Goal: Task Accomplishment & Management: Complete application form

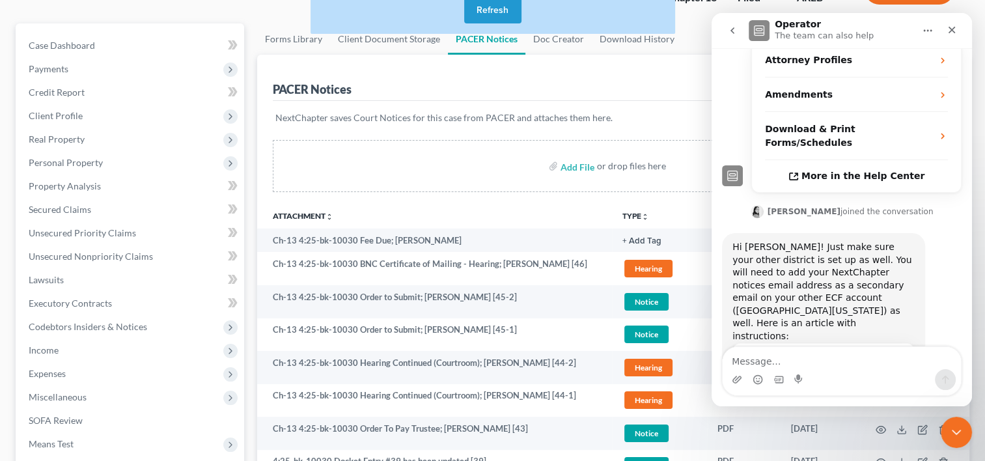
scroll to position [294, 0]
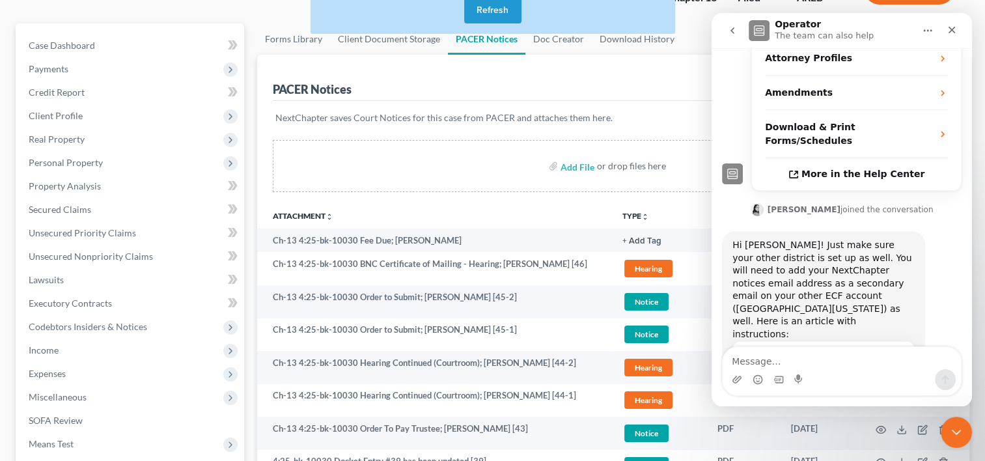
click at [498, 15] on button "Refresh" at bounding box center [492, 10] width 57 height 26
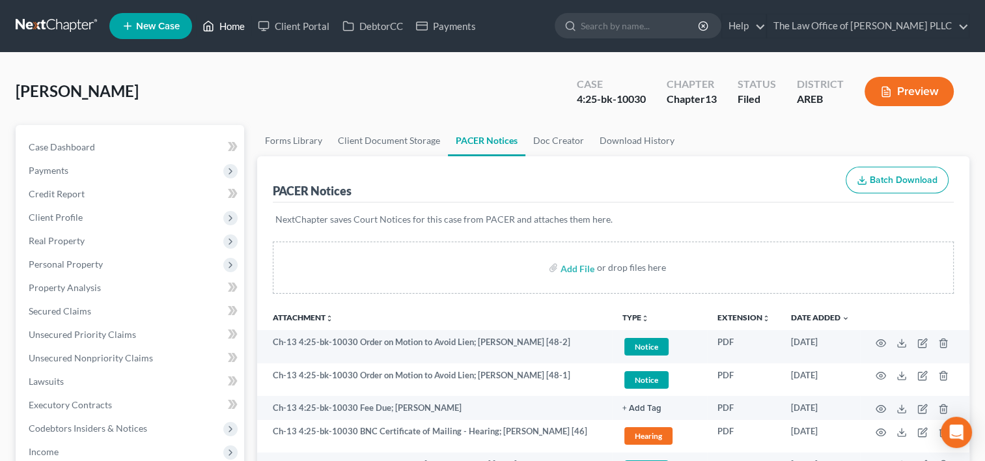
click at [233, 27] on link "Home" at bounding box center [223, 25] width 55 height 23
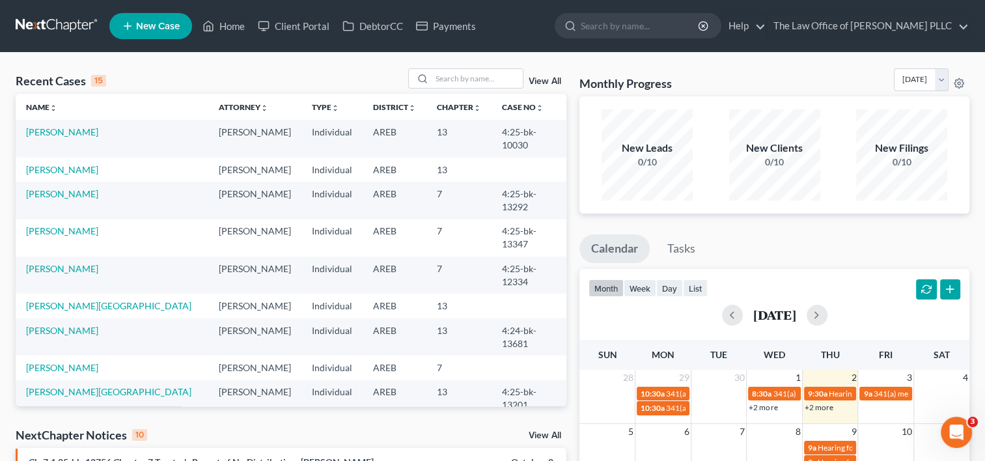
click at [98, 424] on link "[GEOGRAPHIC_DATA], Cherry & [PERSON_NAME]" at bounding box center [93, 436] width 134 height 24
select select "0"
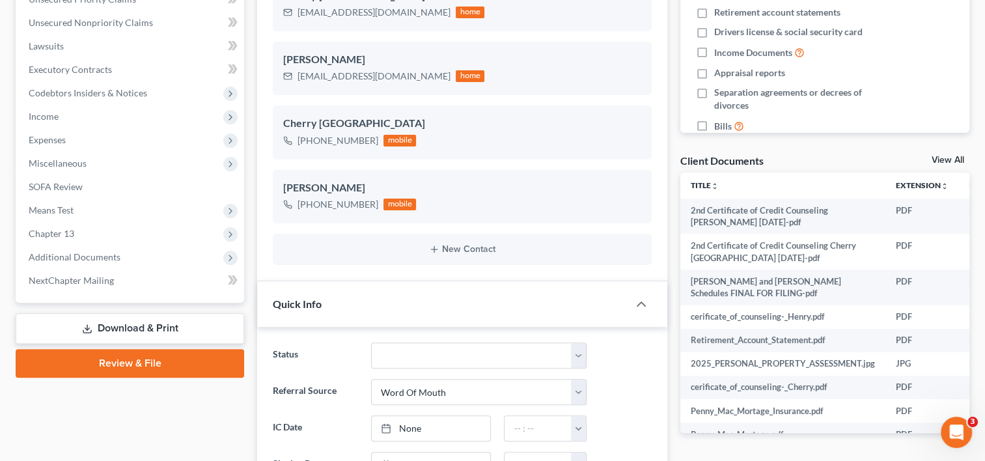
scroll to position [339, 0]
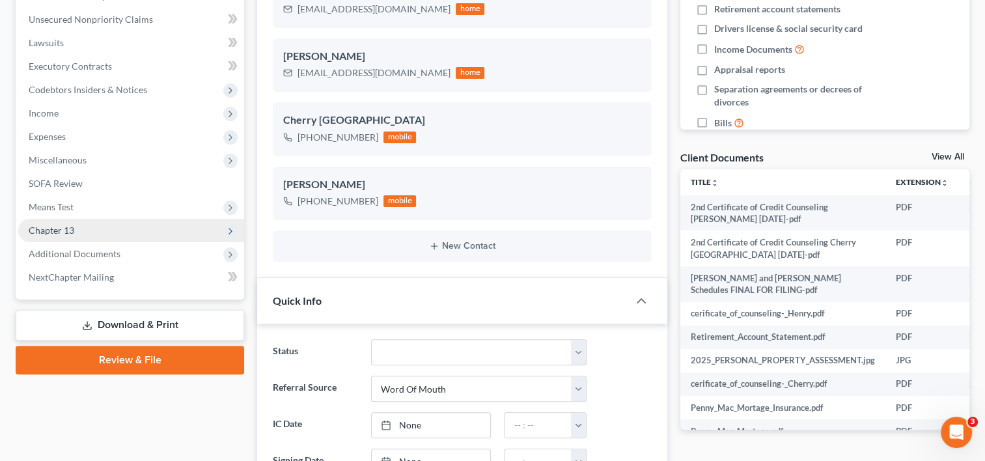
click at [53, 234] on span "Chapter 13" at bounding box center [52, 230] width 46 height 11
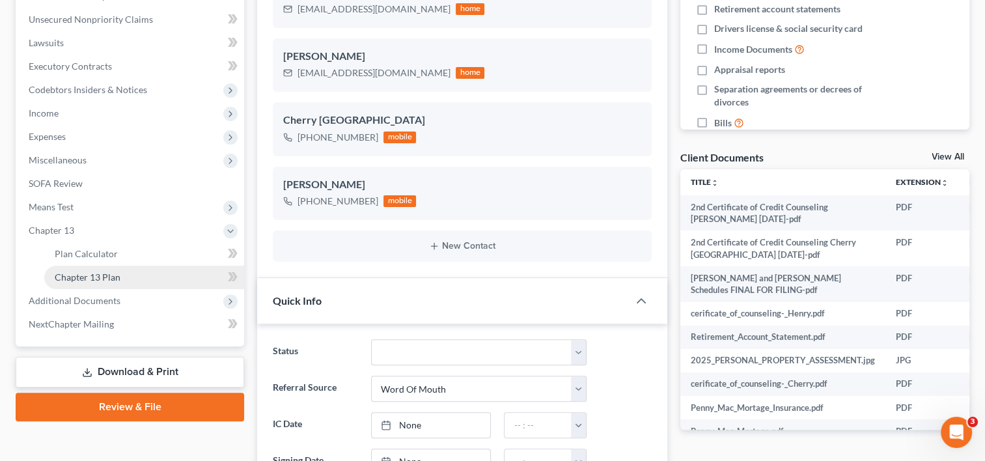
click at [90, 275] on span "Chapter 13 Plan" at bounding box center [88, 277] width 66 height 11
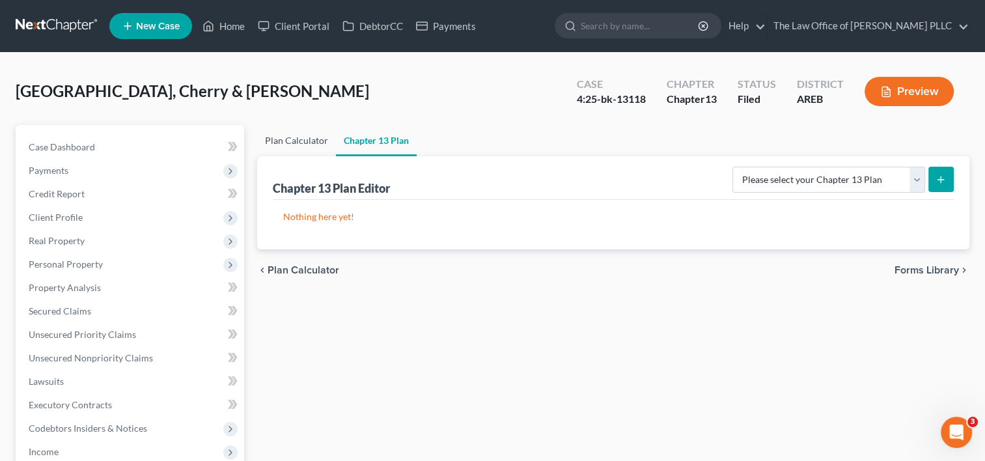
click at [304, 135] on link "Plan Calculator" at bounding box center [296, 140] width 79 height 31
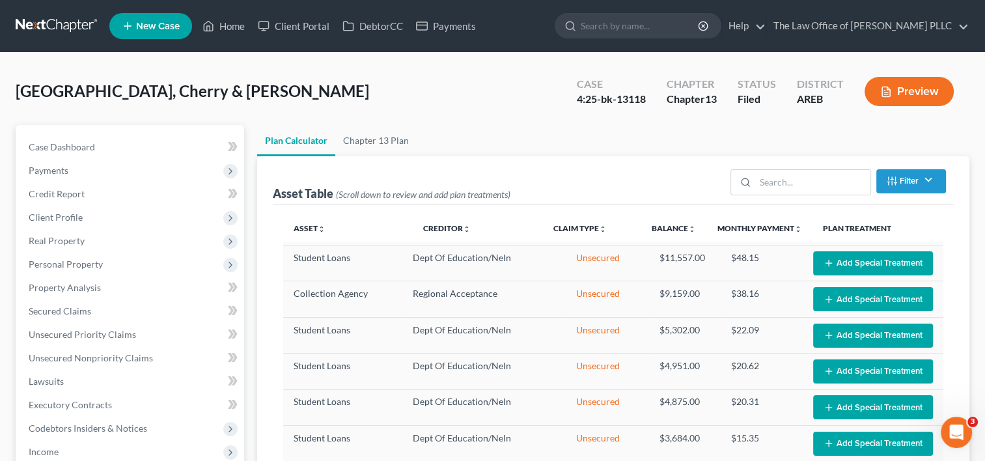
scroll to position [107, 0]
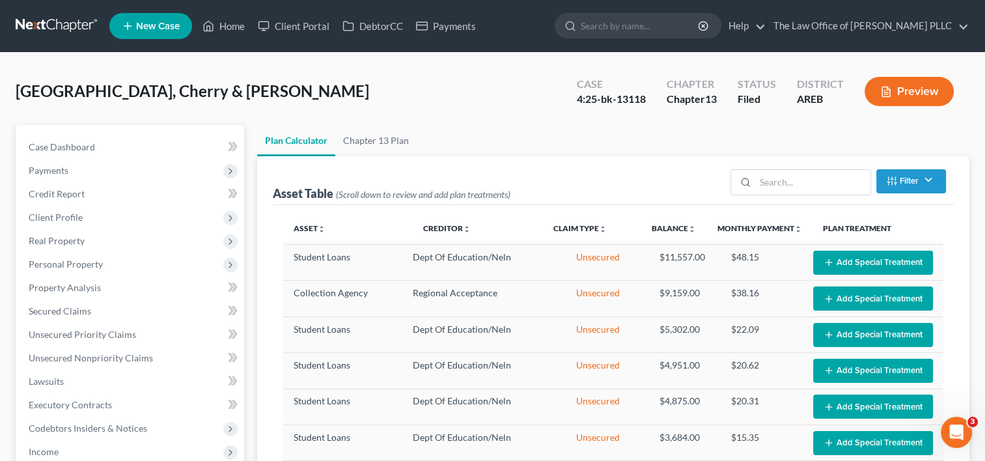
select select "59"
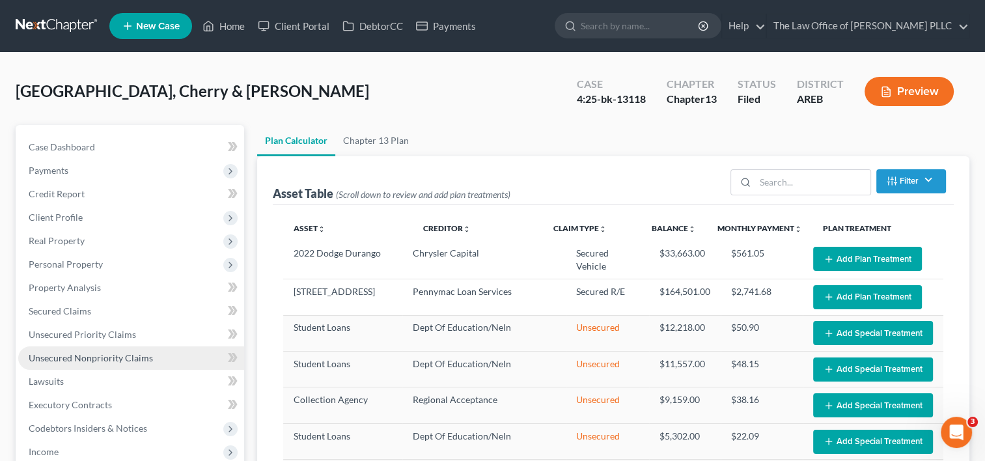
scroll to position [255, 0]
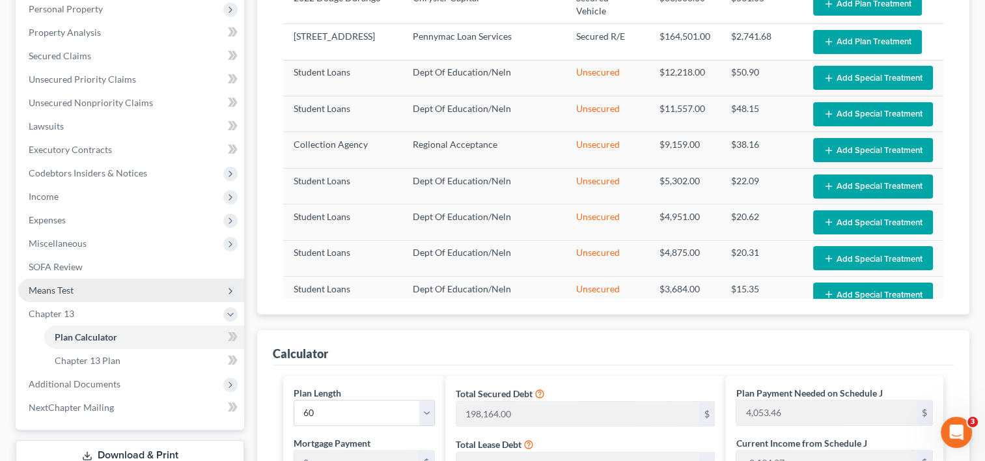
click at [68, 287] on span "Means Test" at bounding box center [51, 290] width 45 height 11
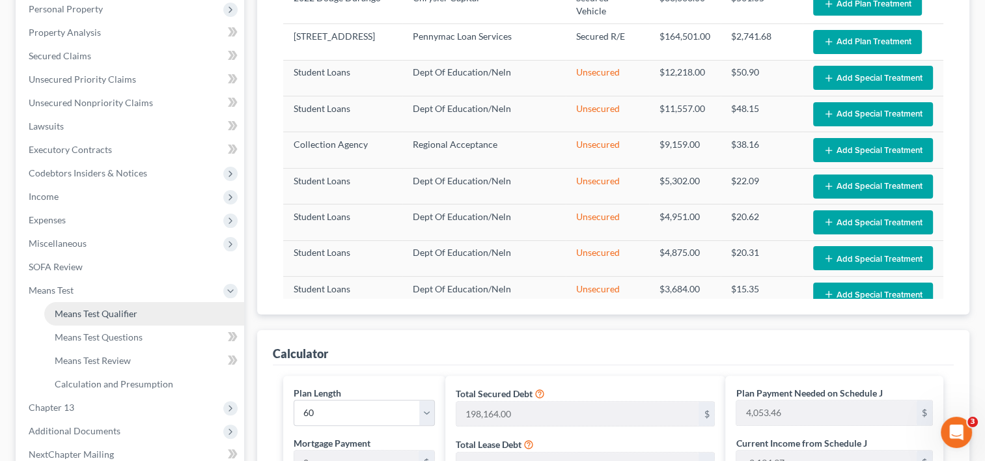
click at [86, 313] on span "Means Test Qualifier" at bounding box center [96, 313] width 83 height 11
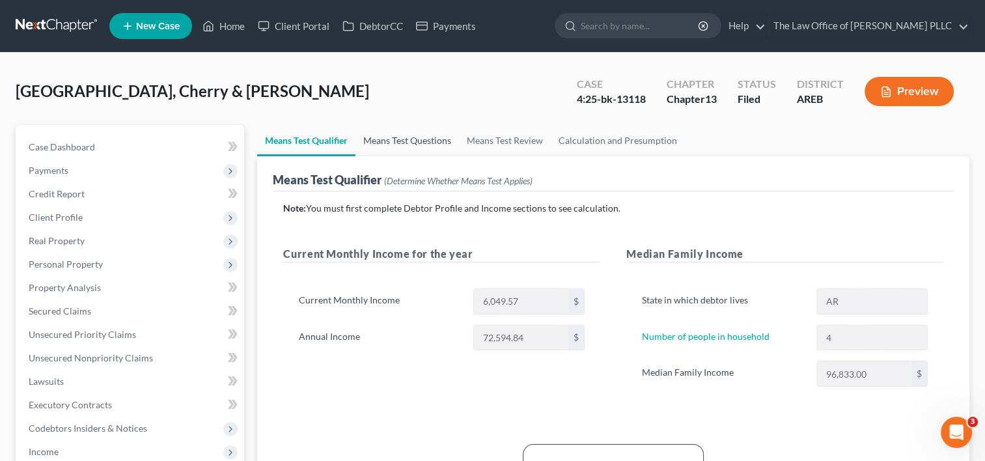
click at [430, 141] on link "Means Test Questions" at bounding box center [408, 140] width 104 height 31
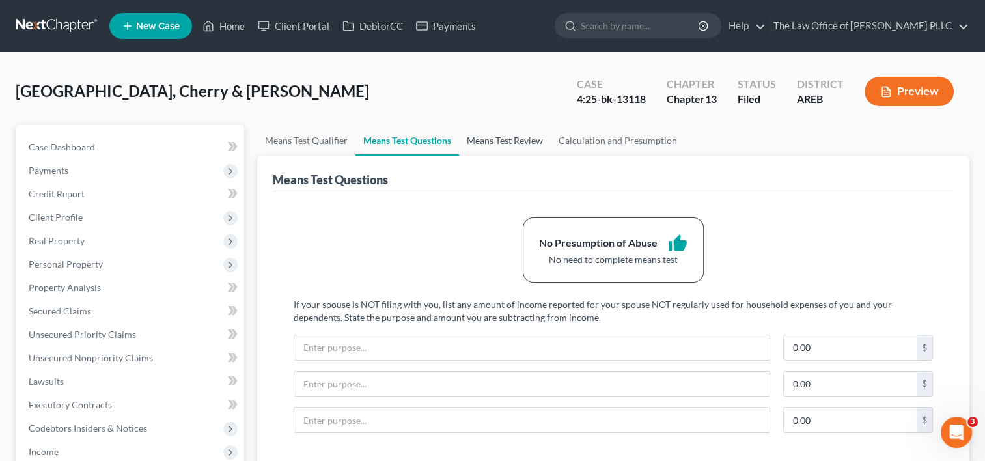
click at [506, 143] on link "Means Test Review" at bounding box center [505, 140] width 92 height 31
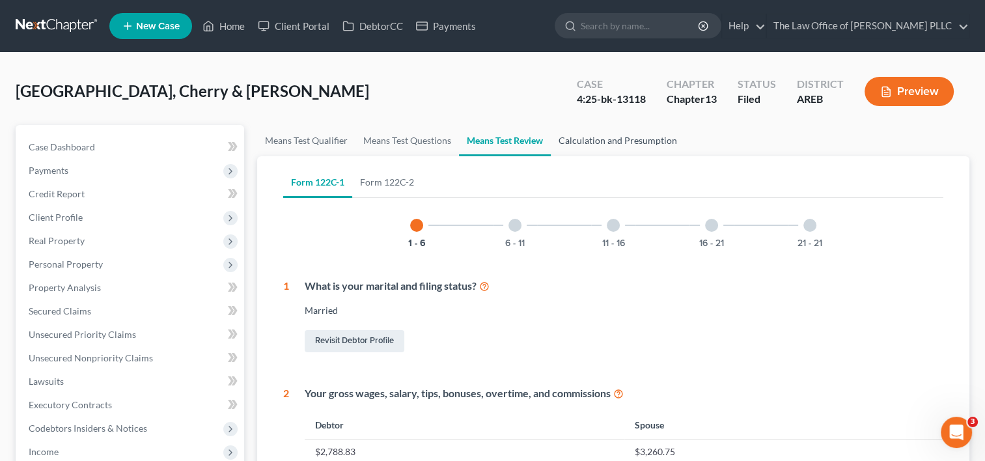
click at [595, 145] on link "Calculation and Presumption" at bounding box center [618, 140] width 134 height 31
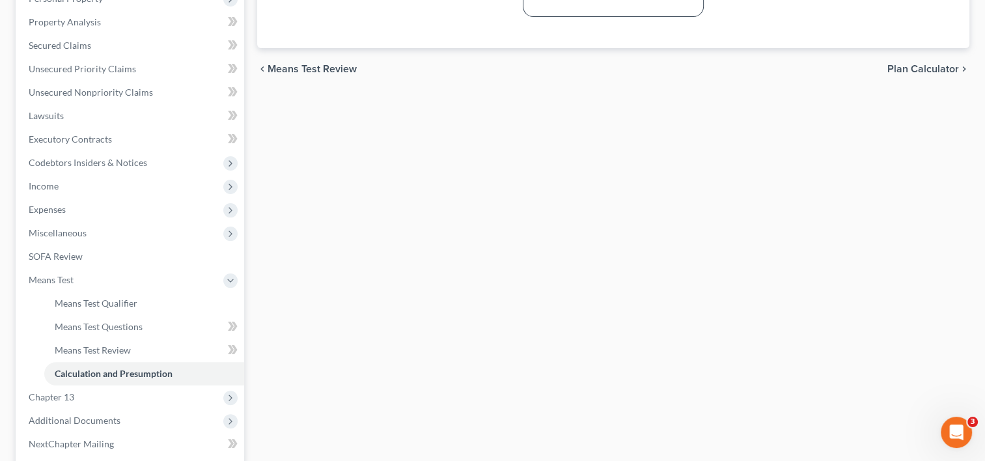
scroll to position [266, 0]
click at [76, 394] on span "Chapter 13" at bounding box center [131, 396] width 226 height 23
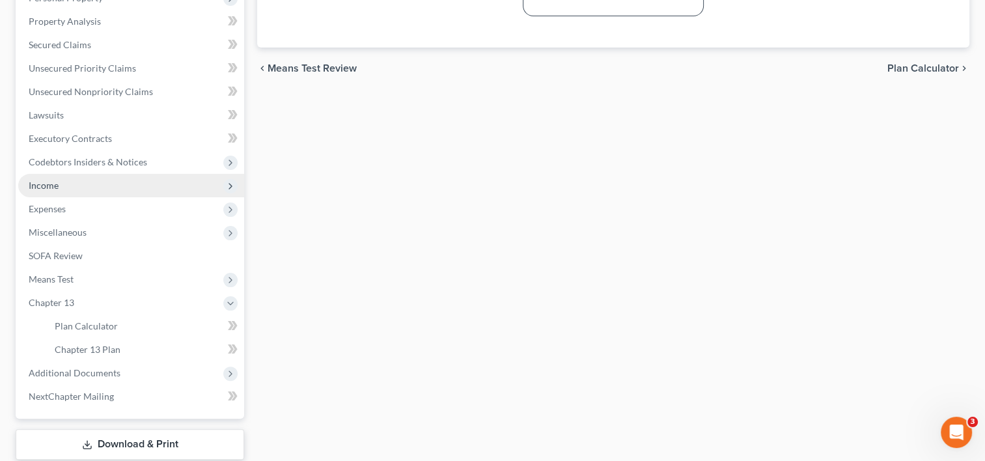
click at [102, 182] on span "Income" at bounding box center [131, 185] width 226 height 23
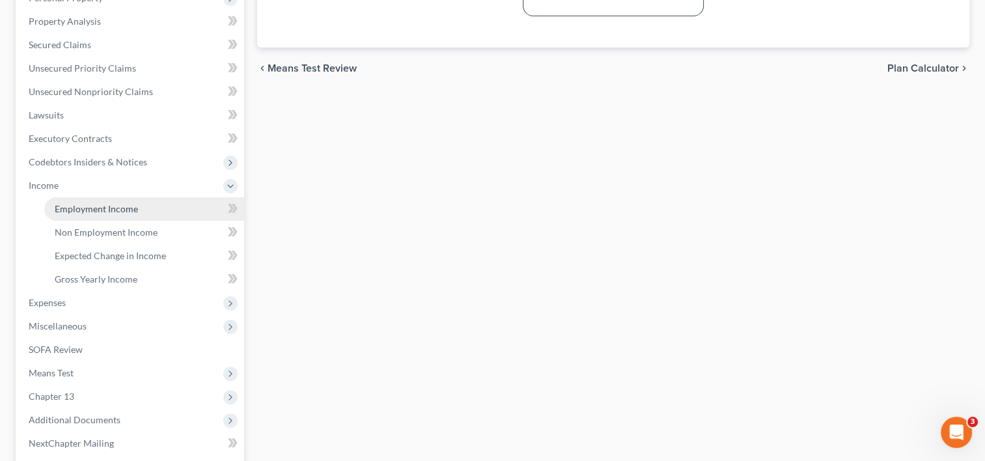
click at [135, 203] on span "Employment Income" at bounding box center [96, 208] width 83 height 11
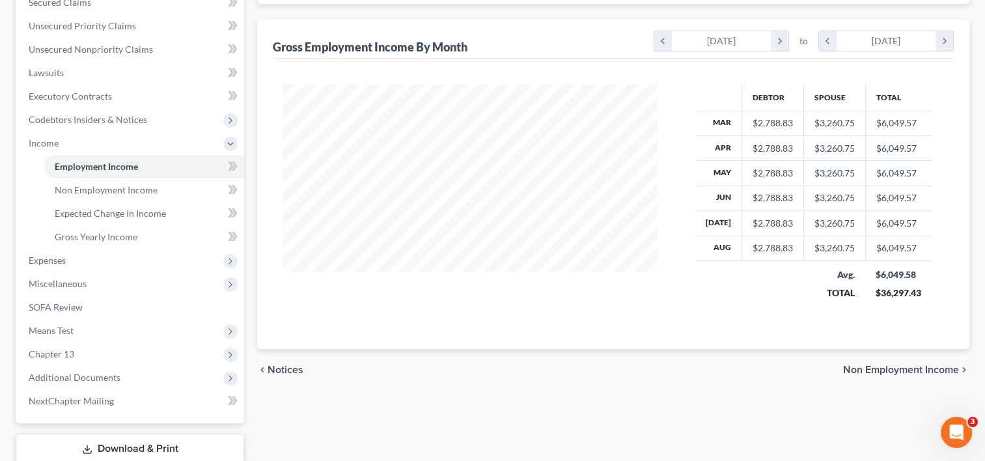
scroll to position [320, 0]
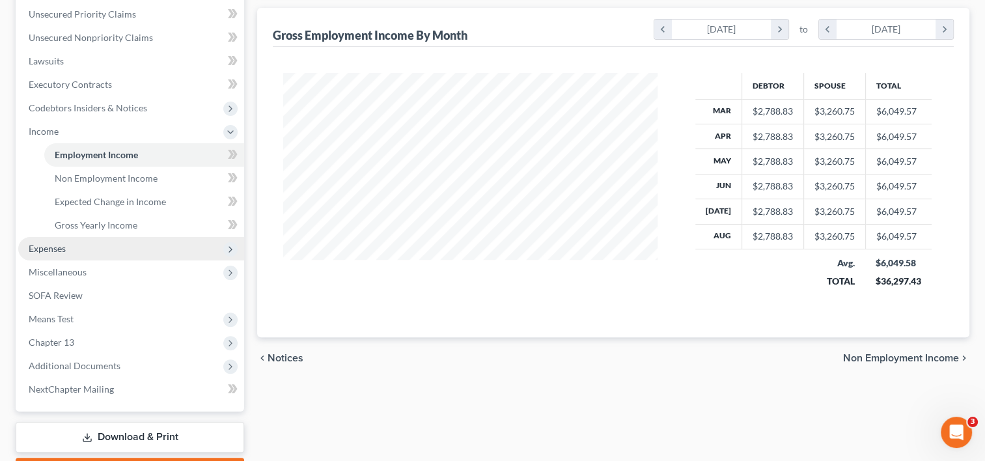
click at [57, 247] on span "Expenses" at bounding box center [47, 248] width 37 height 11
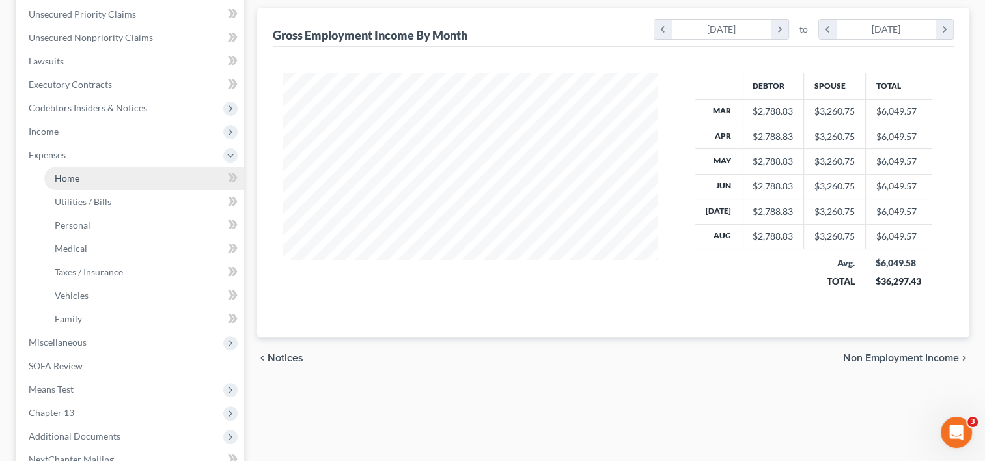
click at [65, 177] on span "Home" at bounding box center [67, 178] width 25 height 11
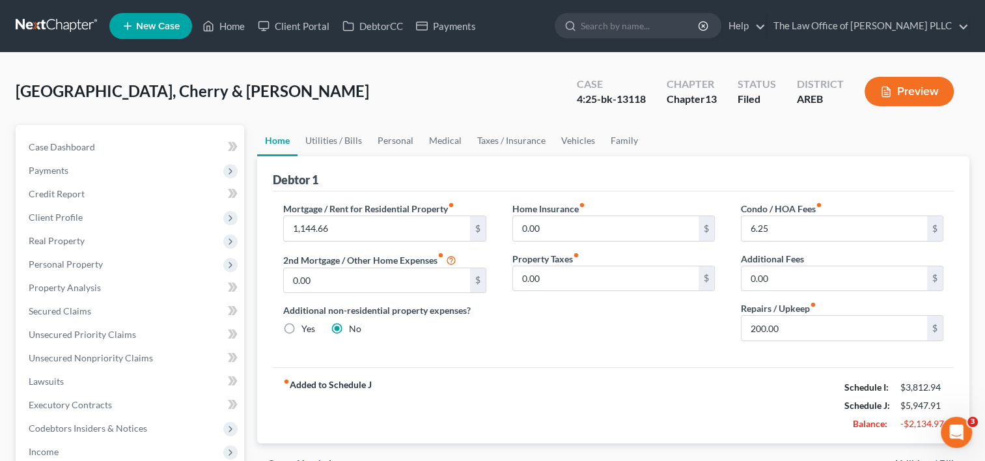
scroll to position [133, 0]
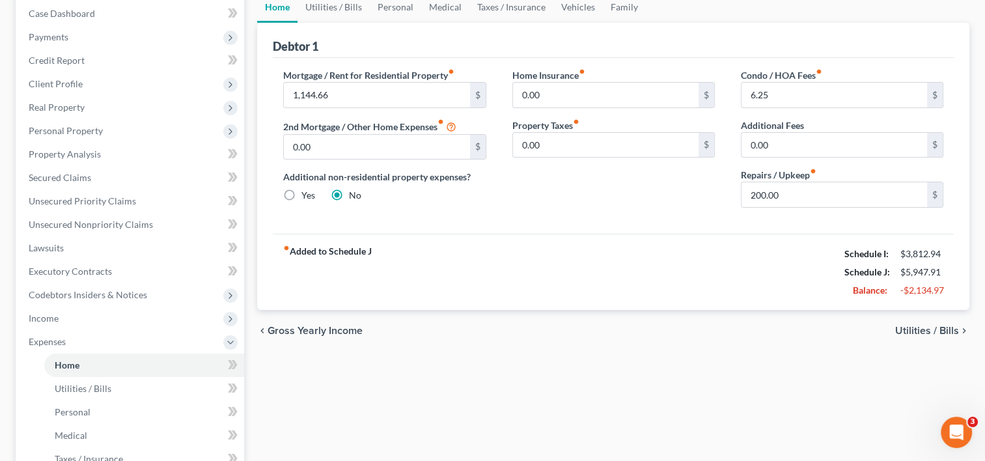
click at [921, 328] on span "Utilities / Bills" at bounding box center [927, 331] width 64 height 10
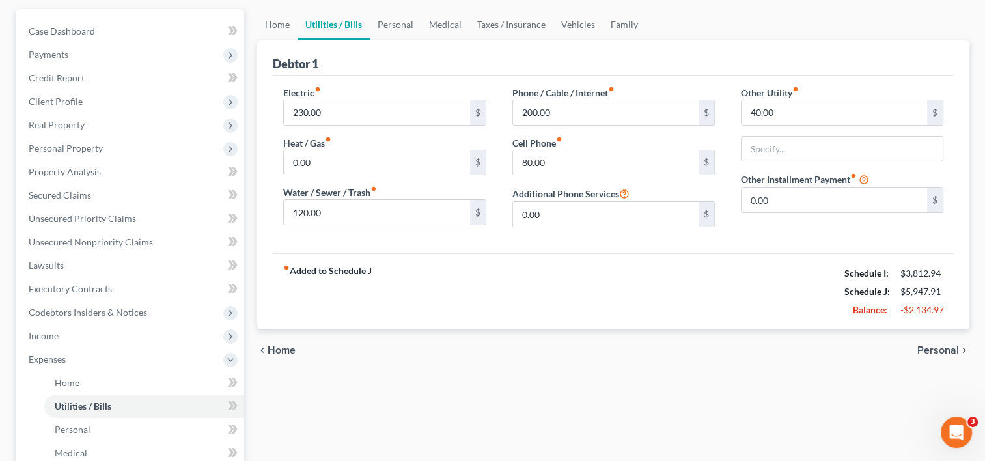
click at [929, 348] on span "Personal" at bounding box center [938, 350] width 42 height 10
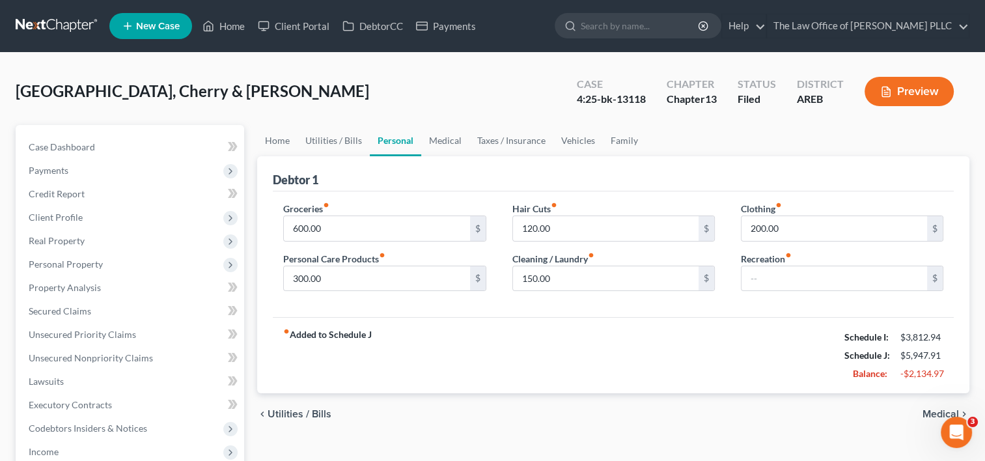
click at [929, 411] on span "Medical" at bounding box center [941, 414] width 36 height 10
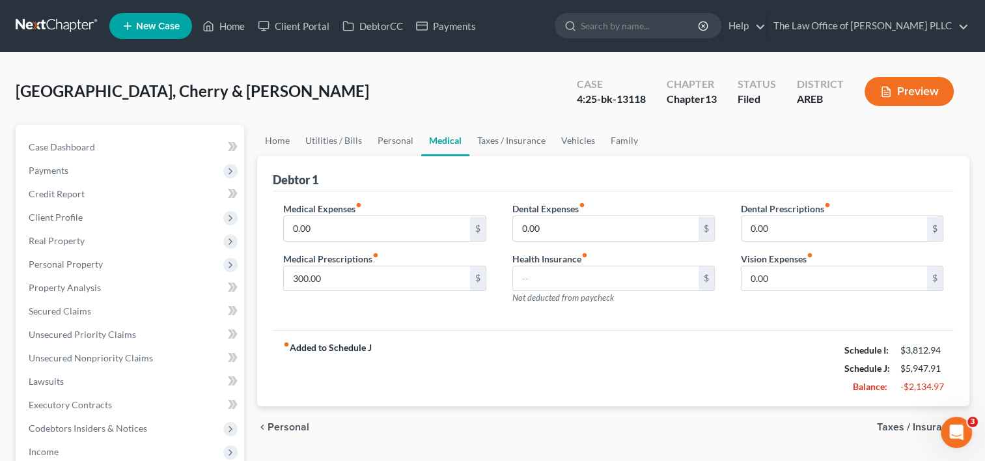
click at [918, 423] on span "Taxes / Insurance" at bounding box center [918, 427] width 82 height 10
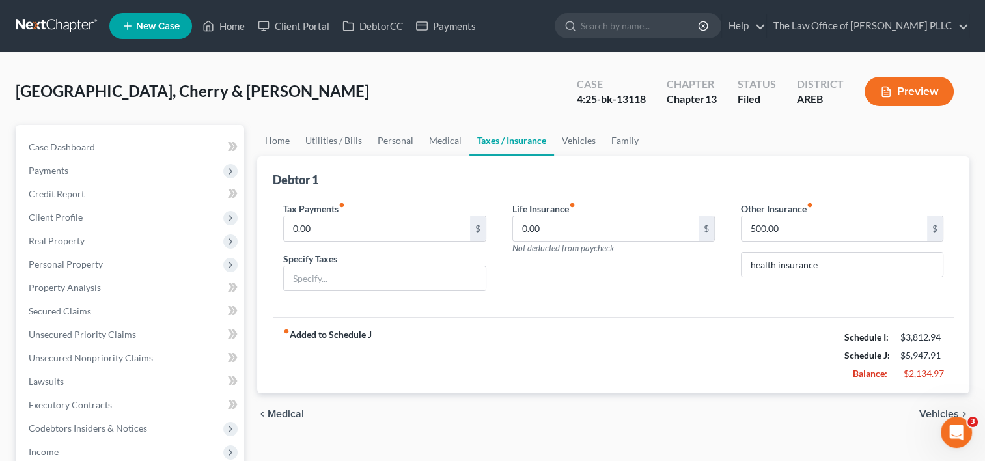
click at [921, 411] on span "Vehicles" at bounding box center [939, 414] width 40 height 10
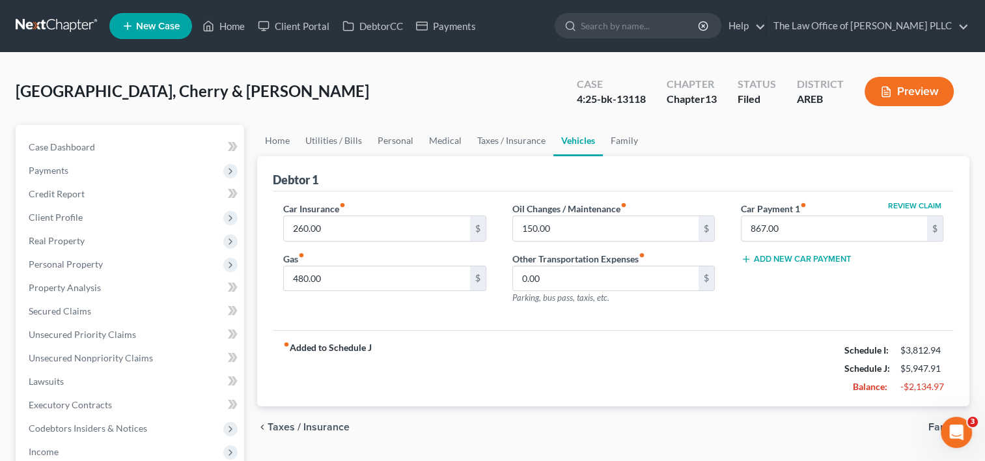
click at [930, 424] on span "Family" at bounding box center [944, 427] width 31 height 10
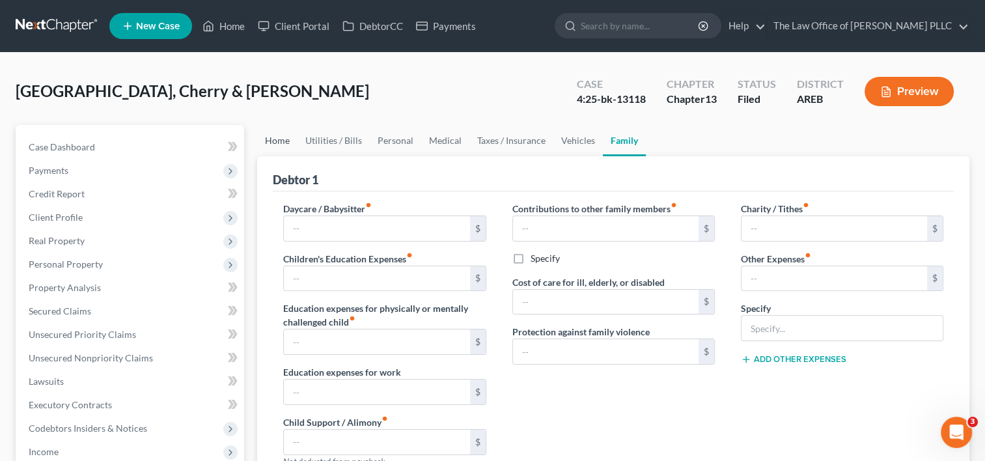
click at [277, 141] on link "Home" at bounding box center [277, 140] width 40 height 31
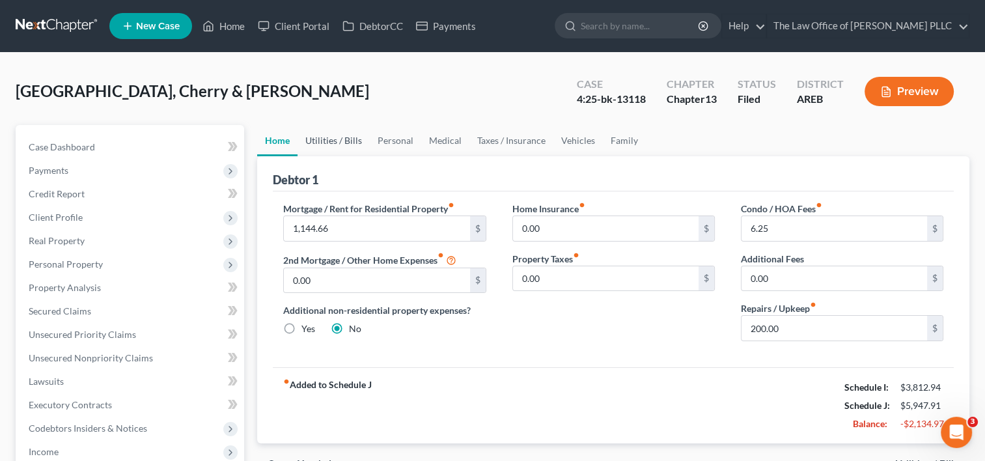
click at [322, 139] on link "Utilities / Bills" at bounding box center [334, 140] width 72 height 31
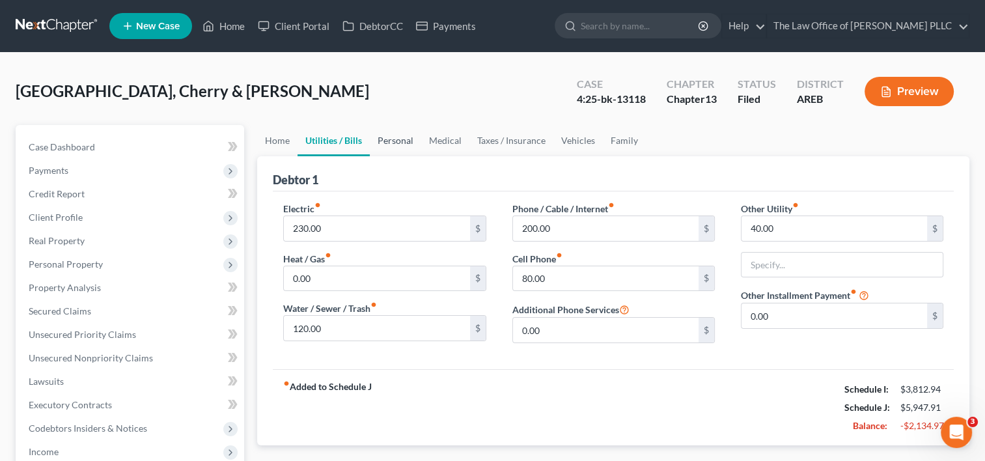
click at [392, 139] on link "Personal" at bounding box center [395, 140] width 51 height 31
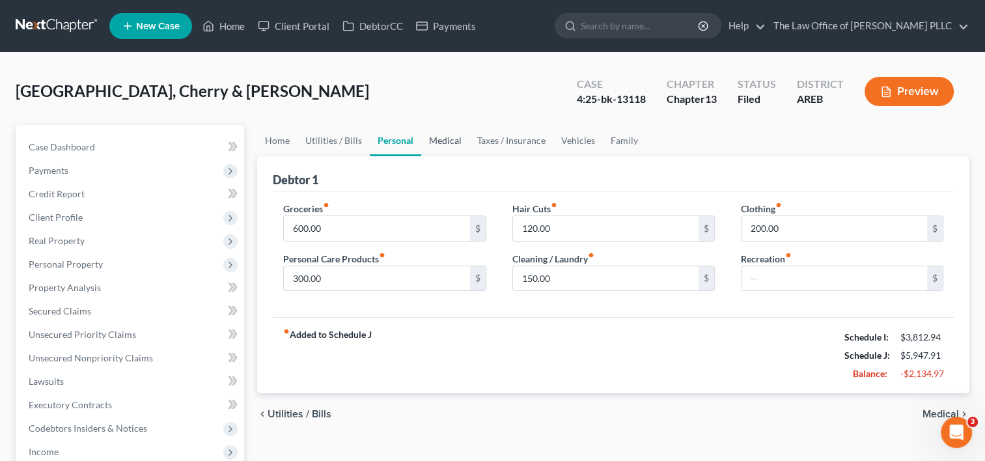
click at [438, 145] on link "Medical" at bounding box center [445, 140] width 48 height 31
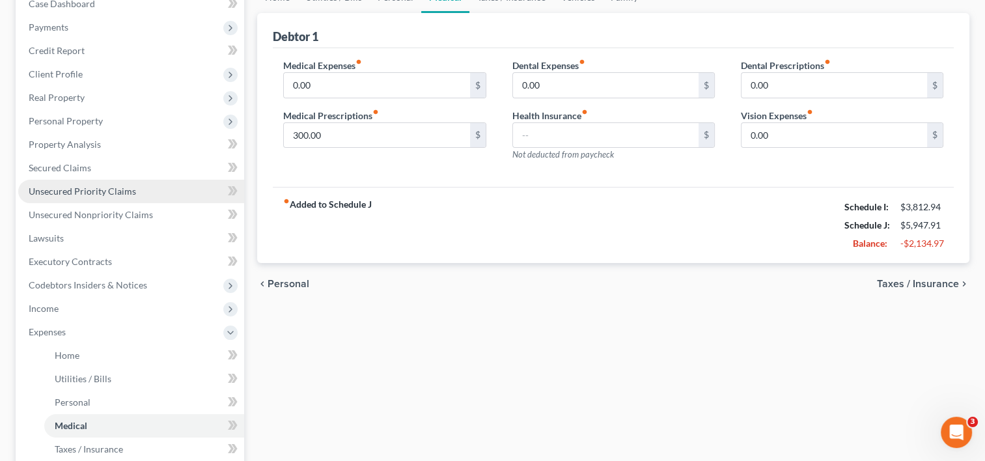
scroll to position [158, 0]
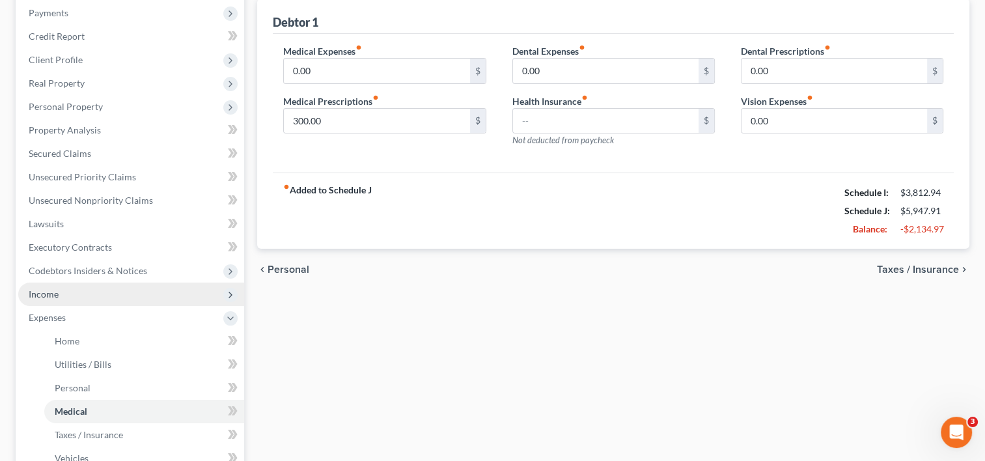
click at [52, 290] on span "Income" at bounding box center [44, 293] width 30 height 11
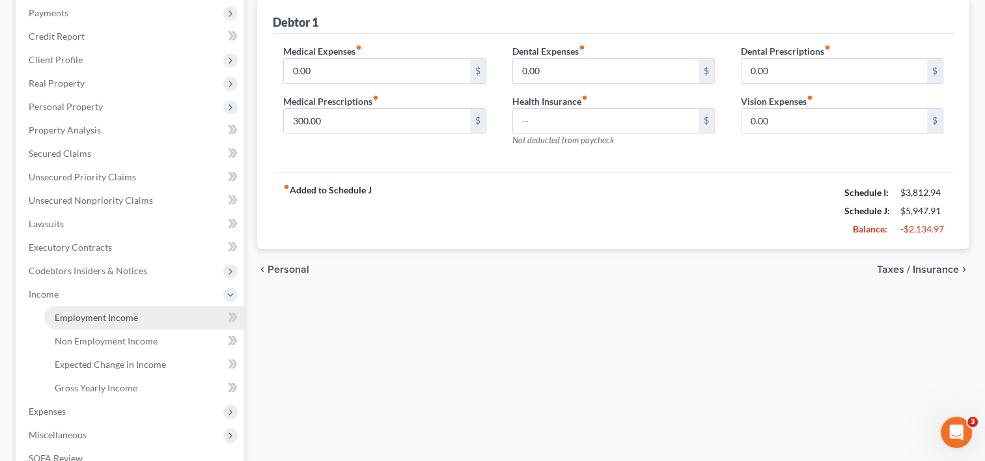
click at [70, 315] on span "Employment Income" at bounding box center [96, 317] width 83 height 11
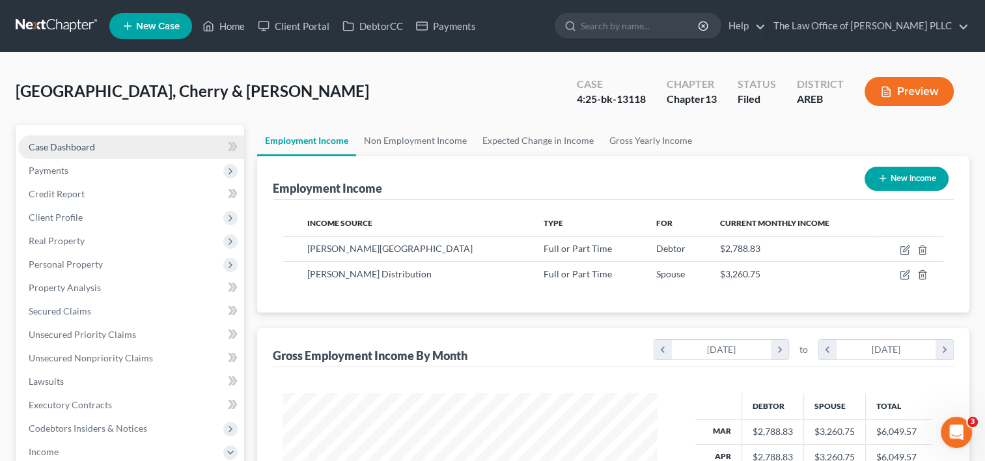
click at [77, 145] on span "Case Dashboard" at bounding box center [62, 146] width 66 height 11
select select "0"
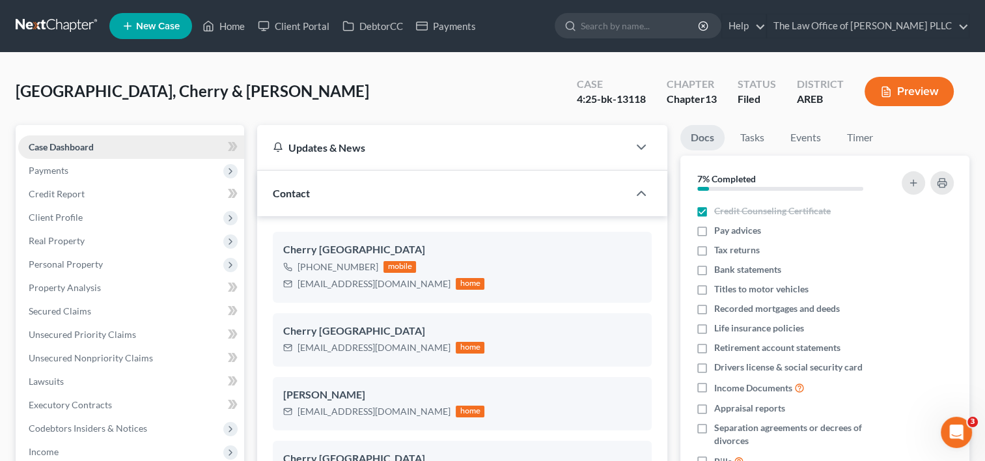
scroll to position [575, 0]
click at [72, 215] on span "Client Profile" at bounding box center [56, 217] width 54 height 11
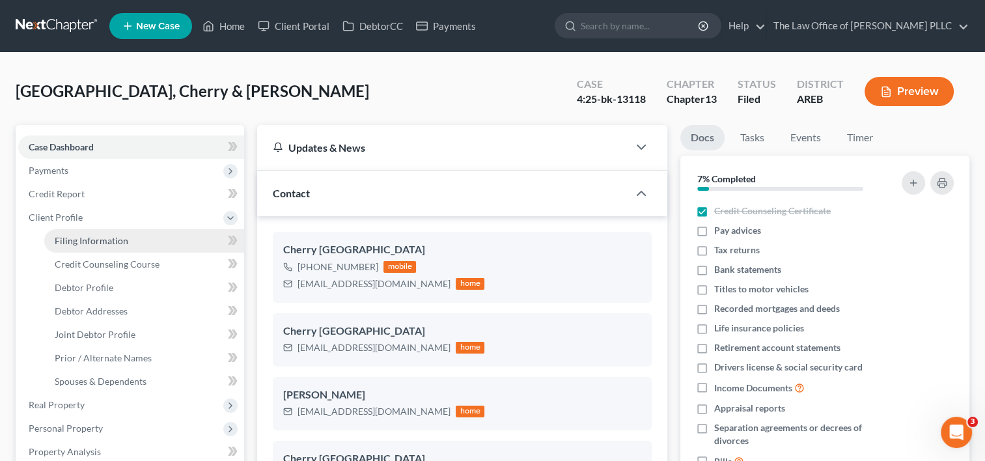
click at [81, 241] on span "Filing Information" at bounding box center [92, 240] width 74 height 11
select select "1"
select select "3"
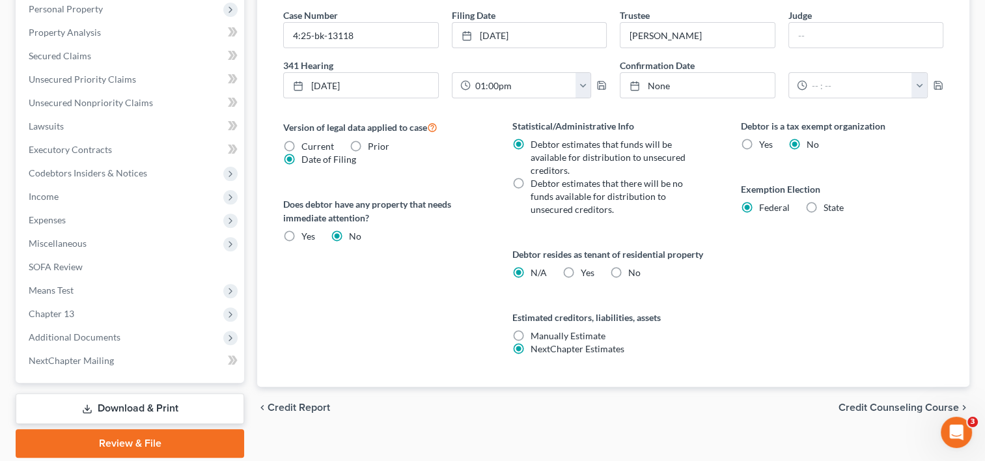
scroll to position [420, 0]
click at [155, 193] on span "Income" at bounding box center [131, 195] width 226 height 23
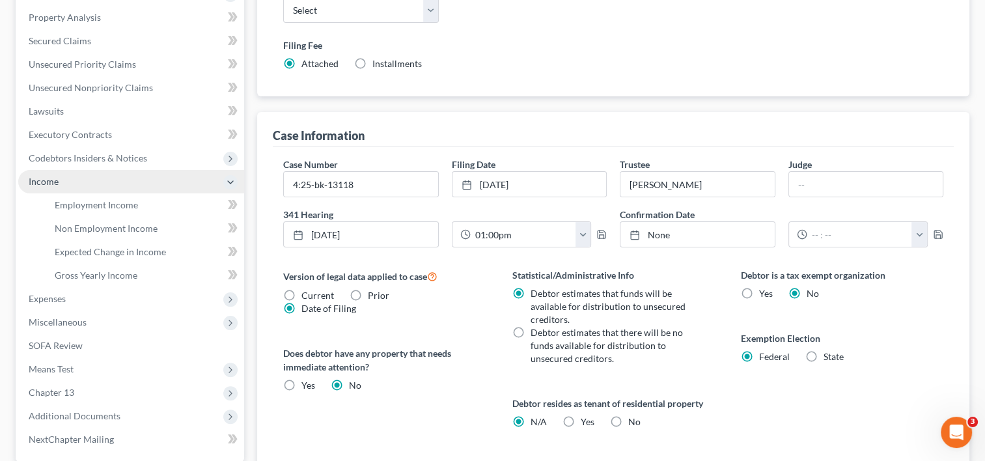
scroll to position [256, 0]
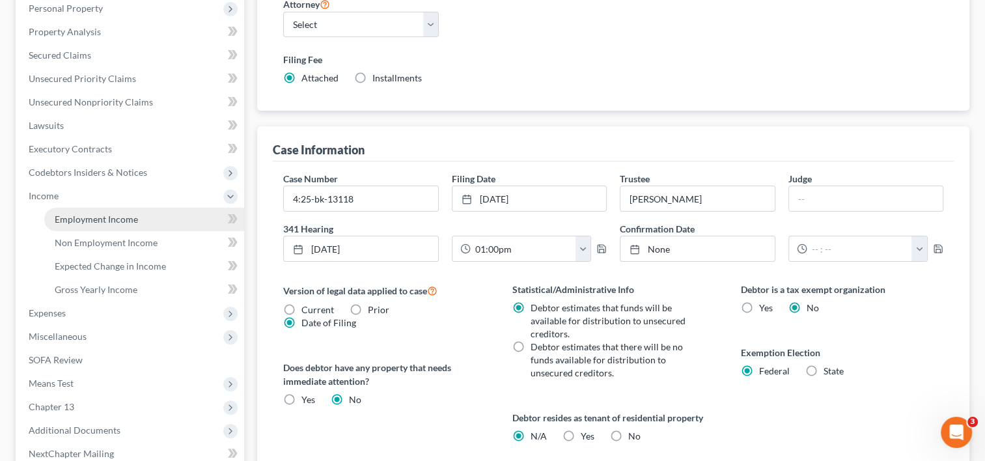
click at [130, 221] on span "Employment Income" at bounding box center [96, 219] width 83 height 11
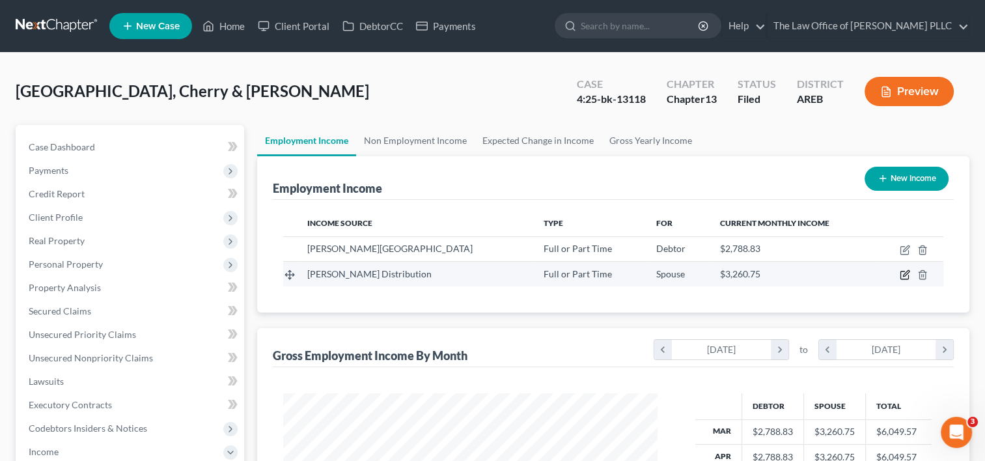
click at [902, 272] on icon "button" at bounding box center [905, 275] width 10 height 10
select select "0"
select select "2"
select select "3"
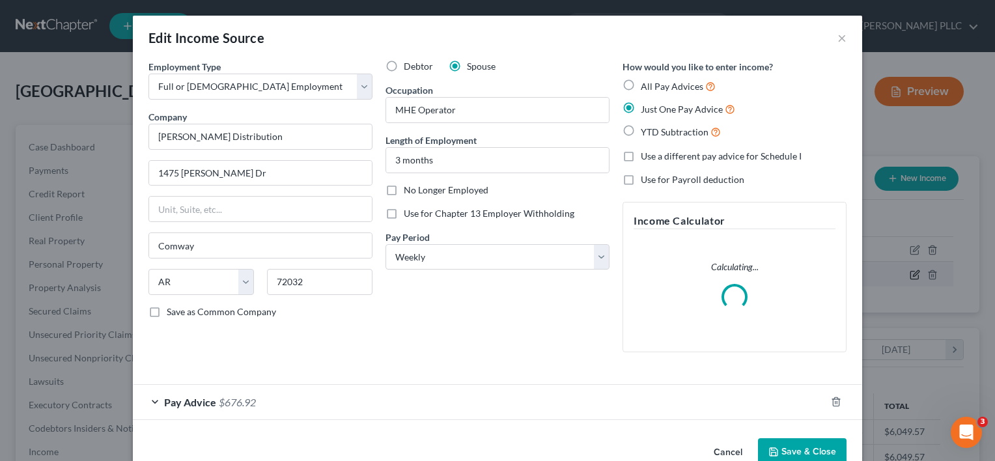
scroll to position [232, 404]
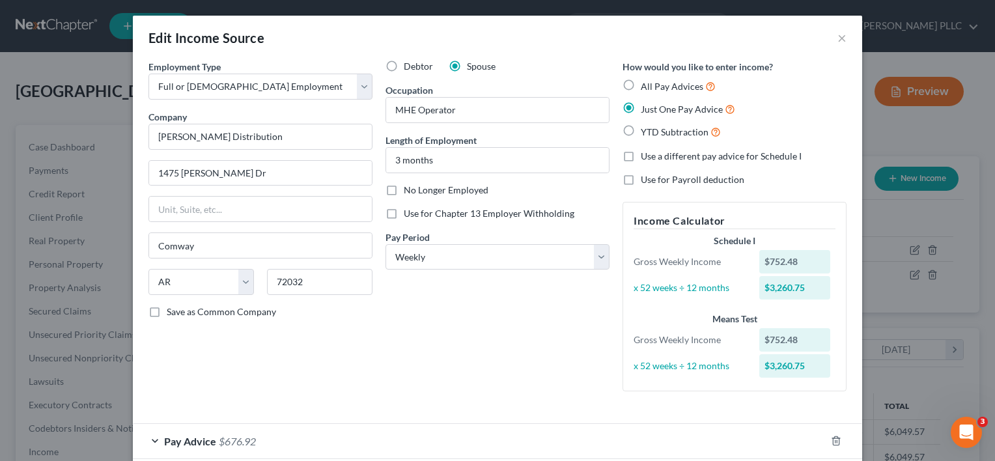
click at [404, 64] on label "Debtor" at bounding box center [418, 66] width 29 height 13
click at [409, 64] on input "Debtor" at bounding box center [413, 64] width 8 height 8
radio input "true"
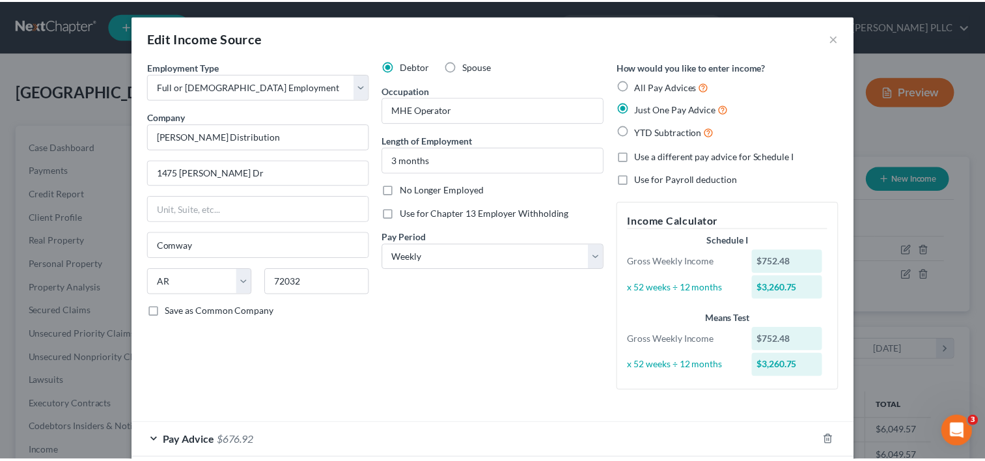
scroll to position [68, 0]
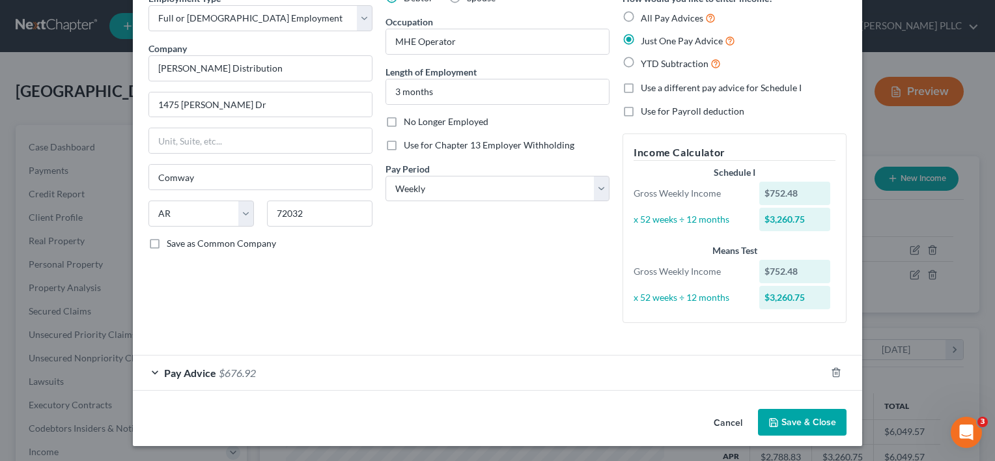
click at [794, 417] on button "Save & Close" at bounding box center [802, 422] width 89 height 27
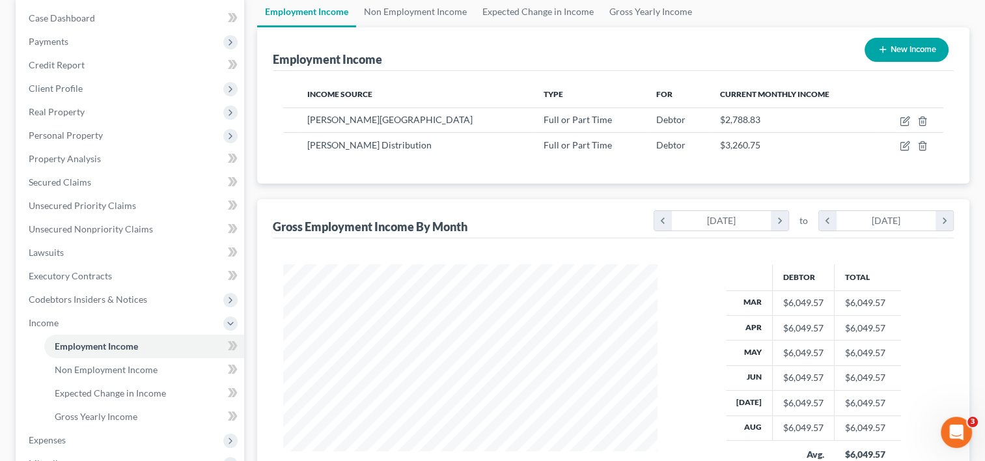
scroll to position [132, 0]
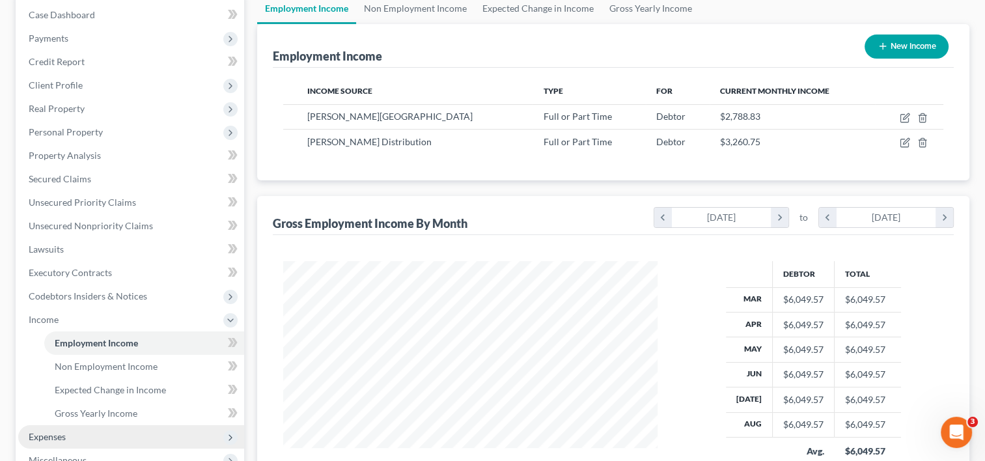
click at [56, 431] on span "Expenses" at bounding box center [47, 436] width 37 height 11
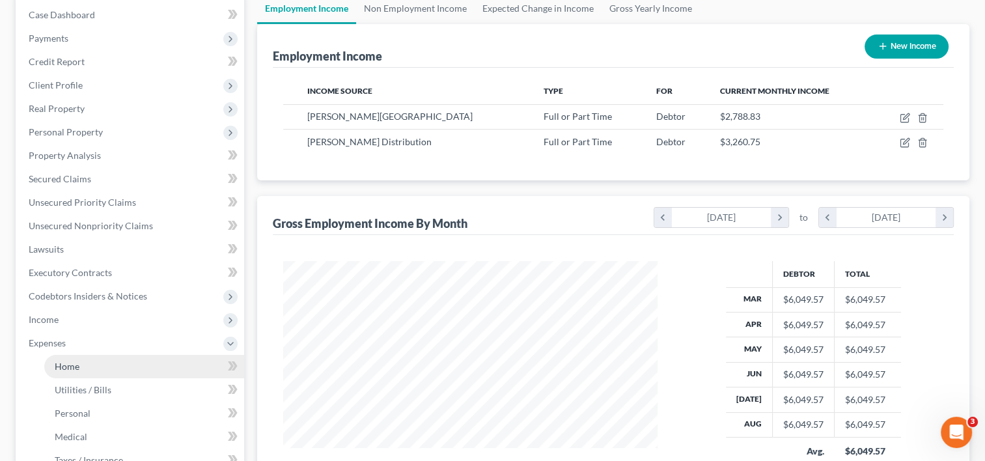
click at [110, 367] on link "Home" at bounding box center [144, 366] width 200 height 23
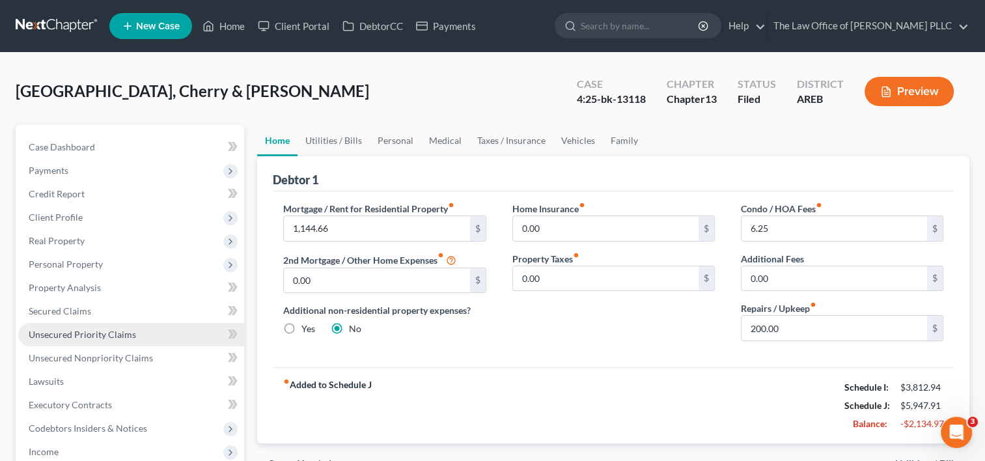
scroll to position [129, 0]
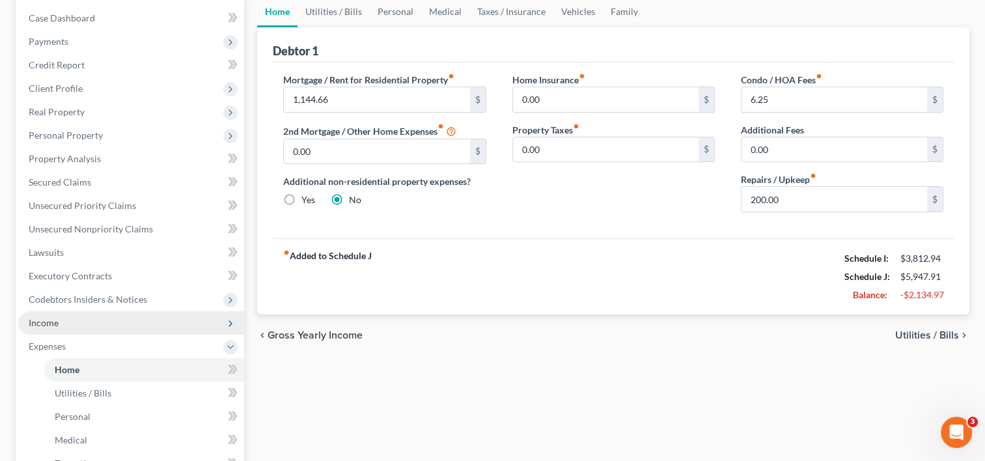
click at [72, 322] on span "Income" at bounding box center [131, 322] width 226 height 23
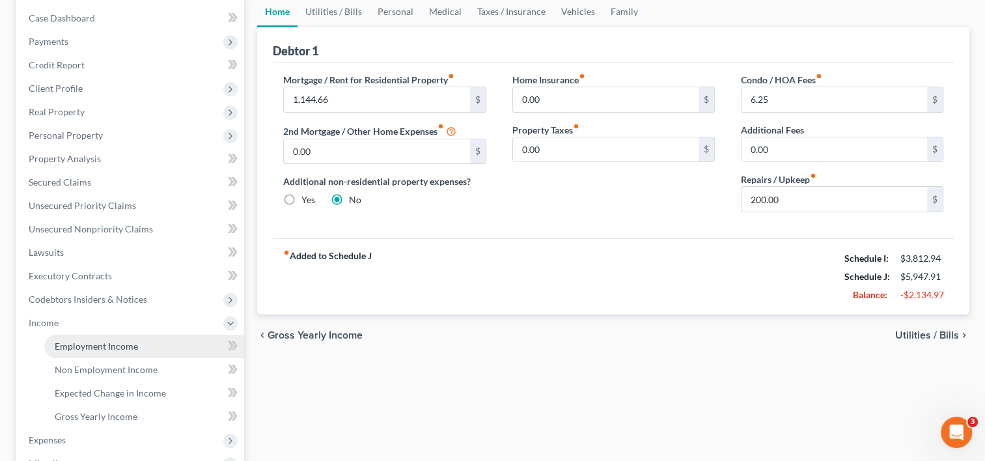
click at [93, 345] on span "Employment Income" at bounding box center [96, 346] width 83 height 11
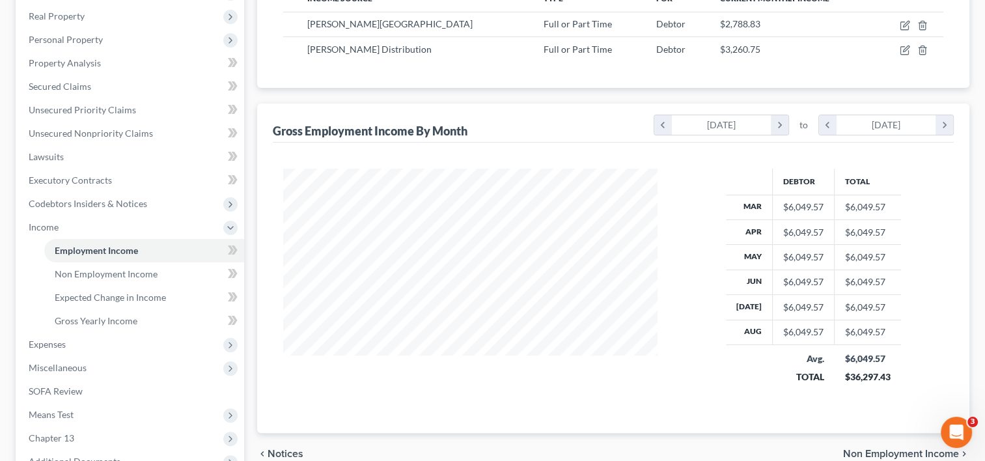
scroll to position [225, 0]
click at [109, 274] on span "Non Employment Income" at bounding box center [106, 273] width 103 height 11
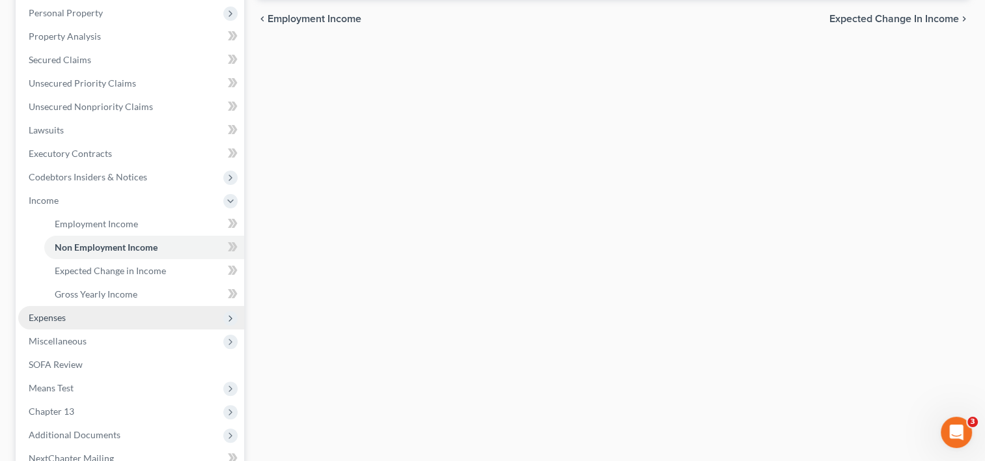
click at [78, 314] on span "Expenses" at bounding box center [131, 317] width 226 height 23
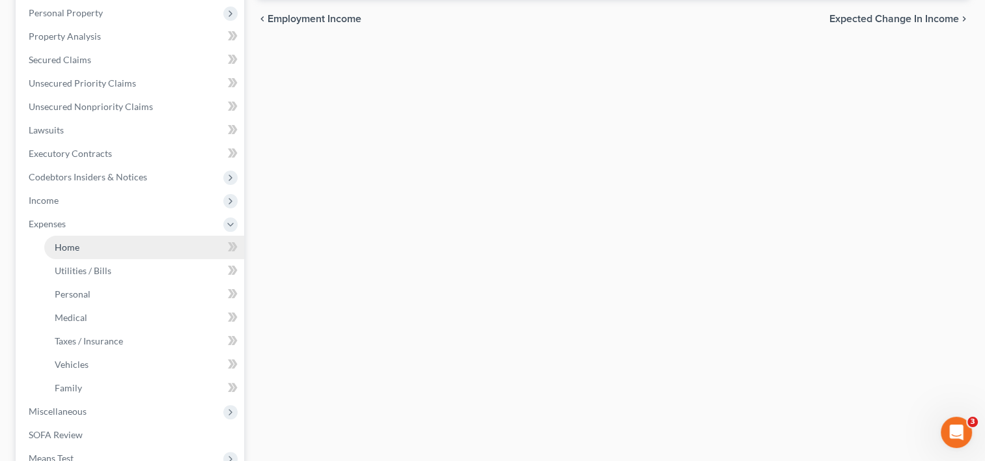
click at [99, 251] on link "Home" at bounding box center [144, 247] width 200 height 23
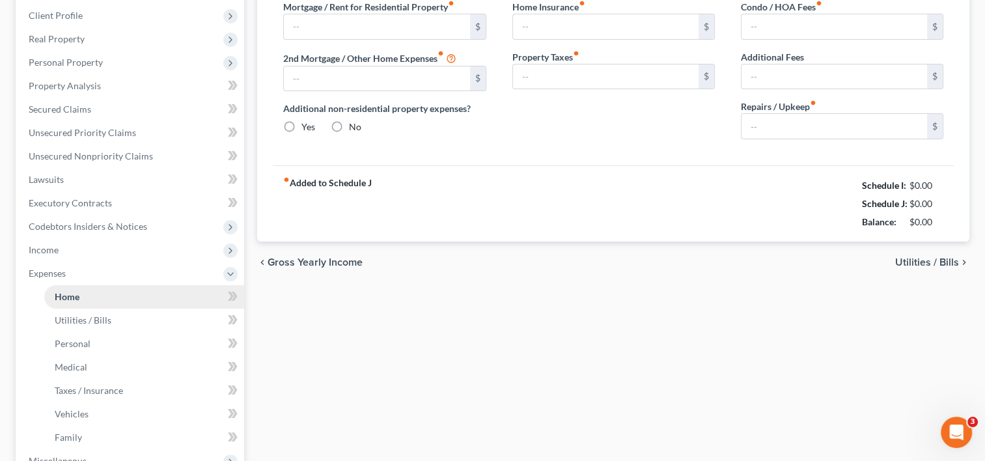
type input "1,144.66"
type input "0.00"
radio input "true"
type input "0.00"
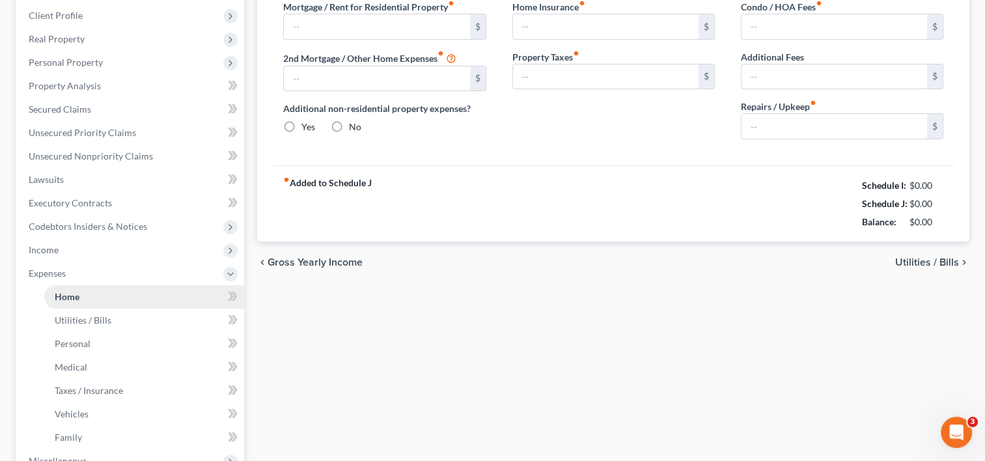
type input "6.25"
type input "0.00"
type input "200.00"
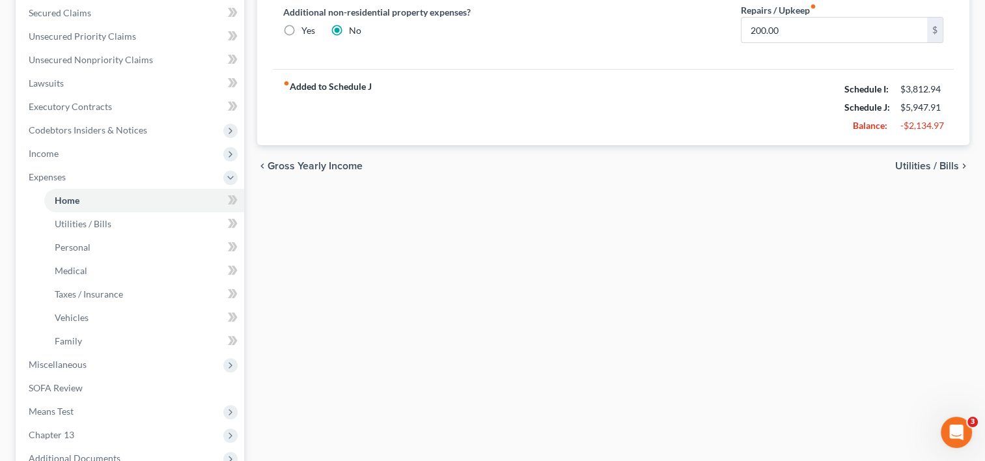
scroll to position [464, 0]
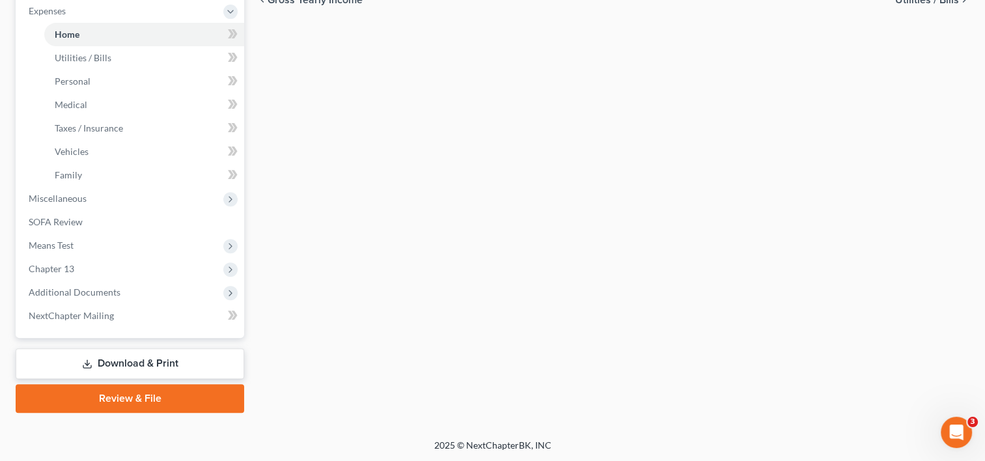
click at [163, 350] on link "Download & Print" at bounding box center [130, 363] width 229 height 31
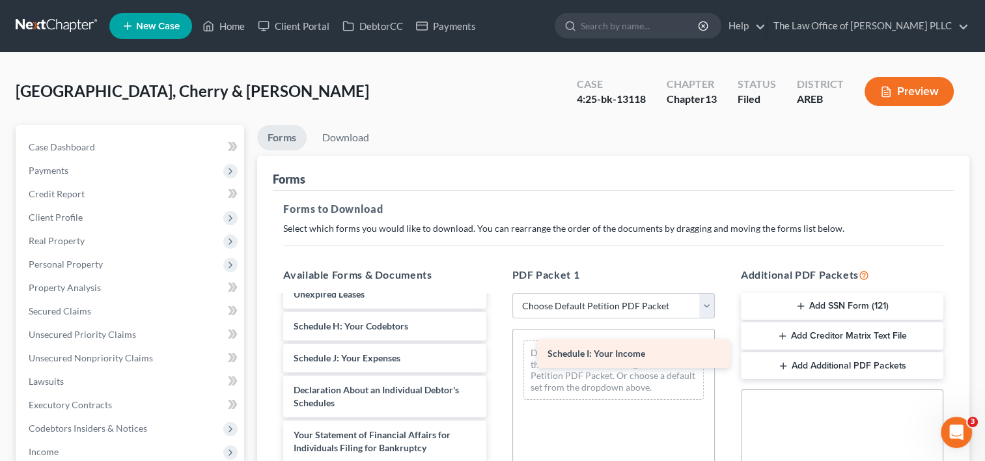
scroll to position [1021, 0]
drag, startPoint x: 376, startPoint y: 322, endPoint x: 637, endPoint y: 354, distance: 263.1
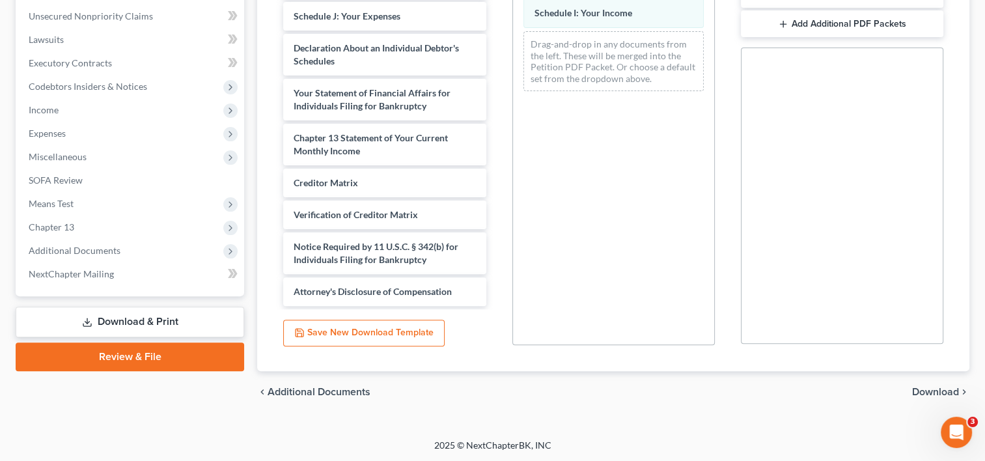
click at [943, 390] on span "Download" at bounding box center [935, 392] width 47 height 10
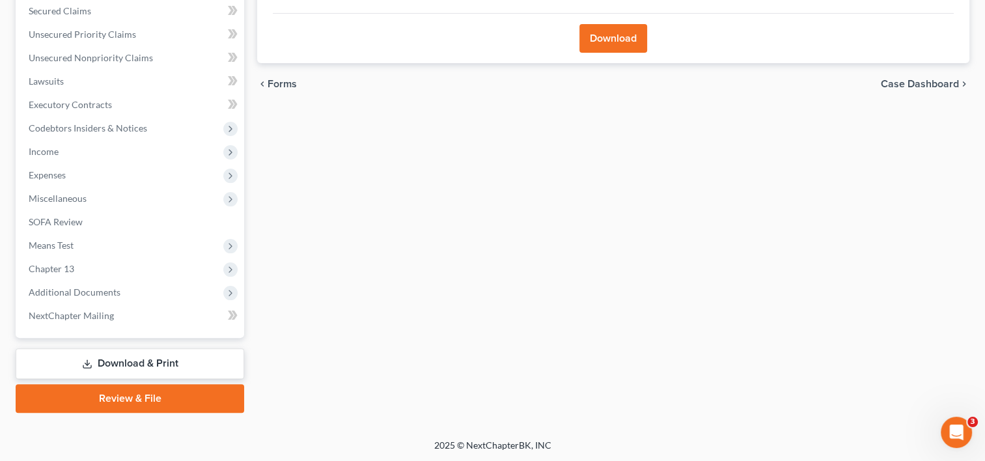
click at [606, 31] on button "Download" at bounding box center [614, 38] width 68 height 29
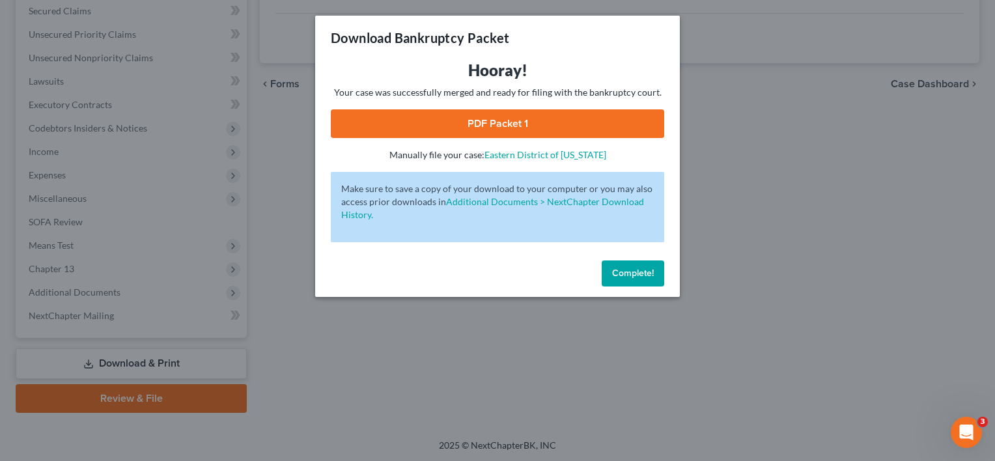
click at [529, 124] on link "PDF Packet 1" at bounding box center [497, 123] width 333 height 29
click at [622, 279] on button "Complete!" at bounding box center [633, 273] width 63 height 26
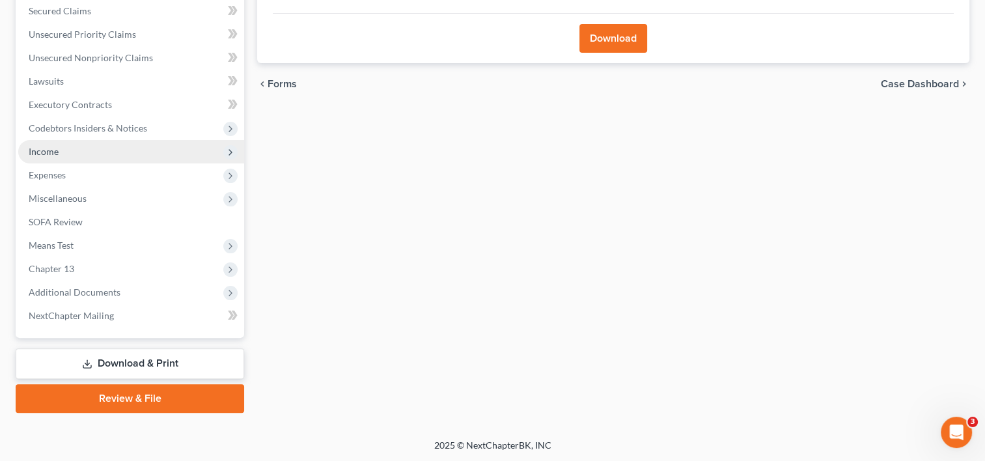
click at [56, 152] on span "Income" at bounding box center [44, 151] width 30 height 11
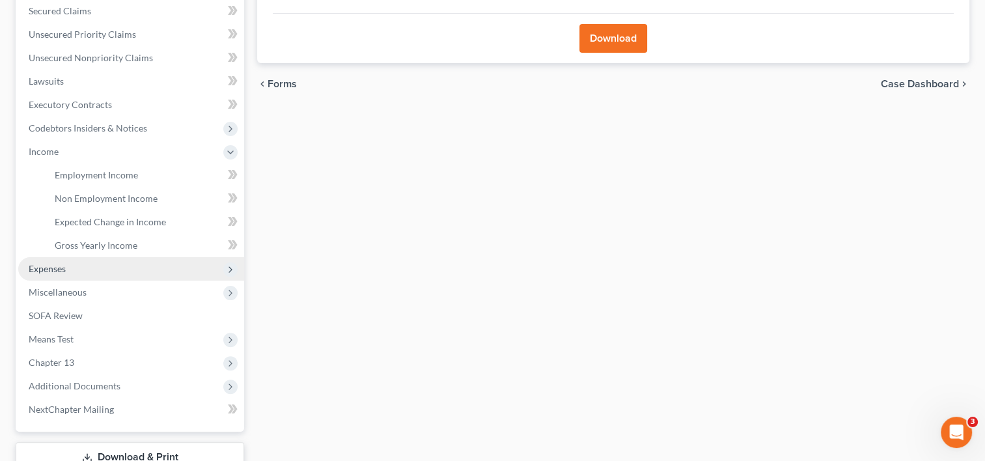
click at [58, 268] on span "Expenses" at bounding box center [47, 268] width 37 height 11
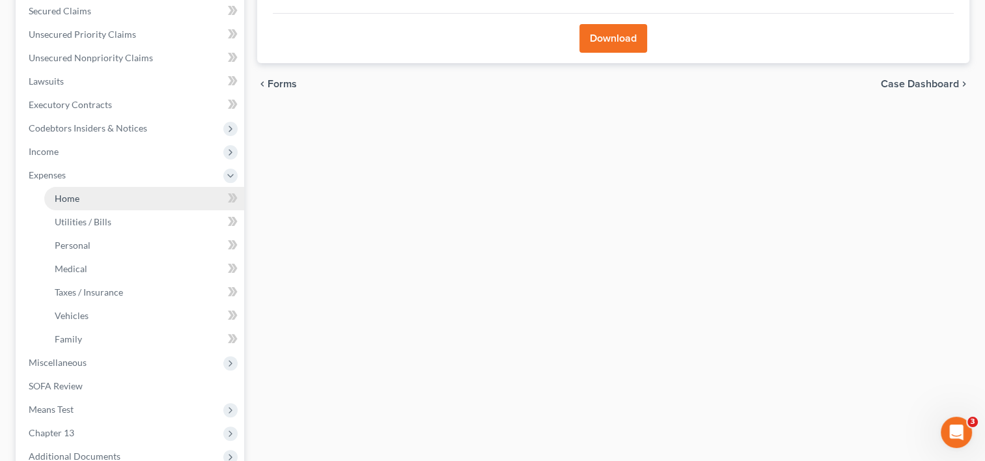
click at [94, 199] on link "Home" at bounding box center [144, 198] width 200 height 23
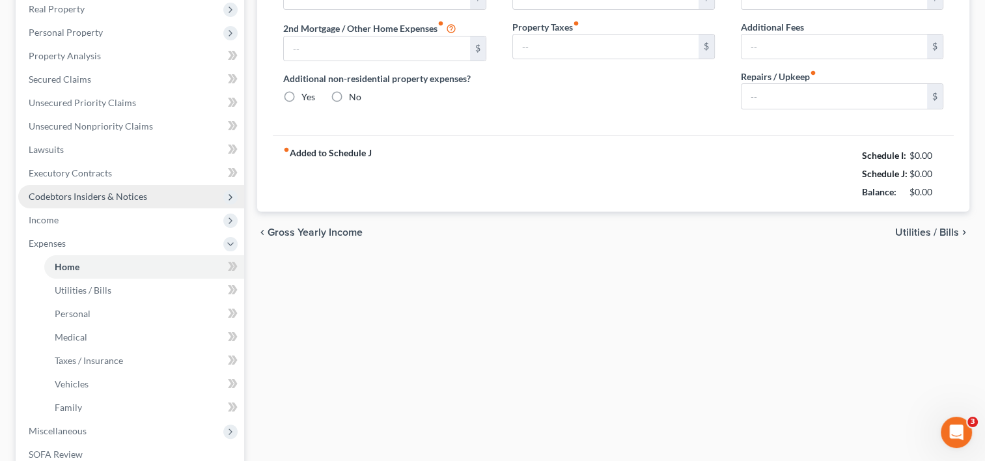
type input "1,144.66"
type input "0.00"
radio input "true"
type input "0.00"
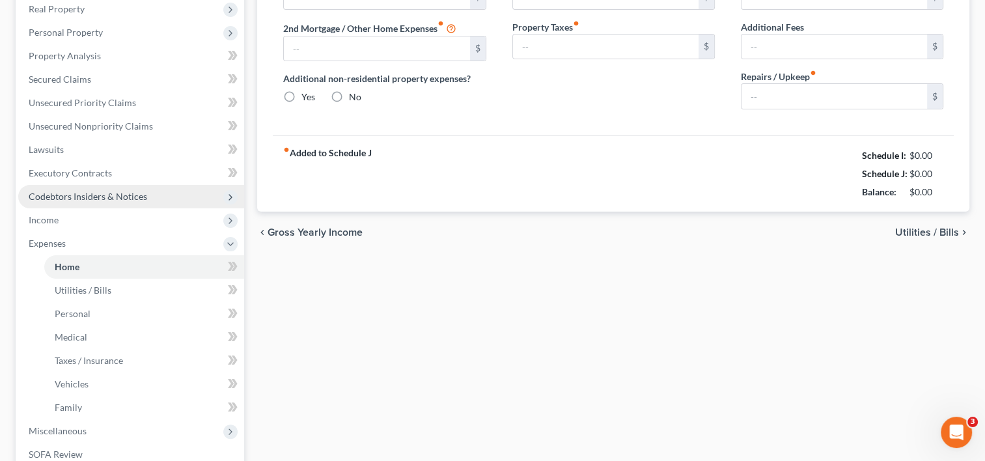
type input "6.25"
type input "0.00"
type input "200.00"
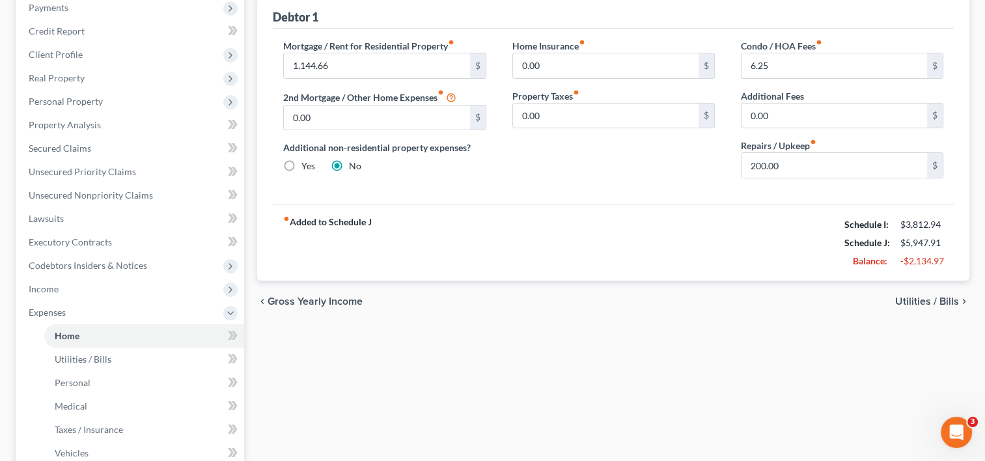
scroll to position [125, 0]
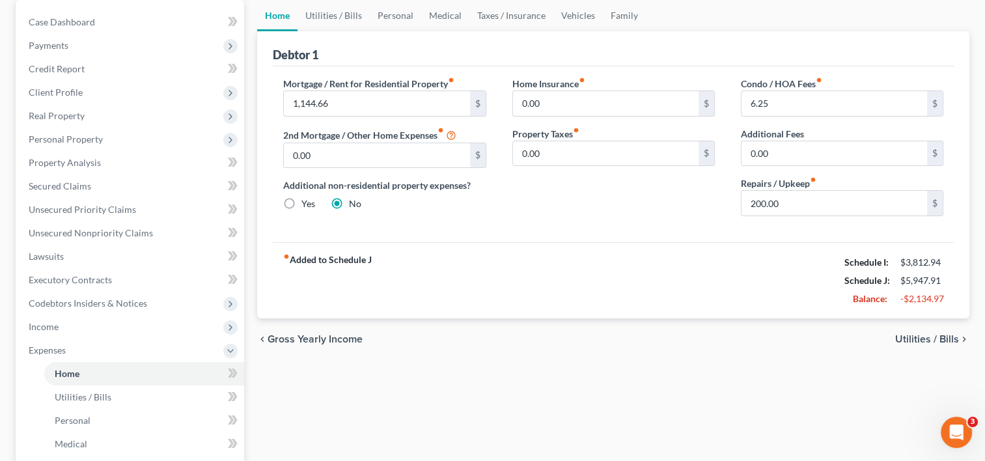
click at [928, 340] on span "Utilities / Bills" at bounding box center [927, 339] width 64 height 10
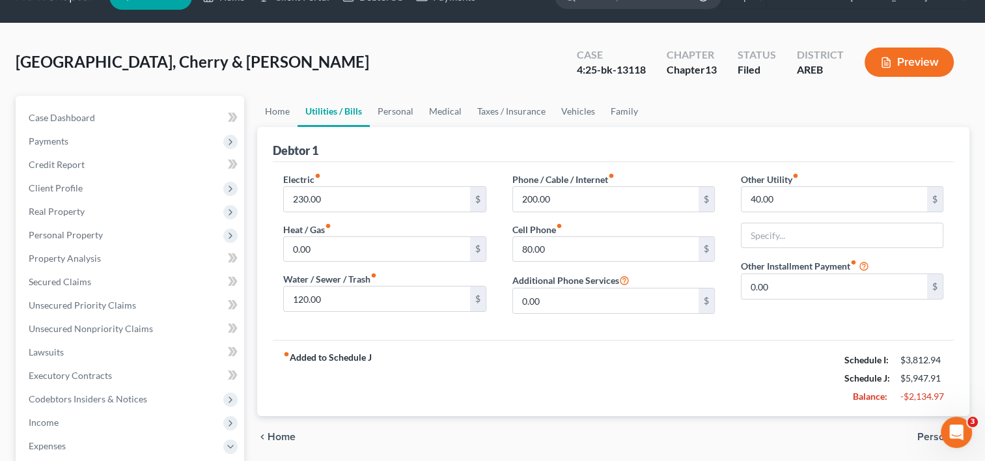
scroll to position [127, 0]
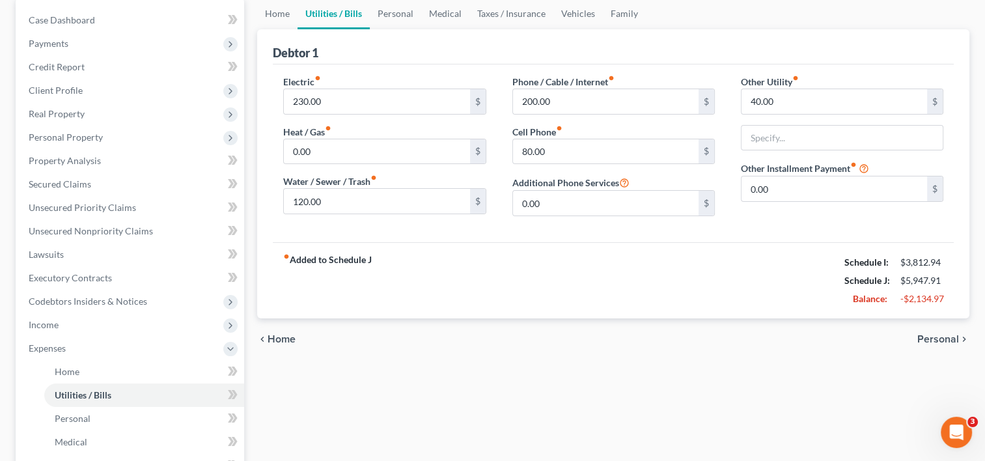
click at [948, 334] on span "Personal" at bounding box center [938, 339] width 42 height 10
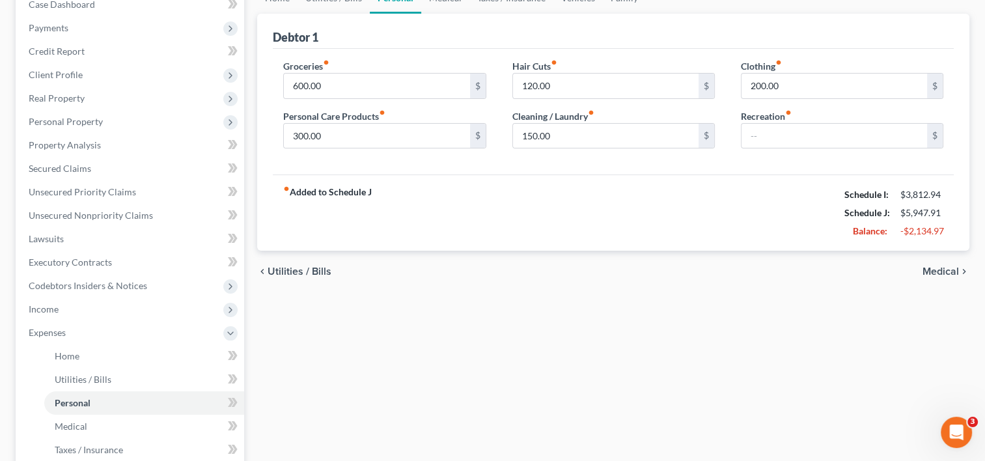
scroll to position [143, 0]
click at [947, 266] on span "Medical" at bounding box center [941, 271] width 36 height 10
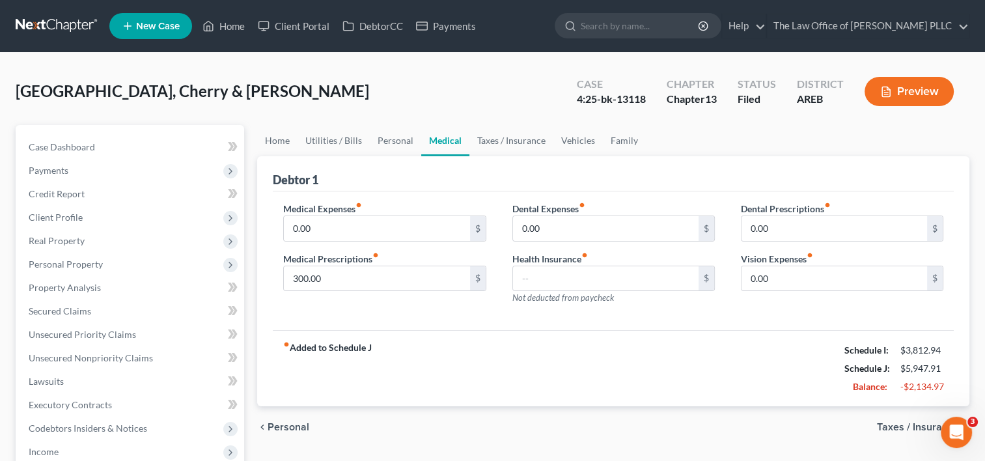
scroll to position [141, 0]
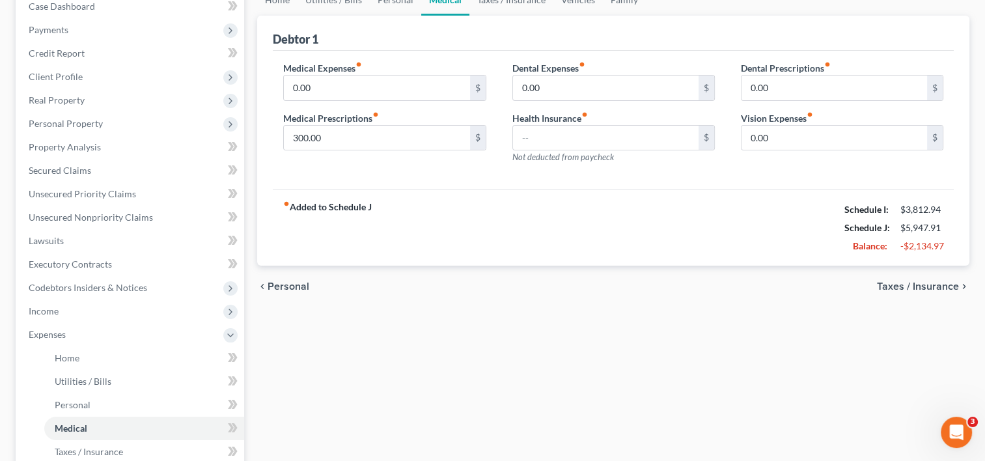
click at [913, 291] on span "Taxes / Insurance" at bounding box center [918, 286] width 82 height 10
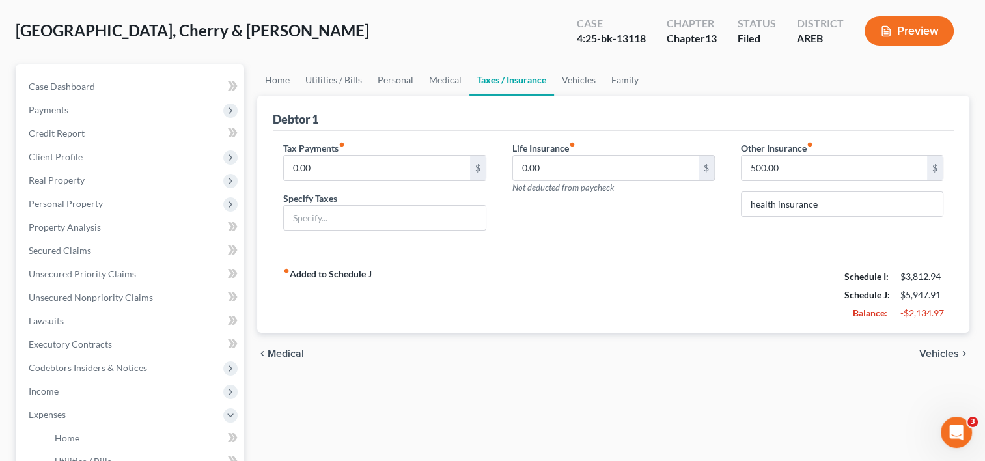
scroll to position [61, 0]
click at [934, 352] on span "Vehicles" at bounding box center [939, 353] width 40 height 10
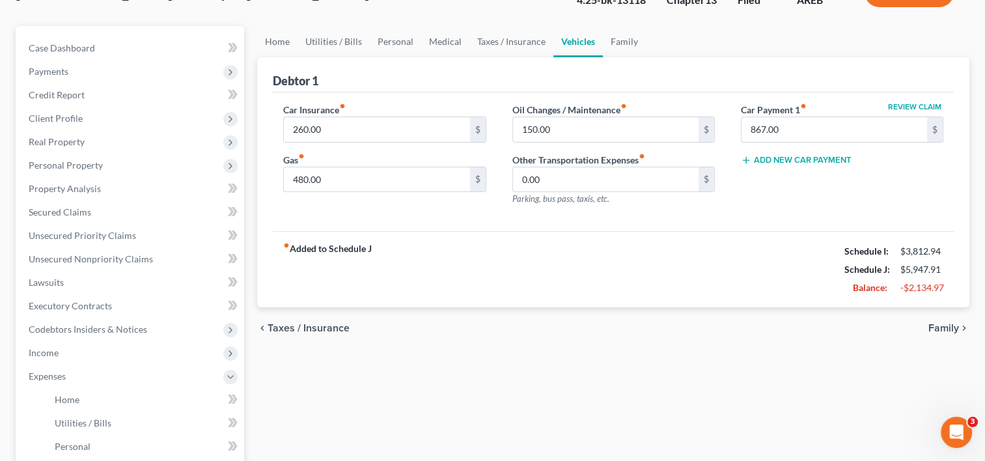
scroll to position [104, 0]
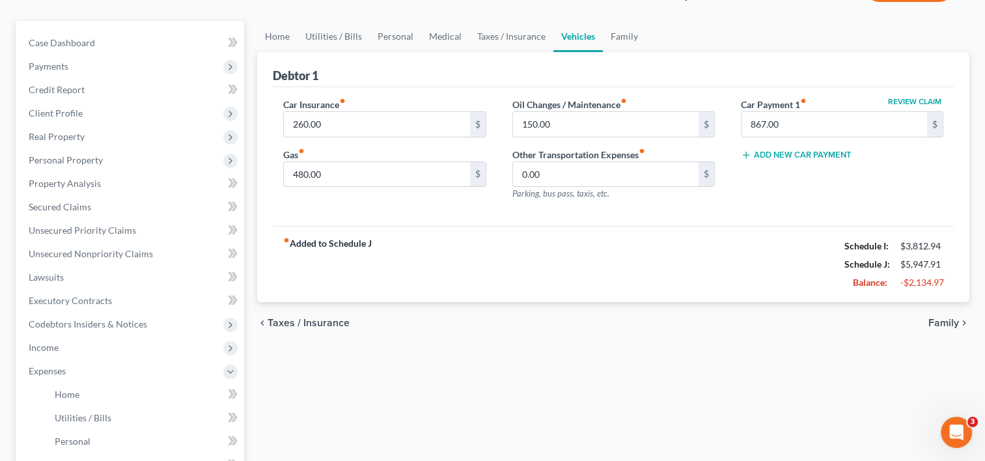
click at [950, 319] on span "Family" at bounding box center [944, 323] width 31 height 10
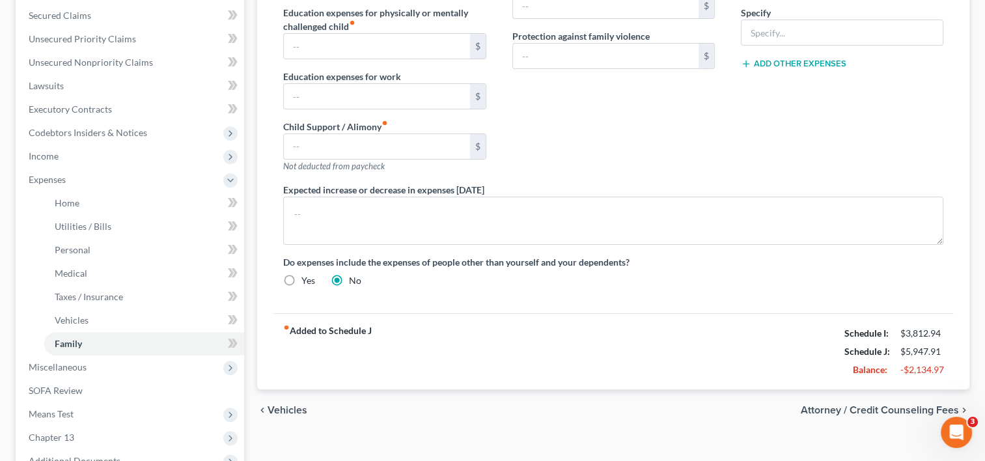
scroll to position [296, 0]
click at [889, 404] on span "Attorney / Credit Counseling Fees" at bounding box center [880, 409] width 158 height 10
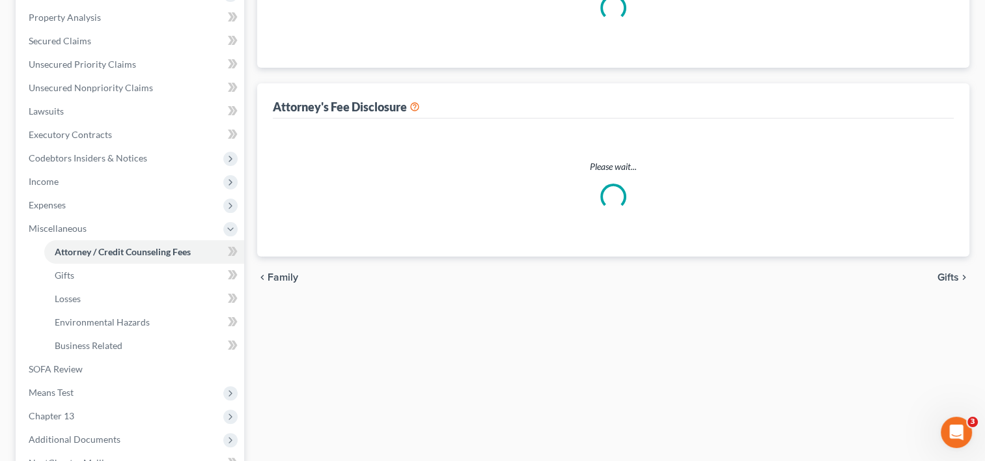
select select "2"
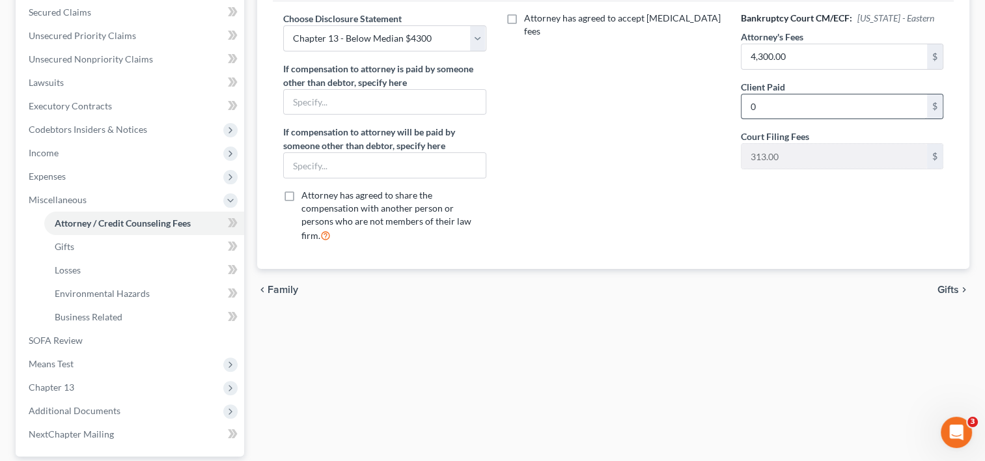
scroll to position [304, 0]
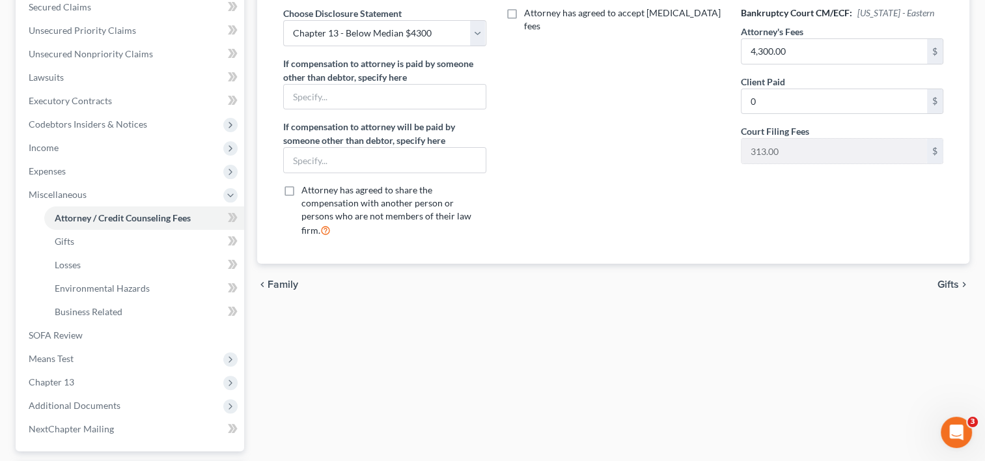
click at [290, 279] on span "Family" at bounding box center [283, 284] width 31 height 10
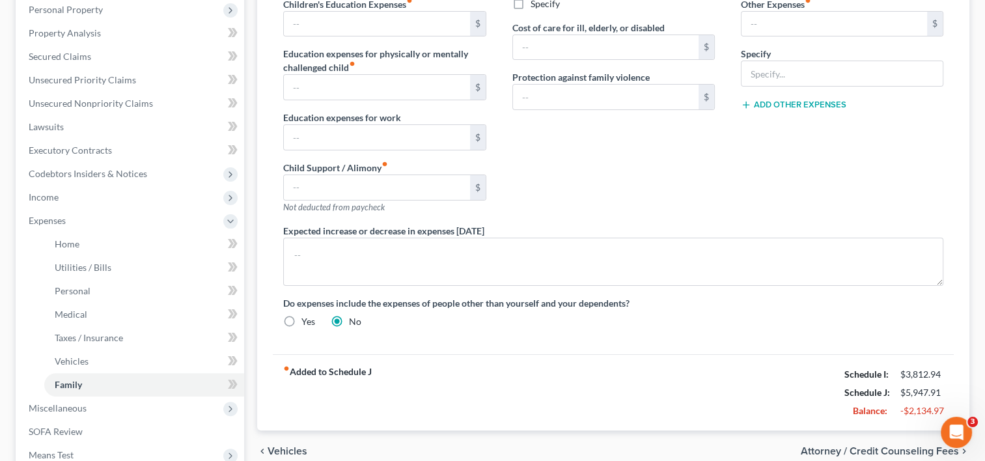
scroll to position [256, 0]
click at [285, 445] on span "Vehicles" at bounding box center [288, 450] width 40 height 10
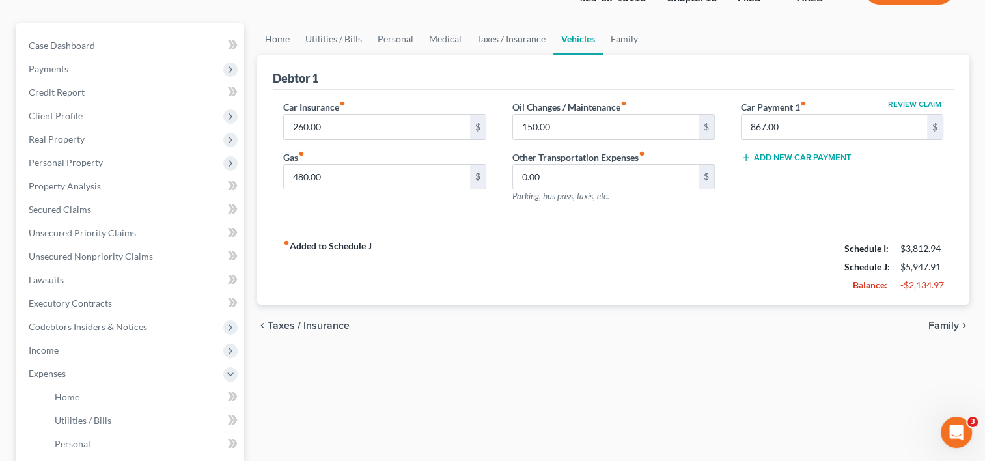
scroll to position [102, 0]
click at [317, 325] on span "Taxes / Insurance" at bounding box center [309, 325] width 82 height 10
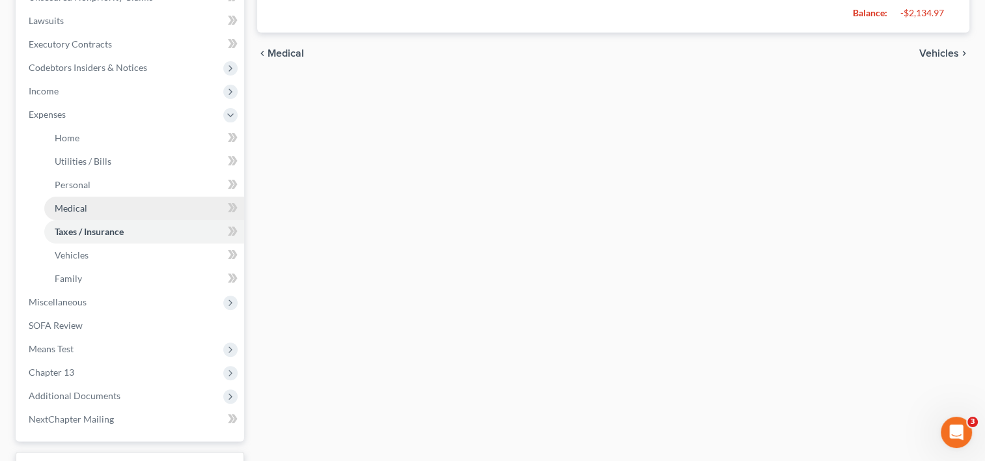
scroll to position [370, 0]
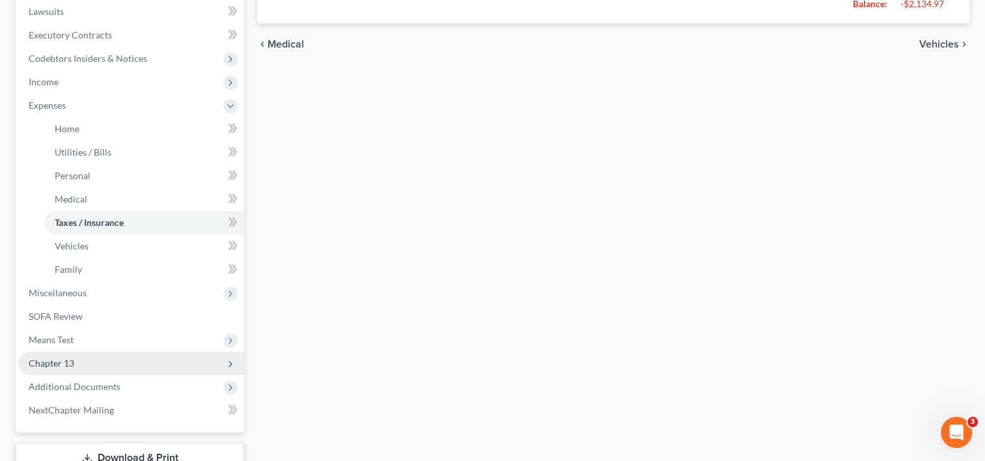
click at [70, 361] on span "Chapter 13" at bounding box center [52, 362] width 46 height 11
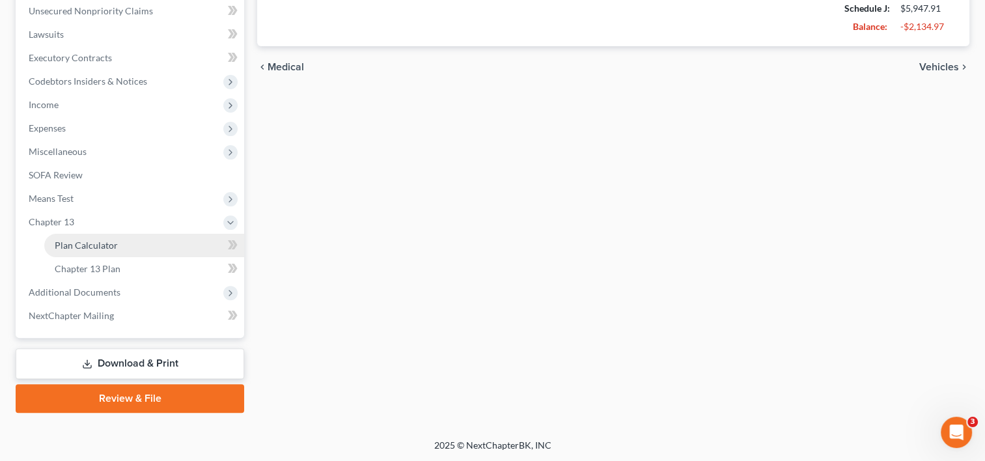
click at [122, 241] on link "Plan Calculator" at bounding box center [144, 245] width 200 height 23
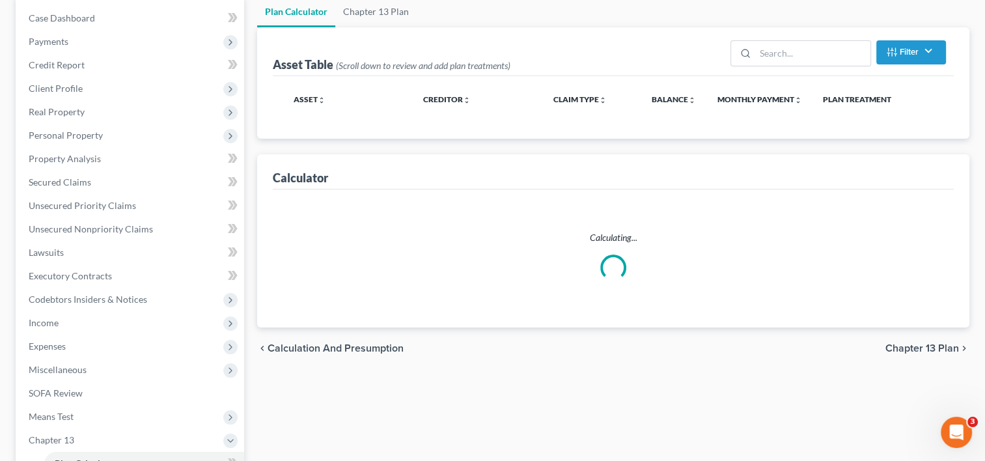
scroll to position [38, 0]
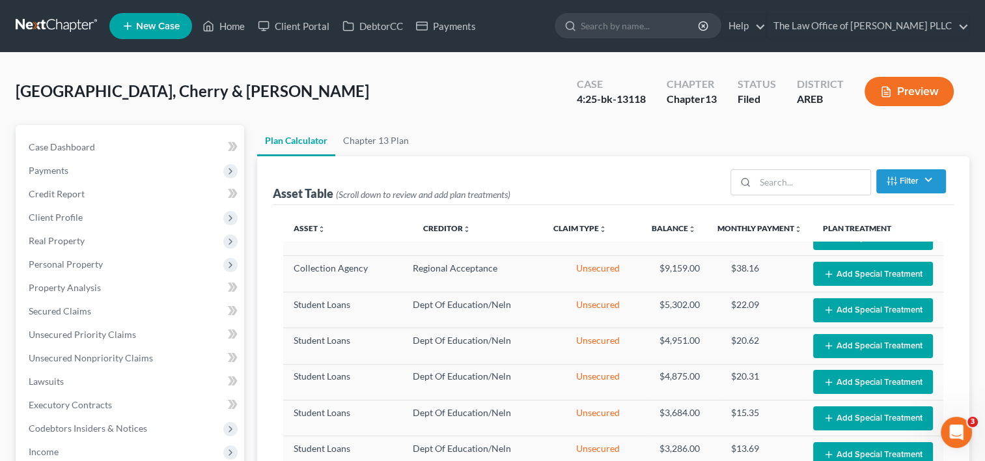
select select "59"
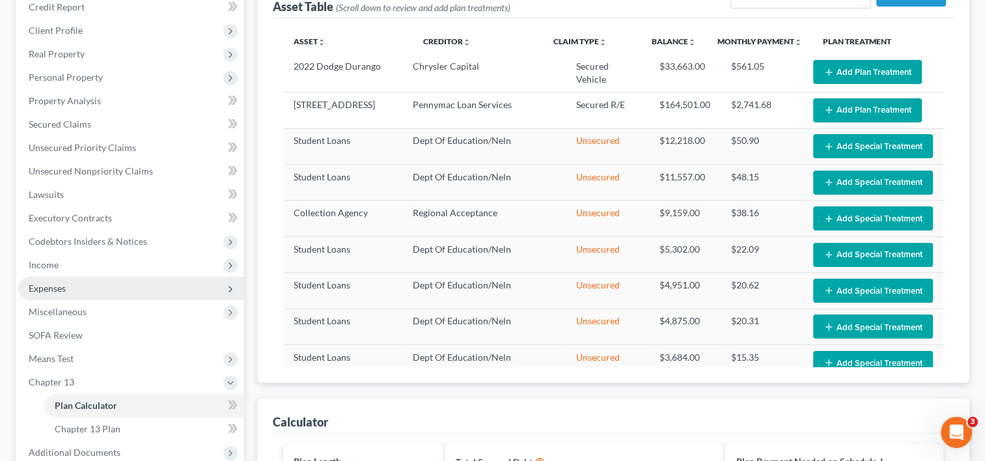
click at [46, 284] on span "Expenses" at bounding box center [47, 288] width 37 height 11
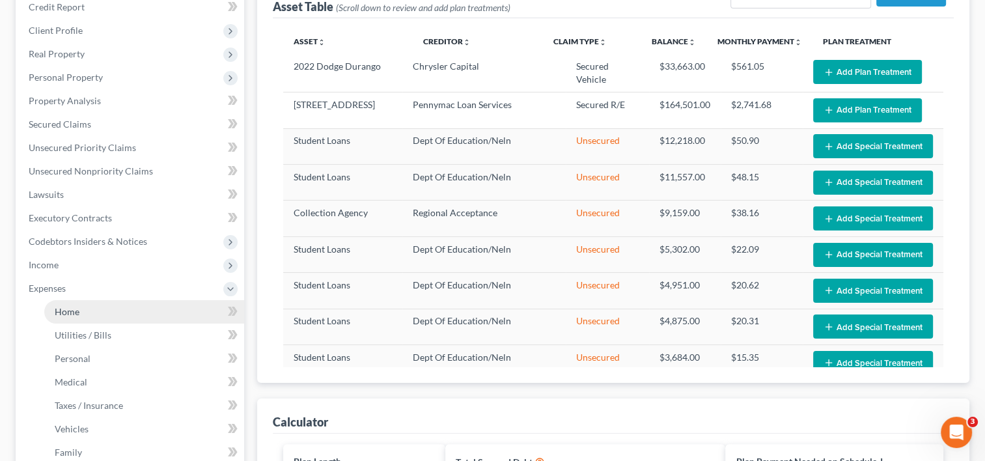
click at [72, 319] on link "Home" at bounding box center [144, 311] width 200 height 23
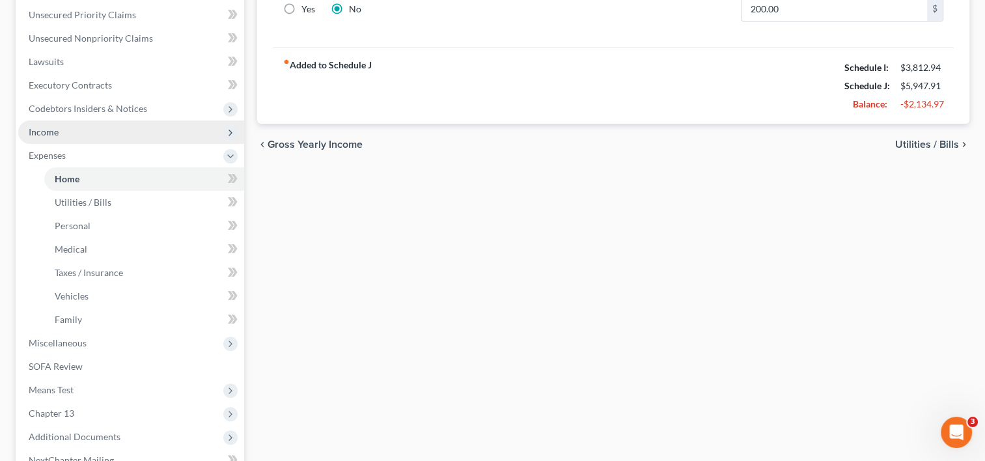
scroll to position [320, 0]
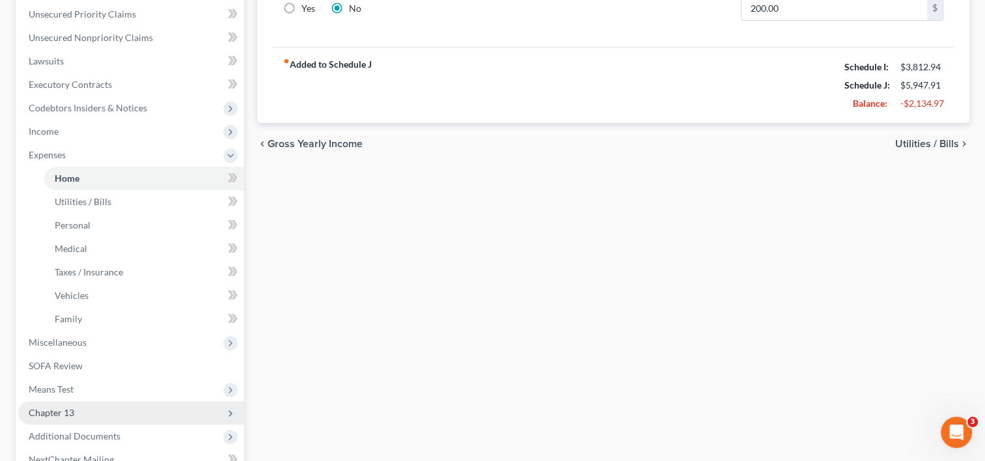
click at [63, 412] on span "Chapter 13" at bounding box center [52, 412] width 46 height 11
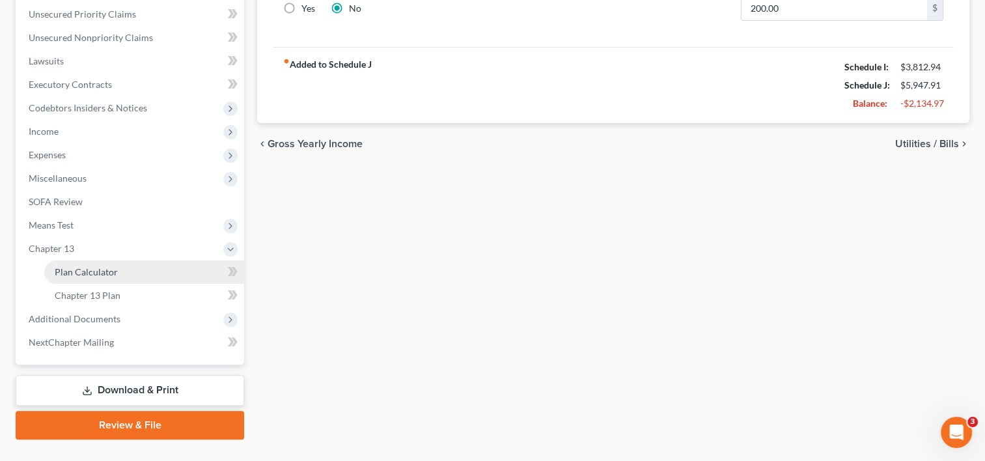
click at [88, 271] on span "Plan Calculator" at bounding box center [86, 271] width 63 height 11
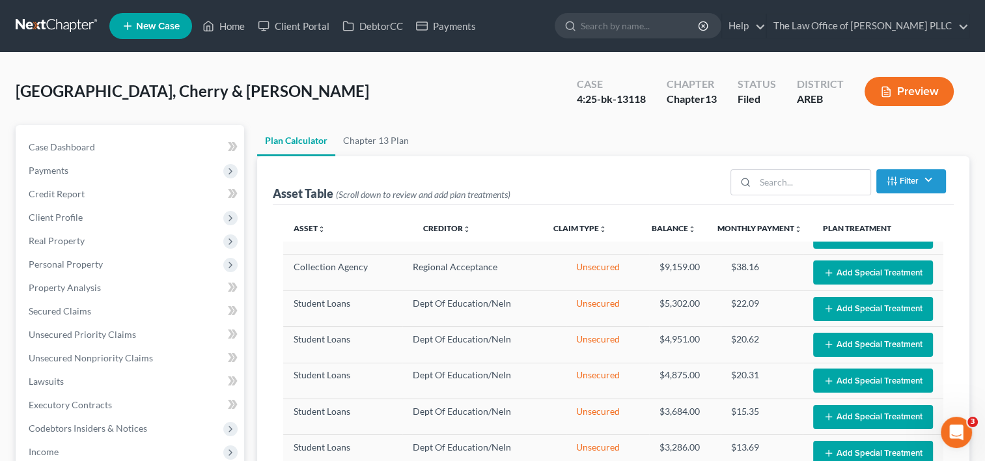
select select "59"
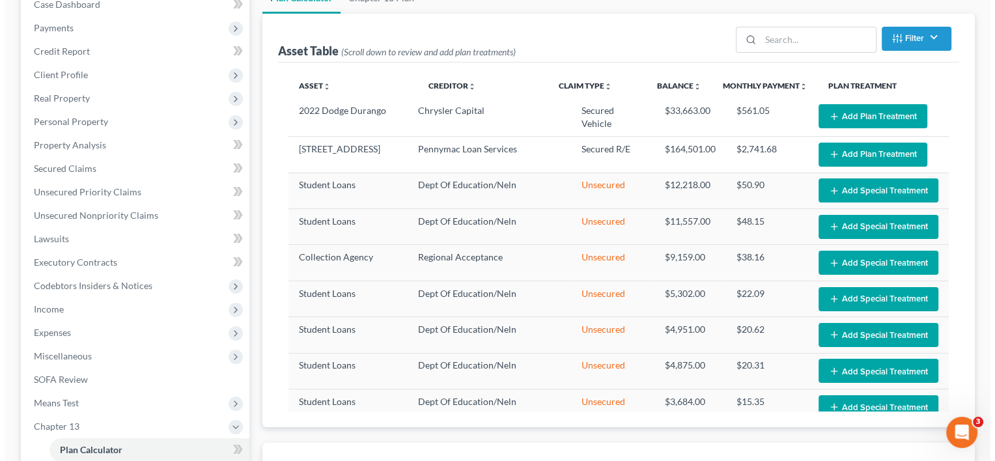
scroll to position [143, 0]
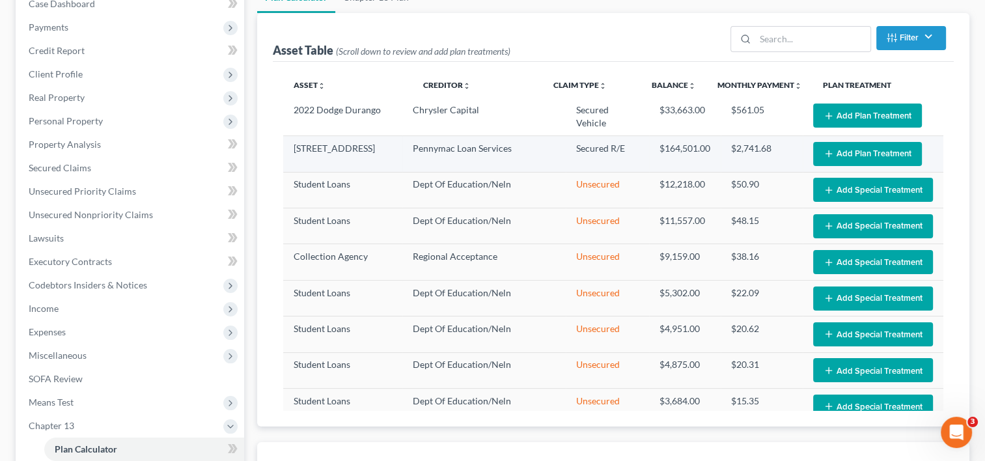
click at [841, 154] on button "Add Plan Treatment" at bounding box center [867, 154] width 109 height 24
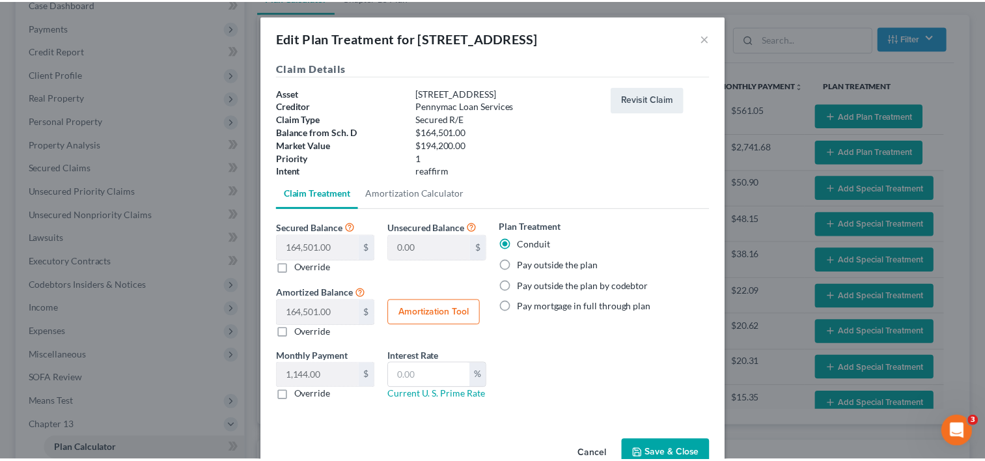
scroll to position [32, 0]
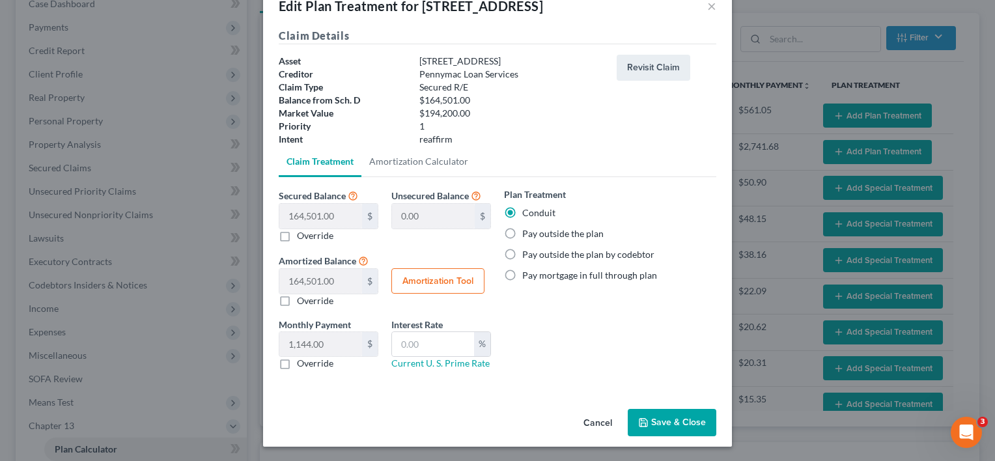
click at [297, 365] on label "Override" at bounding box center [315, 363] width 36 height 13
click at [302, 365] on input "Override" at bounding box center [306, 361] width 8 height 8
checkbox input "true"
click at [304, 342] on input "text" at bounding box center [320, 344] width 83 height 25
type input "1,144.66"
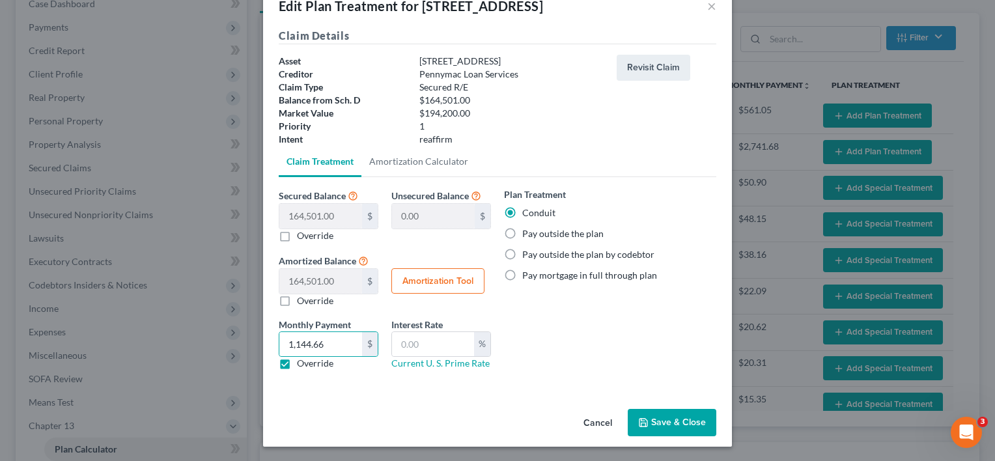
click at [650, 421] on button "Save & Close" at bounding box center [672, 422] width 89 height 27
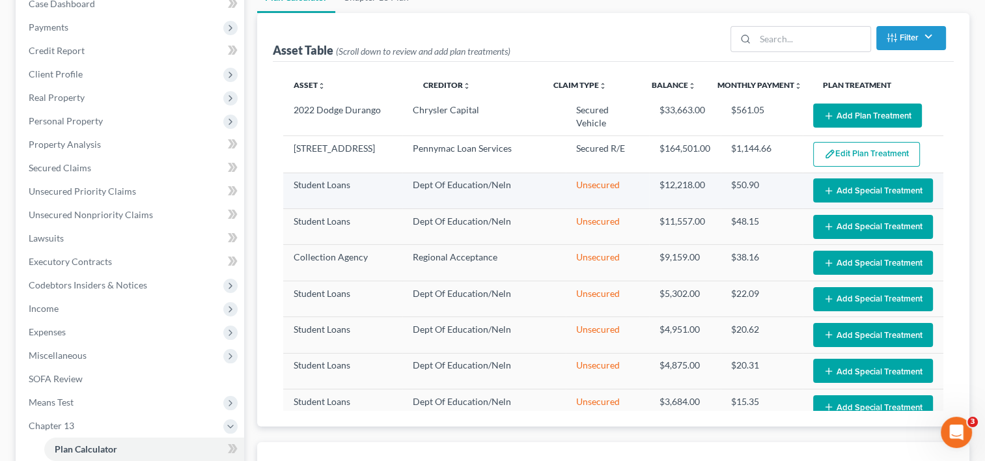
select select "59"
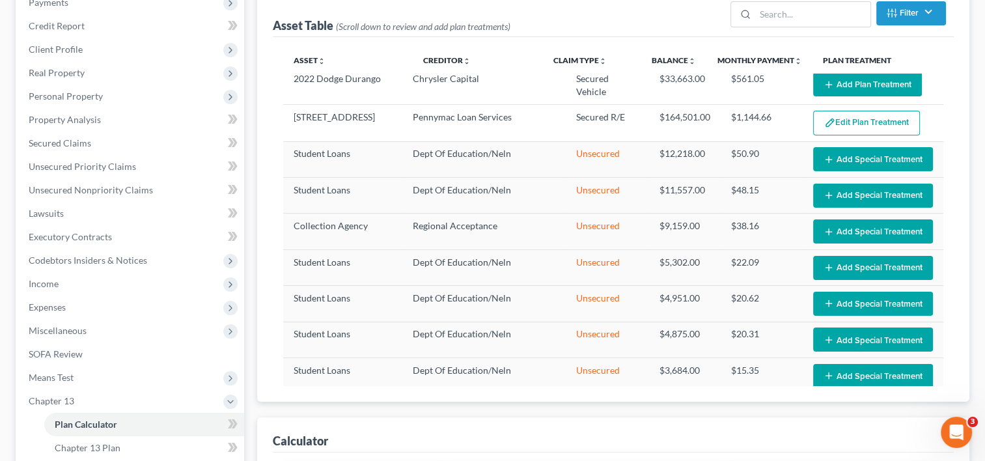
scroll to position [0, 0]
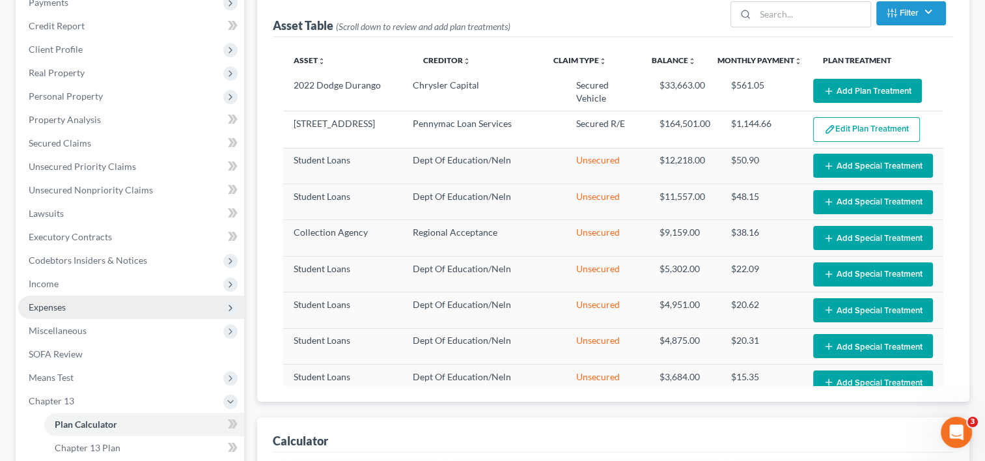
click at [74, 309] on span "Expenses" at bounding box center [131, 307] width 226 height 23
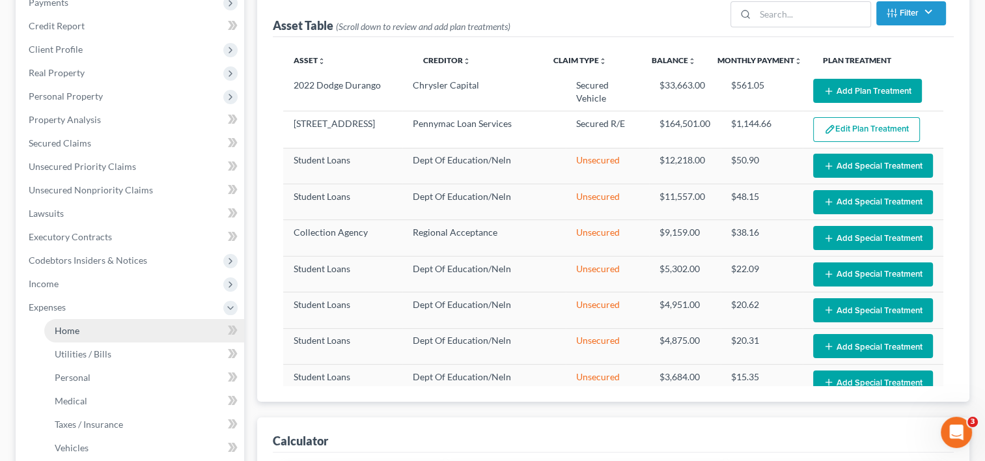
click at [75, 336] on link "Home" at bounding box center [144, 330] width 200 height 23
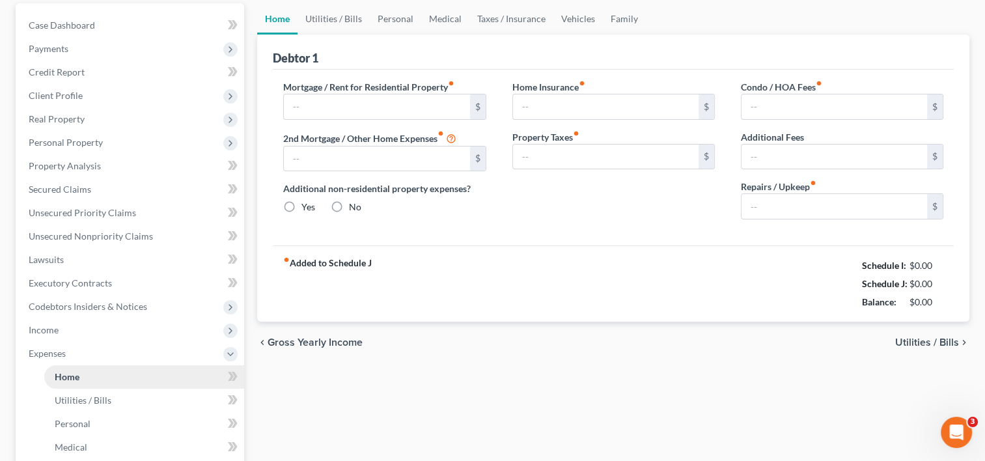
type input "1,144.66"
type input "0.00"
radio input "true"
type input "0.00"
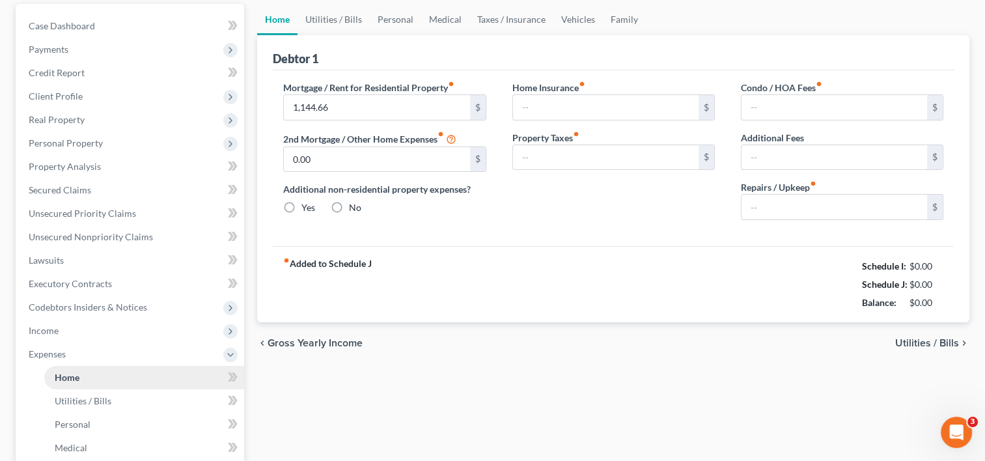
type input "6.25"
type input "0.00"
type input "200.00"
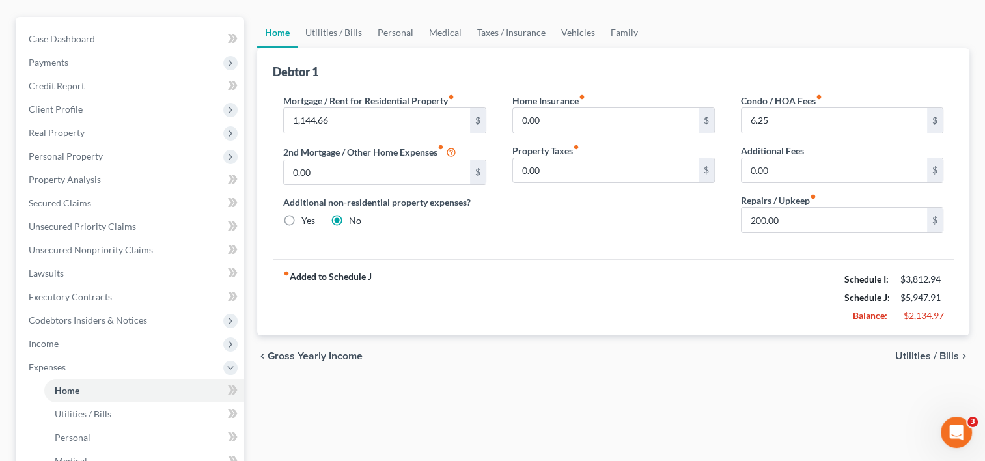
scroll to position [113, 0]
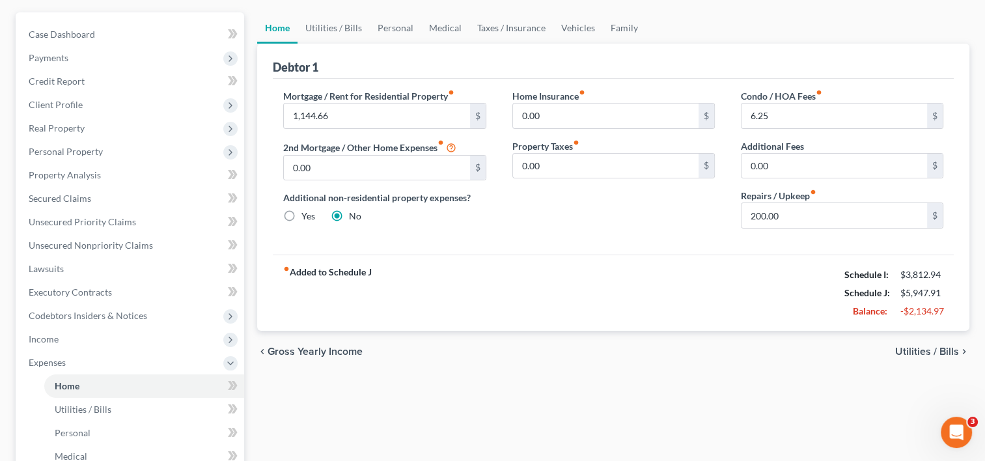
click at [917, 346] on span "Utilities / Bills" at bounding box center [927, 351] width 64 height 10
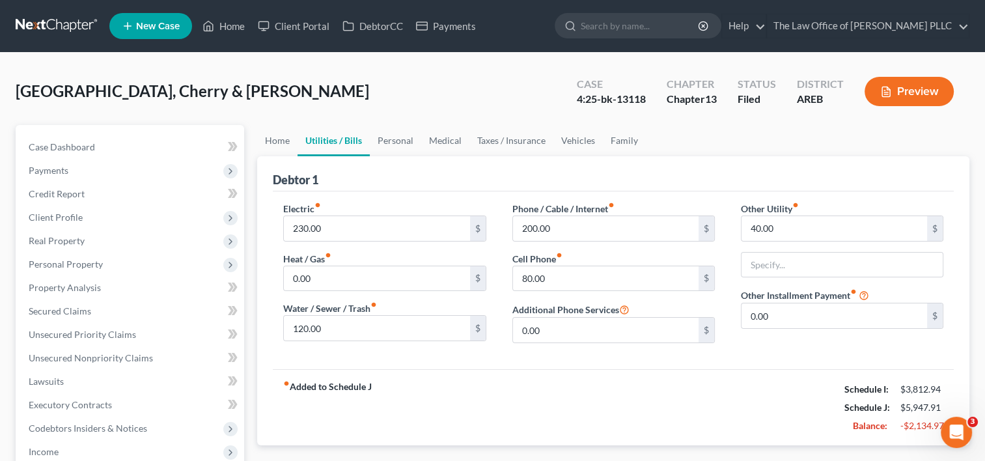
click at [807, 376] on div "fiber_manual_record Added to Schedule J Schedule I: $3,812.94 Schedule J: $5,94…" at bounding box center [613, 407] width 681 height 76
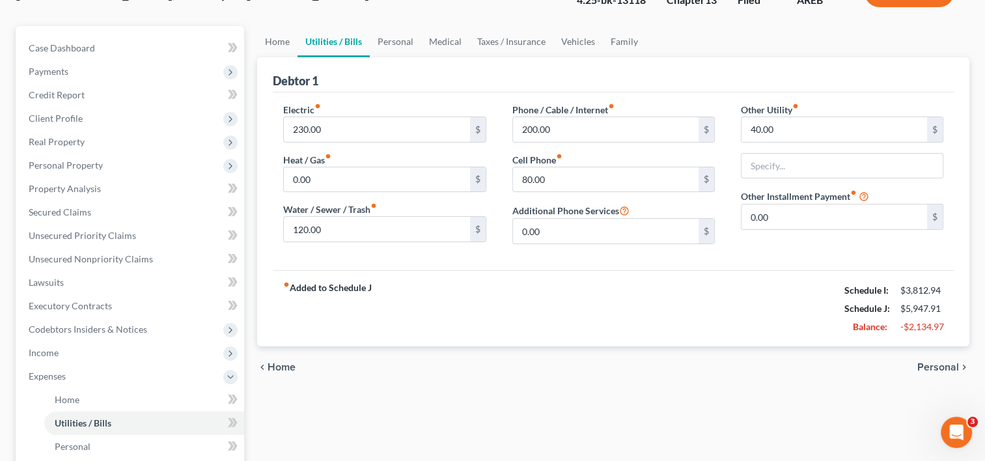
scroll to position [101, 0]
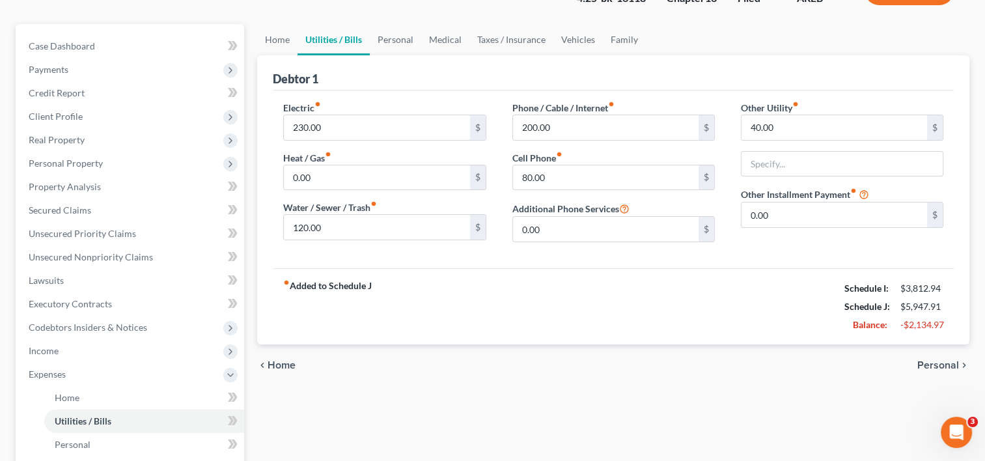
click at [930, 365] on span "Personal" at bounding box center [938, 365] width 42 height 10
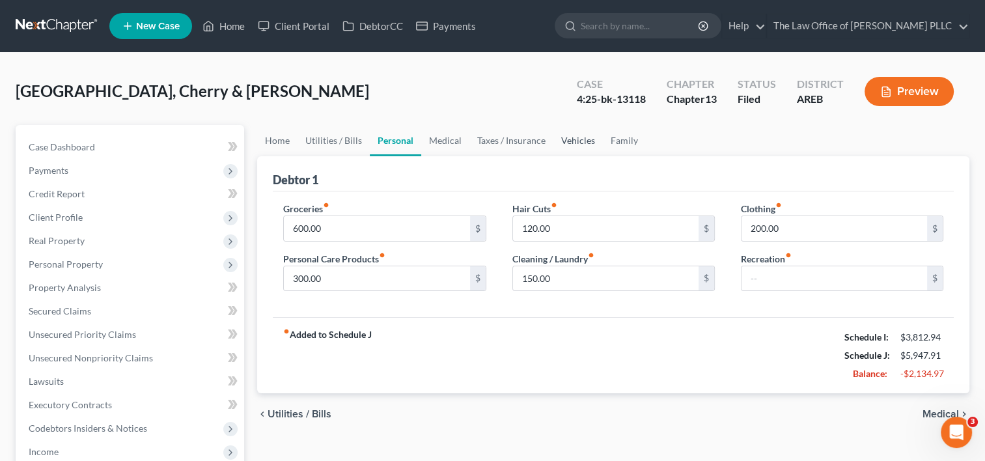
click at [576, 132] on link "Vehicles" at bounding box center [577, 140] width 49 height 31
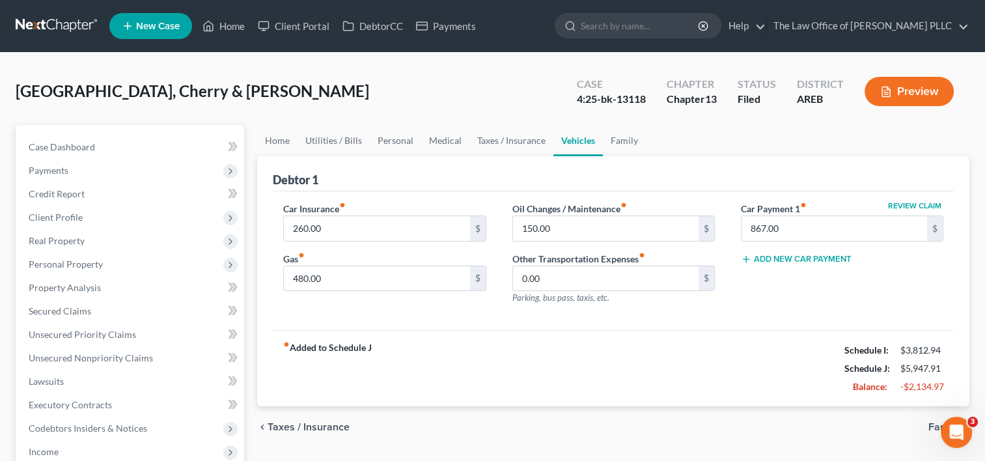
click at [805, 205] on icon "fiber_manual_record" at bounding box center [803, 205] width 7 height 7
click at [777, 210] on label "Car Payment 1 fiber_manual_record" at bounding box center [774, 209] width 66 height 14
click at [909, 204] on button "Review Claim" at bounding box center [914, 206] width 57 height 8
select select "45"
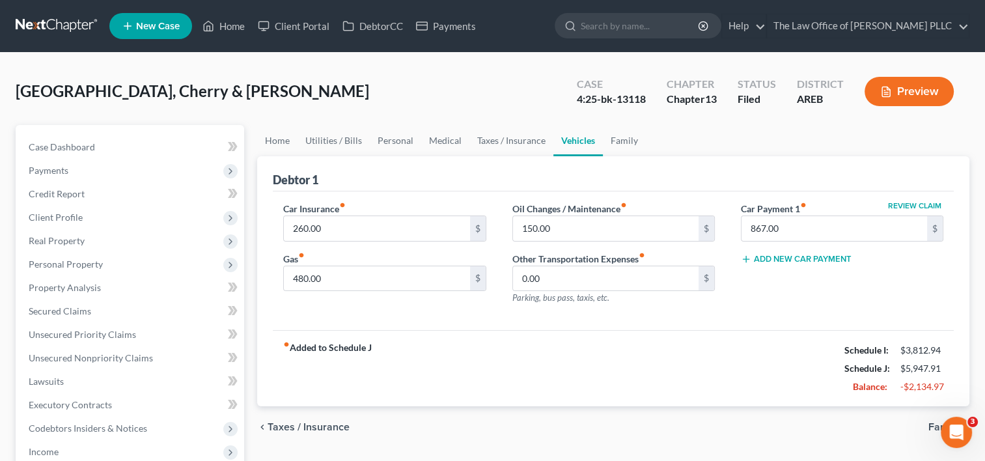
select select "0"
select select "2"
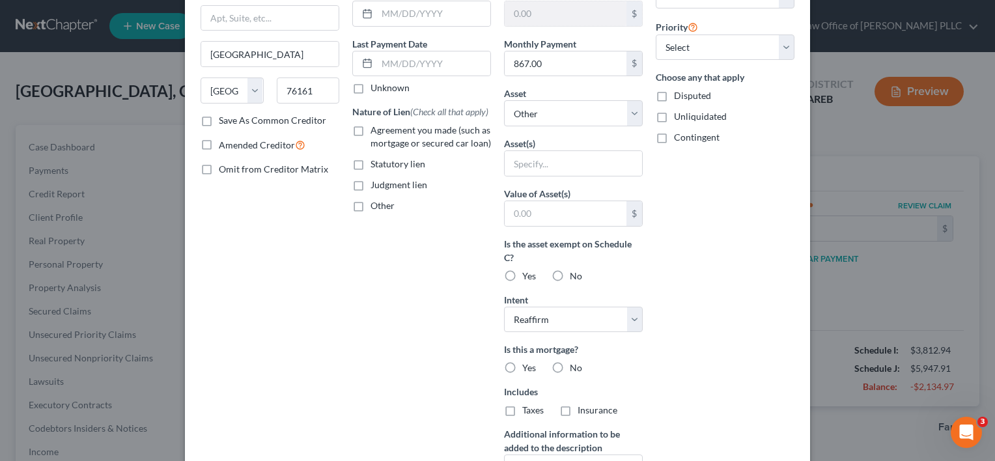
scroll to position [263, 0]
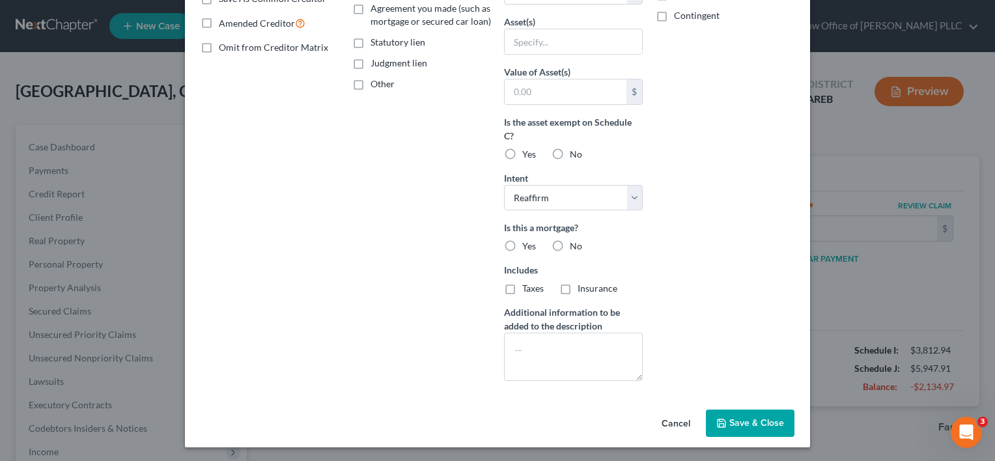
click at [570, 246] on label "No" at bounding box center [576, 246] width 12 height 13
click at [575, 246] on input "No" at bounding box center [579, 244] width 8 height 8
radio input "true"
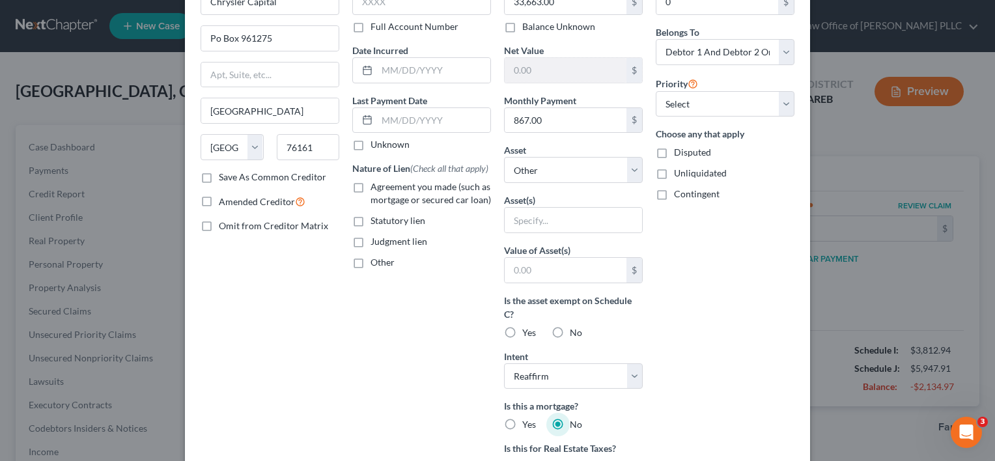
scroll to position [0, 0]
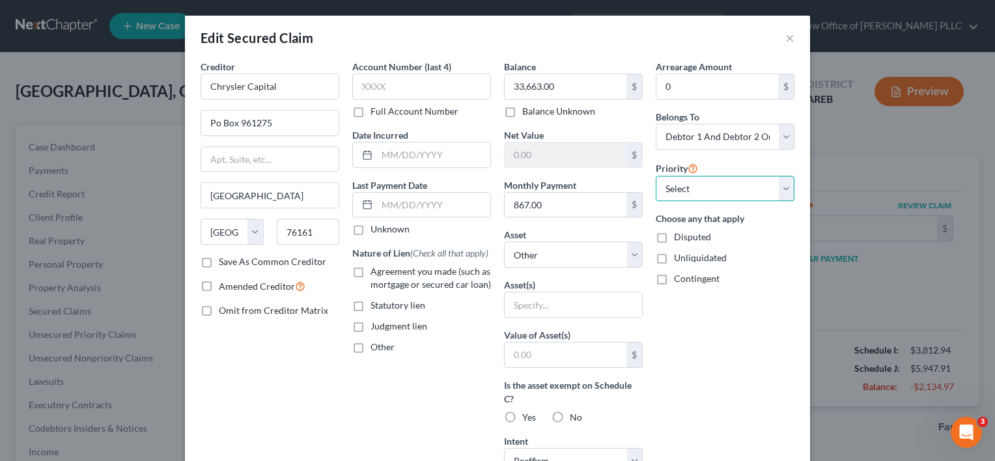
click at [694, 193] on select "Select 1st 2nd 3rd 4th 5th 6th 7th 8th 9th 10th 11th 12th 13th 14th 15th 16th 1…" at bounding box center [725, 189] width 139 height 26
select select "0"
click at [656, 176] on select "Select 1st 2nd 3rd 4th 5th 6th 7th 8th 9th 10th 11th 12th 13th 14th 15th 16th 1…" at bounding box center [725, 189] width 139 height 26
click at [787, 36] on button "×" at bounding box center [789, 38] width 9 height 16
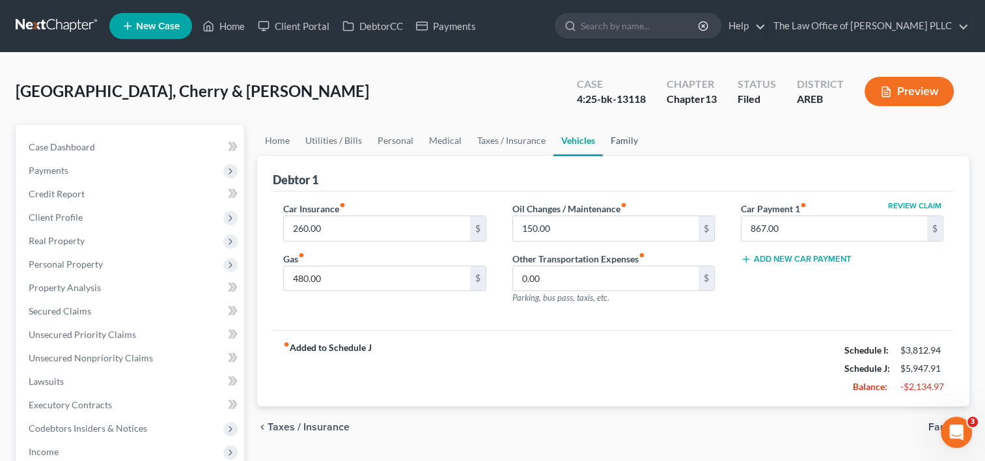
click at [624, 147] on link "Family" at bounding box center [624, 140] width 43 height 31
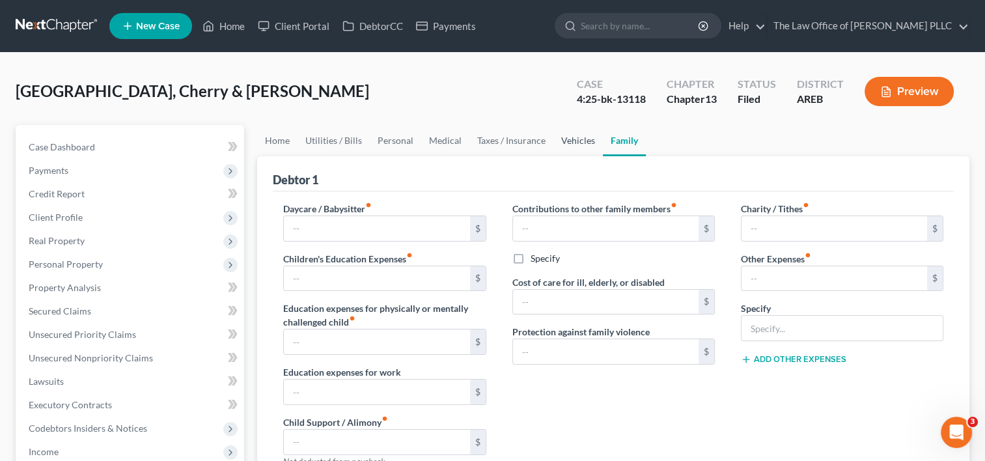
click at [571, 137] on link "Vehicles" at bounding box center [577, 140] width 49 height 31
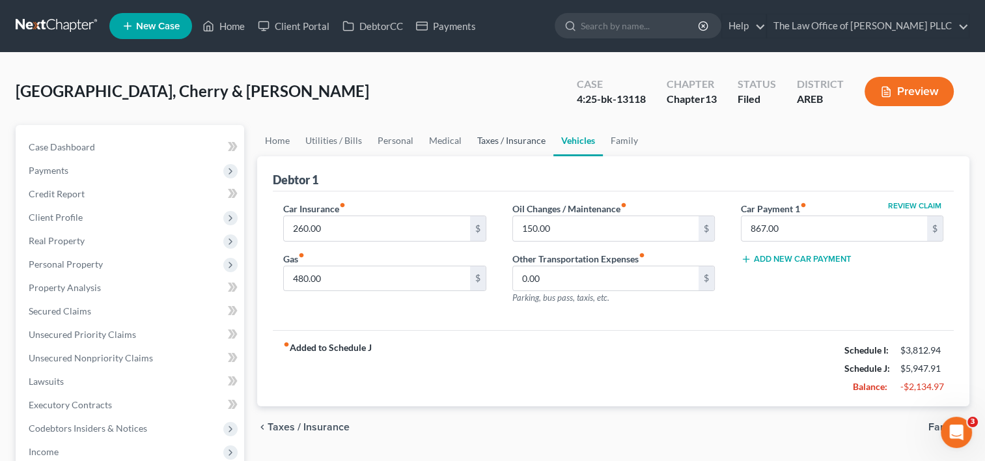
click at [514, 135] on link "Taxes / Insurance" at bounding box center [511, 140] width 84 height 31
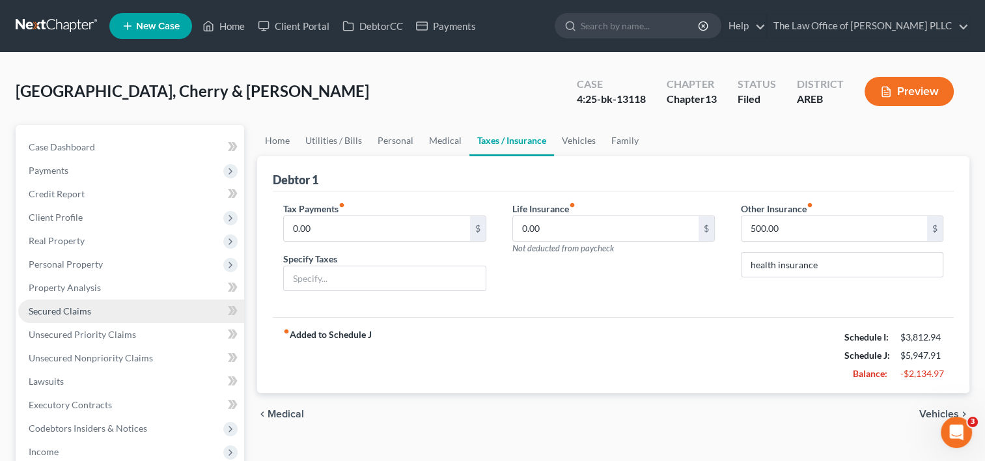
click at [82, 307] on span "Secured Claims" at bounding box center [60, 310] width 63 height 11
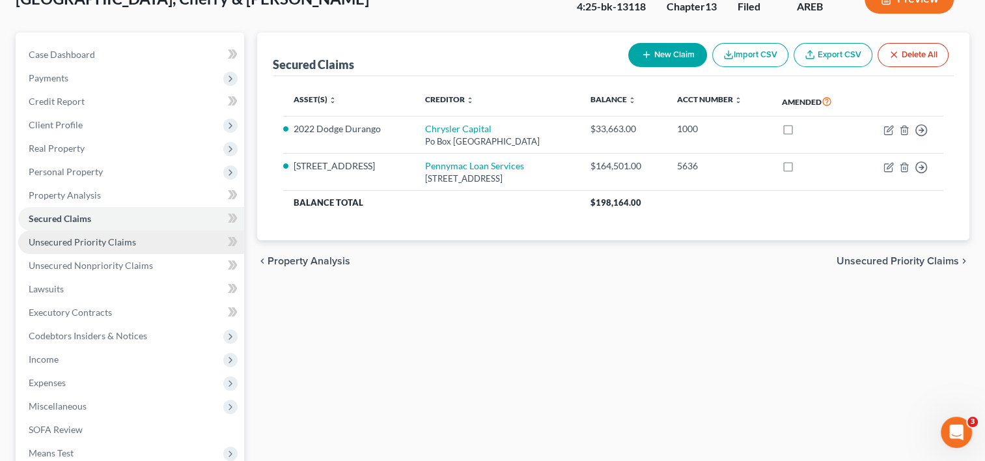
scroll to position [95, 0]
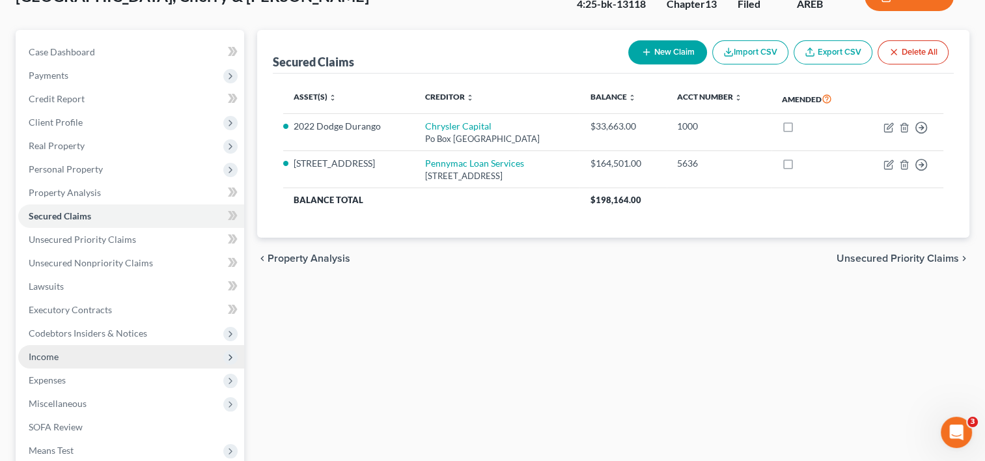
click at [62, 354] on span "Income" at bounding box center [131, 356] width 226 height 23
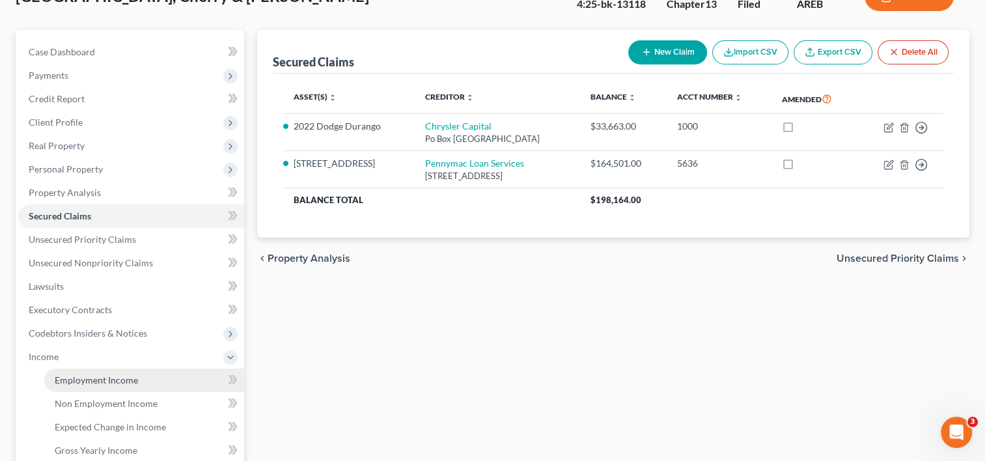
click at [102, 372] on link "Employment Income" at bounding box center [144, 380] width 200 height 23
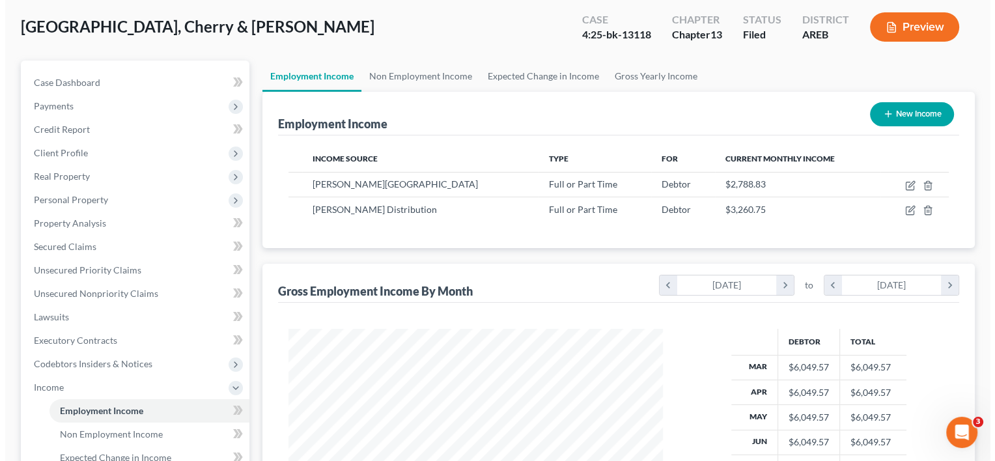
scroll to position [67, 0]
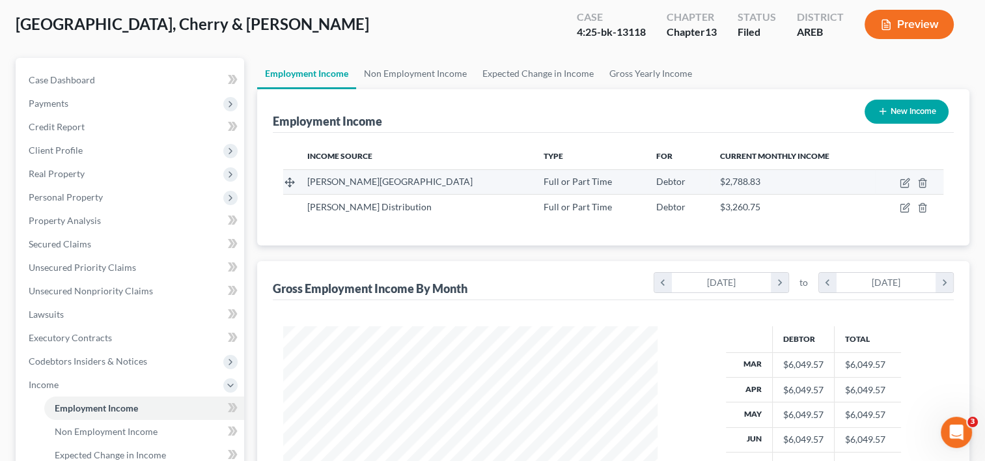
click at [899, 180] on td at bounding box center [909, 181] width 68 height 25
click at [904, 182] on icon "button" at bounding box center [905, 183] width 10 height 10
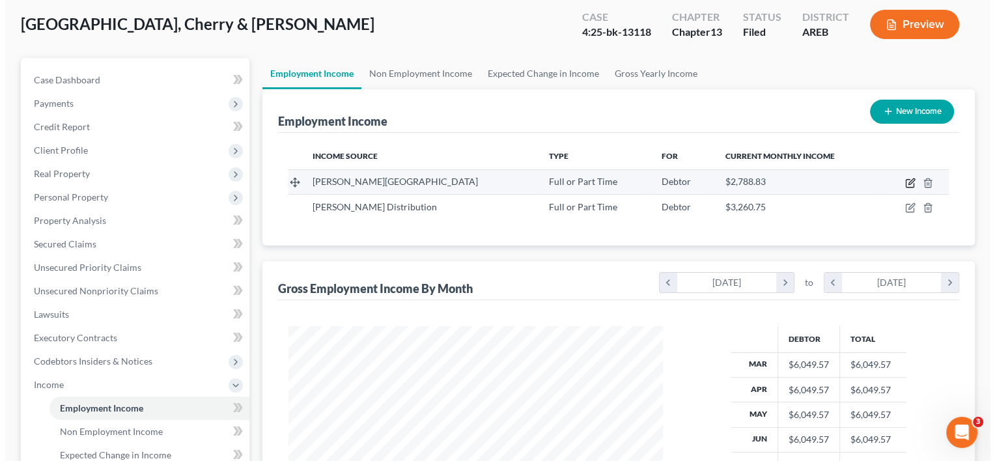
scroll to position [232, 404]
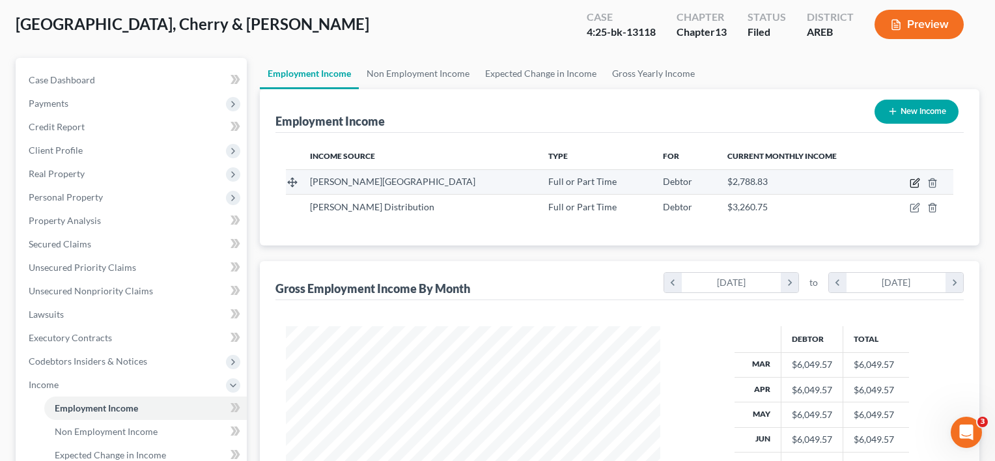
select select "0"
select select "2"
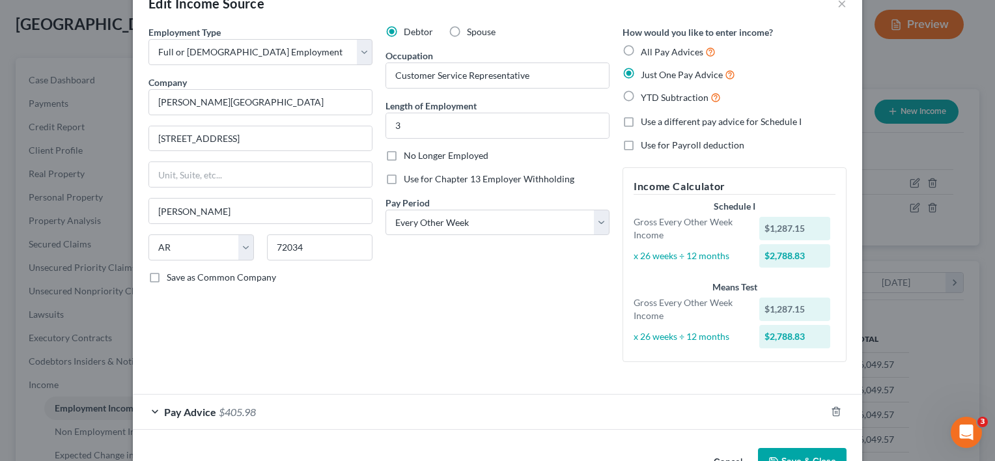
scroll to position [74, 0]
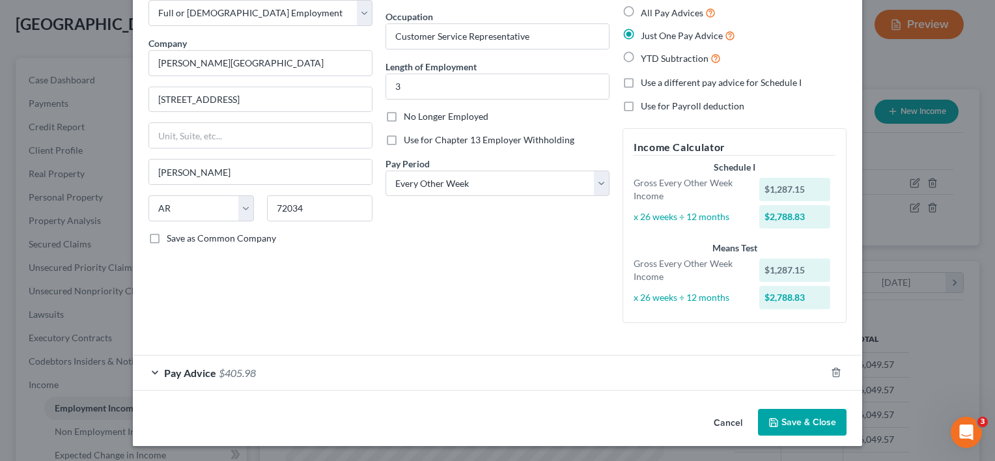
click at [328, 372] on div "Pay Advice $405.98" at bounding box center [479, 373] width 693 height 35
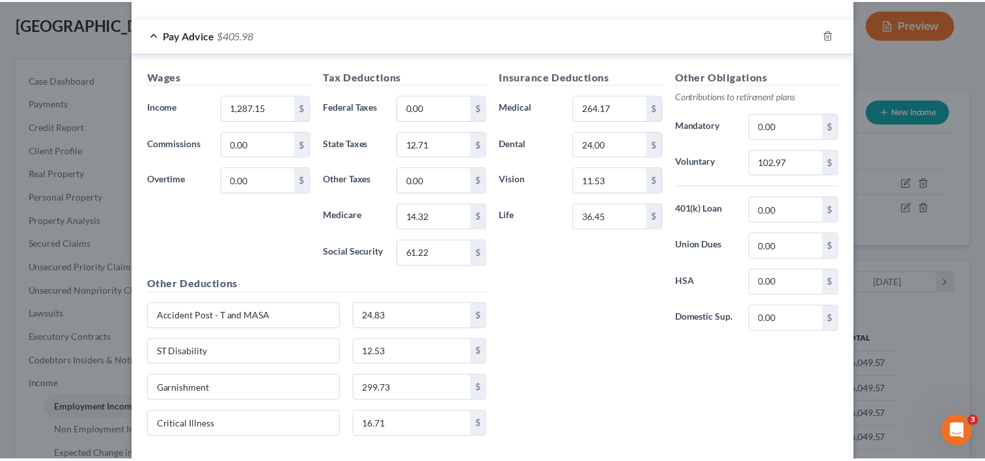
scroll to position [477, 0]
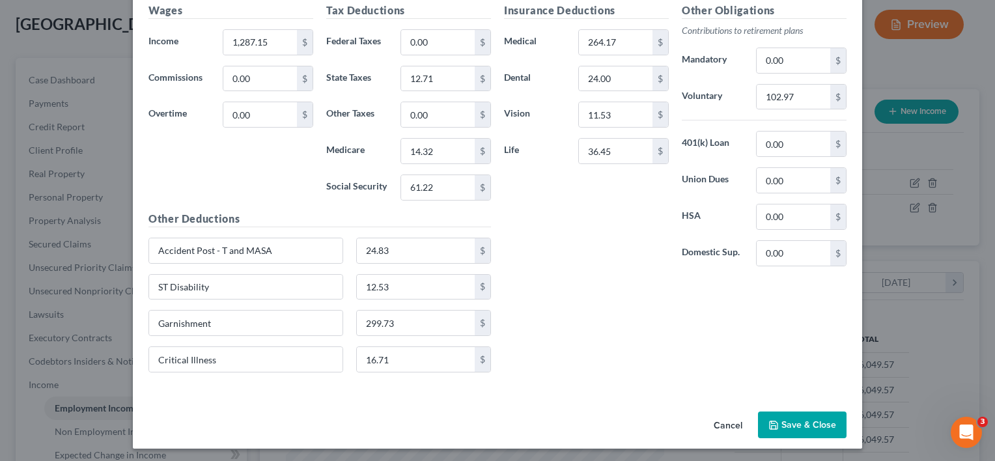
click at [733, 418] on button "Cancel" at bounding box center [727, 426] width 49 height 26
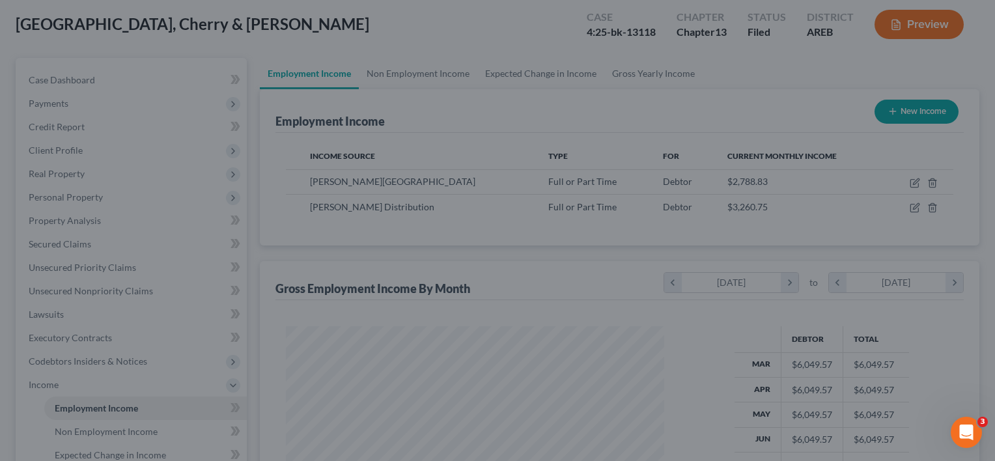
scroll to position [650911, 650743]
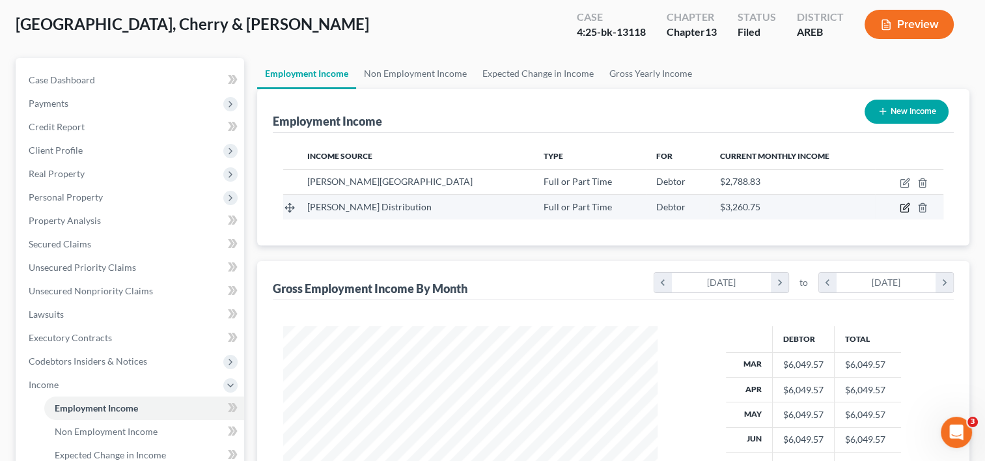
click at [900, 210] on icon "button" at bounding box center [905, 208] width 10 height 10
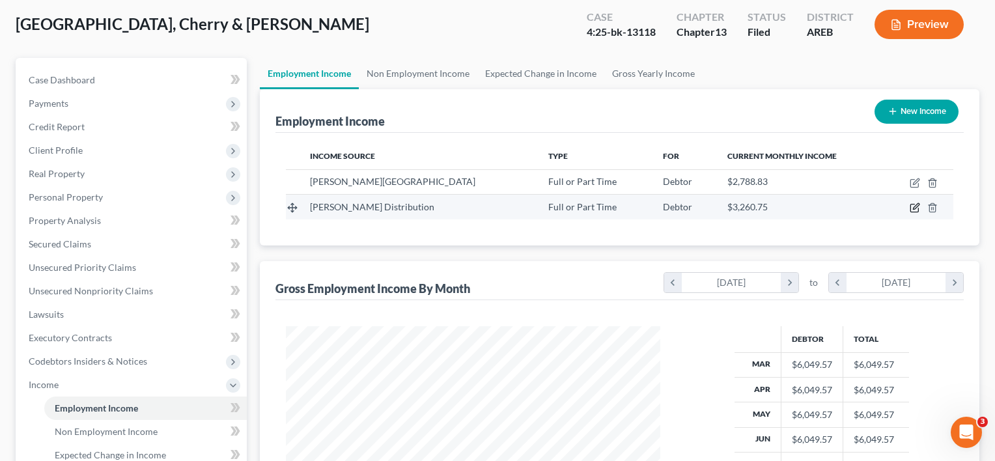
select select "0"
select select "2"
select select "3"
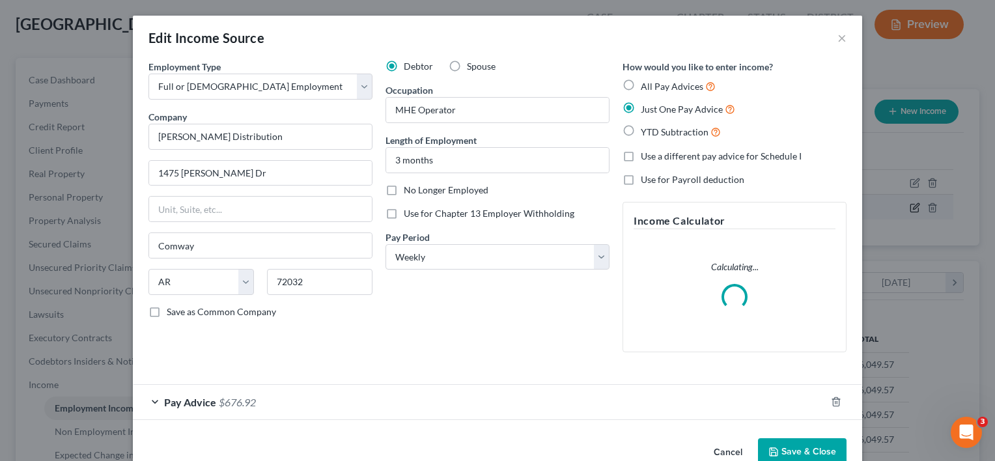
scroll to position [232, 404]
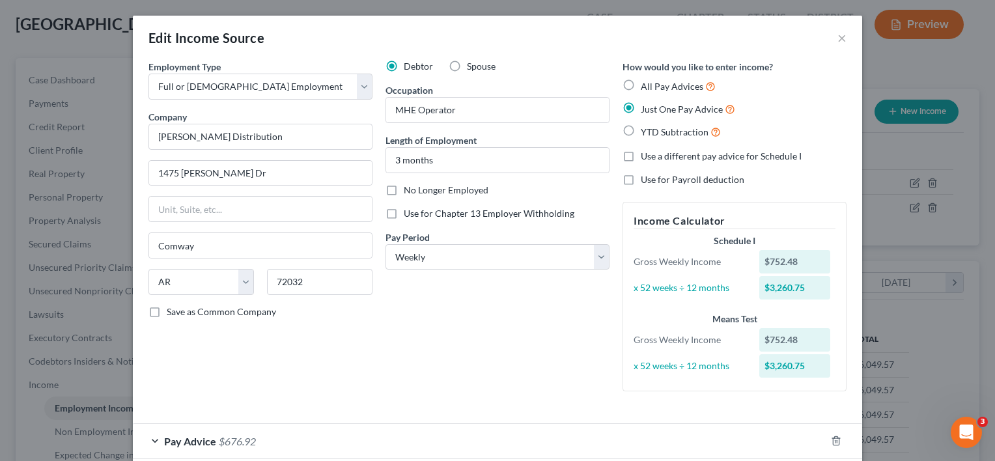
click at [401, 403] on div "Employment Type * Select Full or [DEMOGRAPHIC_DATA] Employment Self Employment …" at bounding box center [497, 236] width 711 height 353
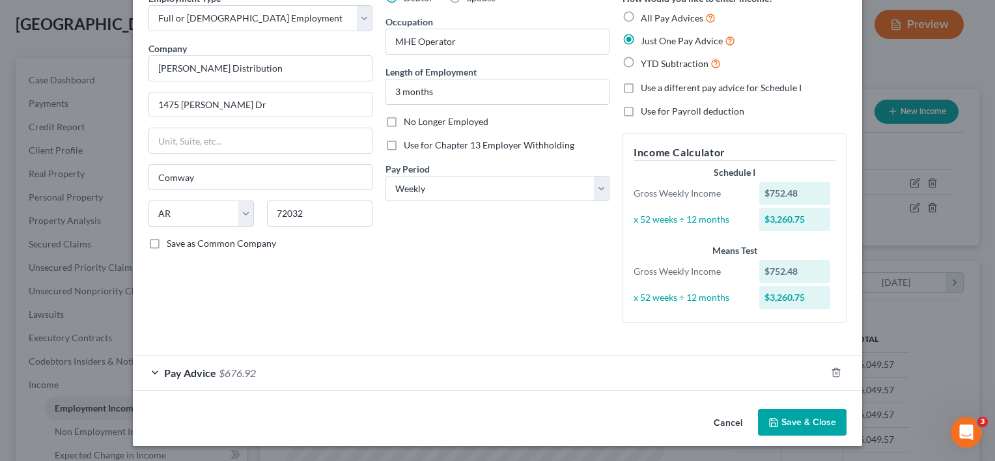
click at [391, 381] on div "Pay Advice $676.92" at bounding box center [479, 373] width 693 height 35
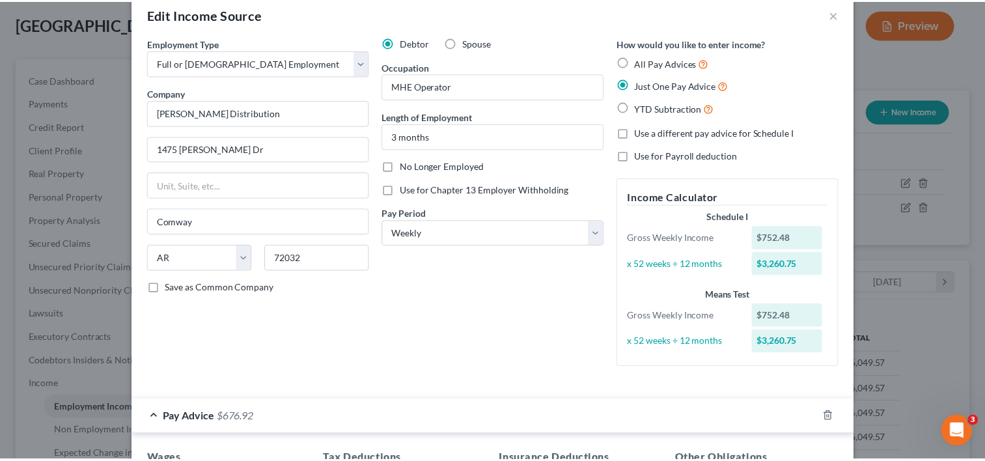
scroll to position [23, 0]
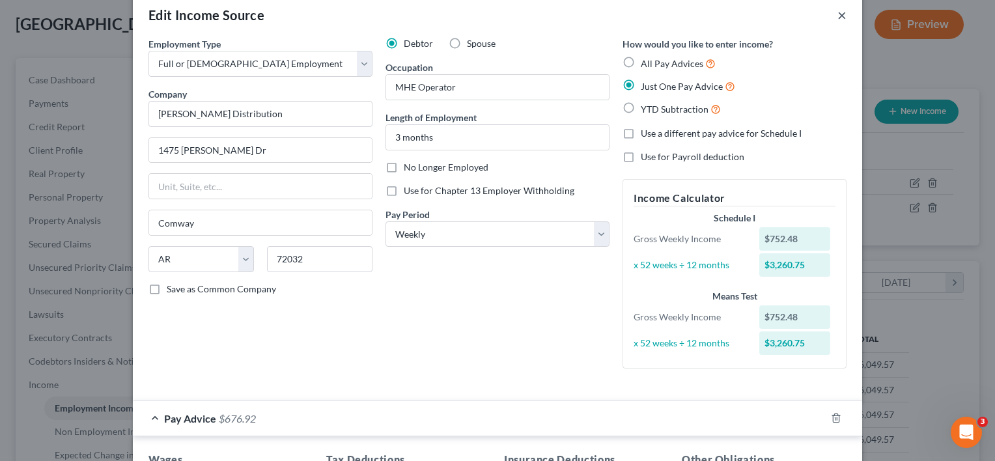
click at [838, 14] on button "×" at bounding box center [841, 15] width 9 height 16
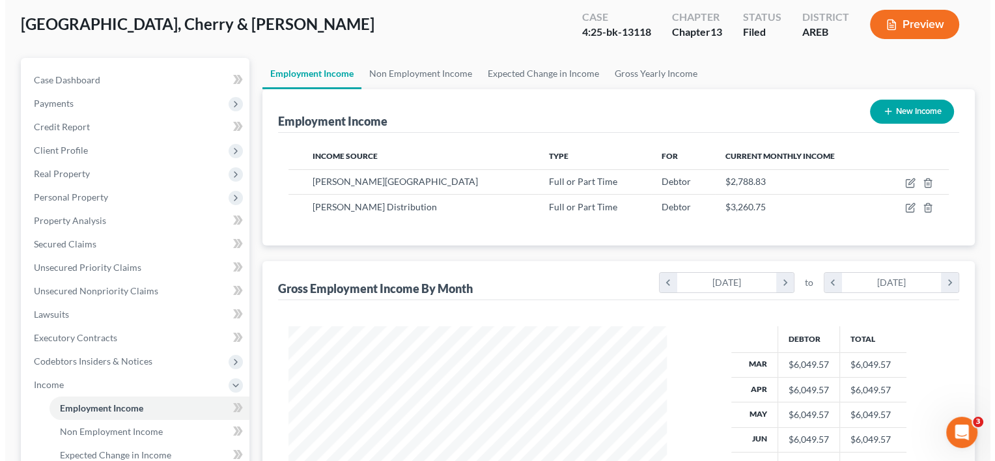
scroll to position [650911, 650743]
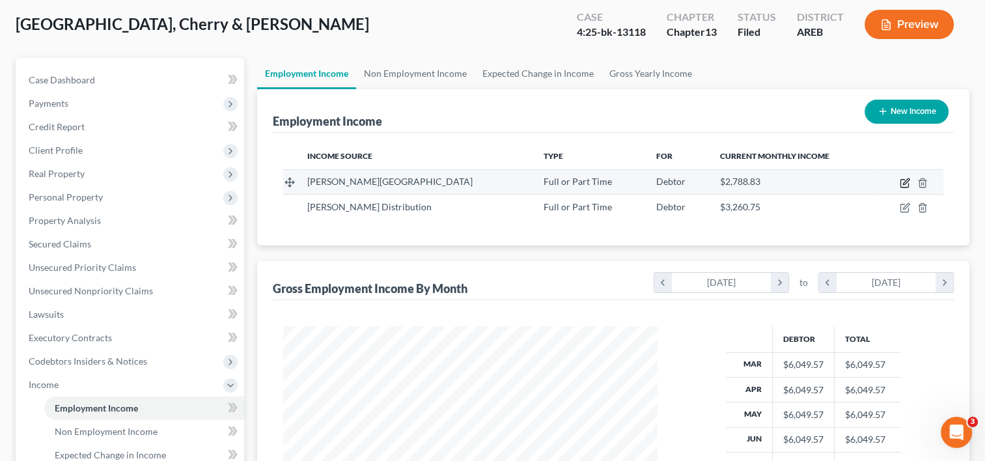
click at [903, 184] on icon "button" at bounding box center [905, 183] width 10 height 10
select select "0"
select select "2"
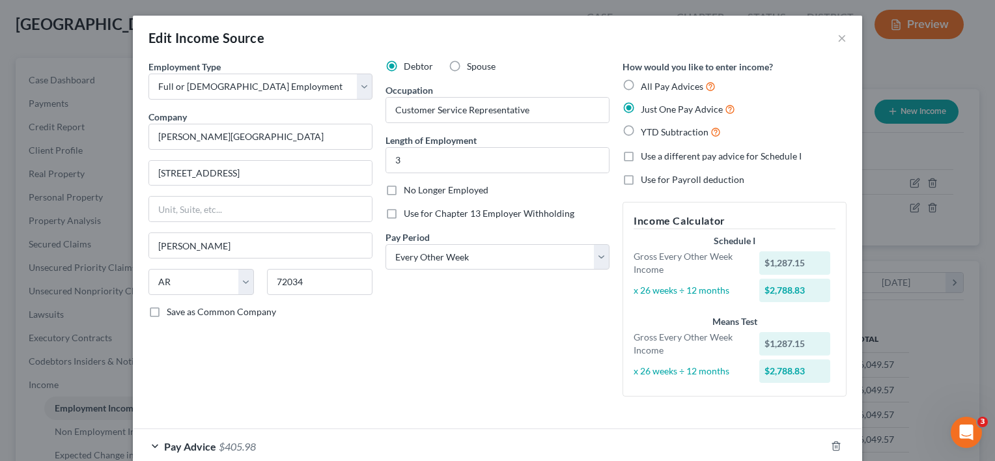
scroll to position [74, 0]
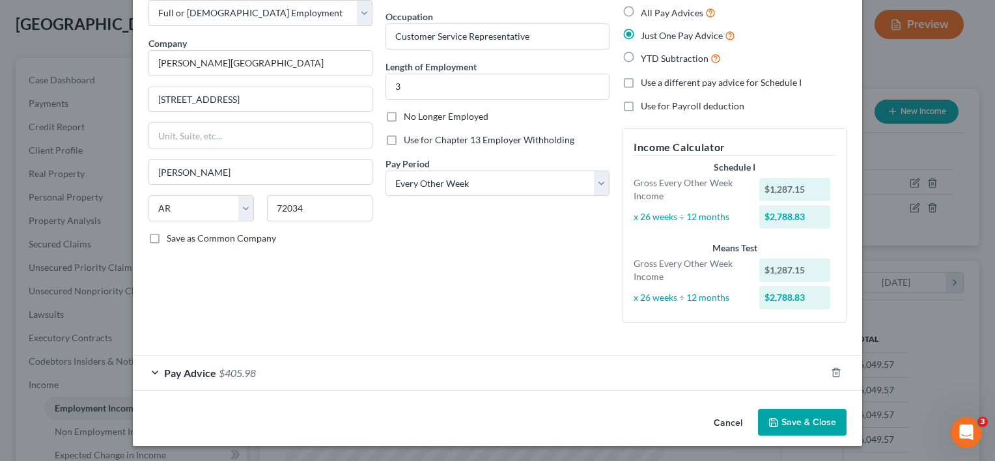
click at [515, 379] on div "Pay Advice $405.98" at bounding box center [479, 373] width 693 height 35
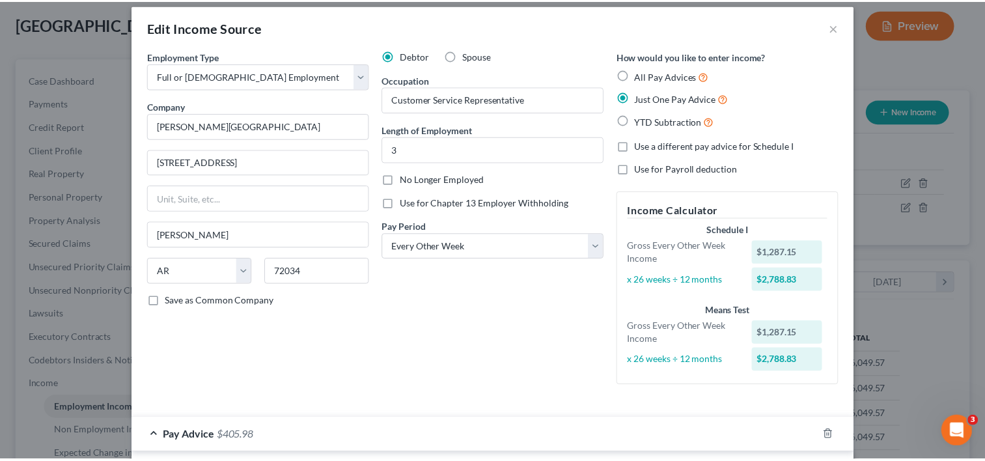
scroll to position [0, 0]
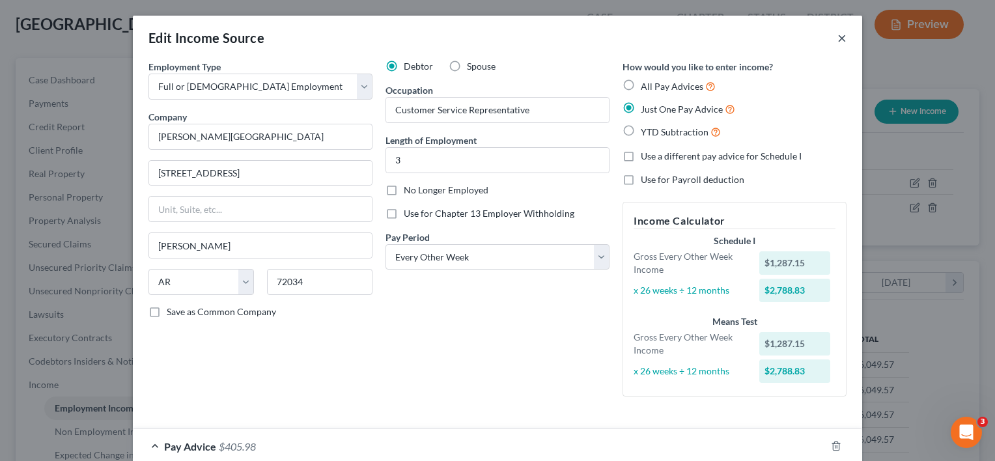
click at [837, 39] on button "×" at bounding box center [841, 38] width 9 height 16
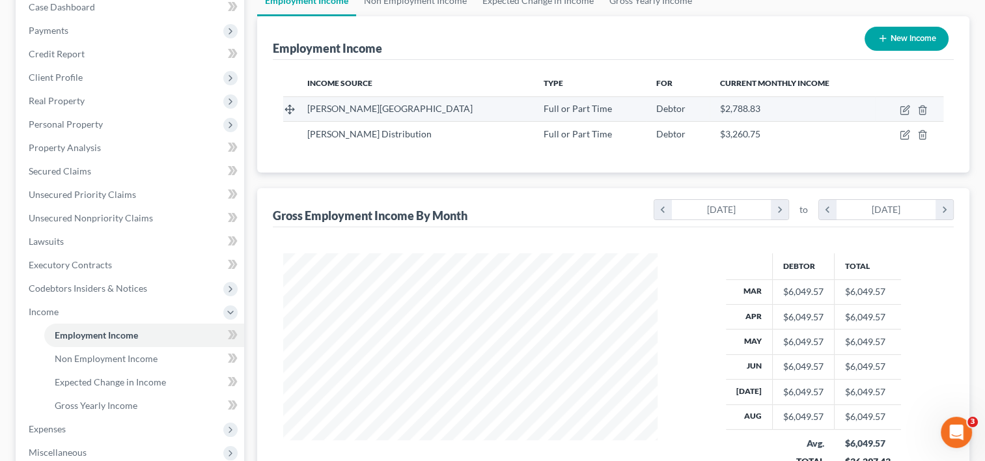
scroll to position [146, 0]
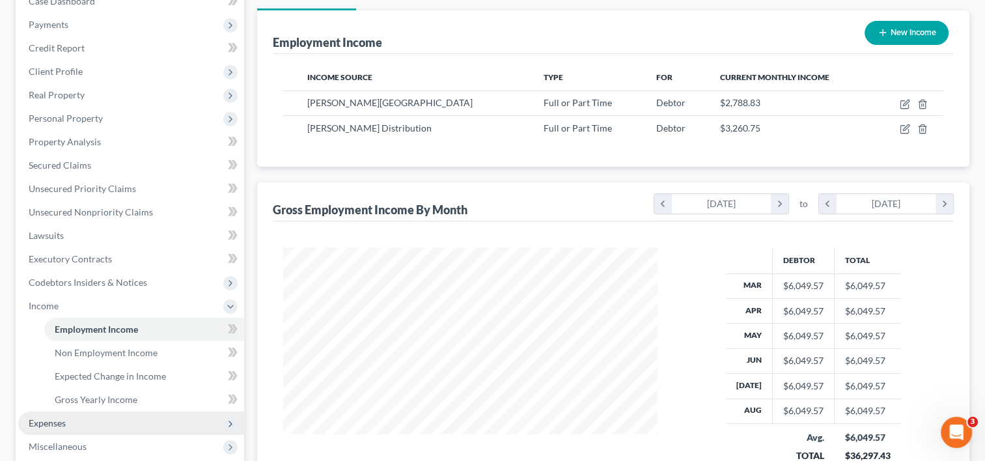
click at [85, 430] on span "Expenses" at bounding box center [131, 423] width 226 height 23
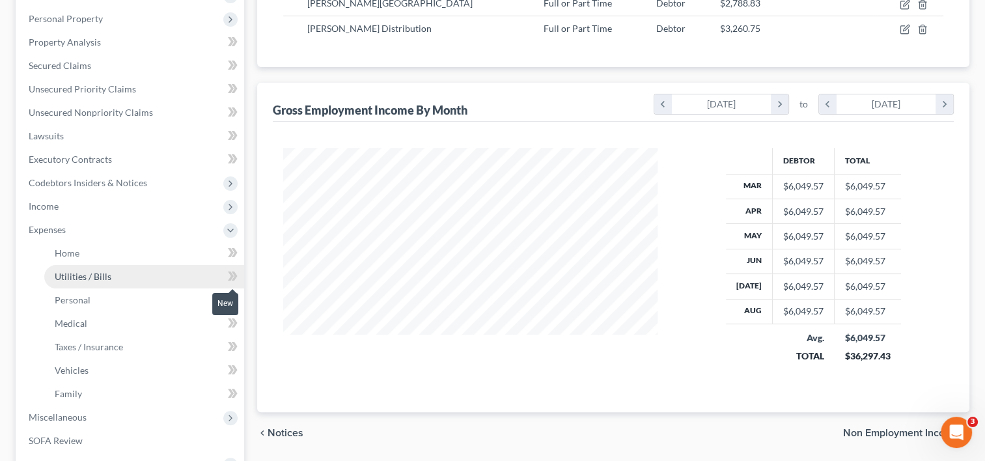
scroll to position [246, 0]
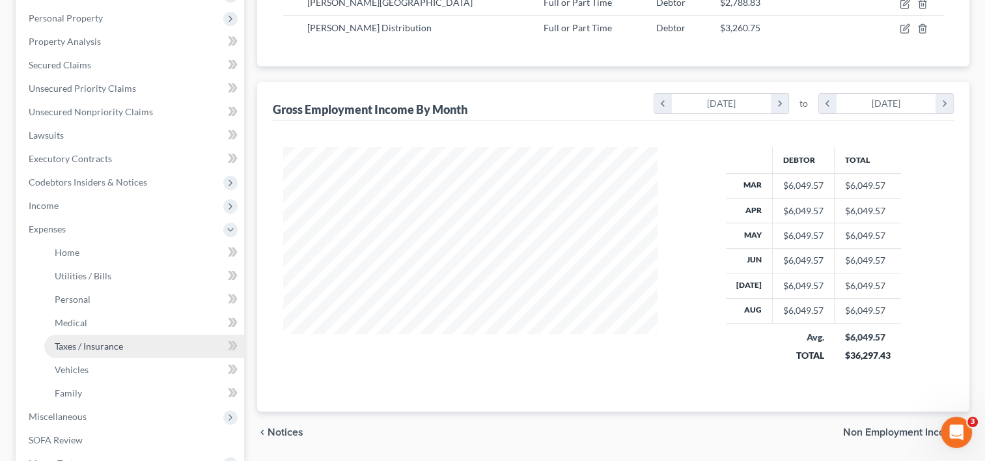
click at [83, 344] on span "Taxes / Insurance" at bounding box center [89, 346] width 68 height 11
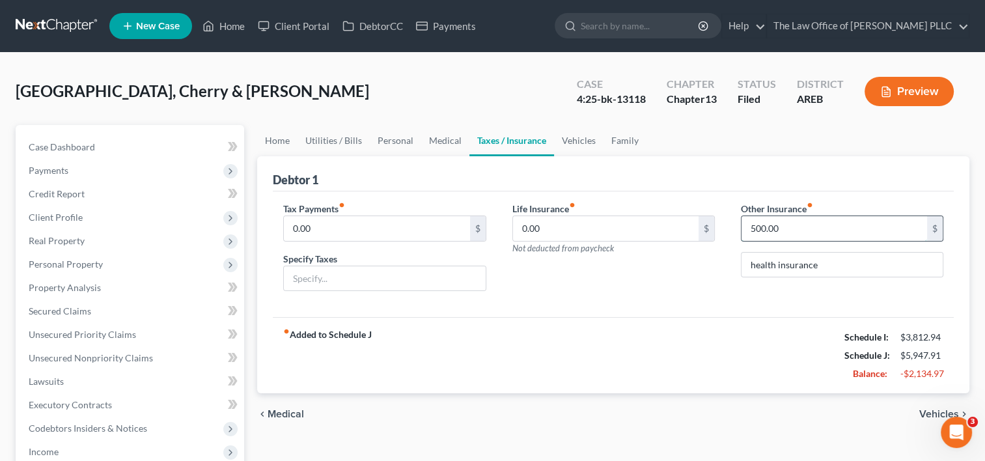
click at [787, 227] on input "500.00" at bounding box center [835, 228] width 186 height 25
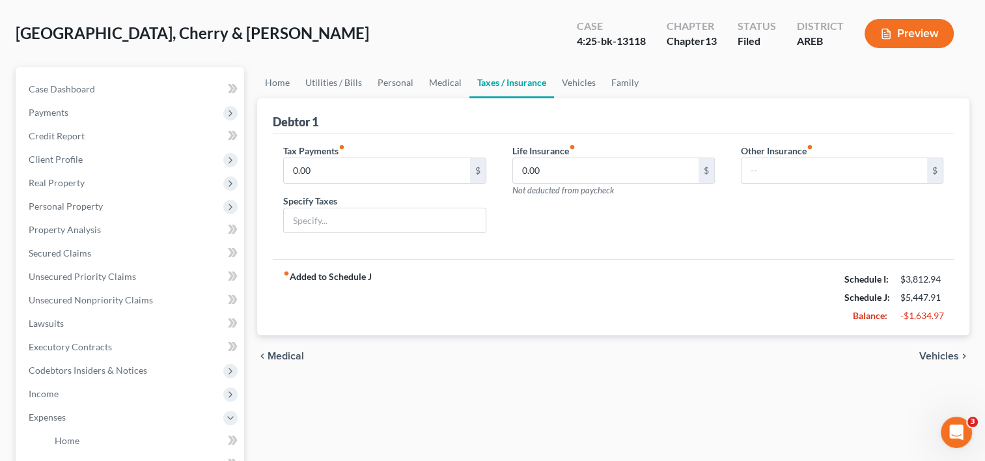
click at [255, 265] on div "Home Utilities / Bills Personal Medical Taxes / Insurance Vehicles Family Debto…" at bounding box center [613, 443] width 725 height 752
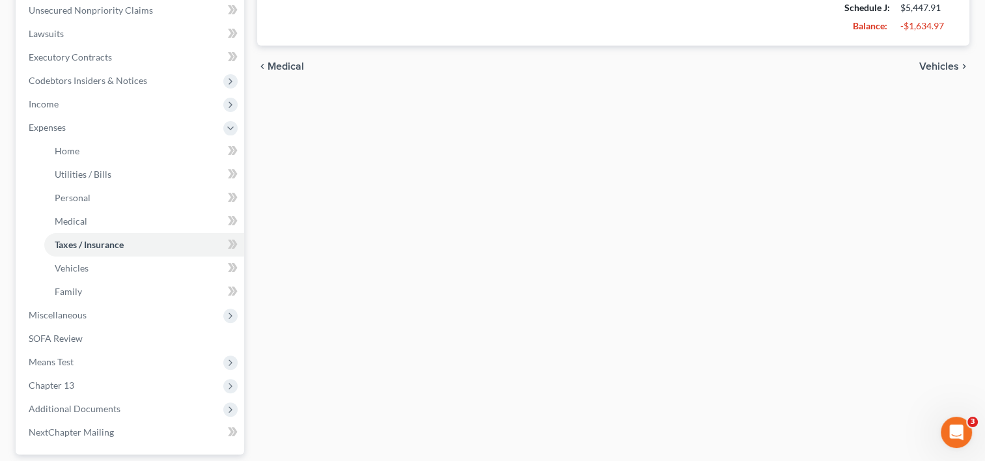
scroll to position [428, 0]
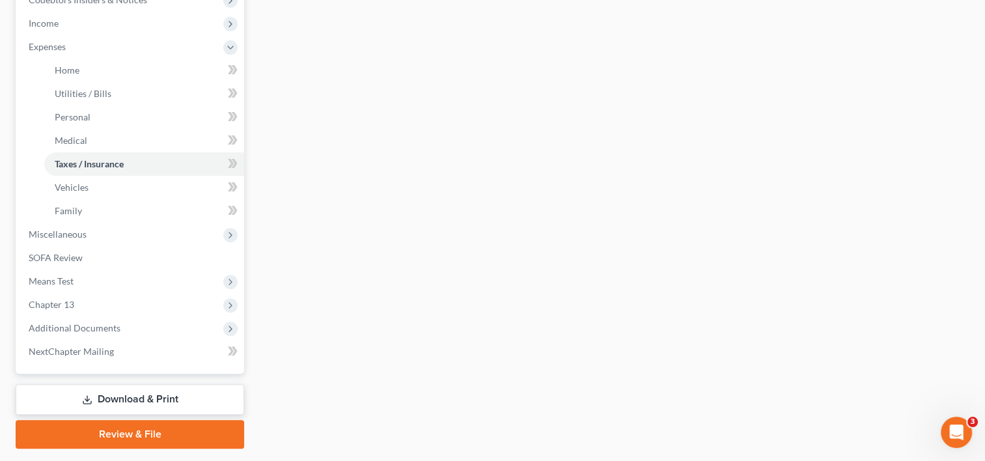
click at [255, 265] on div "Home Utilities / Bills Personal Medical Taxes / Insurance Vehicles Family Debto…" at bounding box center [613, 73] width 725 height 752
click at [149, 231] on span "Miscellaneous" at bounding box center [131, 234] width 226 height 23
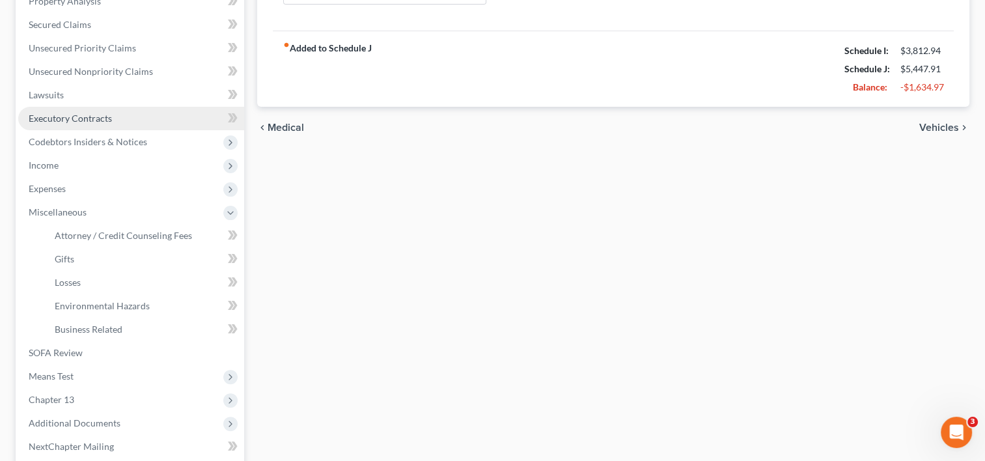
scroll to position [0, 0]
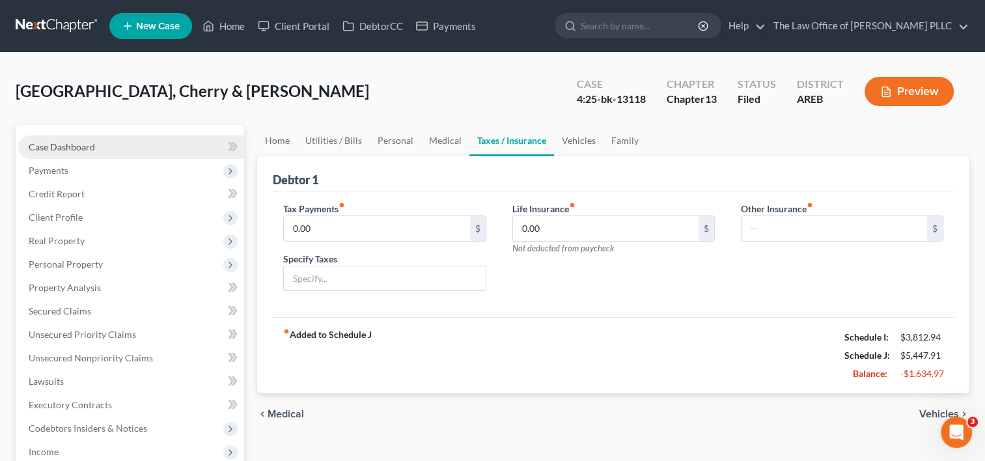
click at [127, 150] on link "Case Dashboard" at bounding box center [131, 146] width 226 height 23
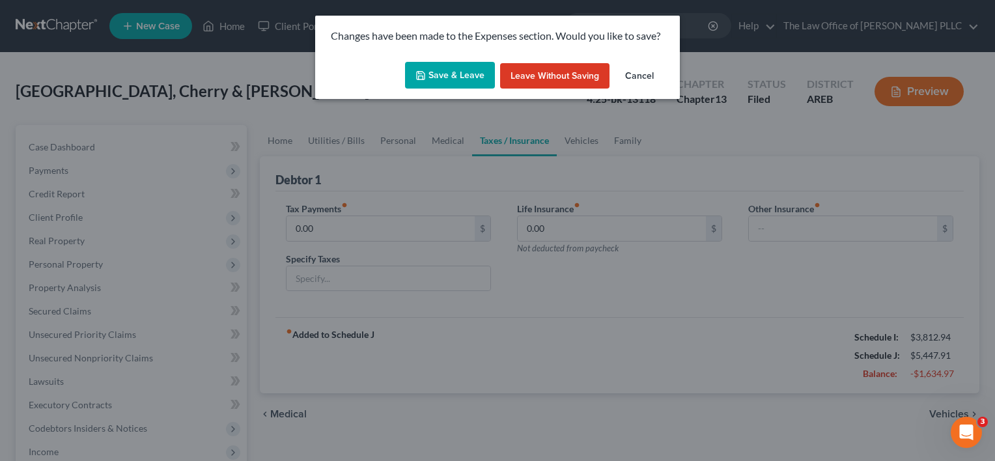
click at [465, 67] on button "Save & Leave" at bounding box center [450, 75] width 90 height 27
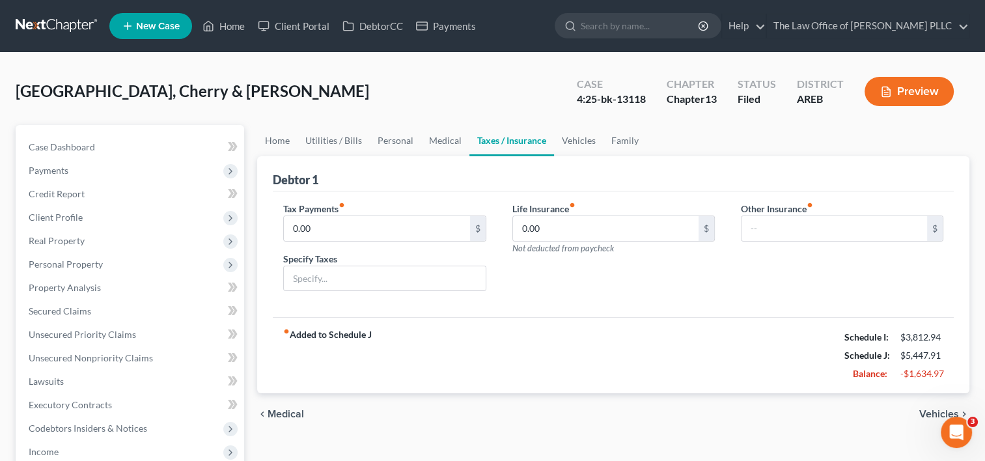
select select "0"
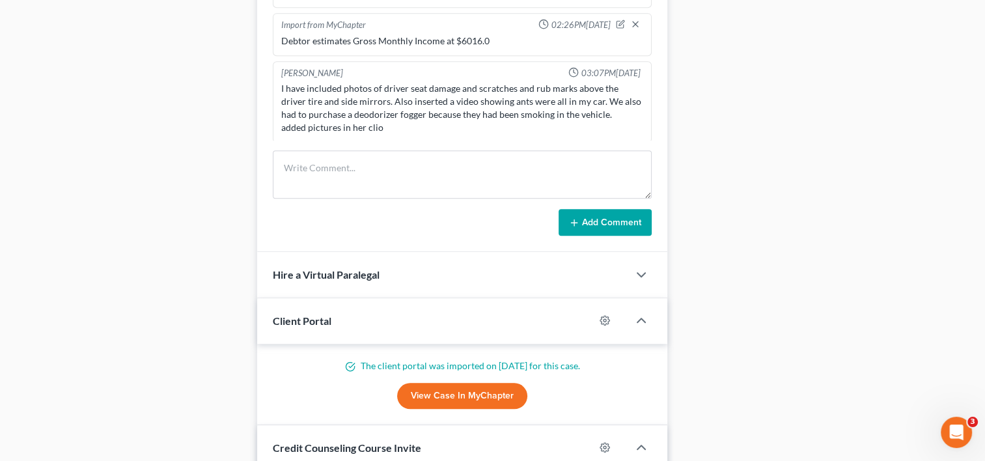
scroll to position [971, 0]
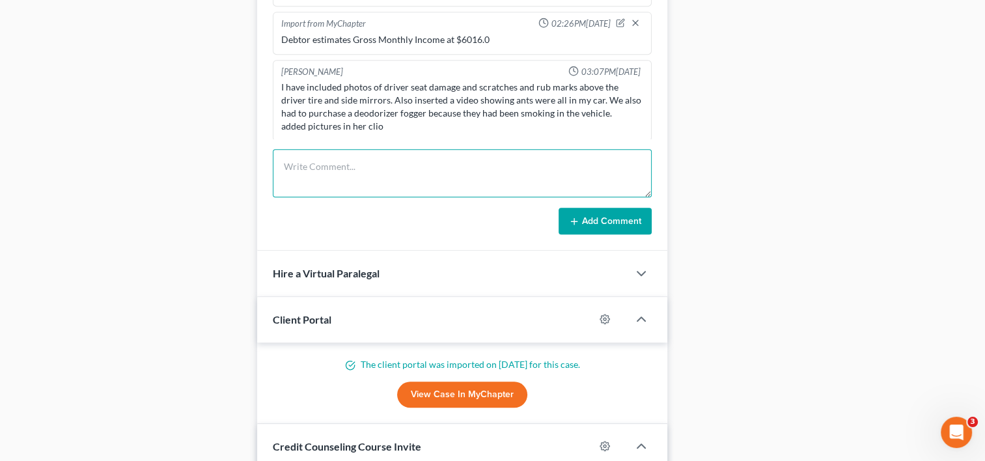
click at [372, 175] on textarea at bounding box center [462, 173] width 379 height 48
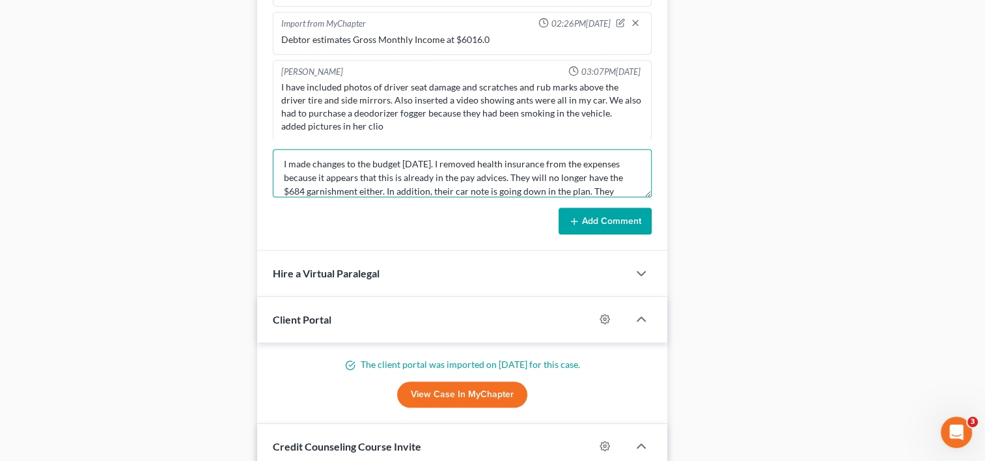
scroll to position [16, 0]
type textarea "I made changes to the budget [DATE]. I removed health insurance from the expens…"
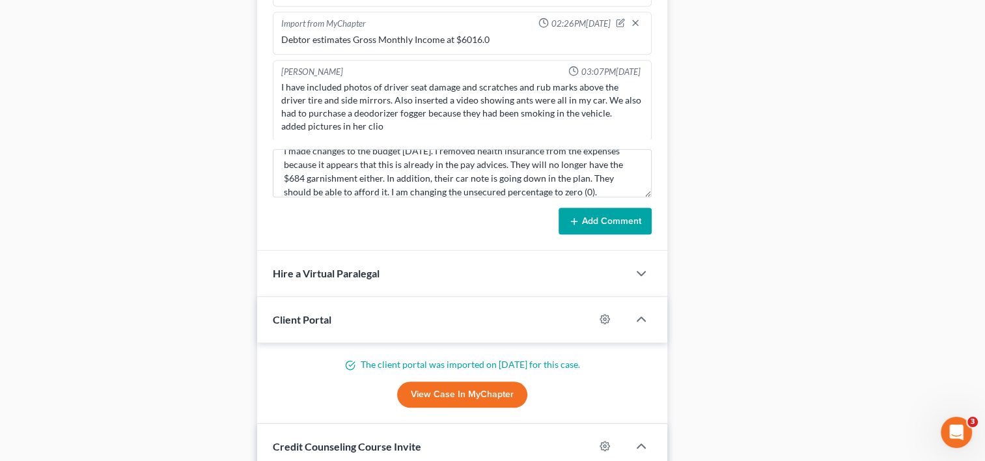
click at [587, 220] on button "Add Comment" at bounding box center [605, 221] width 93 height 27
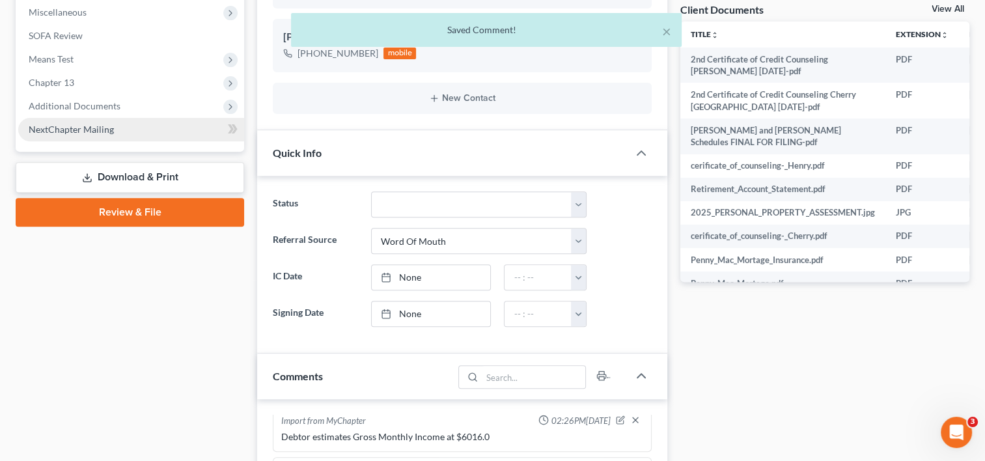
scroll to position [485, 0]
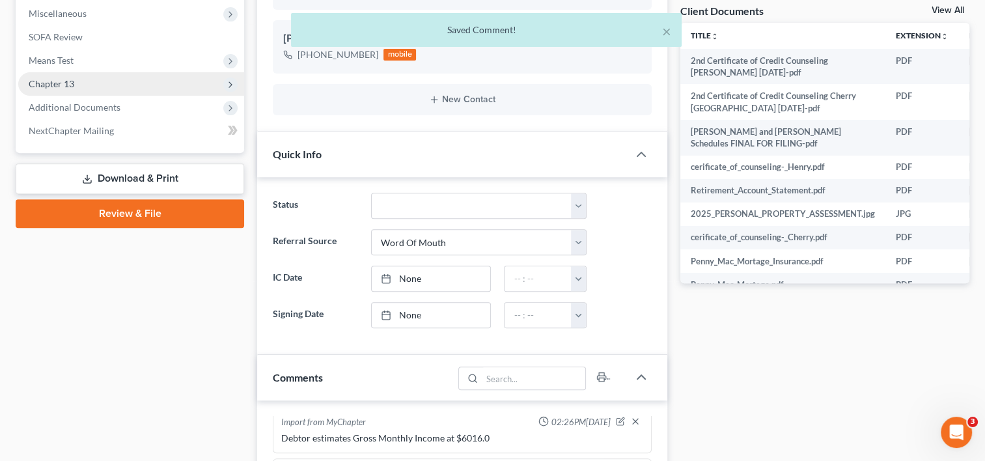
click at [74, 84] on span "Chapter 13" at bounding box center [131, 83] width 226 height 23
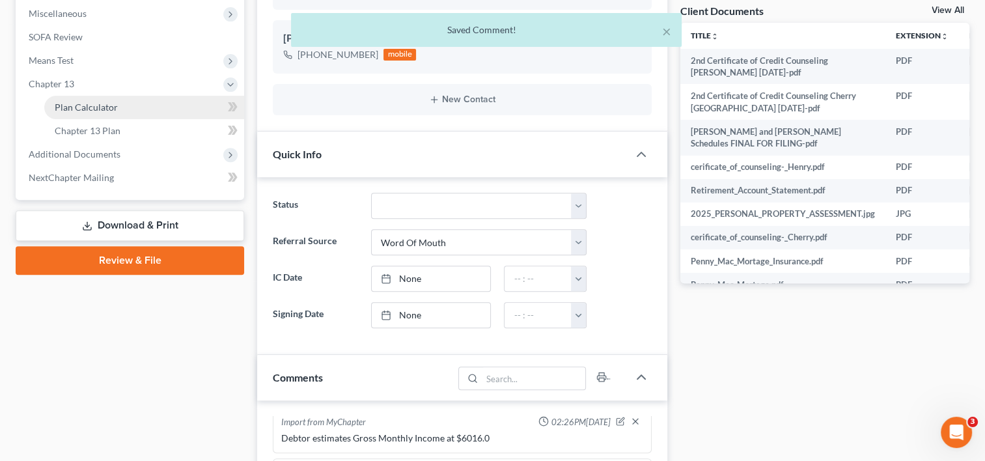
click at [122, 110] on link "Plan Calculator" at bounding box center [144, 107] width 200 height 23
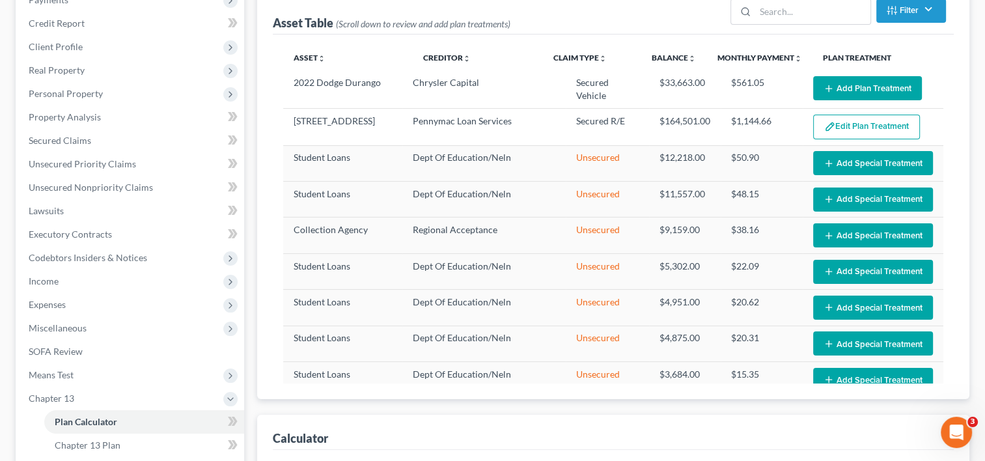
scroll to position [182, 0]
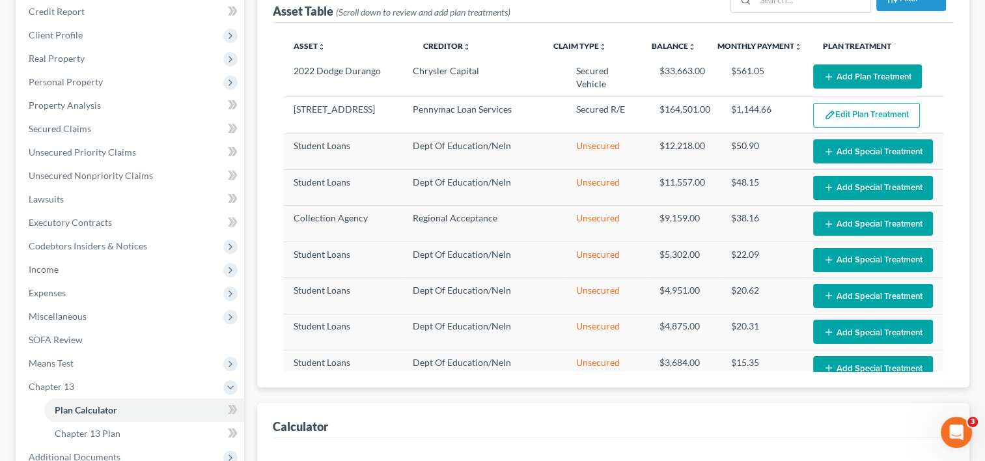
select select "59"
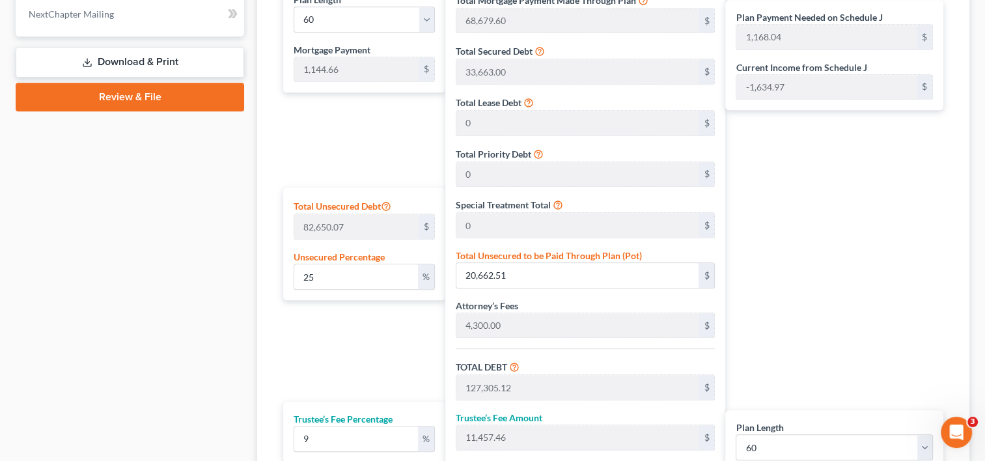
scroll to position [650, 0]
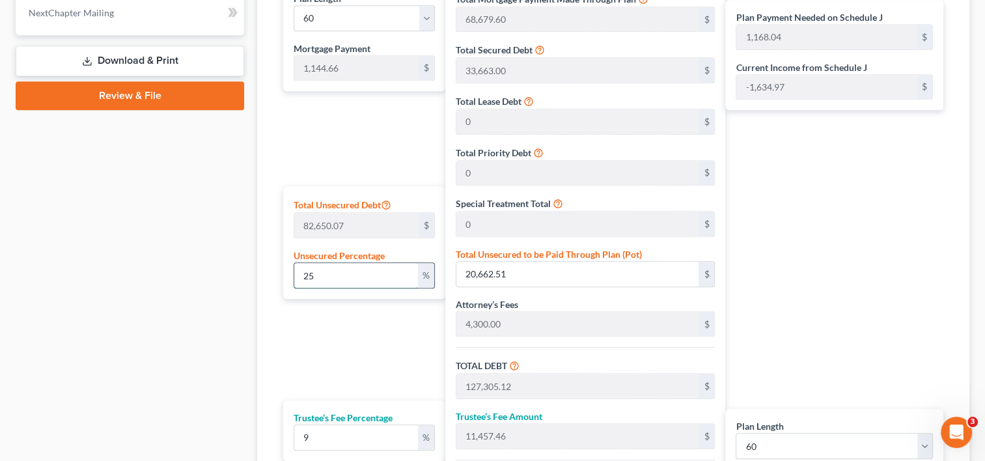
click at [332, 275] on input "25" at bounding box center [355, 275] width 123 height 25
type input "2"
type input "1,653.00"
type input "108,295.60"
type input "9,746.60"
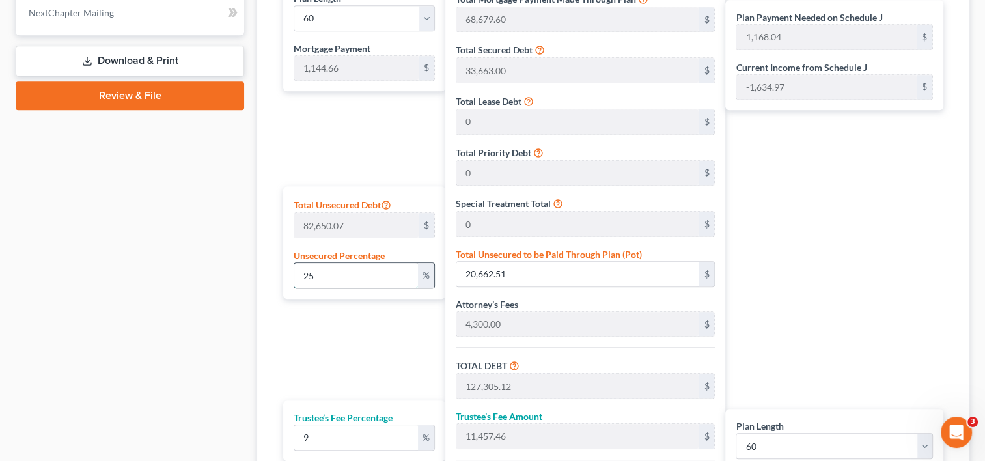
type input "118,042.20"
type input "822.71"
type input "1,967.37"
type input "106,642.60"
type input "9,597.83"
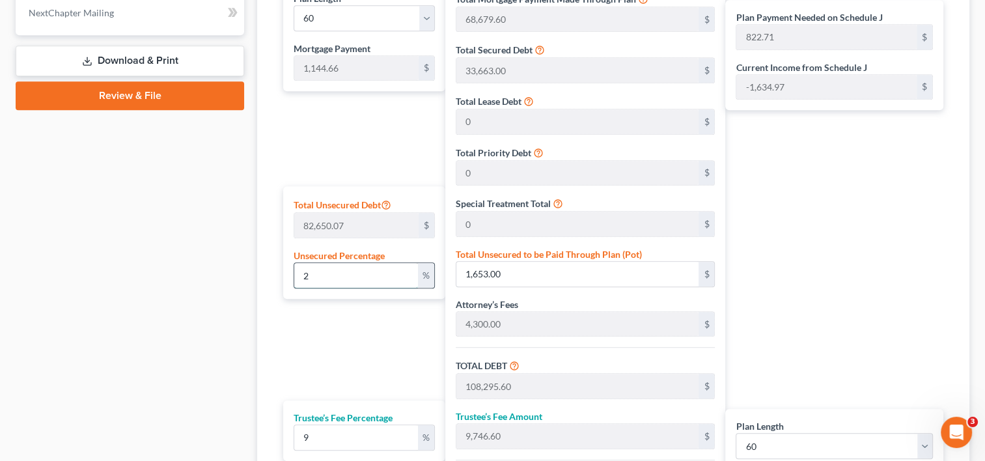
type input "116,240.43"
type input "792.68"
type input "1,937.34"
type input "0"
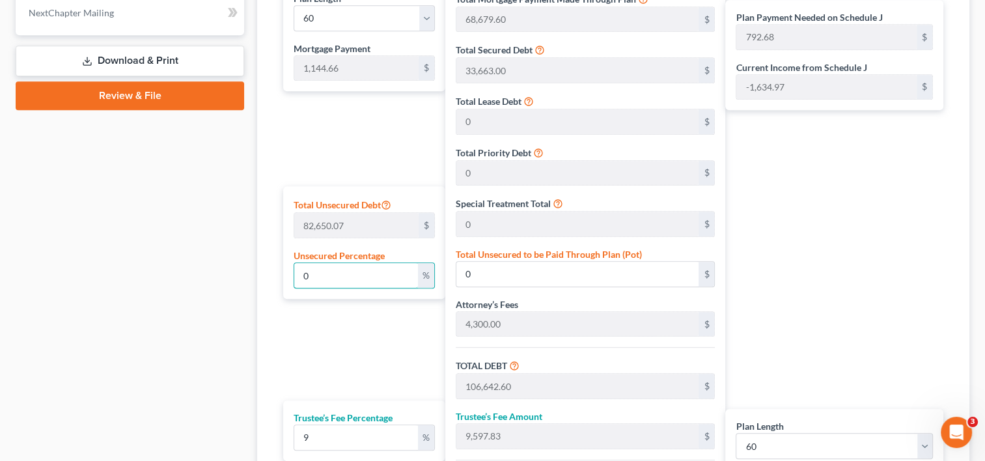
type input "0"
click at [336, 354] on div "Plan Length 1 2 3 4 5 6 7 8 9 10 11 12 13 14 15 16 17 18 19 20 21 22 23 24 25 2…" at bounding box center [361, 271] width 168 height 580
click at [874, 150] on div "Plan Payment Needed on Schedule J 792.68 $ Current Income from Schedule J -1,63…" at bounding box center [837, 271] width 225 height 580
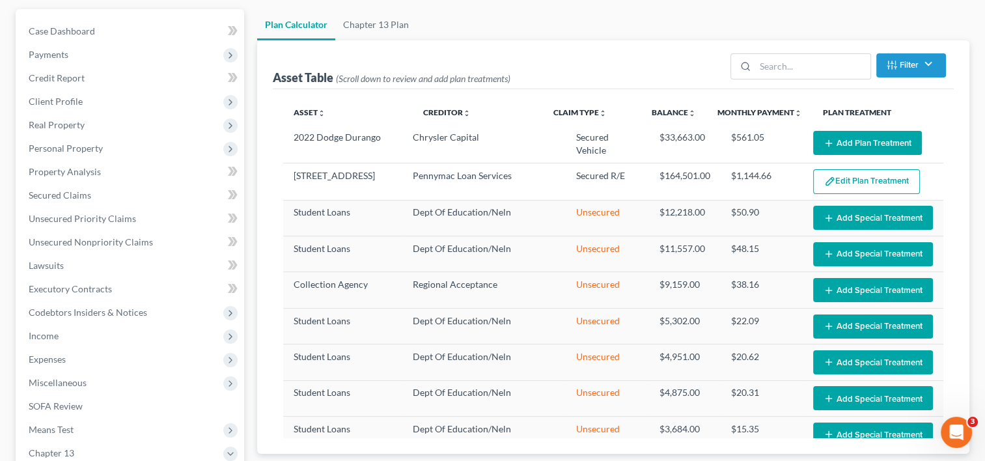
scroll to position [115, 0]
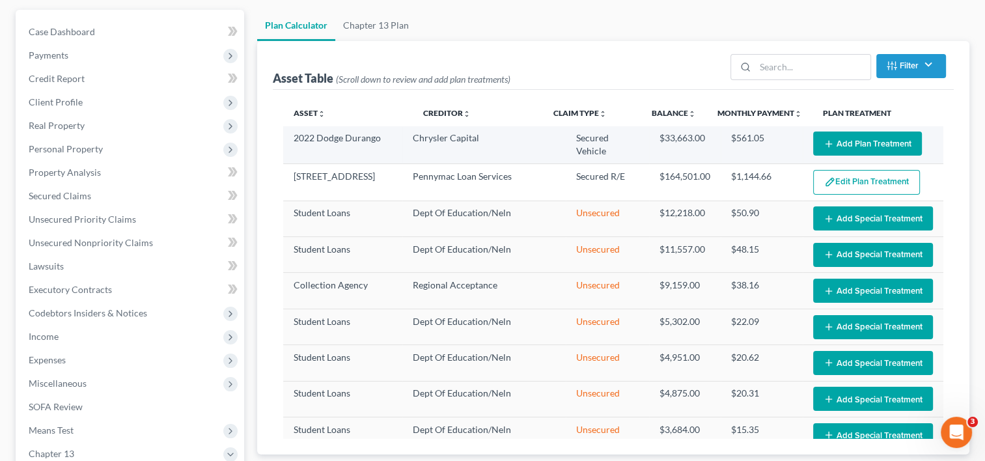
click at [835, 145] on button "Add Plan Treatment" at bounding box center [867, 144] width 109 height 24
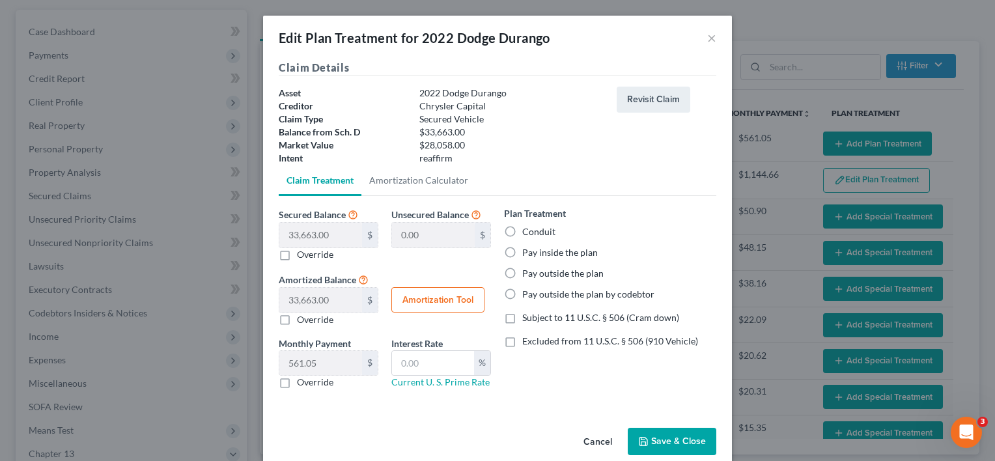
drag, startPoint x: 845, startPoint y: 14, endPoint x: 763, endPoint y: 14, distance: 81.4
click at [759, 18] on div "Edit Plan Treatment for 2022 Dodge Durango × Claim Details Asset 2022 Dodge Dur…" at bounding box center [497, 230] width 995 height 461
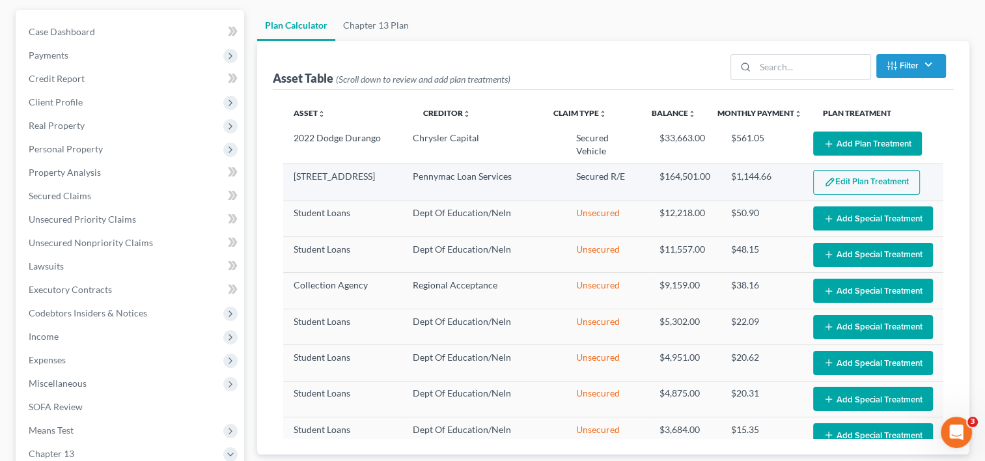
scroll to position [0, 0]
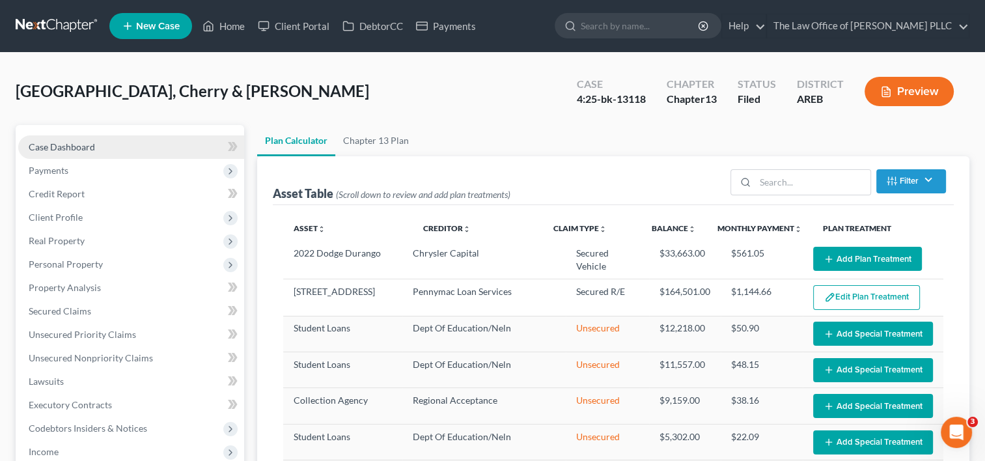
click at [122, 147] on link "Case Dashboard" at bounding box center [131, 146] width 226 height 23
select select "0"
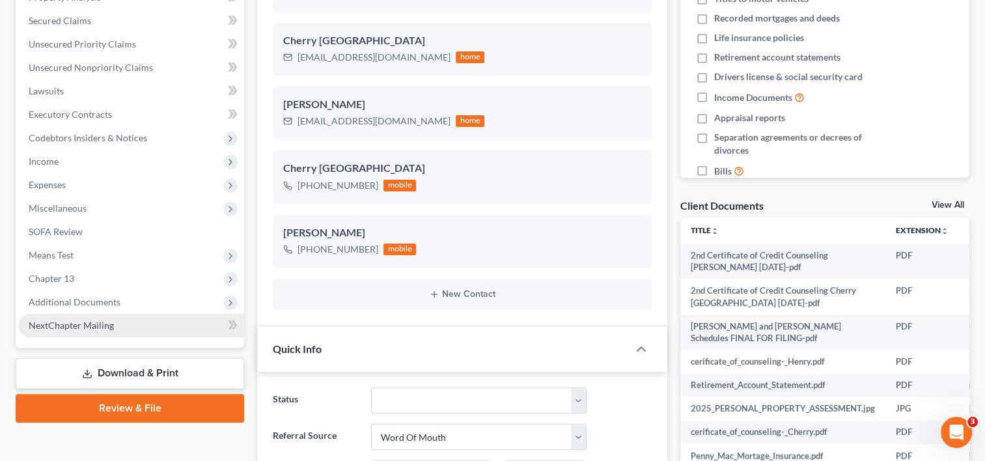
scroll to position [286, 0]
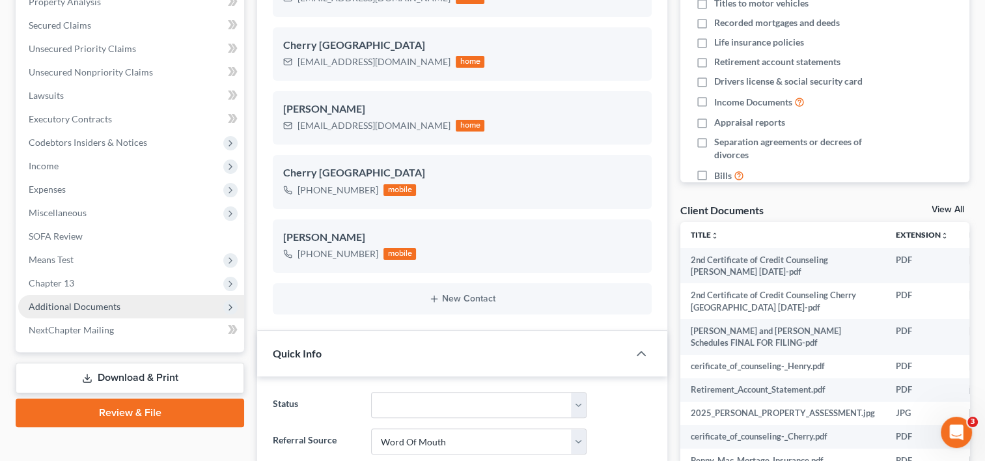
click at [101, 315] on span "Additional Documents" at bounding box center [131, 306] width 226 height 23
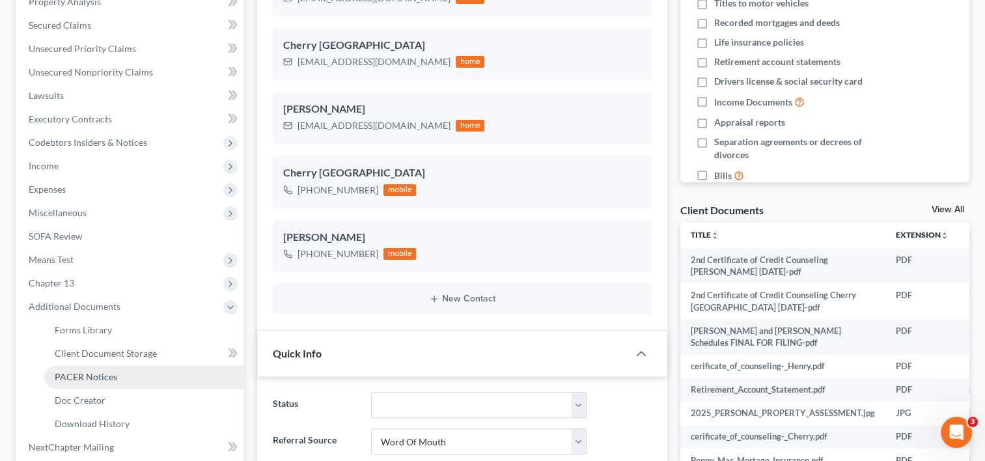
click at [102, 372] on span "PACER Notices" at bounding box center [86, 376] width 63 height 11
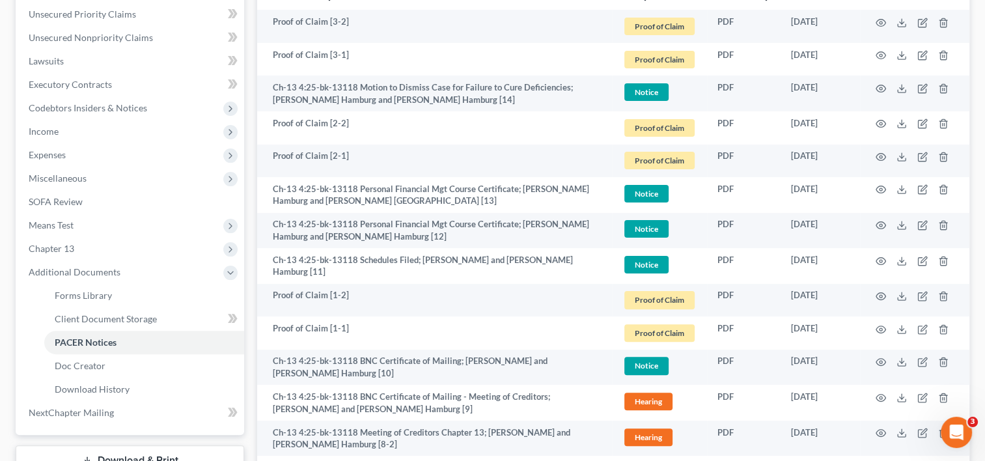
scroll to position [321, 0]
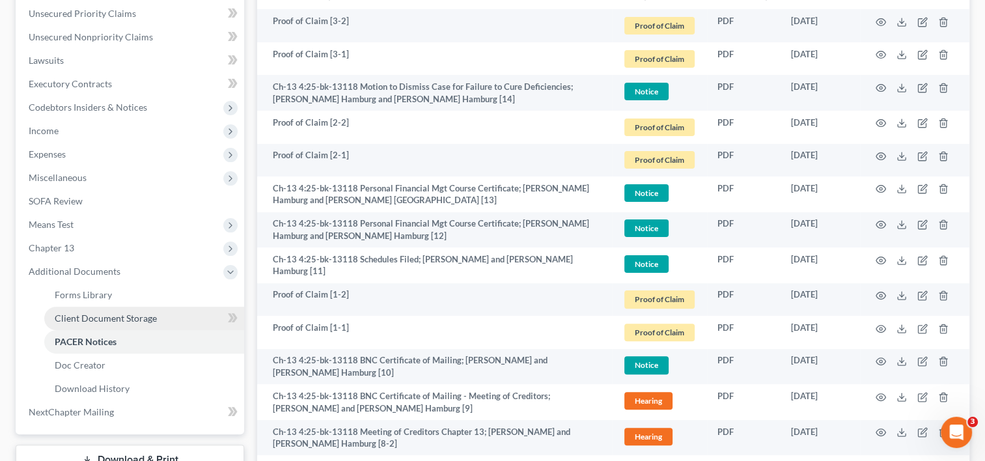
click at [115, 316] on span "Client Document Storage" at bounding box center [106, 318] width 102 height 11
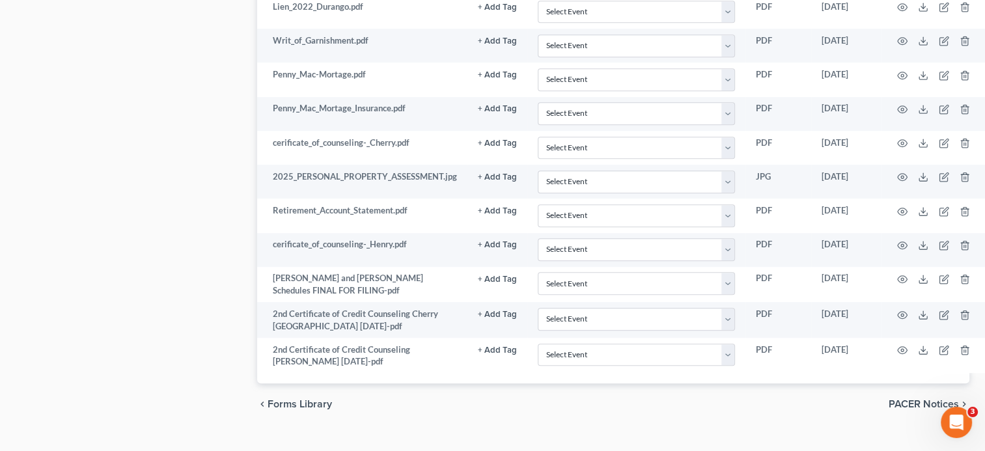
scroll to position [865, 0]
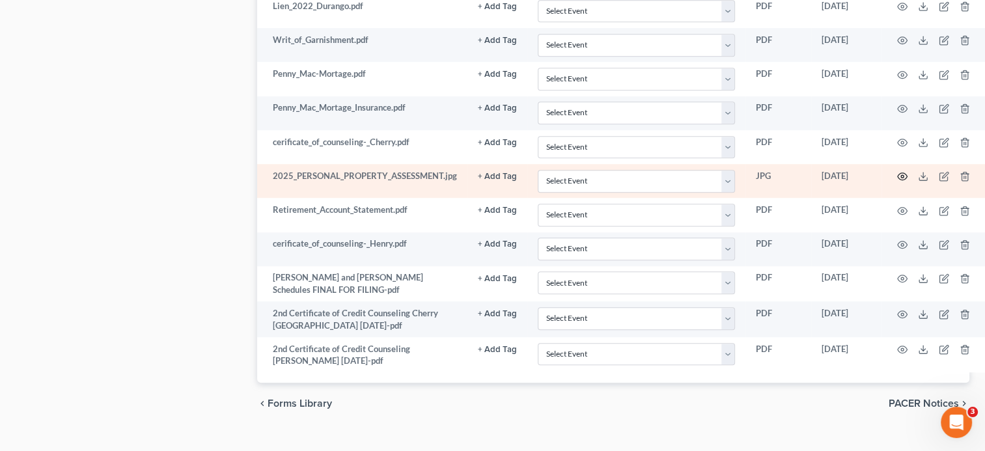
click at [900, 171] on icon "button" at bounding box center [902, 176] width 10 height 10
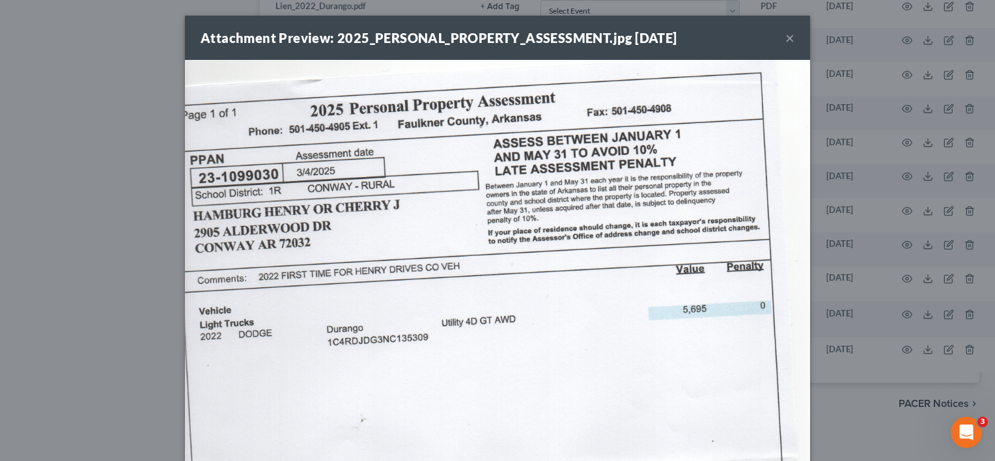
click at [787, 36] on button "×" at bounding box center [789, 38] width 9 height 16
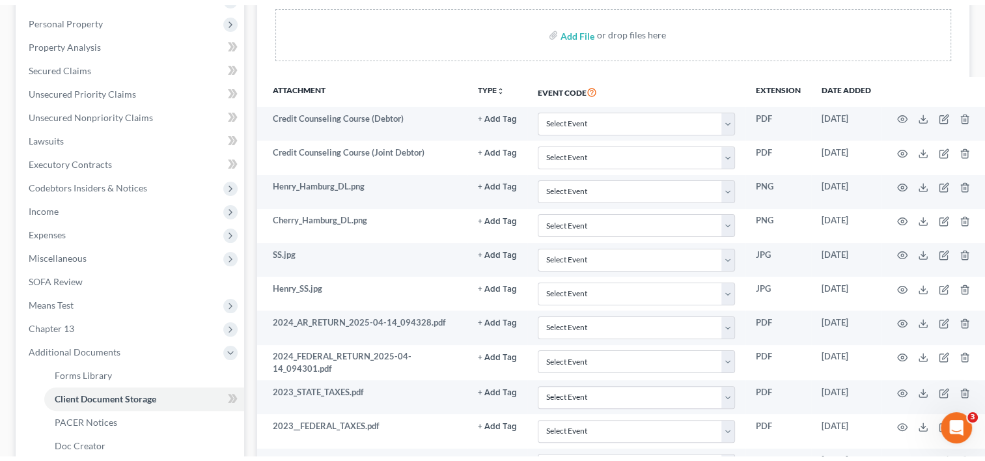
scroll to position [0, 0]
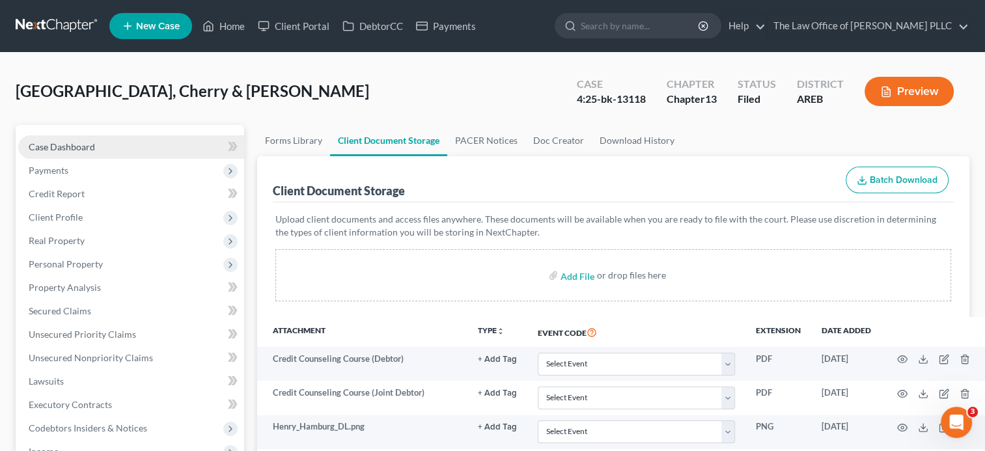
click at [119, 145] on link "Case Dashboard" at bounding box center [131, 146] width 226 height 23
select select "0"
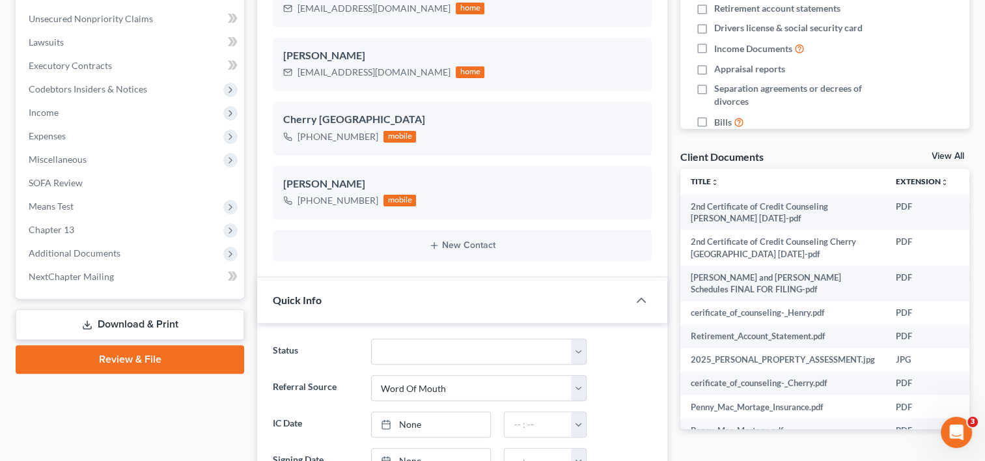
scroll to position [335, 0]
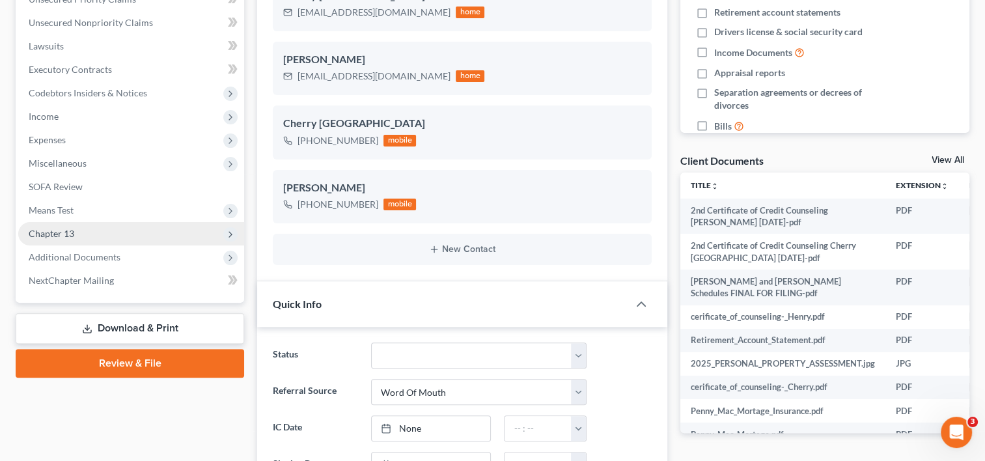
click at [78, 236] on span "Chapter 13" at bounding box center [131, 233] width 226 height 23
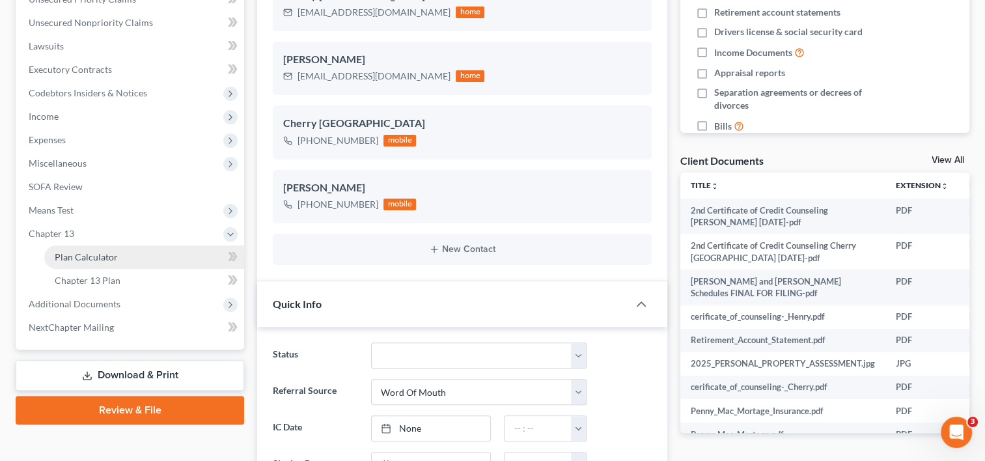
click at [115, 265] on link "Plan Calculator" at bounding box center [144, 256] width 200 height 23
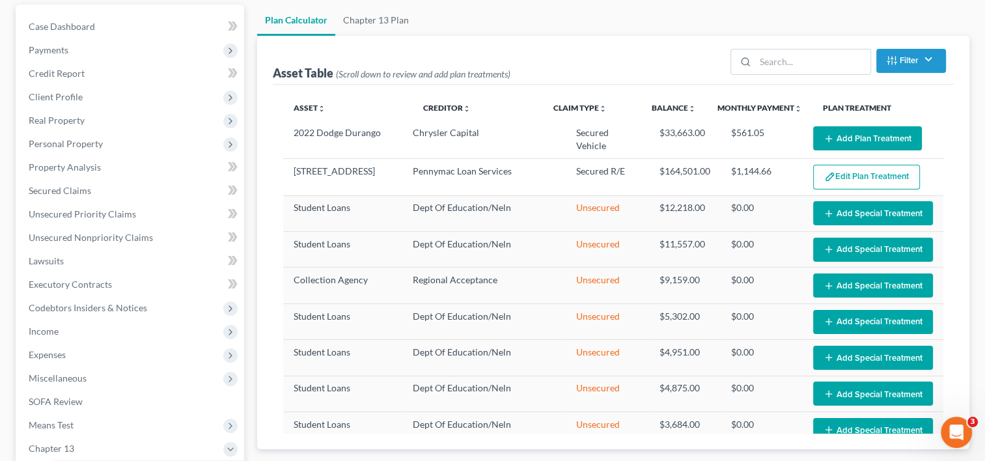
scroll to position [119, 0]
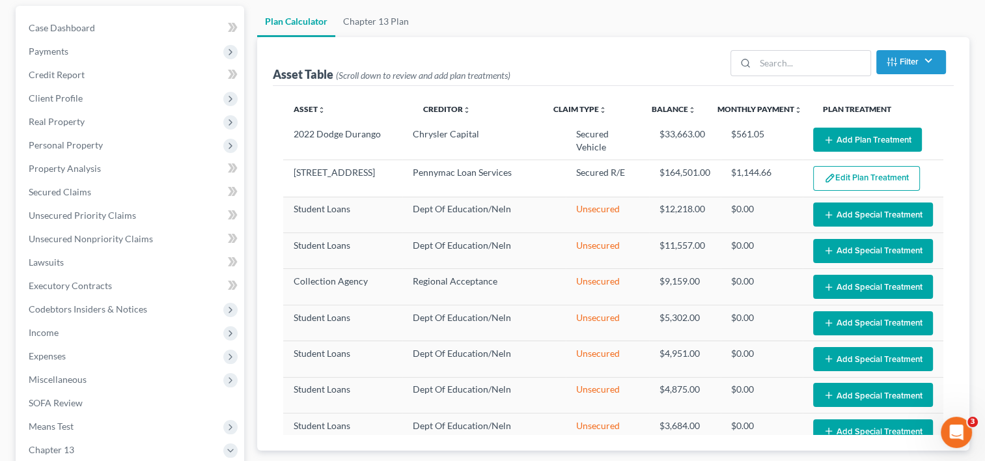
select select "59"
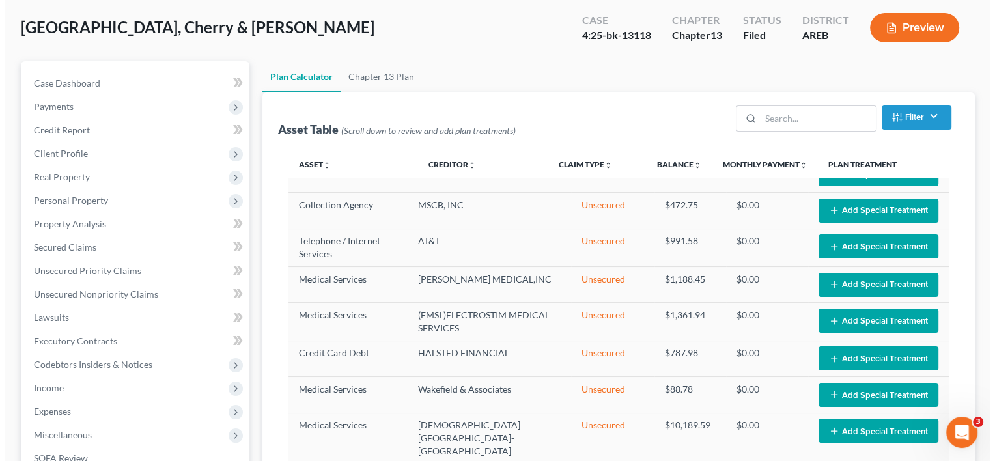
scroll to position [0, 0]
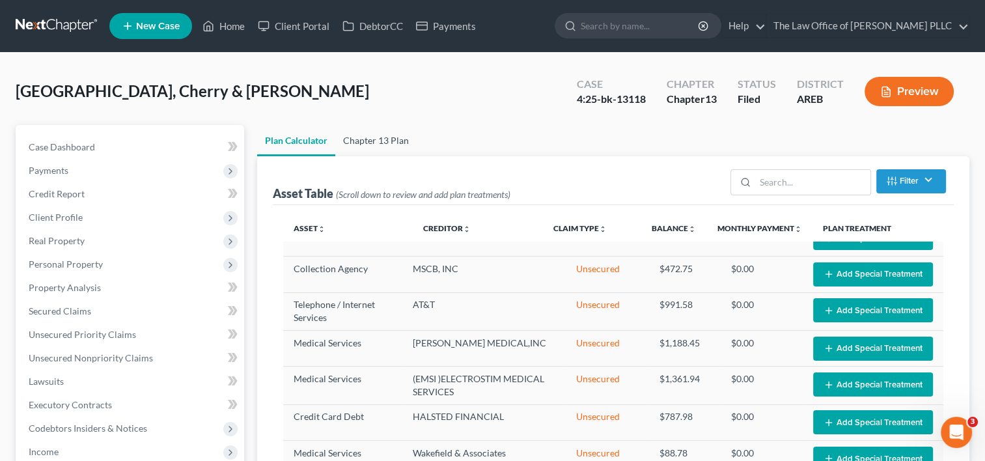
click at [390, 145] on link "Chapter 13 Plan" at bounding box center [375, 140] width 81 height 31
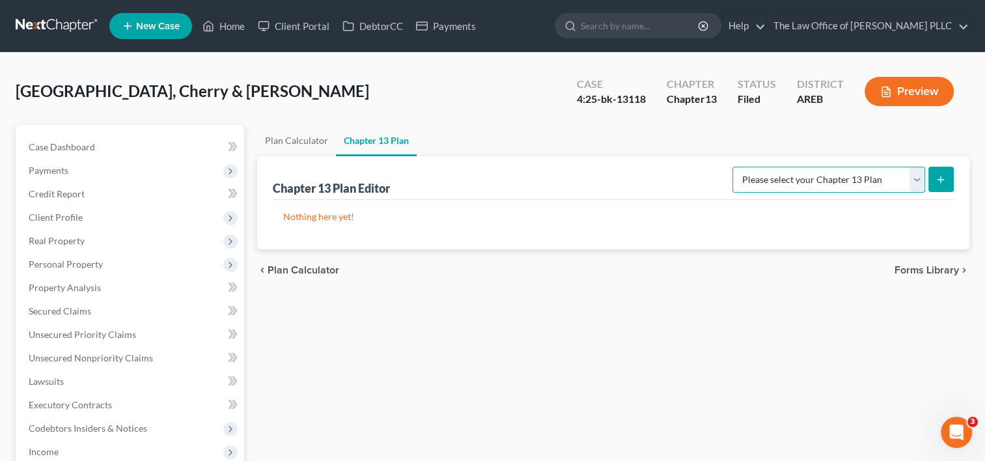
click at [914, 180] on select "Please select your Chapter 13 Plan District of [US_STATE] - Revised 1/20 Nation…" at bounding box center [829, 180] width 193 height 26
select select "0"
click at [738, 167] on select "Please select your Chapter 13 Plan District of [US_STATE] - Revised 1/20 Nation…" at bounding box center [829, 180] width 193 height 26
click at [941, 178] on line "submit" at bounding box center [941, 179] width 0 height 6
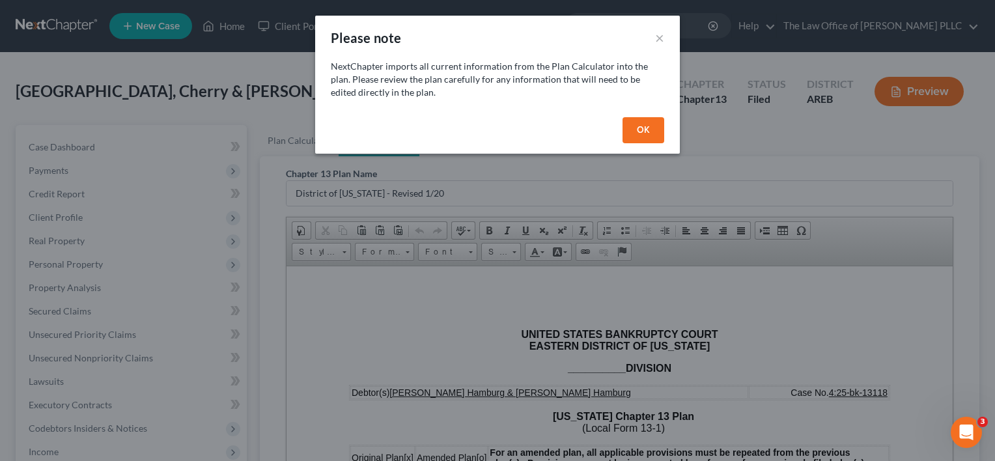
click at [654, 134] on button "OK" at bounding box center [643, 130] width 42 height 26
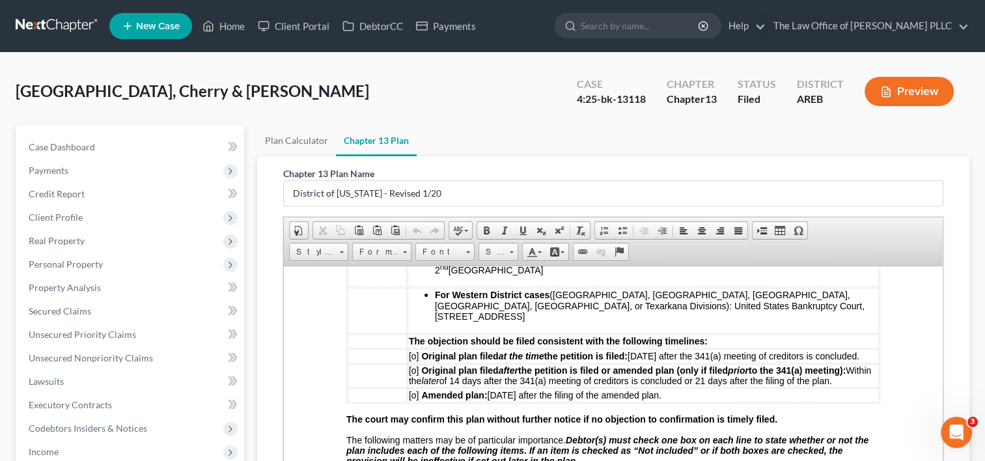
scroll to position [495, 0]
click at [417, 364] on span "[o]" at bounding box center [414, 369] width 10 height 10
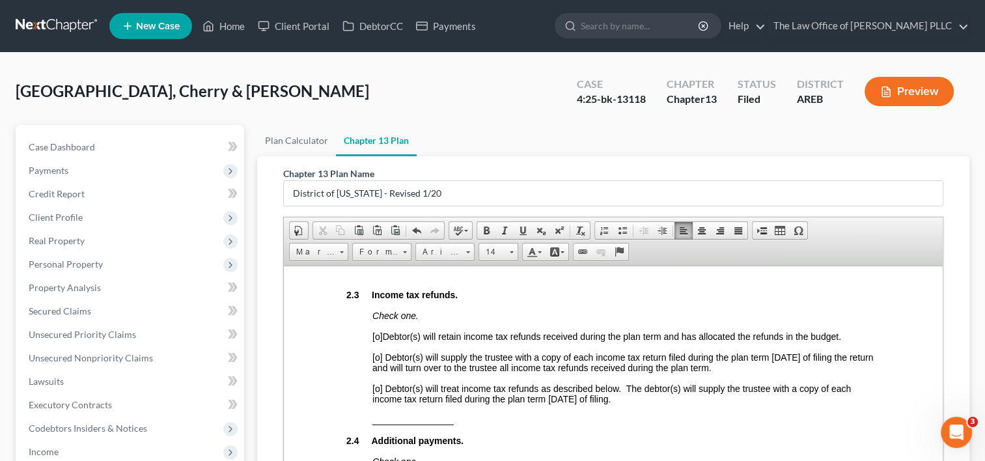
scroll to position [1434, 0]
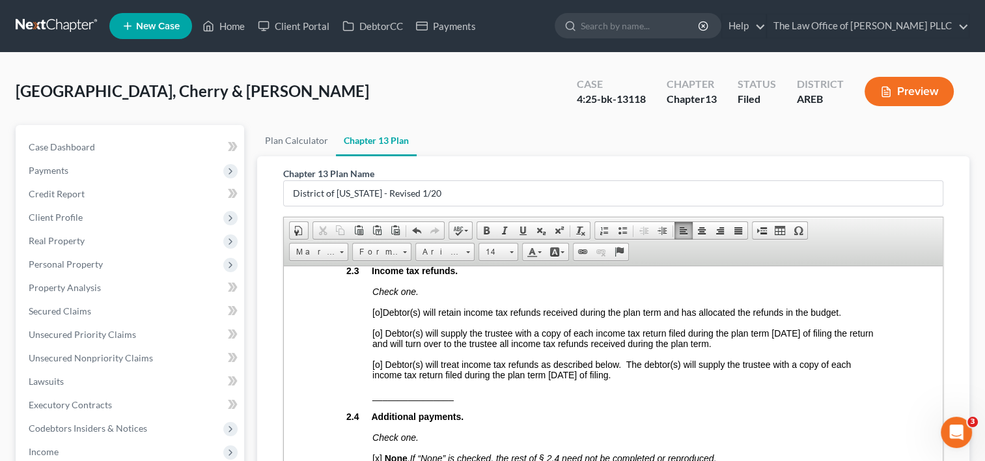
click at [532, 400] on p "________________" at bounding box center [626, 395] width 508 height 10
click at [380, 314] on span "[o]" at bounding box center [377, 312] width 10 height 10
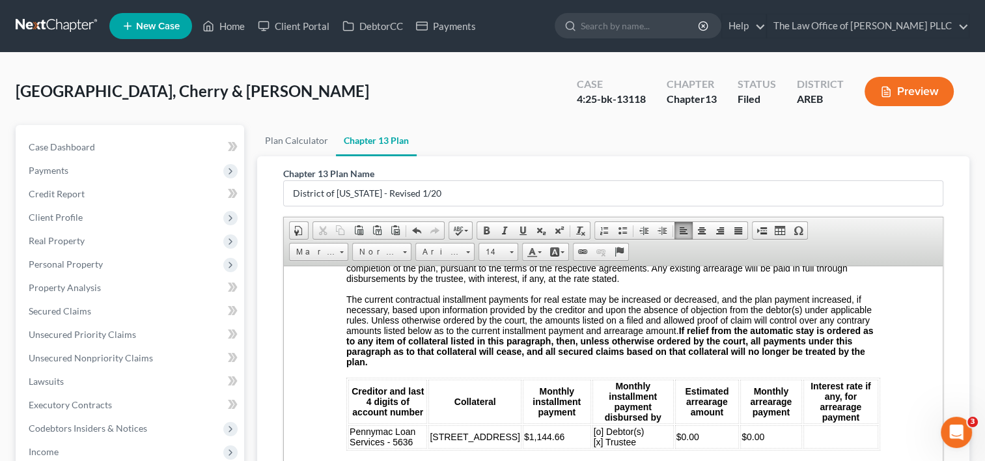
scroll to position [2074, 0]
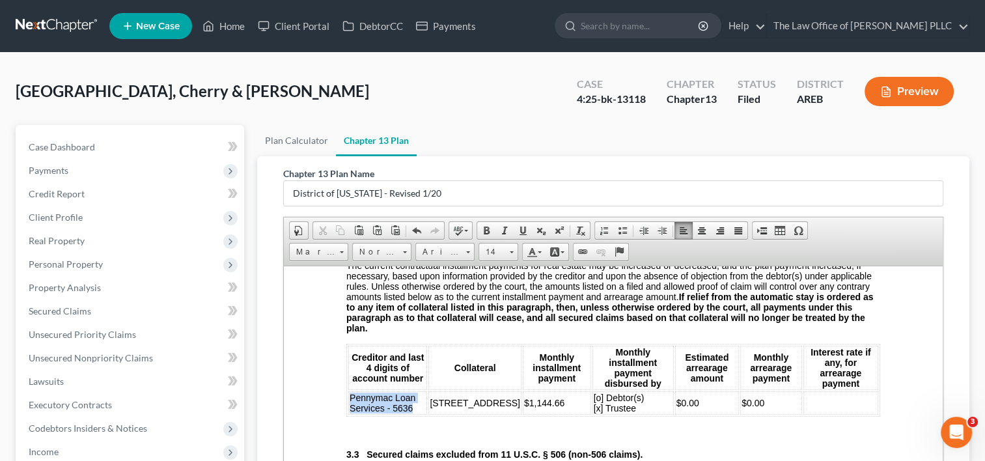
drag, startPoint x: 352, startPoint y: 404, endPoint x: 426, endPoint y: 413, distance: 74.7
click at [426, 413] on td "Pennymac Loan Services - 5636" at bounding box center [387, 402] width 79 height 23
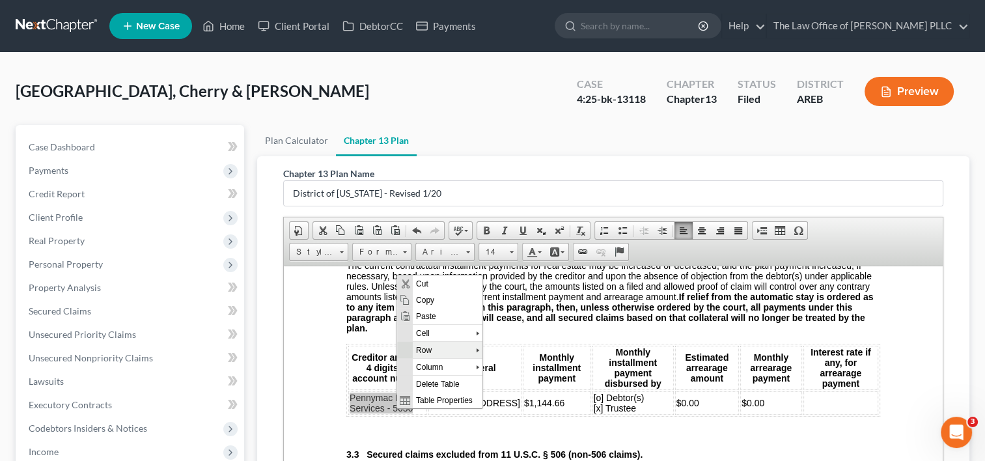
scroll to position [0, 0]
click at [426, 299] on span "Copy" at bounding box center [448, 300] width 70 height 16
copy span "Pennymac Loan Services - 5636"
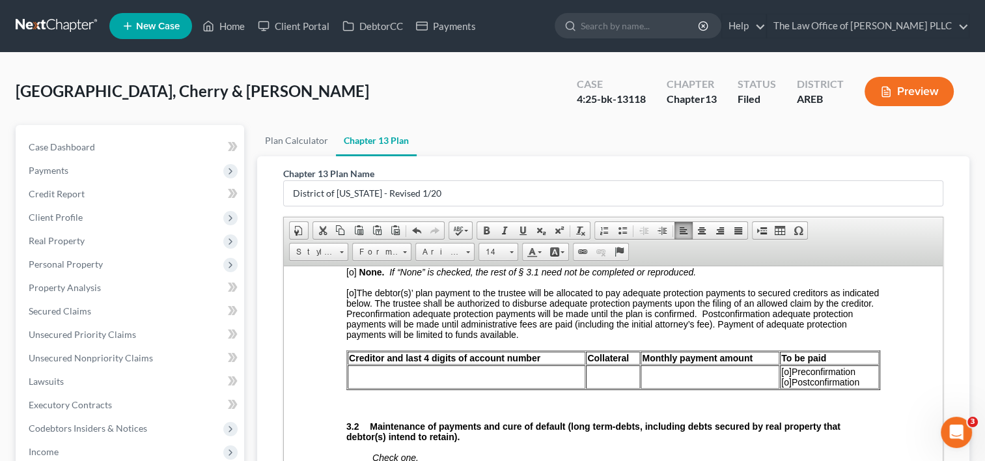
scroll to position [1762, 0]
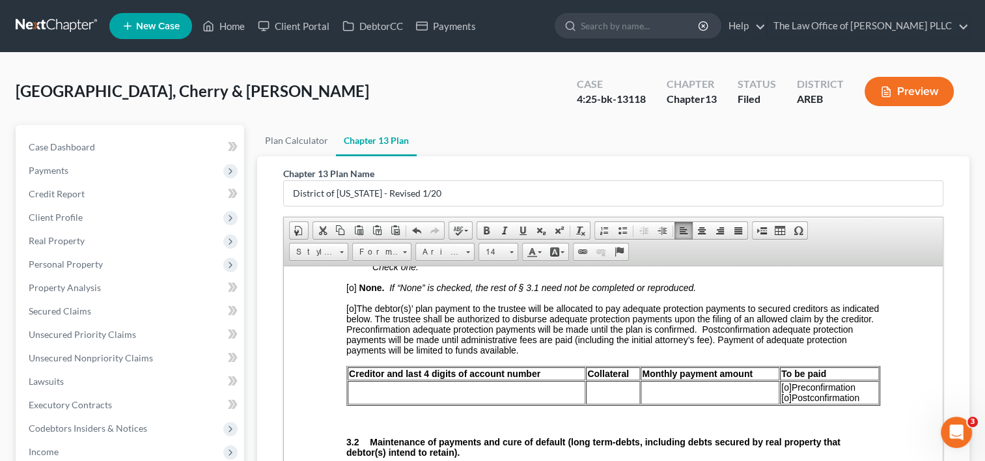
click at [380, 390] on td at bounding box center [467, 391] width 238 height 23
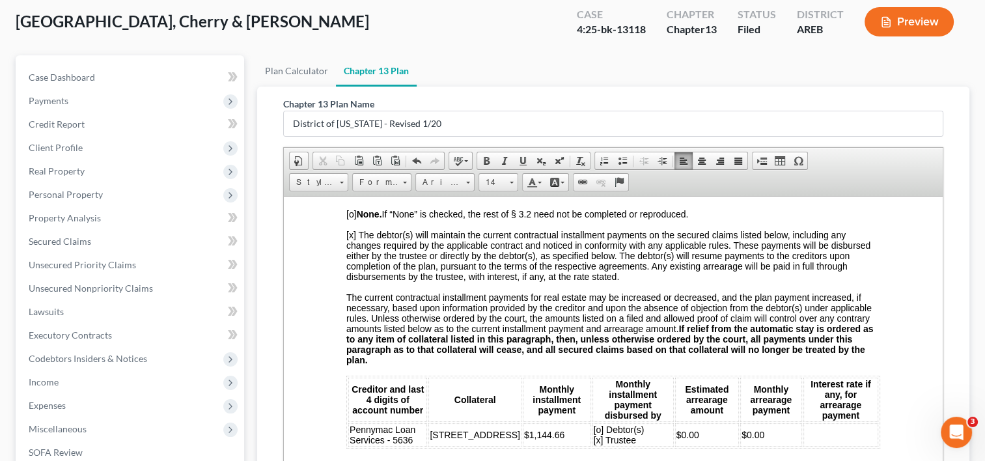
scroll to position [1995, 0]
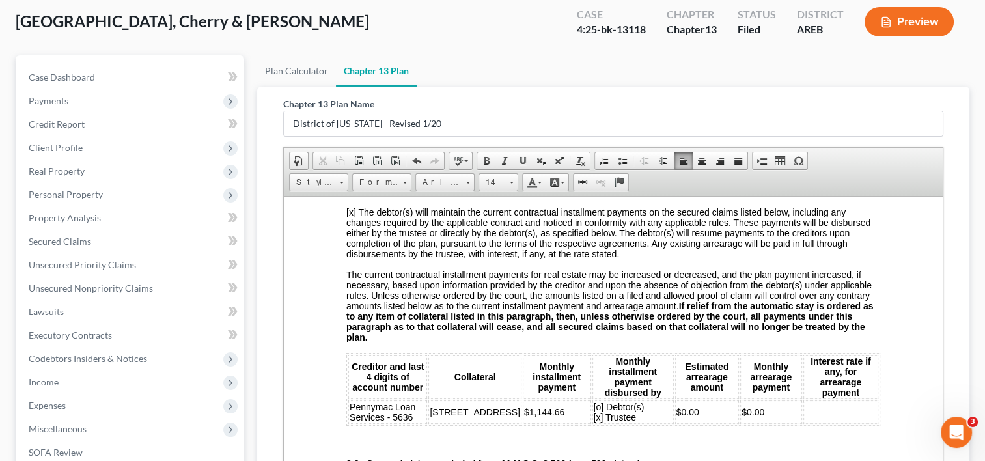
drag, startPoint x: 436, startPoint y: 409, endPoint x: 458, endPoint y: 428, distance: 29.1
click at [458, 423] on td "[STREET_ADDRESS]" at bounding box center [474, 411] width 92 height 23
copy span "[STREET_ADDRESS]"
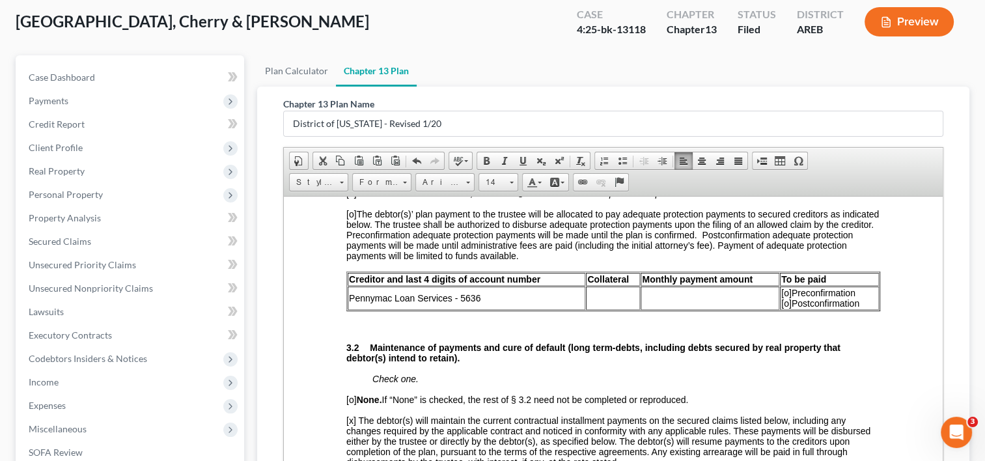
scroll to position [1786, 0]
click at [616, 303] on td at bounding box center [613, 298] width 54 height 23
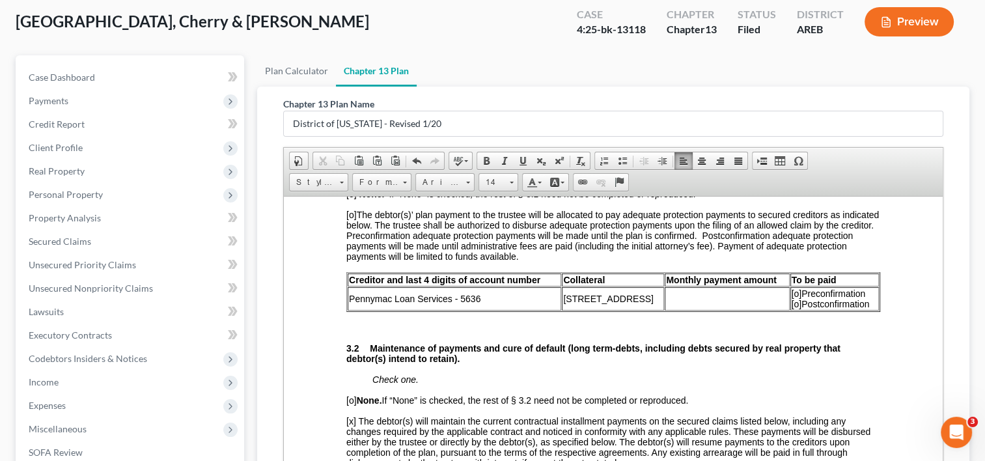
click at [706, 297] on td at bounding box center [727, 298] width 124 height 23
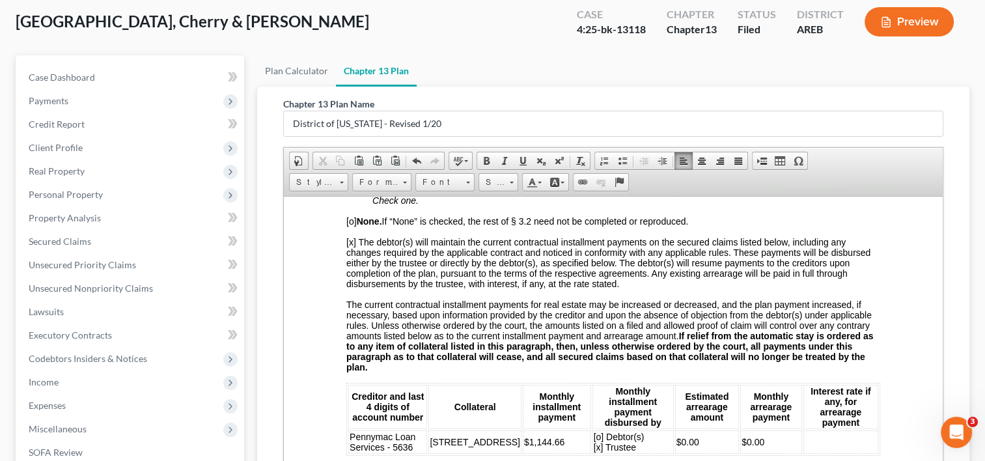
scroll to position [1975, 0]
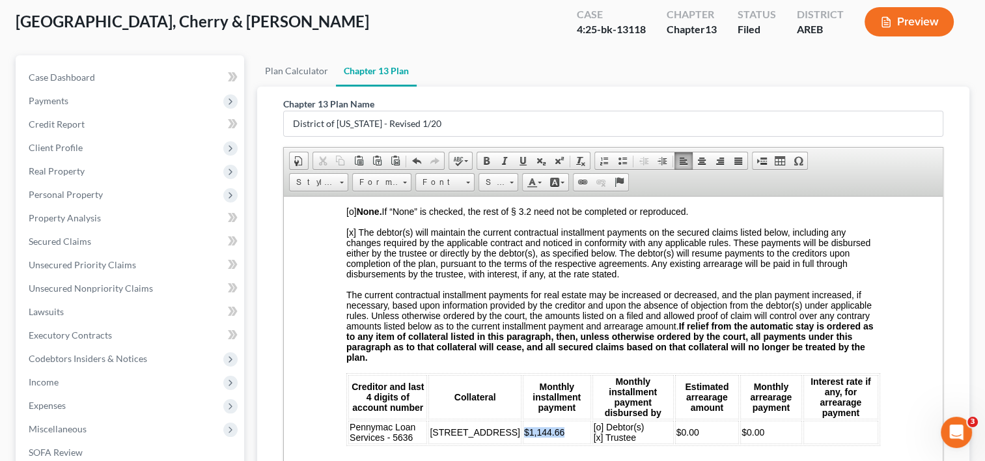
drag, startPoint x: 543, startPoint y: 423, endPoint x: 493, endPoint y: 435, distance: 51.5
click at [523, 435] on td "$1,144.66" at bounding box center [557, 431] width 68 height 23
copy span "$1,144.66"
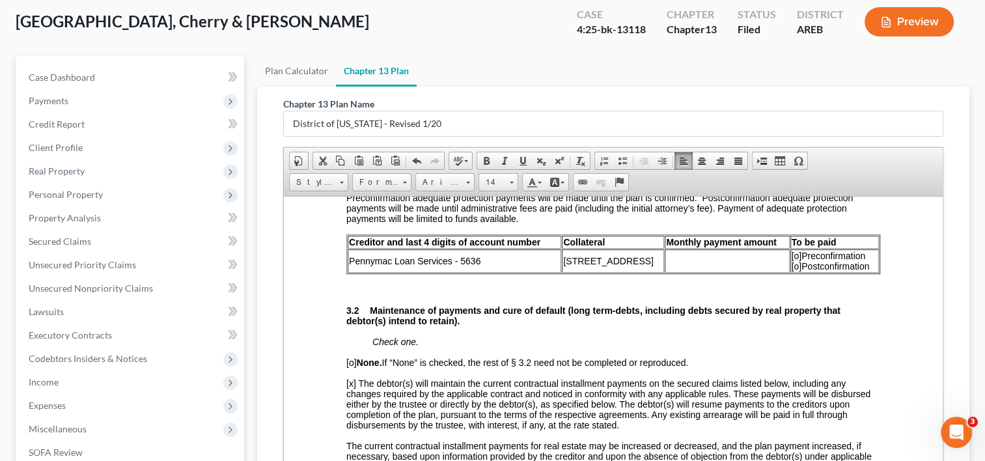
scroll to position [1823, 0]
click at [686, 264] on td at bounding box center [727, 260] width 124 height 23
click at [792, 259] on span "[o]" at bounding box center [797, 256] width 10 height 10
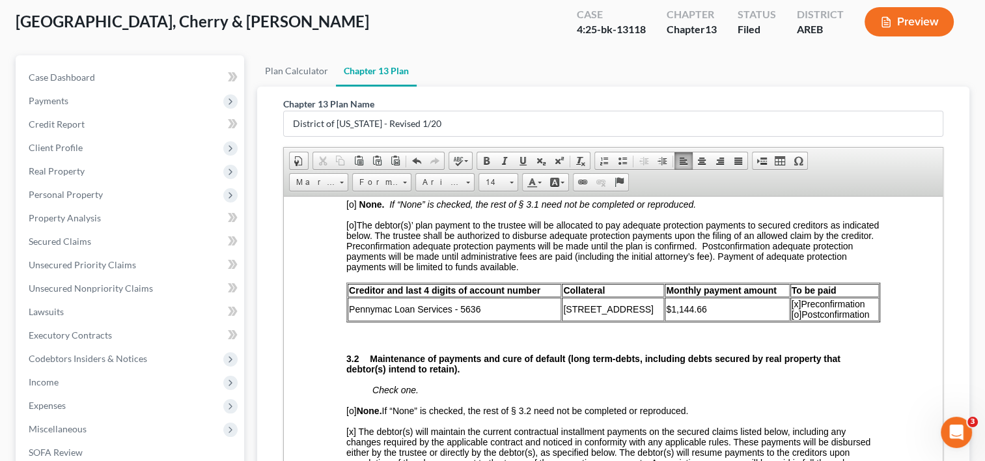
scroll to position [1774, 0]
click at [497, 311] on td "Pennymac Loan Services - 5636" at bounding box center [455, 309] width 214 height 23
click at [392, 319] on td "Pennymac Loan Services - 5636" at bounding box center [455, 309] width 214 height 23
click at [775, 157] on span at bounding box center [780, 161] width 10 height 10
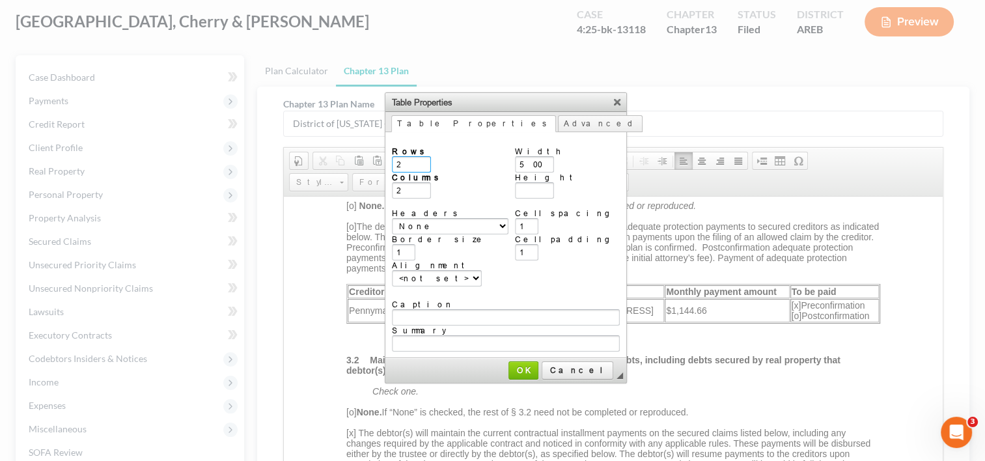
type input "2"
click at [566, 361] on link "Cancel" at bounding box center [578, 370] width 72 height 18
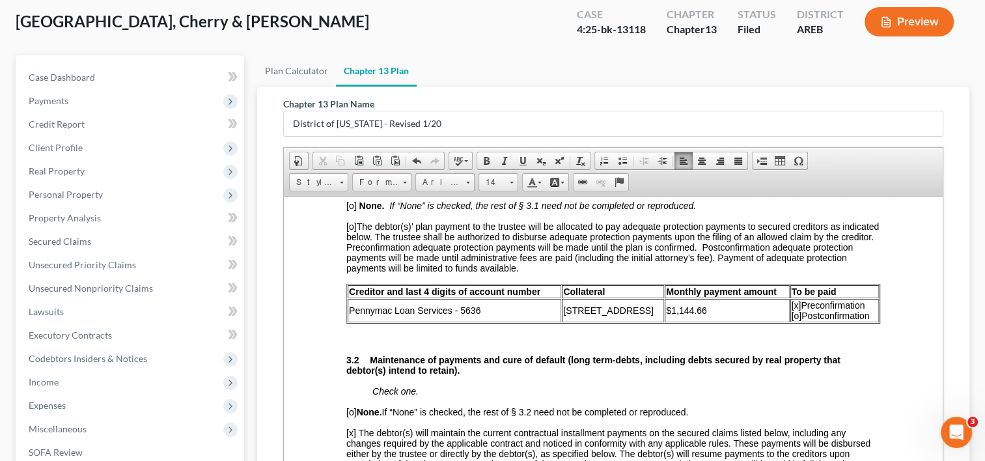
click at [367, 296] on strong "Creditor and last 4 digits of account number" at bounding box center [444, 291] width 191 height 10
click at [357, 315] on span "Pennymac Loan Services - 5636" at bounding box center [415, 310] width 132 height 10
click at [622, 158] on span at bounding box center [622, 161] width 10 height 10
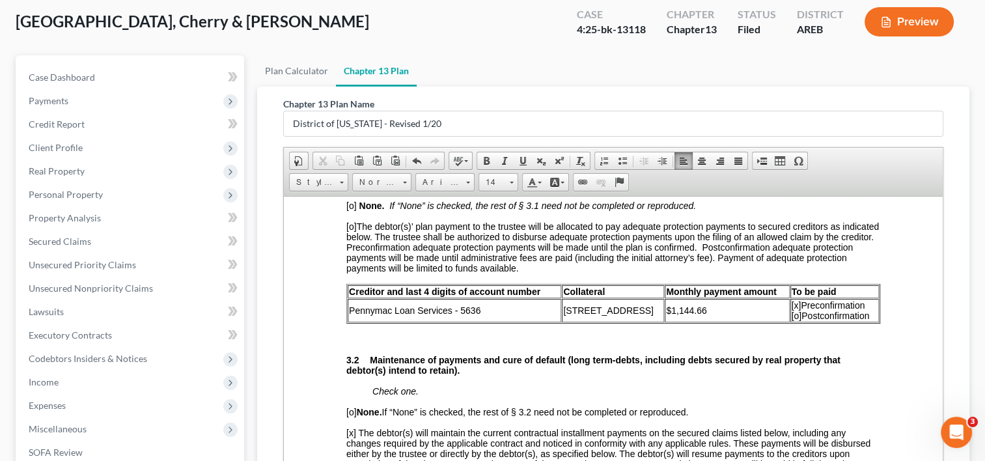
click at [352, 314] on span "P ennymac Loan Services - 5636" at bounding box center [415, 310] width 132 height 10
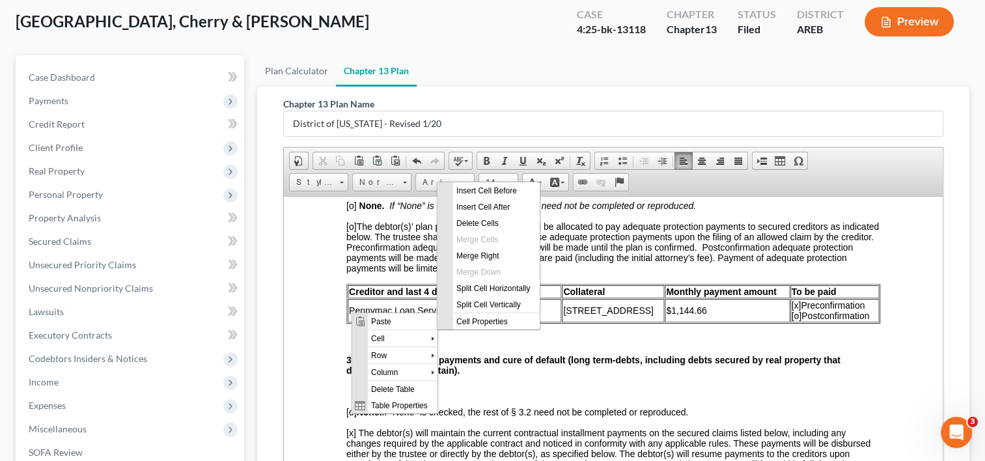
scroll to position [0, 0]
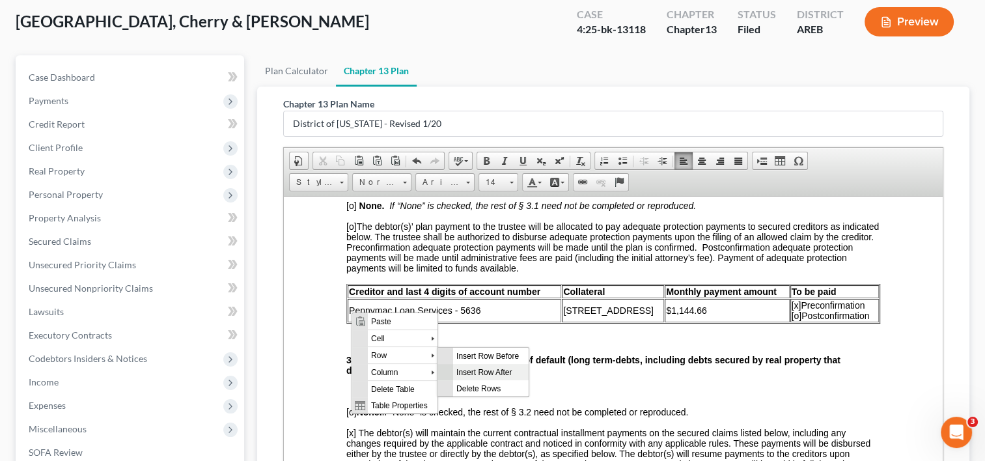
click at [479, 372] on span "Insert Row After" at bounding box center [491, 371] width 76 height 16
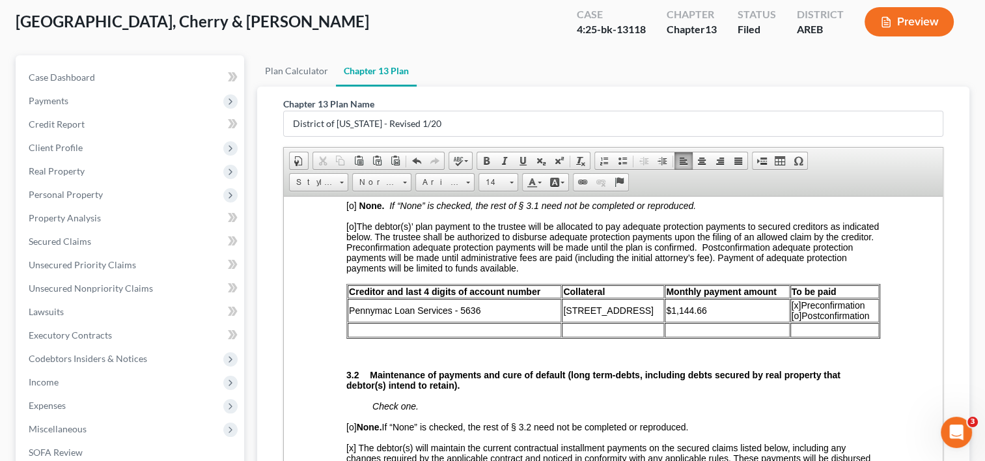
click at [427, 331] on td at bounding box center [455, 329] width 214 height 14
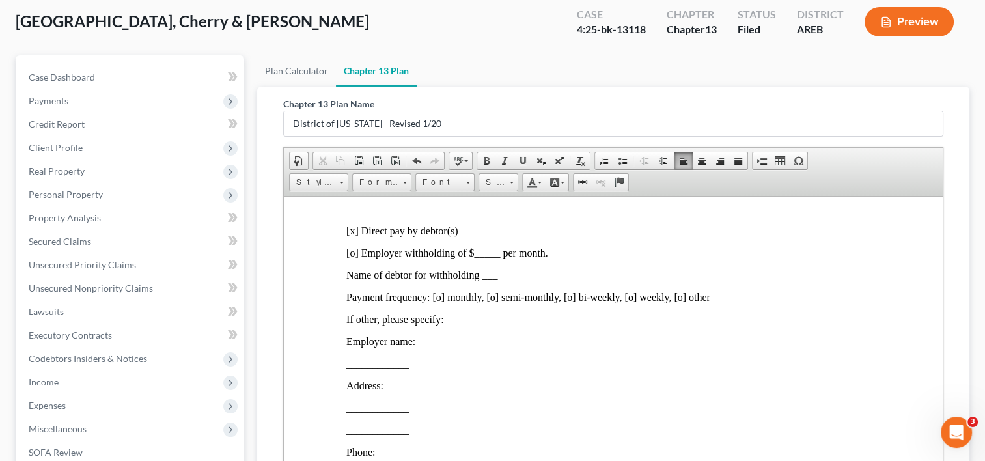
scroll to position [347, 0]
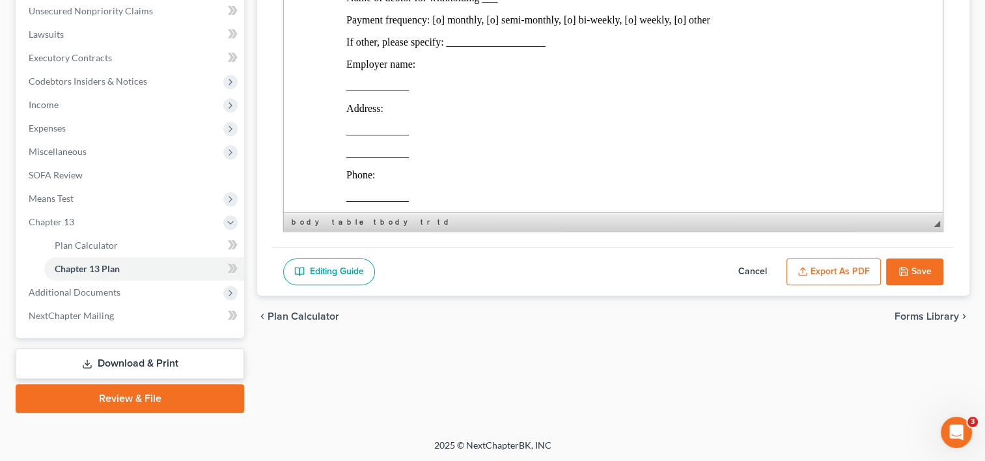
click at [921, 267] on button "Save" at bounding box center [914, 272] width 57 height 27
select select "0"
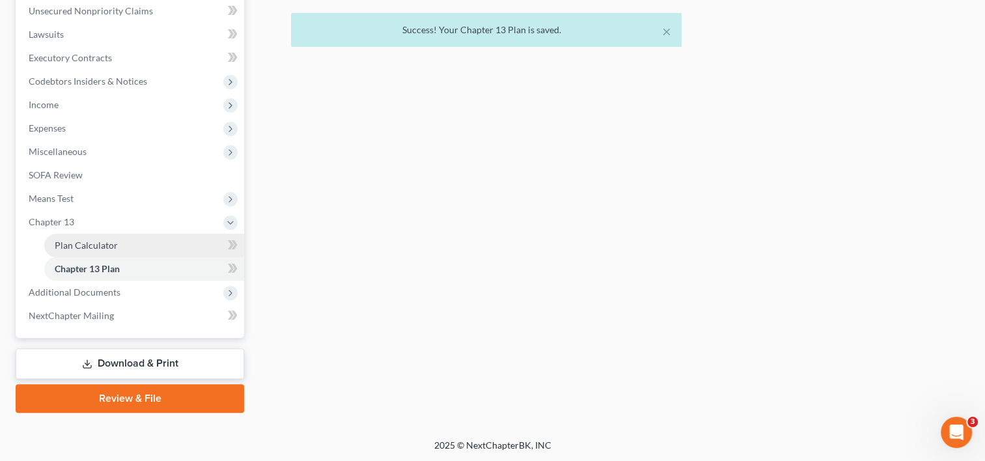
click at [73, 249] on span "Plan Calculator" at bounding box center [86, 245] width 63 height 11
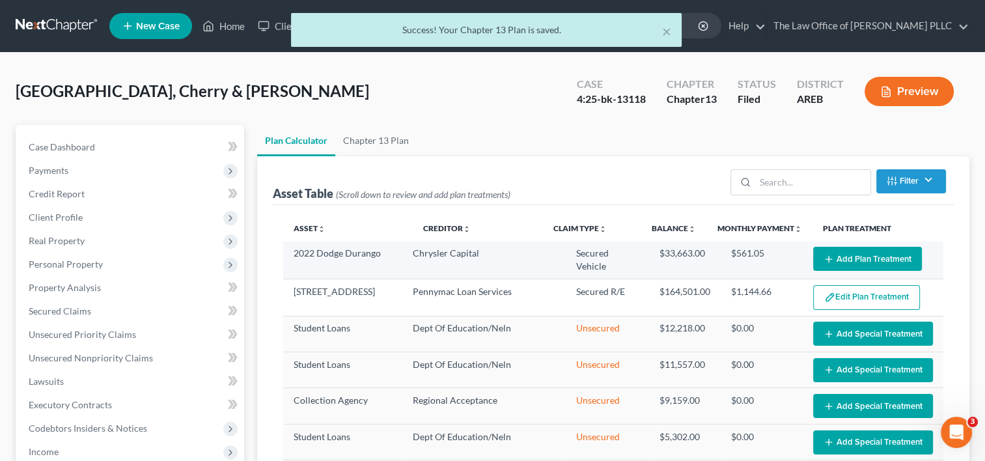
select select "59"
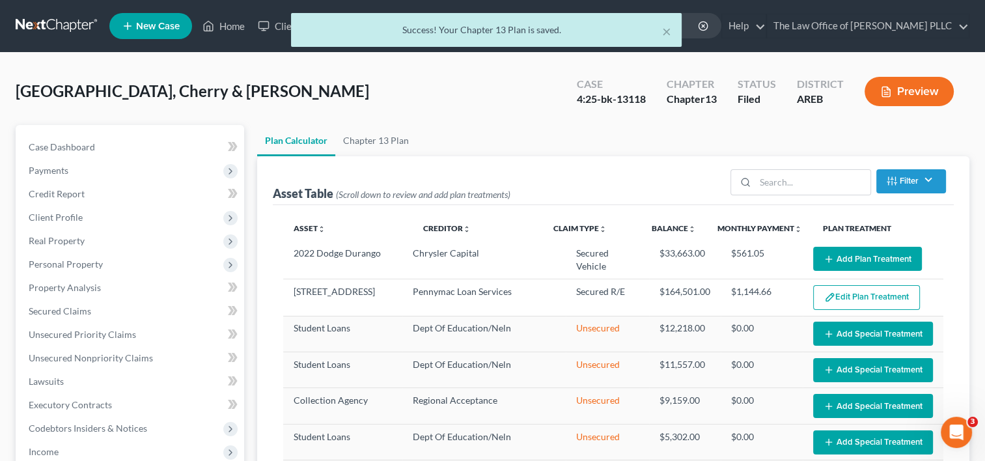
click at [837, 258] on button "Add Plan Treatment" at bounding box center [867, 259] width 109 height 24
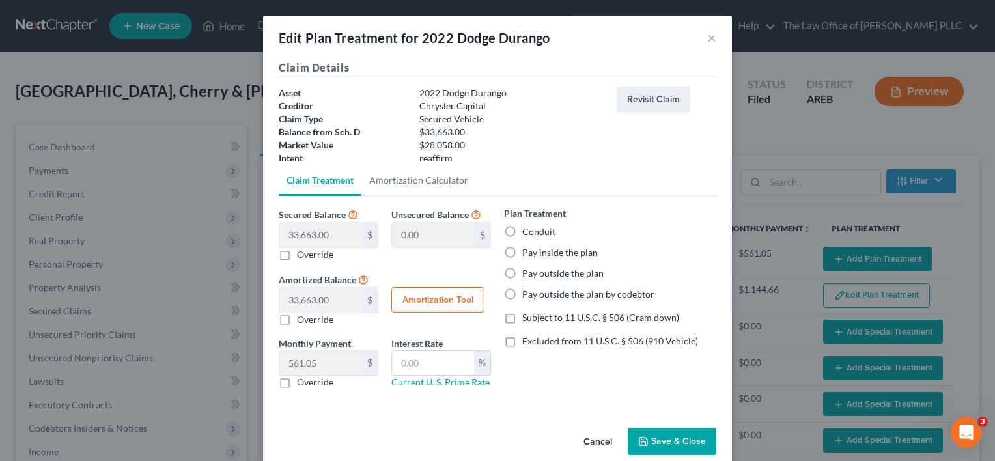
click at [522, 253] on label "Pay inside the plan" at bounding box center [560, 252] width 76 height 13
click at [527, 253] on input "Pay inside the plan" at bounding box center [531, 250] width 8 height 8
radio input "true"
click at [650, 443] on button "Save & Close" at bounding box center [672, 441] width 89 height 27
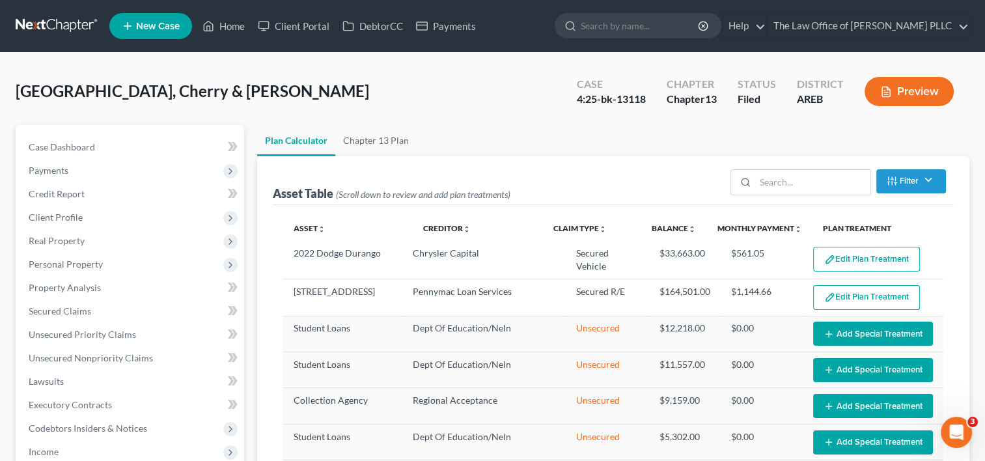
select select "59"
click at [386, 139] on link "Chapter 13 Plan" at bounding box center [375, 140] width 81 height 31
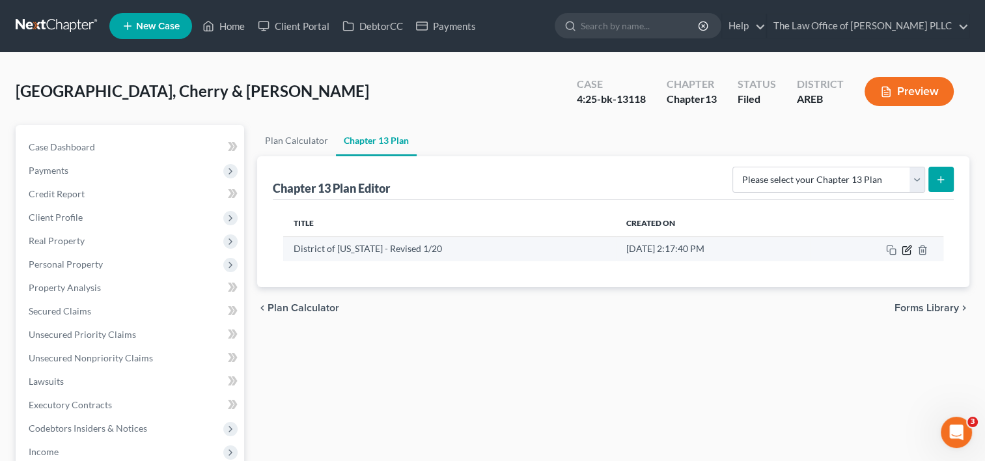
click at [908, 249] on icon "button" at bounding box center [907, 250] width 10 height 10
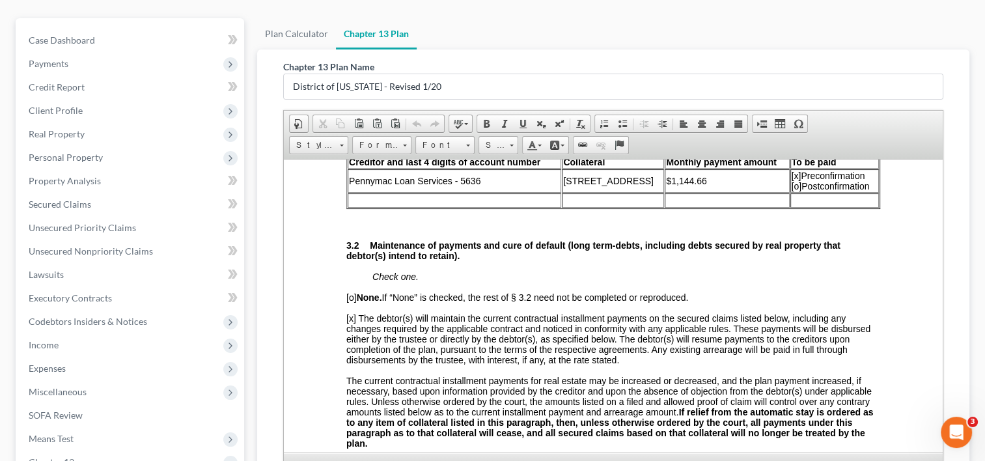
scroll to position [1866, 0]
click at [403, 208] on td at bounding box center [455, 200] width 214 height 14
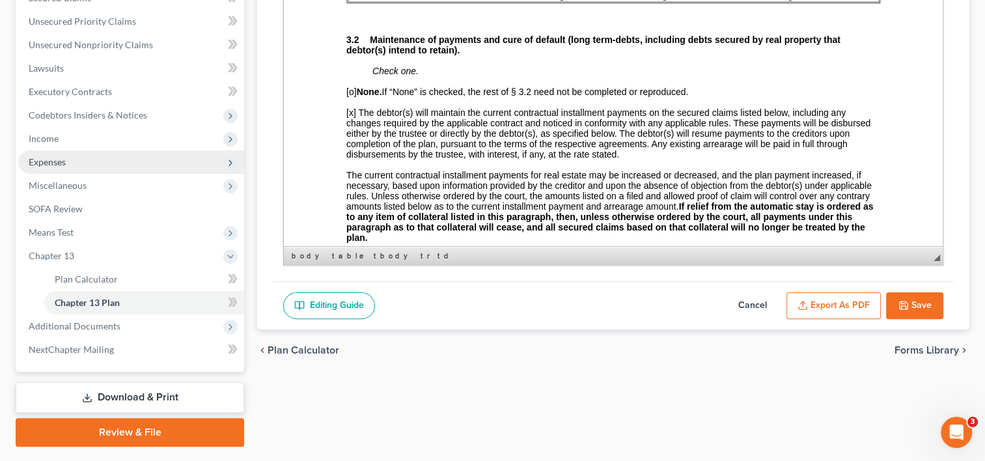
scroll to position [340, 0]
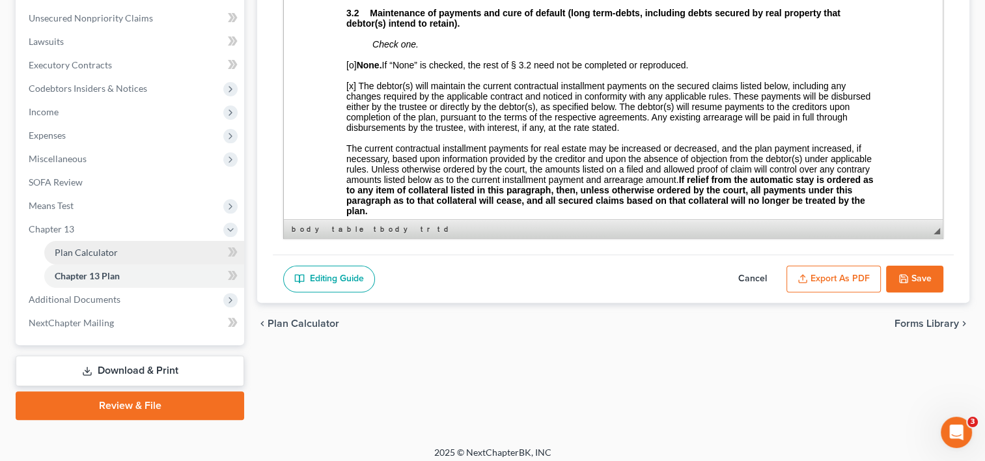
click at [103, 245] on link "Plan Calculator" at bounding box center [144, 252] width 200 height 23
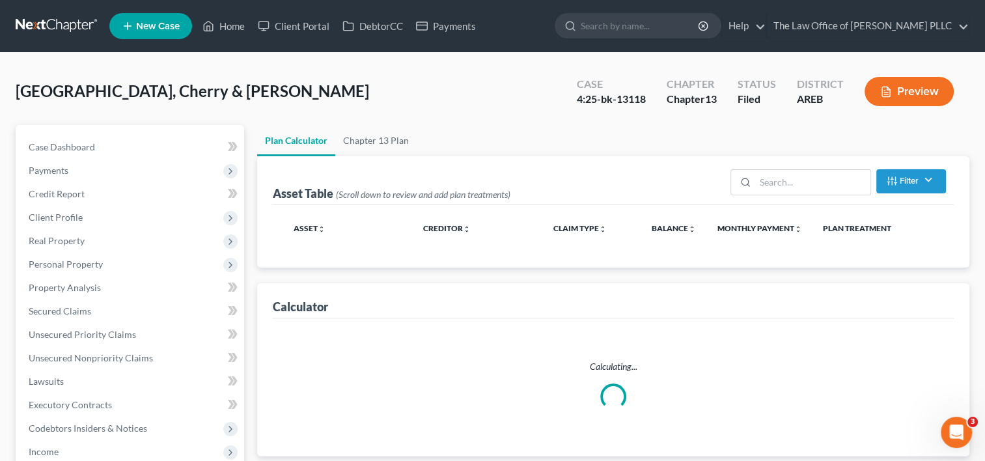
select select "59"
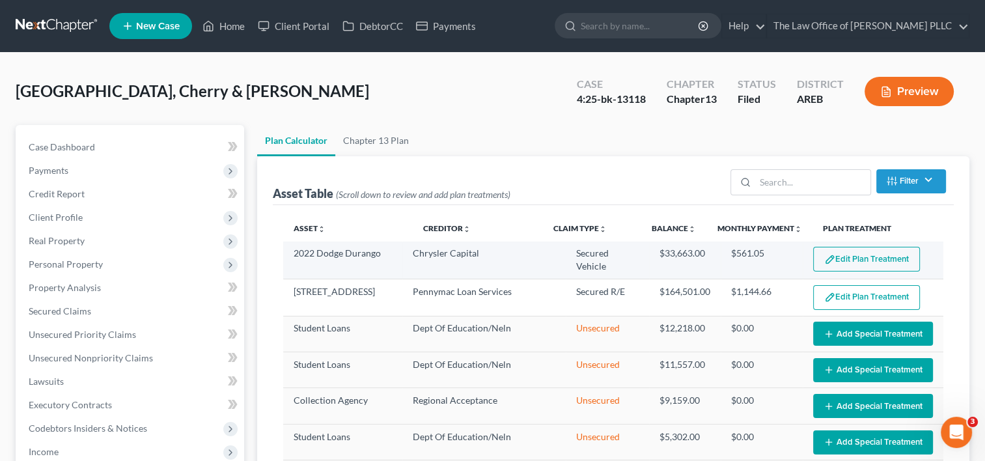
drag, startPoint x: 878, startPoint y: 255, endPoint x: 715, endPoint y: 255, distance: 162.8
click at [721, 255] on td "$561.05" at bounding box center [762, 261] width 82 height 38
click at [832, 257] on button "Edit Plan Treatment" at bounding box center [866, 259] width 107 height 25
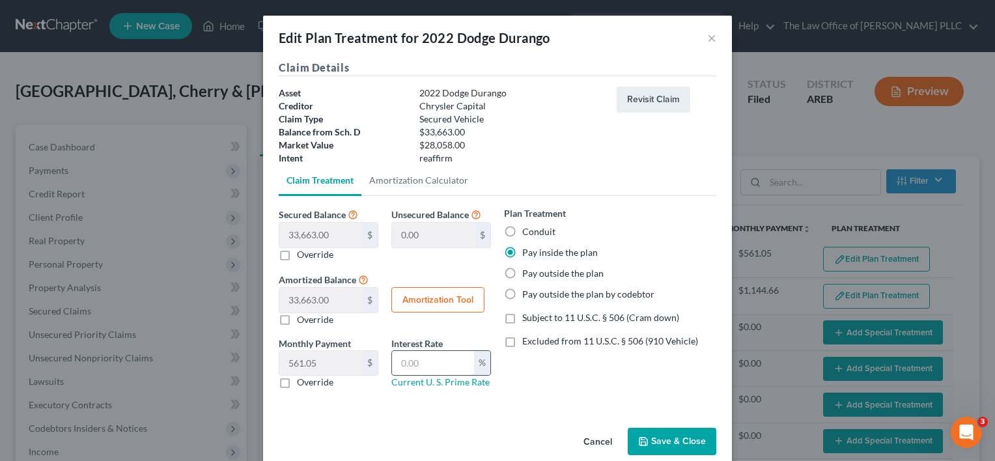
click at [409, 365] on input "text" at bounding box center [433, 363] width 82 height 25
type input "9"
click at [431, 382] on link "Current U. S. Prime Rate" at bounding box center [440, 381] width 98 height 11
click at [652, 440] on button "Save & Close" at bounding box center [672, 441] width 89 height 27
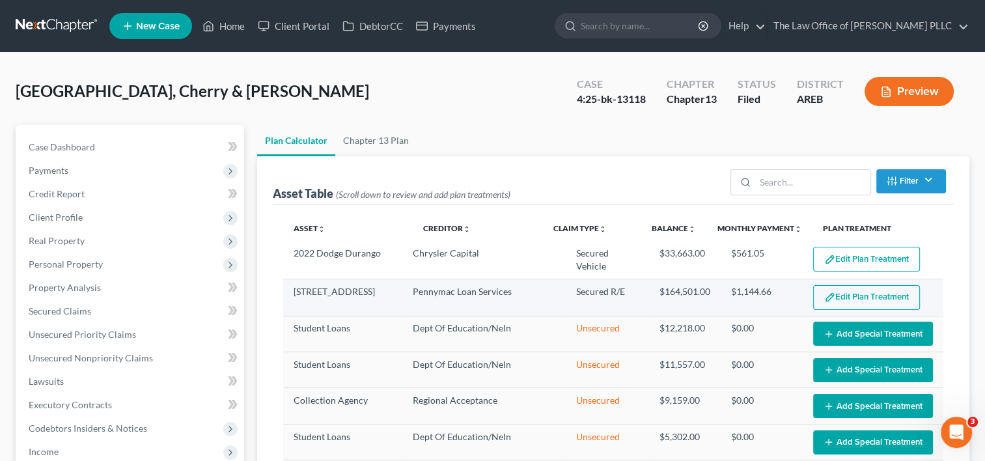
select select "59"
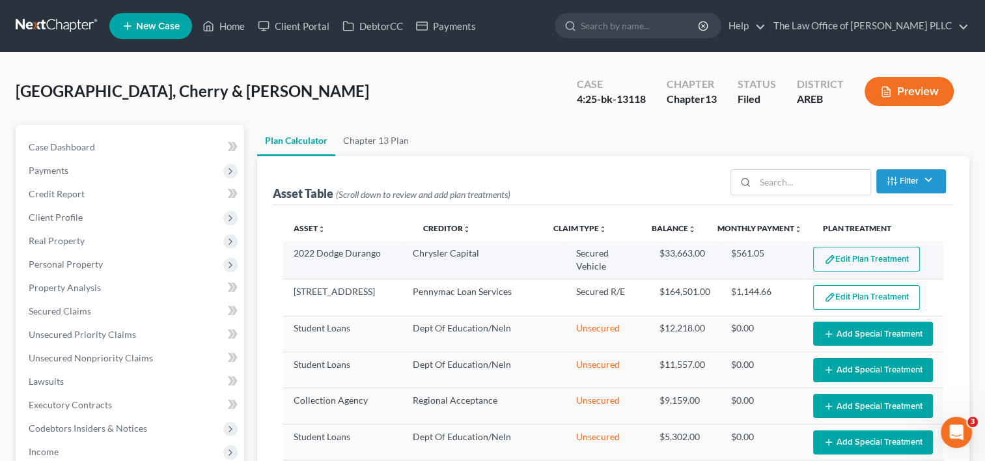
click at [865, 257] on button "Edit Plan Treatment" at bounding box center [866, 259] width 107 height 25
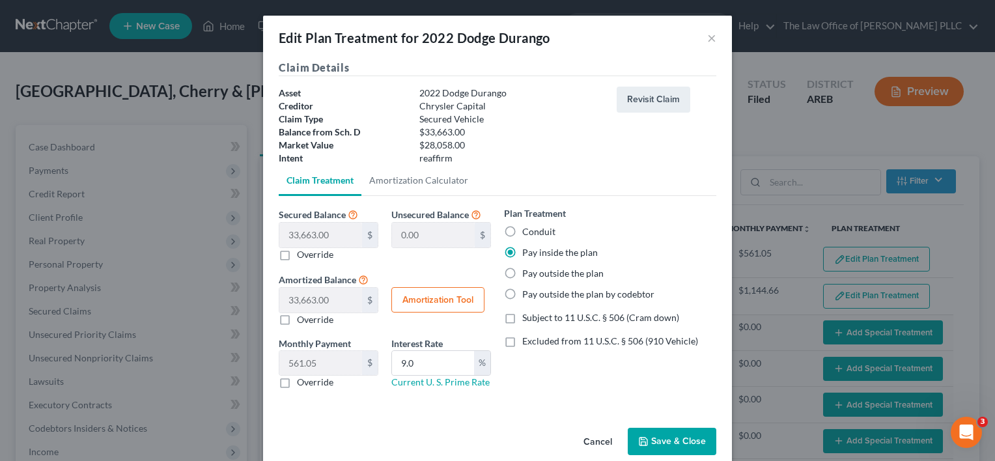
click at [667, 438] on button "Save & Close" at bounding box center [672, 441] width 89 height 27
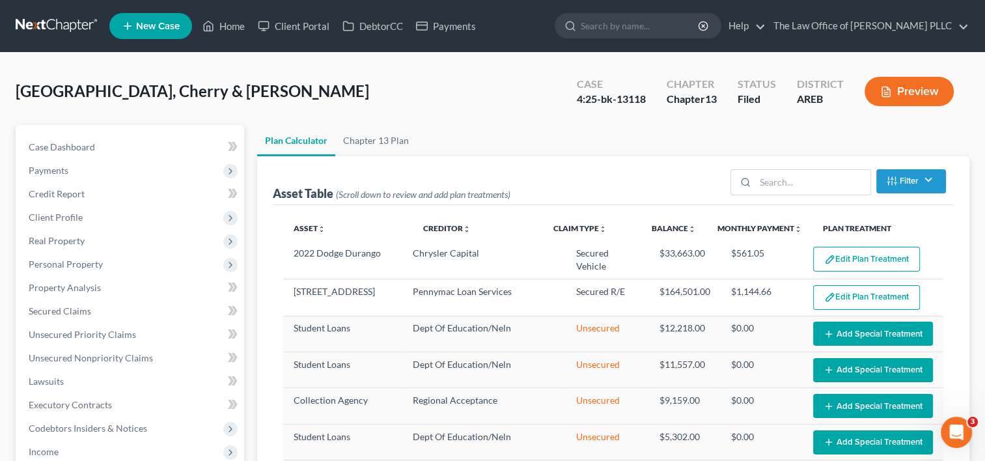
select select "59"
click at [365, 139] on link "Chapter 13 Plan" at bounding box center [375, 140] width 81 height 31
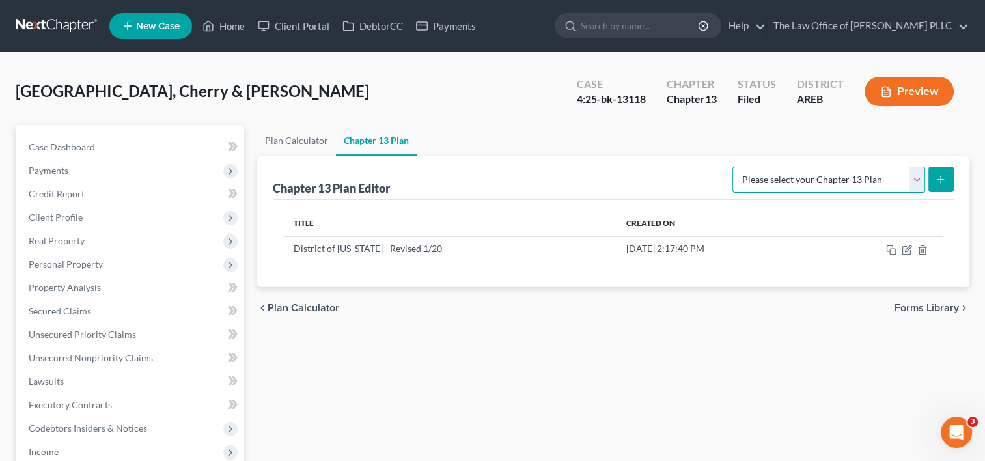
click at [917, 179] on select "Please select your Chapter 13 Plan District of [US_STATE] - Revised 1/20 Nation…" at bounding box center [829, 180] width 193 height 26
select select "0"
click at [738, 167] on select "Please select your Chapter 13 Plan District of [US_STATE] - Revised 1/20 Nation…" at bounding box center [829, 180] width 193 height 26
click at [935, 182] on button "submit" at bounding box center [941, 179] width 25 height 25
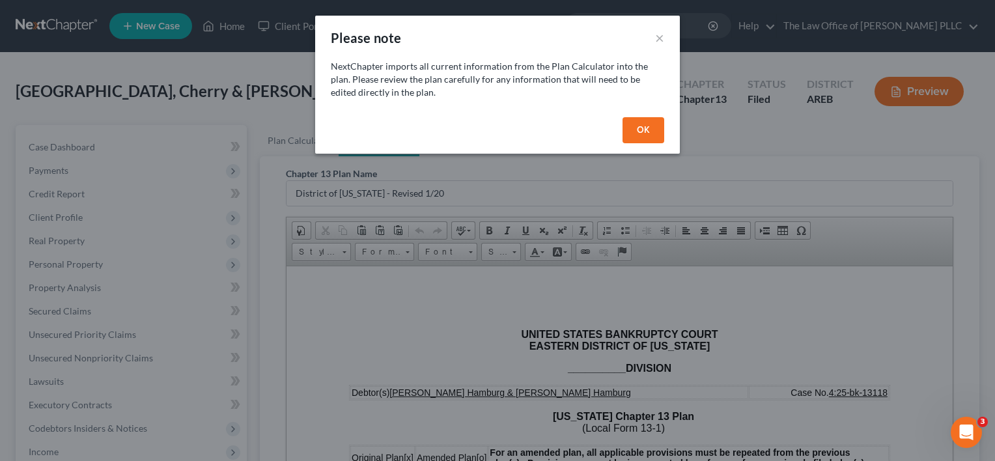
click at [641, 133] on button "OK" at bounding box center [643, 130] width 42 height 26
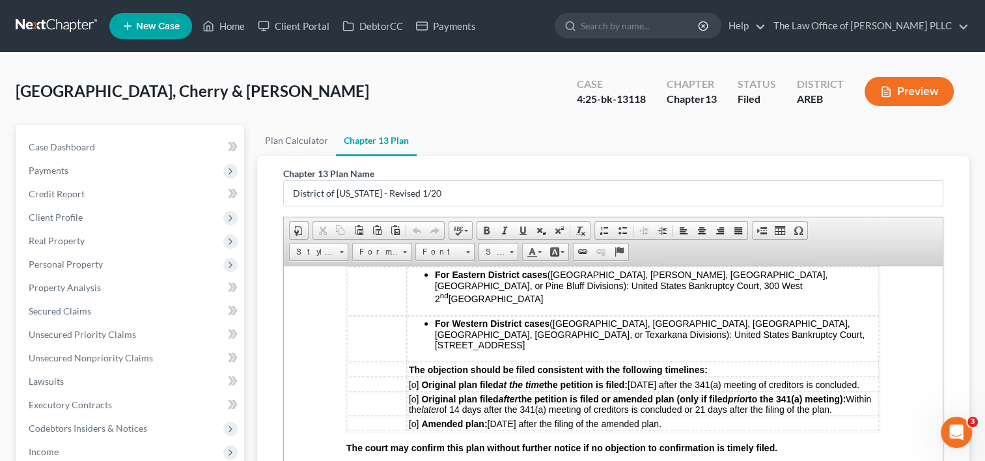
scroll to position [465, 0]
click at [417, 394] on span "[o]" at bounding box center [414, 399] width 10 height 10
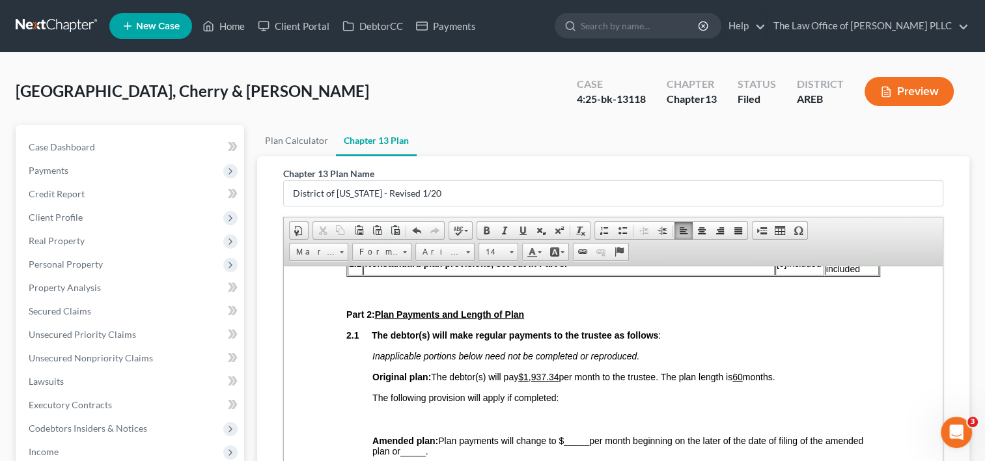
scroll to position [746, 0]
click at [285, 143] on link "Plan Calculator" at bounding box center [296, 140] width 79 height 31
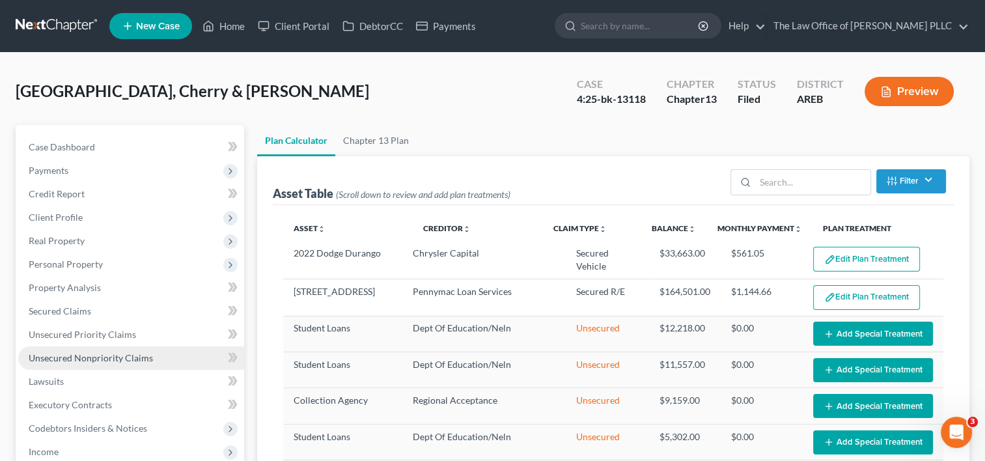
select select "59"
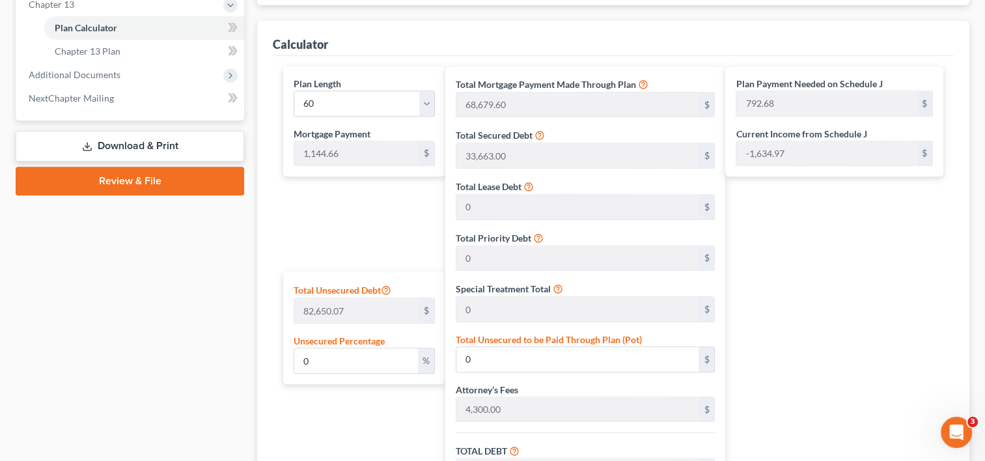
scroll to position [564, 0]
click at [349, 106] on select "1 2 3 4 5 6 7 8 9 10 11 12 13 14 15 16 17 18 19 20 21 22 23 24 25 26 27 28 29 3…" at bounding box center [364, 104] width 141 height 26
select select "35"
click at [294, 91] on select "1 2 3 4 5 6 7 8 9 10 11 12 13 14 15 16 17 18 19 20 21 22 23 24 25 26 27 28 29 3…" at bounding box center [364, 104] width 141 height 26
type input "41,207.76"
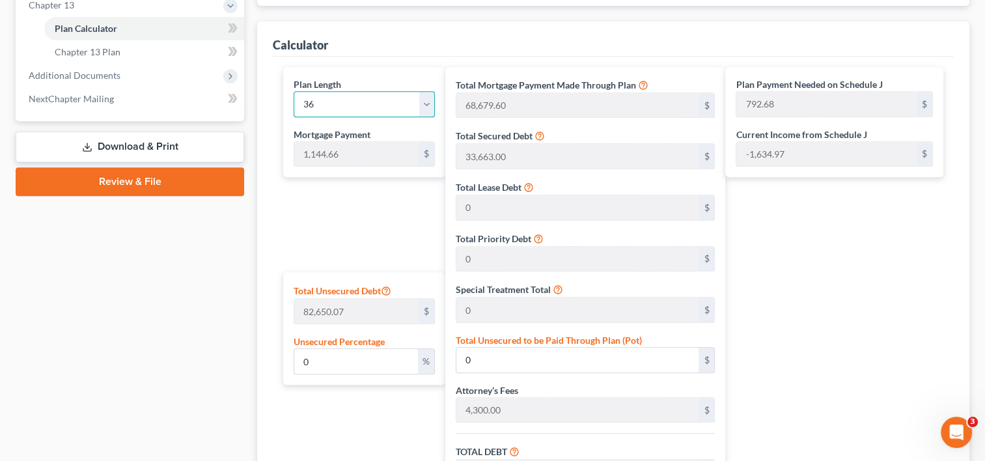
type input "79,170.76"
type input "7,125.36"
type input "86,296.12"
type input "1,252.45"
select select "35"
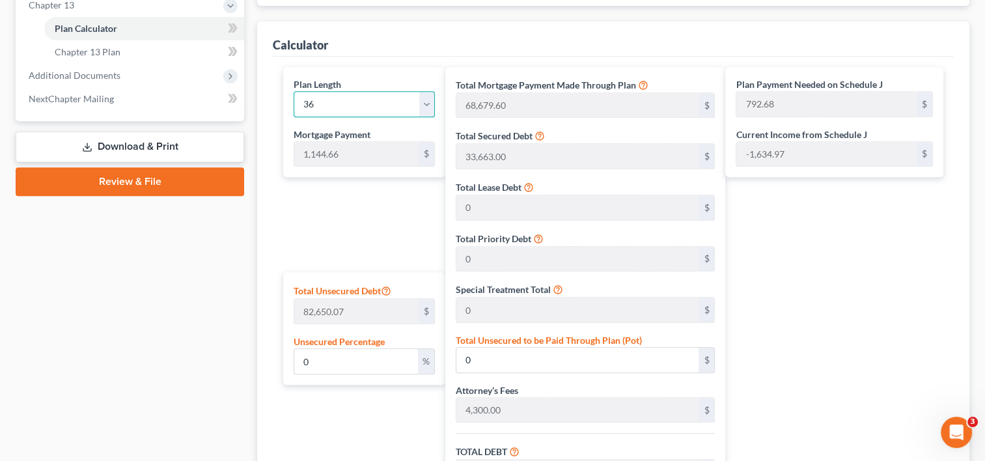
type input "2,397.11"
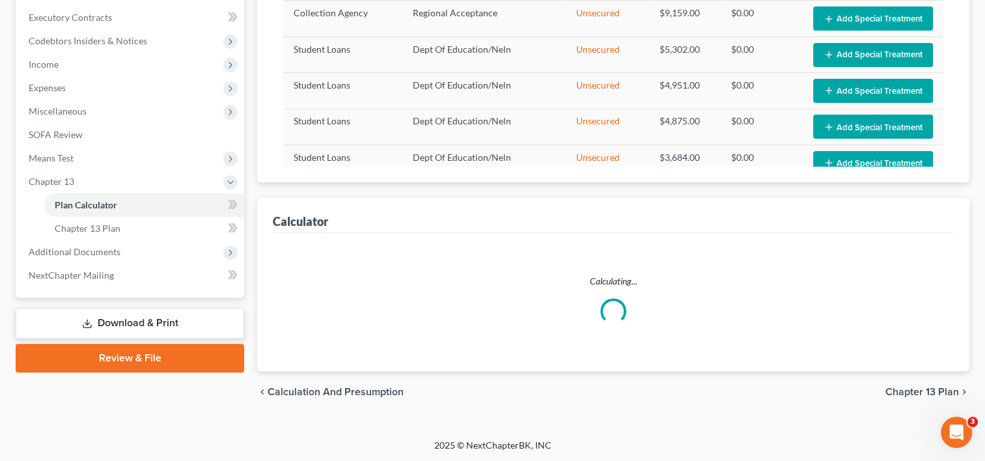
select select "35"
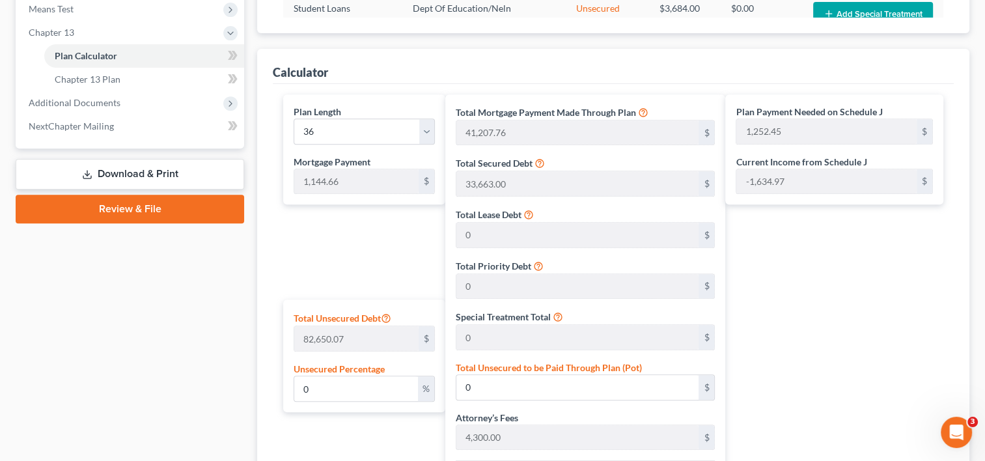
scroll to position [528, 0]
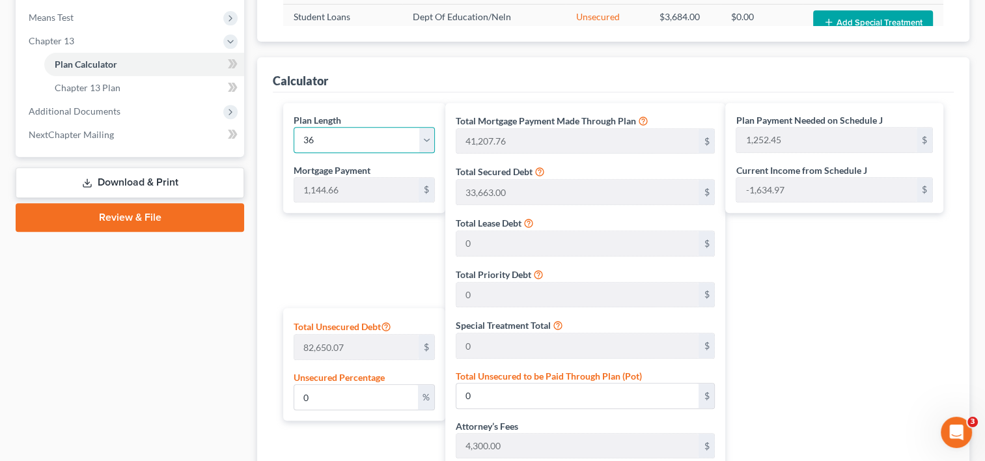
click at [331, 138] on select "1 2 3 4 5 6 7 8 9 10 11 12 13 14 15 16 17 18 19 20 21 22 23 24 25 26 27 28 29 3…" at bounding box center [364, 140] width 141 height 26
select select "59"
click at [294, 127] on select "1 2 3 4 5 6 7 8 9 10 11 12 13 14 15 16 17 18 19 20 21 22 23 24 25 26 27 28 29 3…" at bounding box center [364, 140] width 141 height 26
type input "68,679.60"
type input "106,642.60"
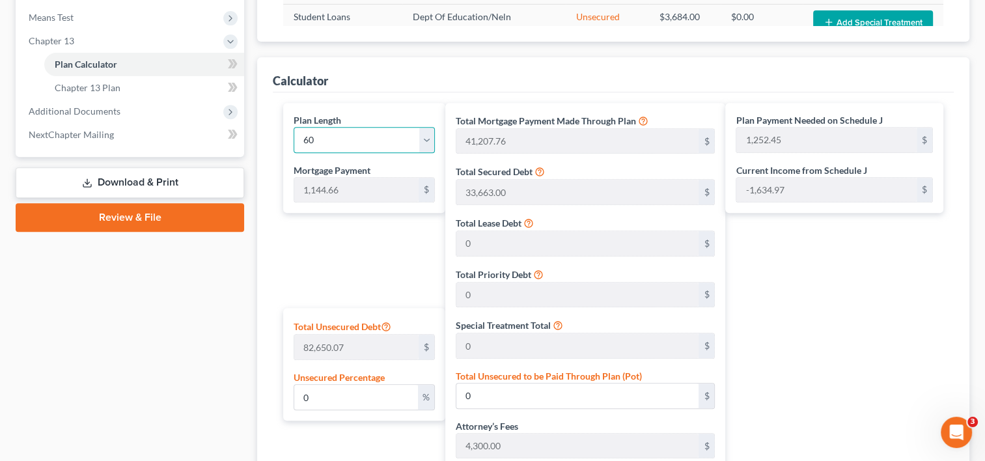
type input "9,597.83"
type input "116,240.43"
type input "792.68"
select select "59"
type input "1,937.34"
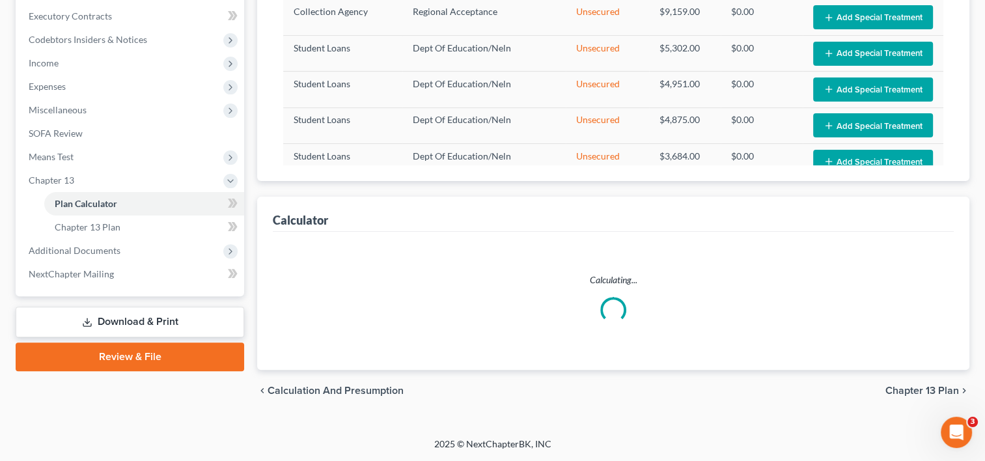
scroll to position [387, 0]
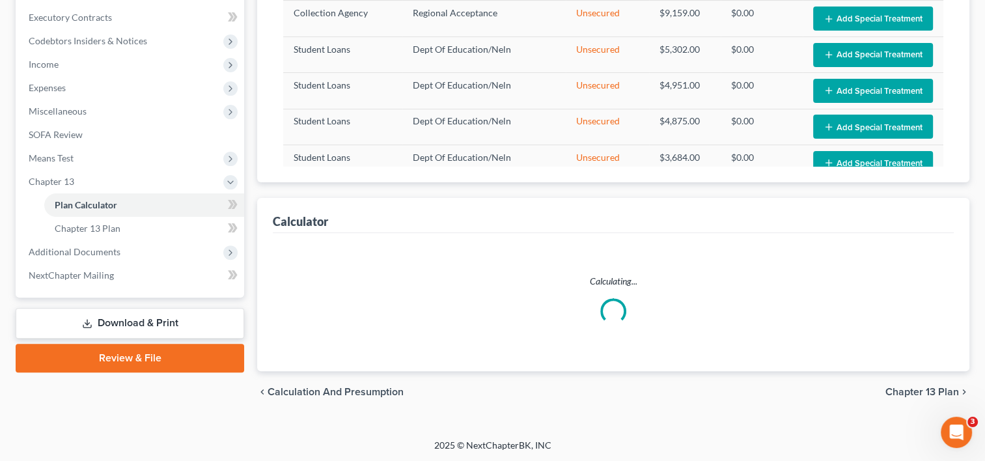
select select "59"
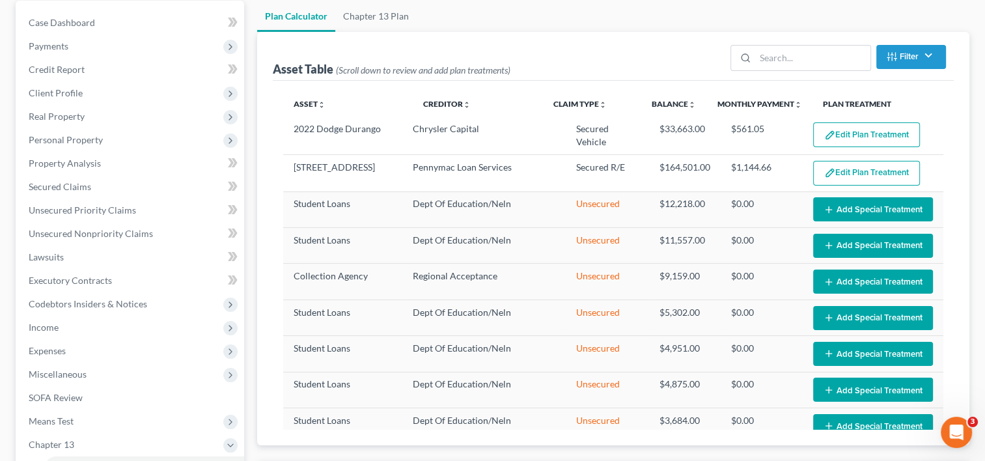
scroll to position [122, 0]
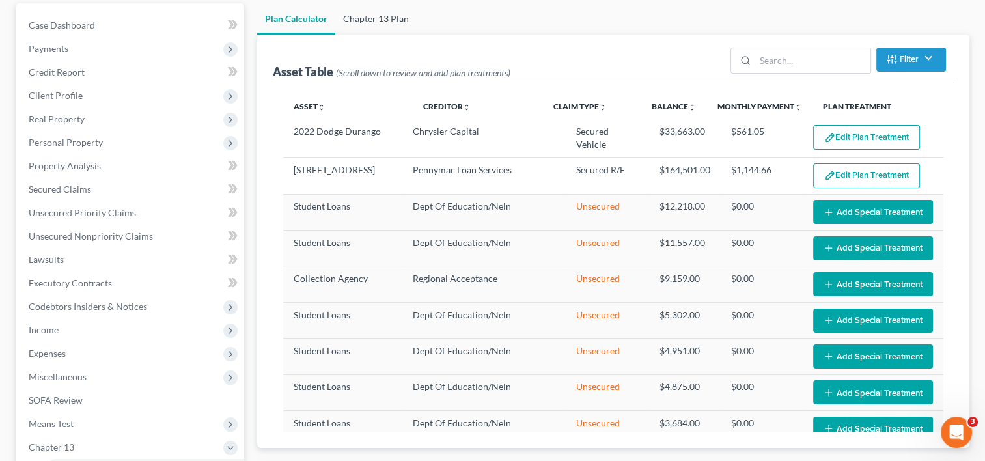
click at [385, 23] on link "Chapter 13 Plan" at bounding box center [375, 18] width 81 height 31
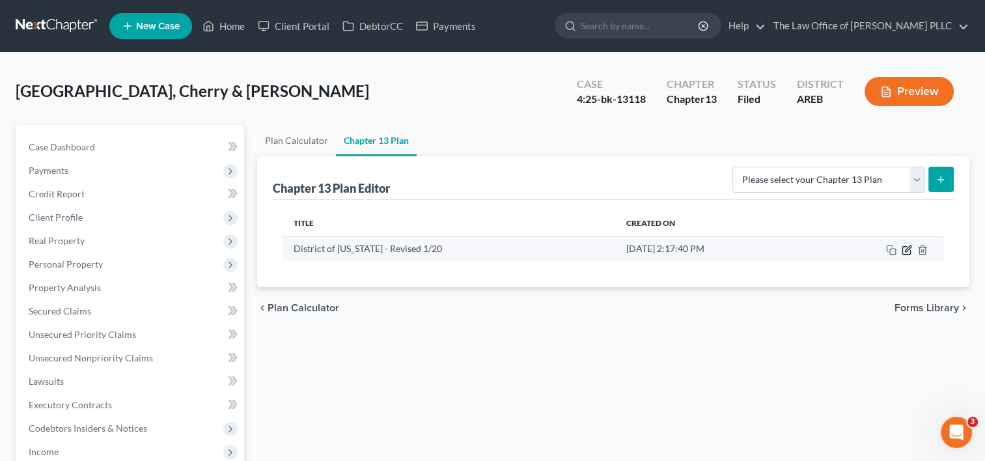
click at [906, 253] on icon "button" at bounding box center [907, 250] width 10 height 10
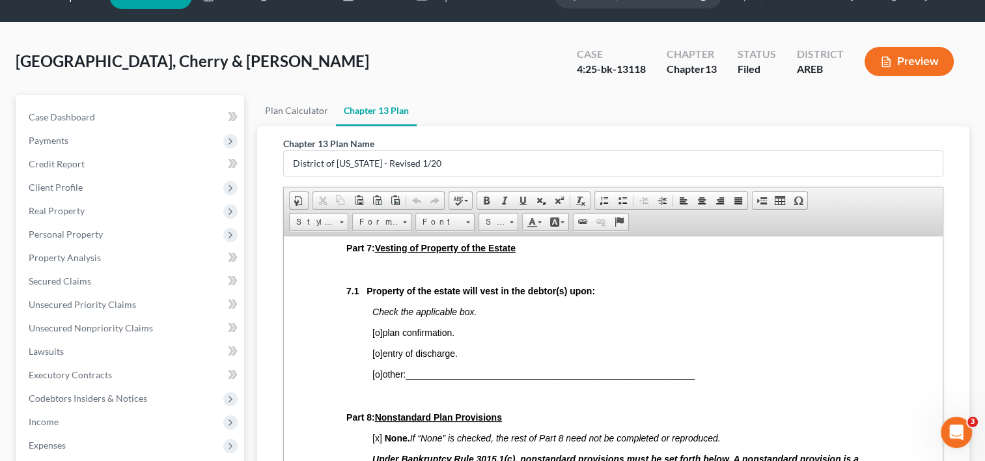
scroll to position [4697, 0]
click at [380, 338] on span "[o]" at bounding box center [377, 333] width 10 height 10
drag, startPoint x: 368, startPoint y: 346, endPoint x: 591, endPoint y: 344, distance: 223.3
click at [591, 296] on strong "7.1 Property of the estate will vest in the debtor(s) upon:" at bounding box center [470, 291] width 249 height 10
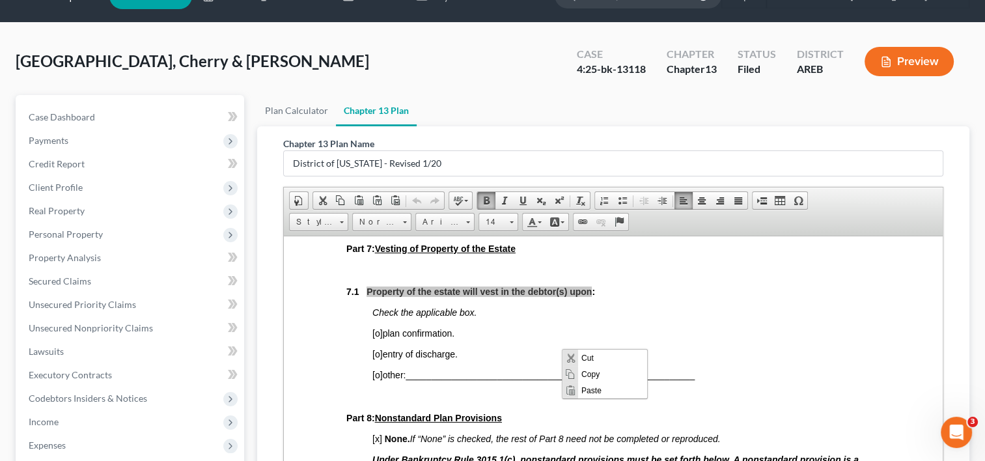
scroll to position [0, 0]
click at [593, 373] on span "Copy" at bounding box center [612, 373] width 69 height 16
copy strong "Property of the estate will vest in the debtor(s) upon"
drag, startPoint x: 468, startPoint y: 413, endPoint x: 368, endPoint y: 337, distance: 125.8
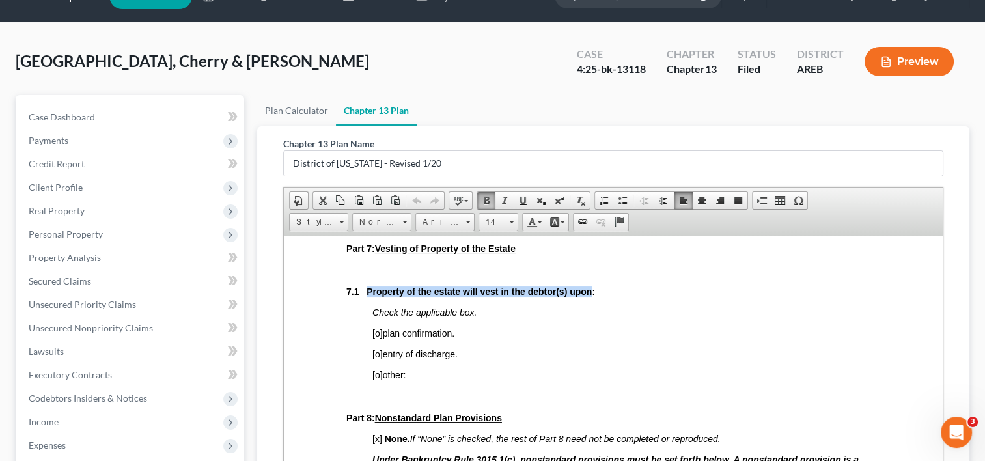
copy body "Property of the estate will vest in the debtor(s) upon: Check the applicable bo…"
click at [382, 338] on span "[o]" at bounding box center [377, 333] width 10 height 10
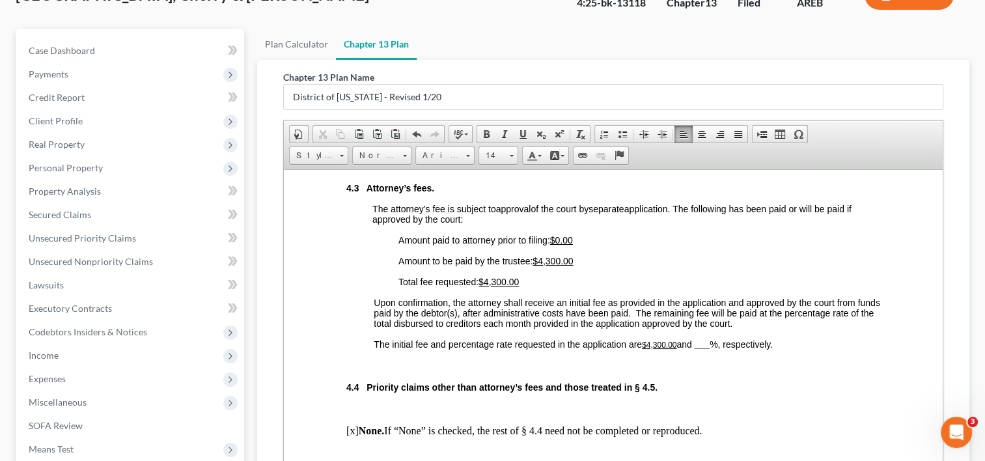
scroll to position [2808, 0]
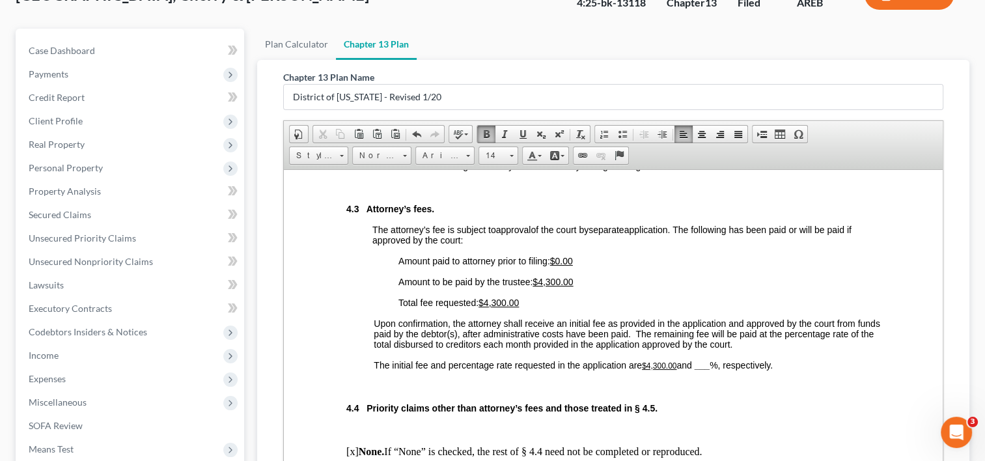
click at [715, 370] on span "and ___ %, respectively." at bounding box center [725, 364] width 96 height 10
click at [680, 370] on span "and 25 %, respectively." at bounding box center [721, 364] width 89 height 10
click at [650, 370] on span "and 25 %, respectively." at bounding box center [691, 364] width 89 height 10
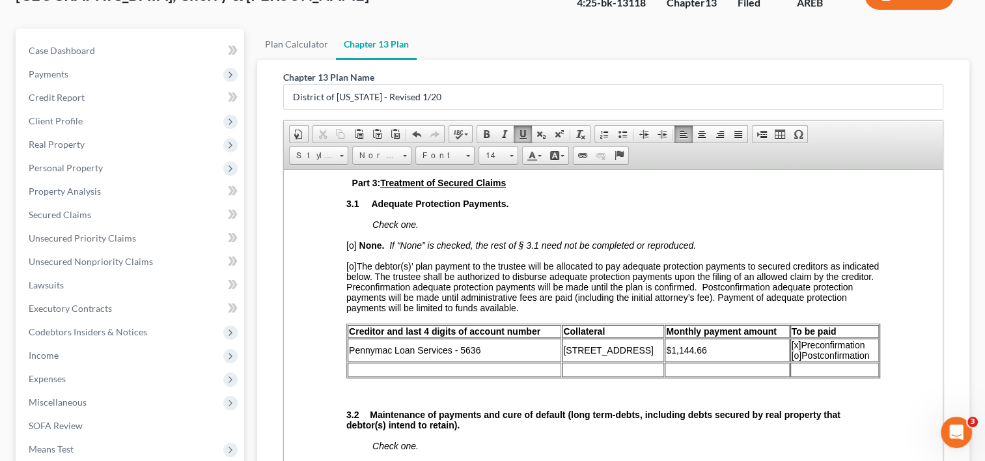
scroll to position [1707, 0]
click at [440, 372] on td at bounding box center [455, 370] width 214 height 14
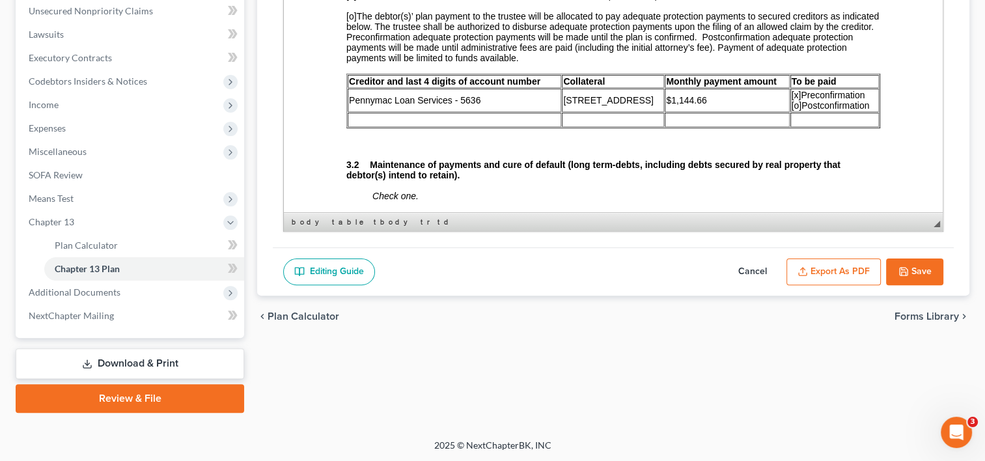
click at [912, 272] on button "Save" at bounding box center [914, 272] width 57 height 27
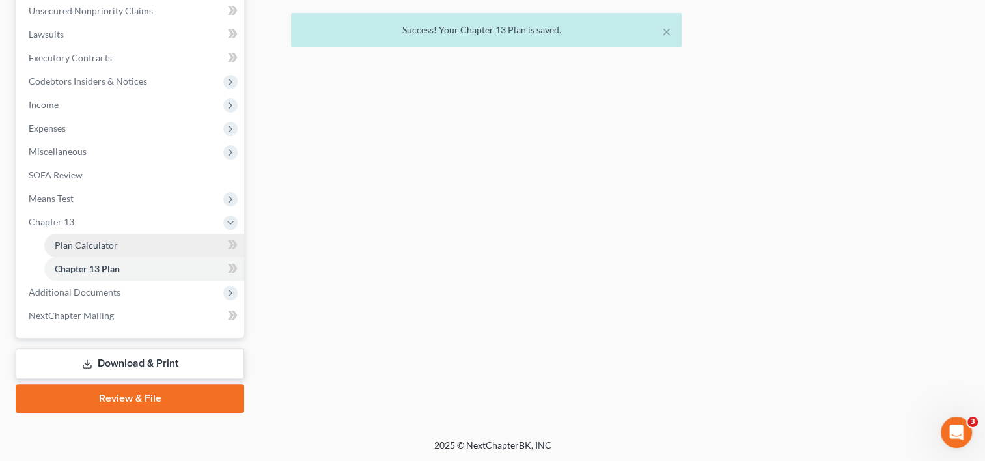
click at [96, 245] on span "Plan Calculator" at bounding box center [86, 245] width 63 height 11
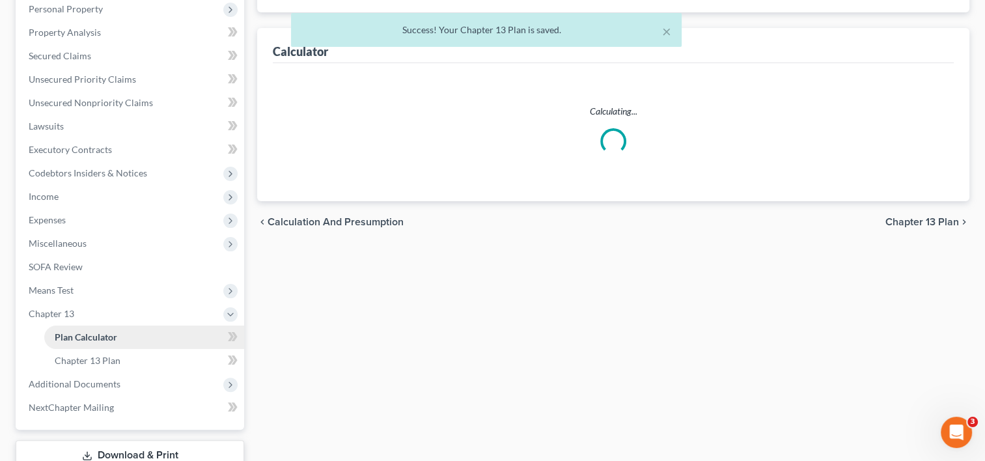
scroll to position [48, 0]
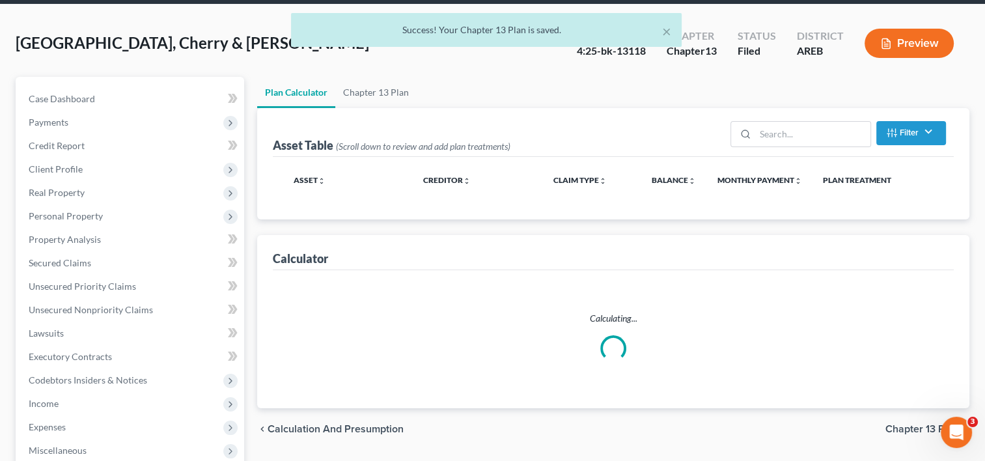
select select "59"
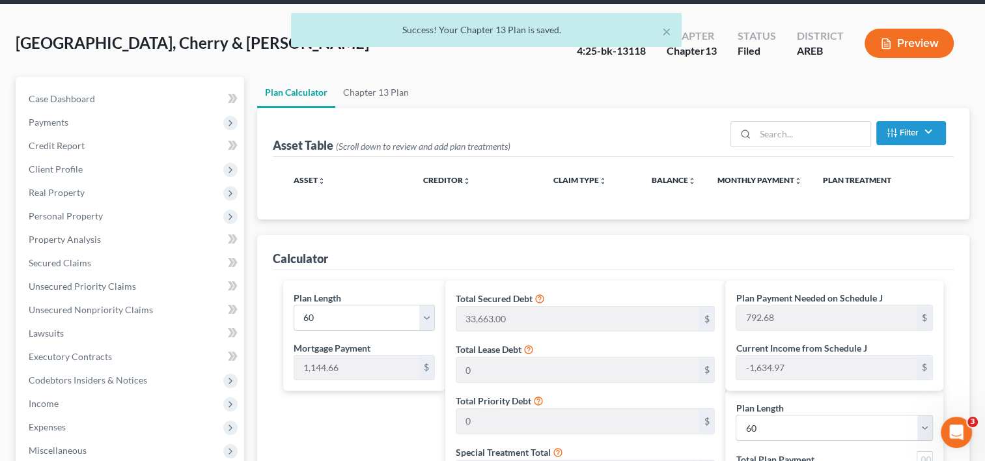
scroll to position [0, 0]
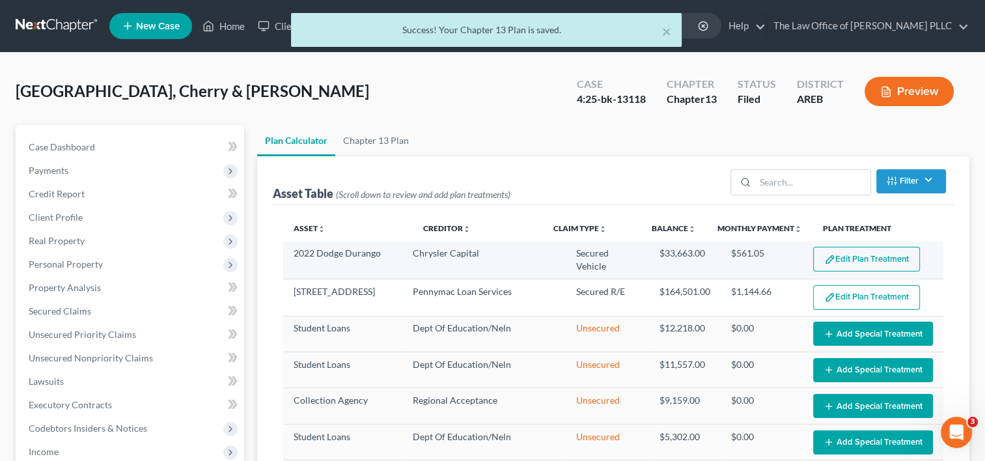
select select "59"
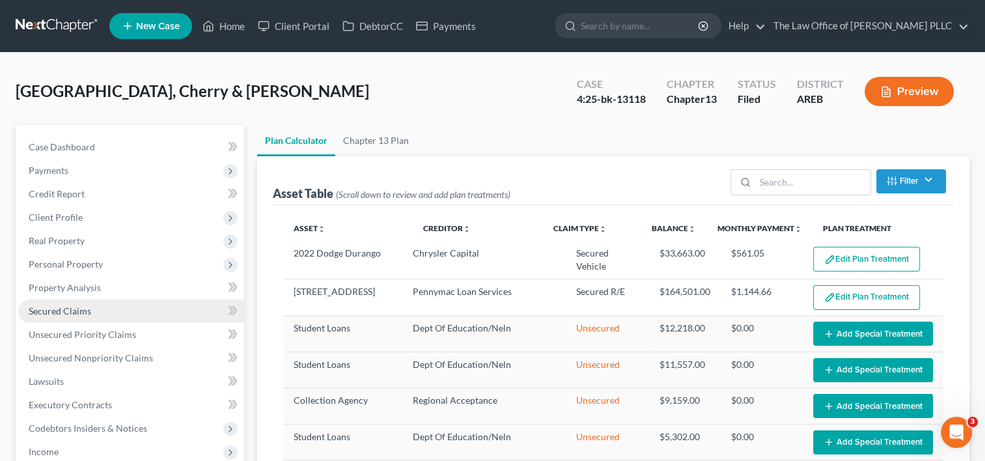
scroll to position [89, 0]
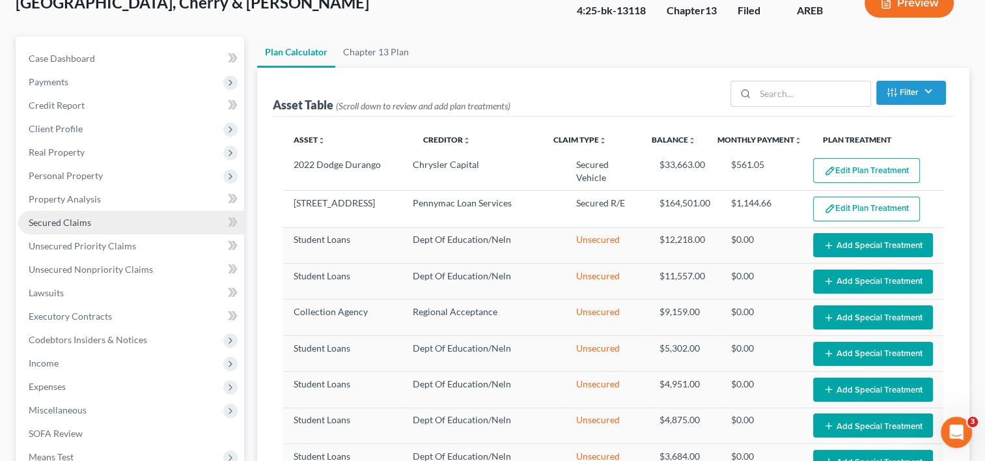
click at [69, 219] on span "Secured Claims" at bounding box center [60, 222] width 63 height 11
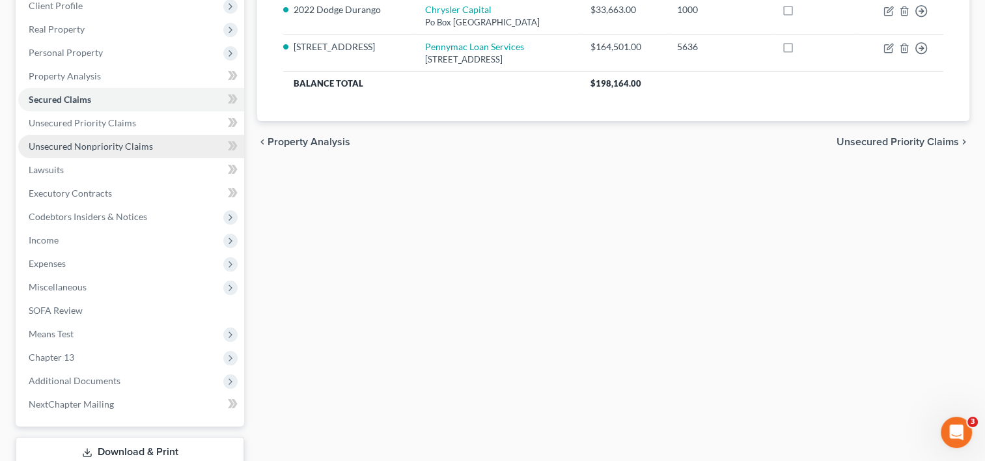
scroll to position [300, 0]
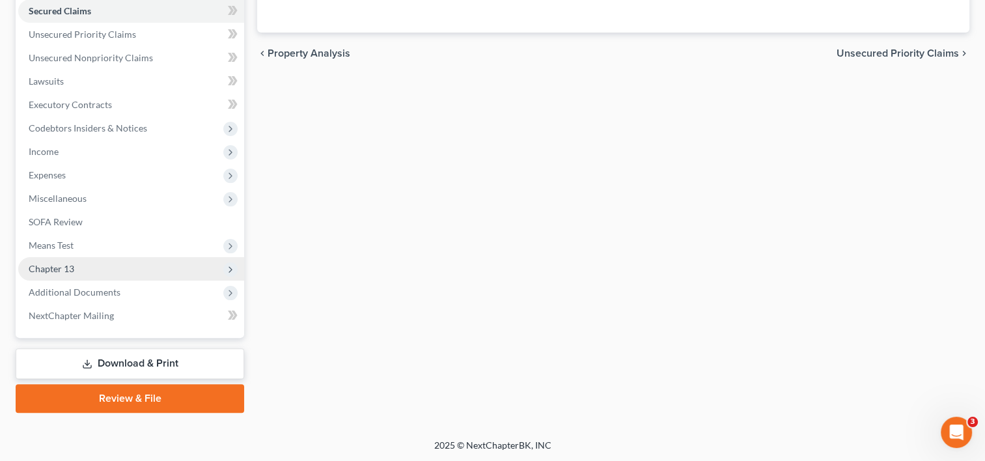
click at [72, 266] on span "Chapter 13" at bounding box center [52, 268] width 46 height 11
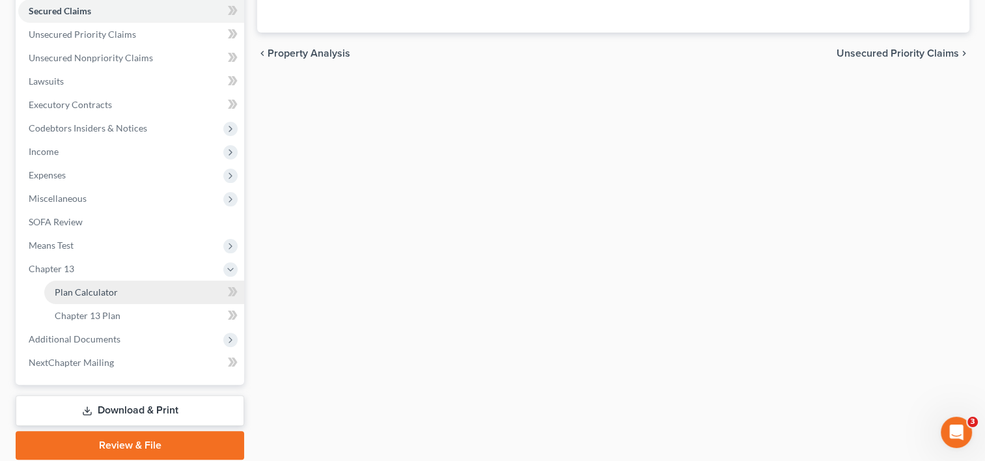
click at [109, 292] on span "Plan Calculator" at bounding box center [86, 292] width 63 height 11
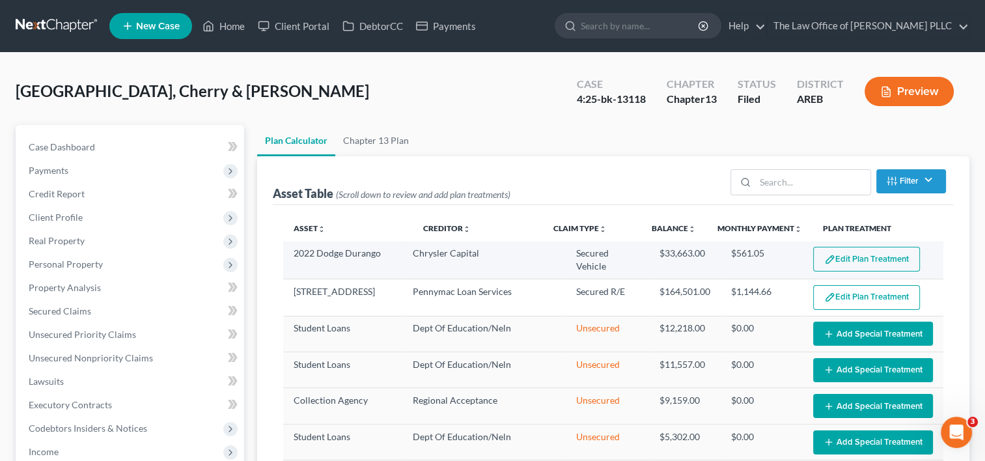
select select "59"
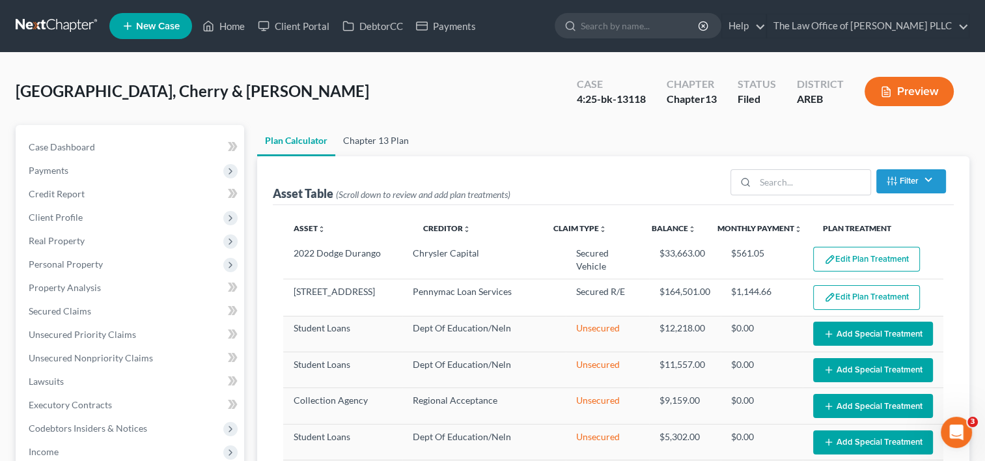
click at [403, 141] on link "Chapter 13 Plan" at bounding box center [375, 140] width 81 height 31
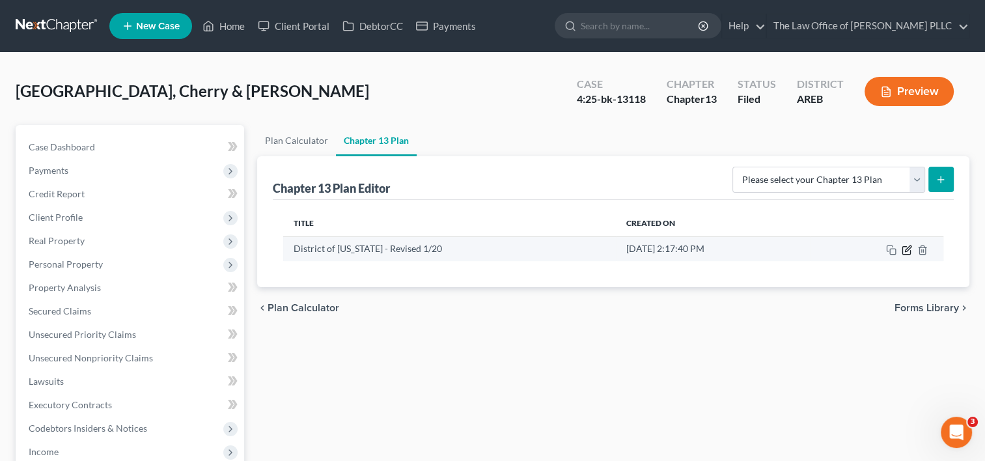
click at [908, 250] on icon "button" at bounding box center [907, 250] width 10 height 10
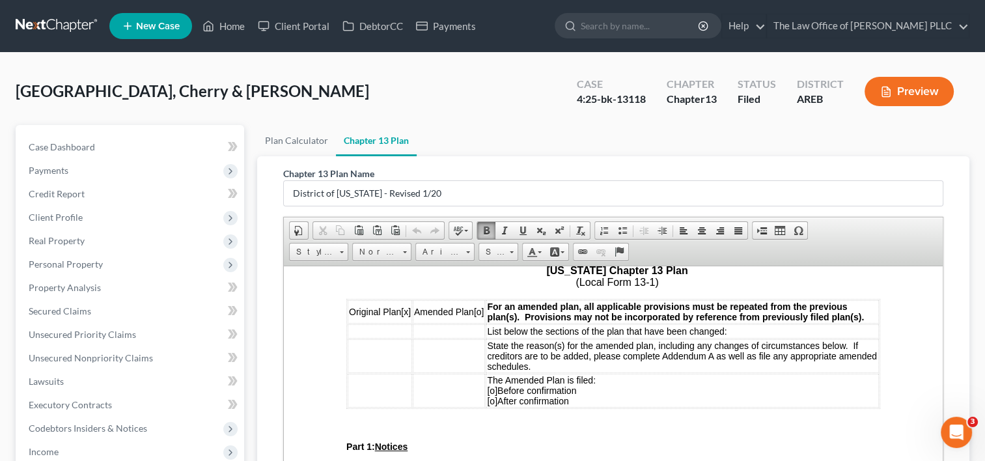
click at [640, 324] on td "List below the sections of the plan that have been changed:" at bounding box center [682, 331] width 393 height 14
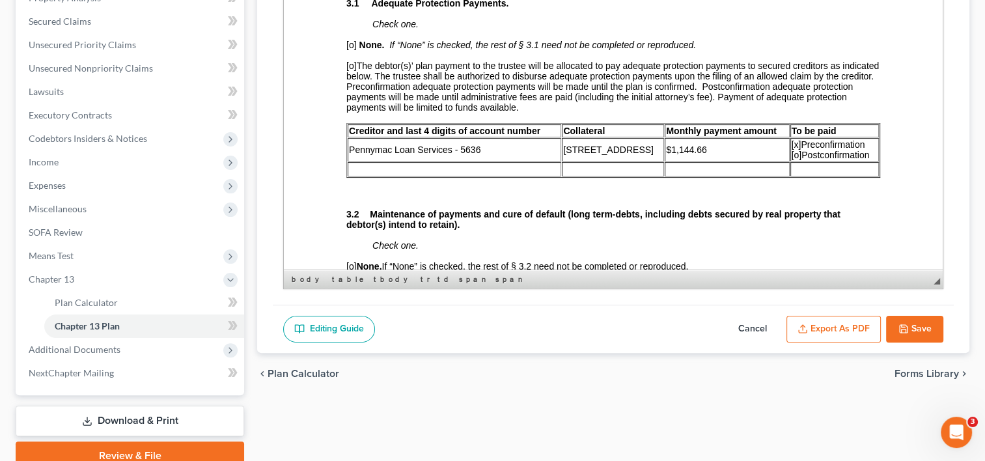
scroll to position [1716, 0]
click at [478, 171] on td at bounding box center [455, 168] width 214 height 14
drag, startPoint x: 860, startPoint y: 157, endPoint x: 779, endPoint y: 147, distance: 80.8
click at [790, 147] on td "[x] Preconfirmation [o] Postconfirmation" at bounding box center [834, 148] width 89 height 23
copy span "[x] Preconfirmation [o] Postconfirmation"
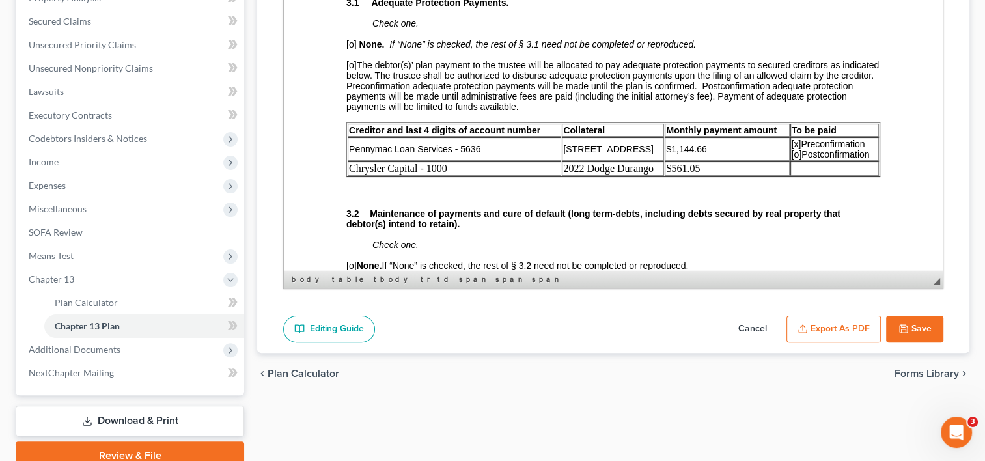
click at [800, 172] on td at bounding box center [834, 168] width 89 height 14
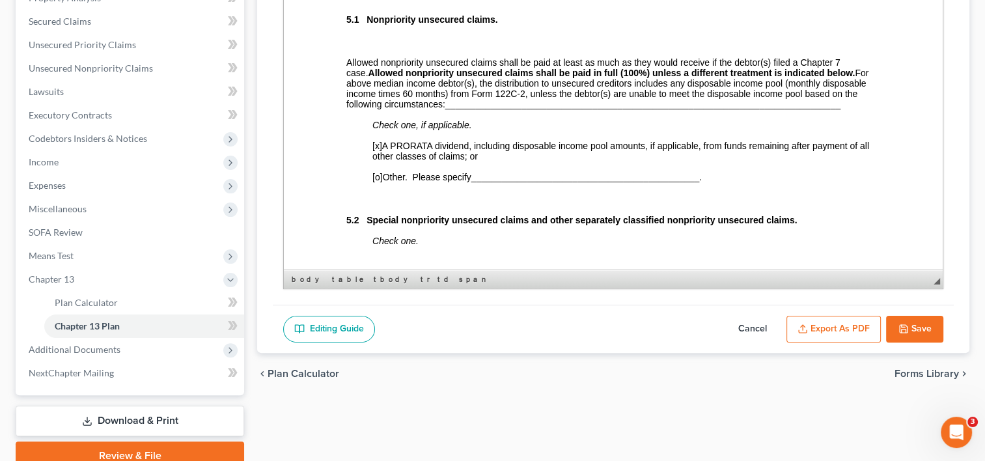
scroll to position [3583, 0]
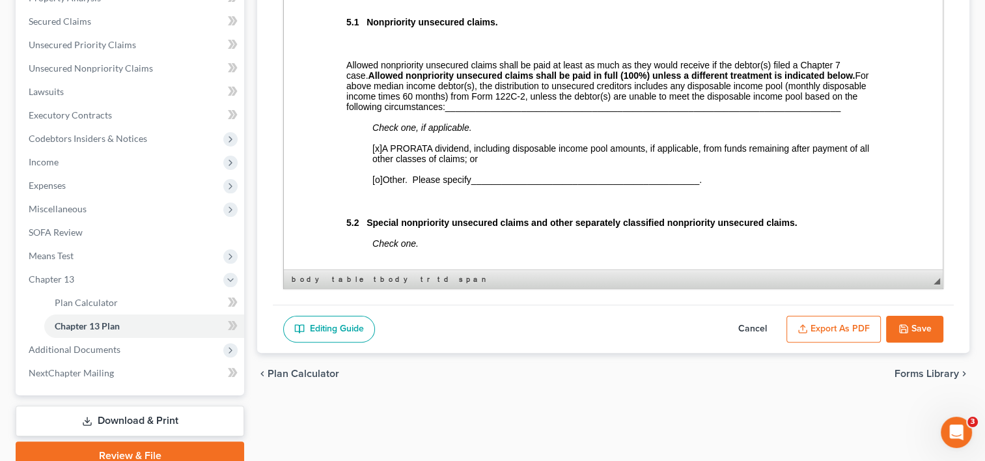
click at [808, 112] on p "Allowed nonpriority unsecured claims shall be paid at least as much as they wou…" at bounding box center [613, 86] width 534 height 52
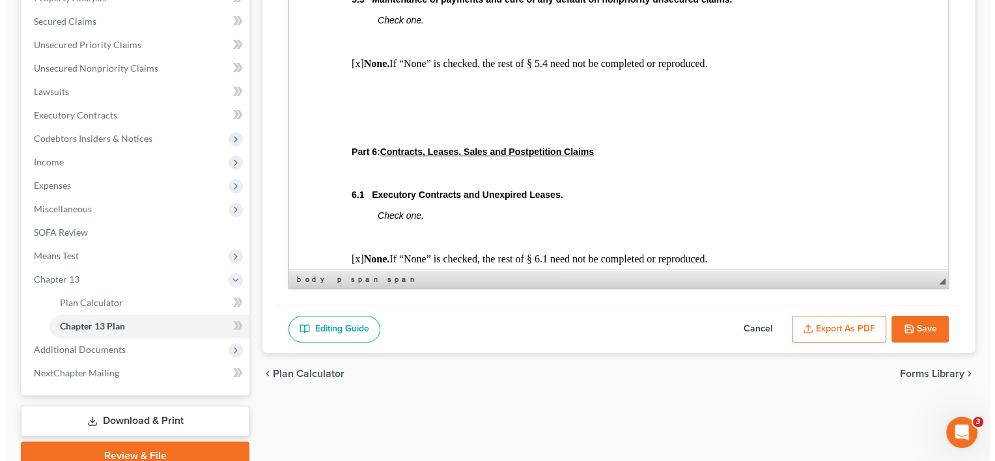
scroll to position [3980, 0]
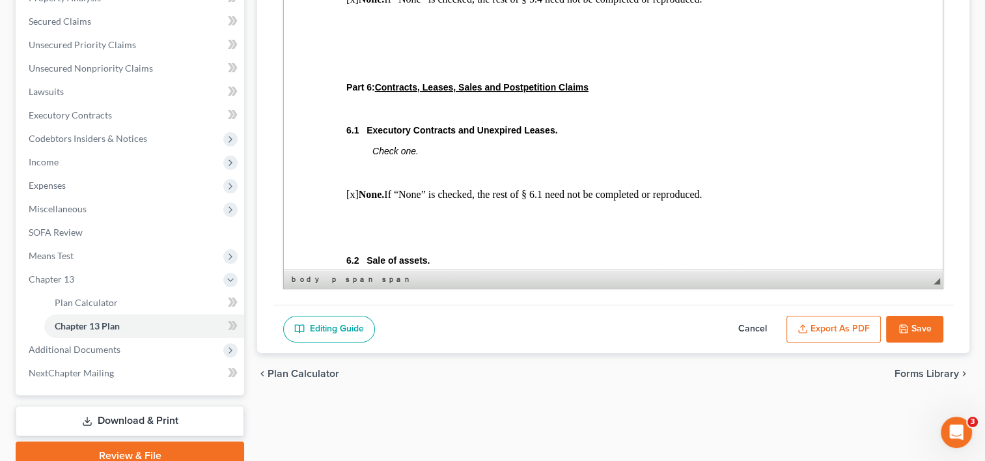
click at [824, 326] on button "Export as PDF" at bounding box center [834, 329] width 94 height 27
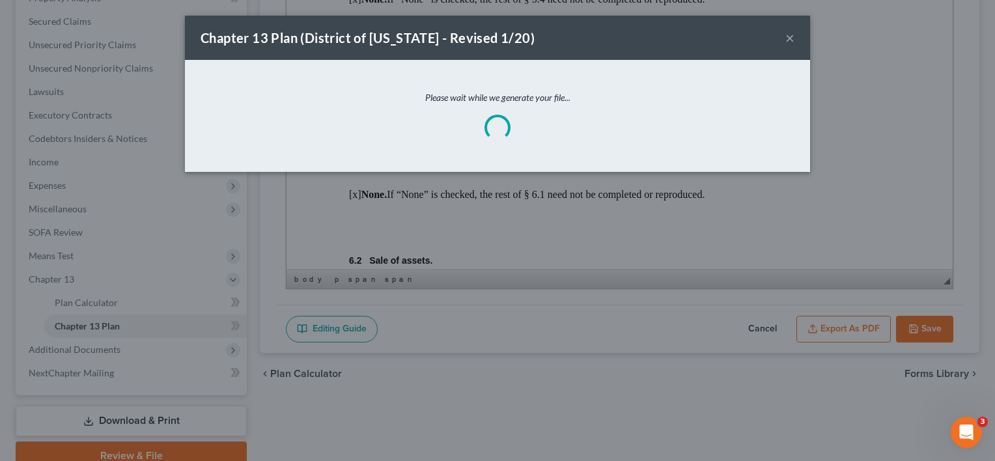
scroll to position [3970, 0]
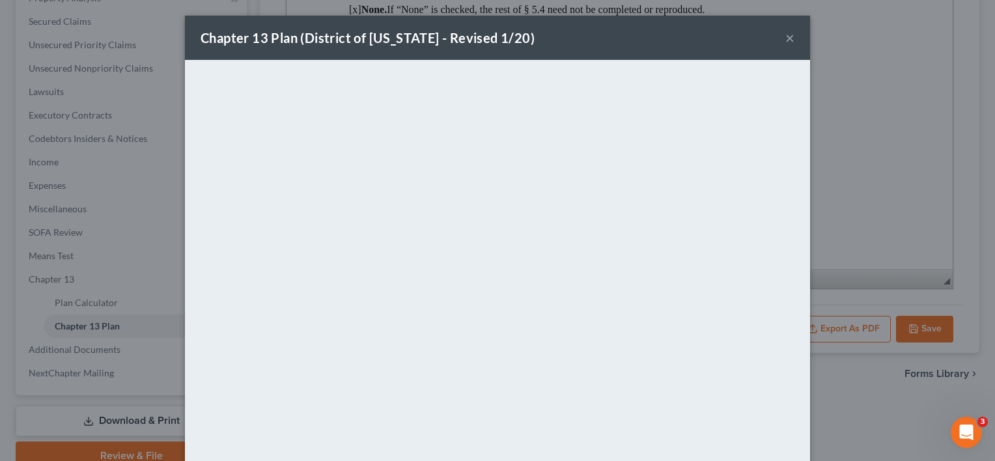
drag, startPoint x: 785, startPoint y: 35, endPoint x: 777, endPoint y: 35, distance: 7.2
click at [777, 35] on div "Chapter 13 Plan (District of [US_STATE] - Revised 1/20) ×" at bounding box center [497, 38] width 625 height 44
click at [787, 36] on button "×" at bounding box center [789, 38] width 9 height 16
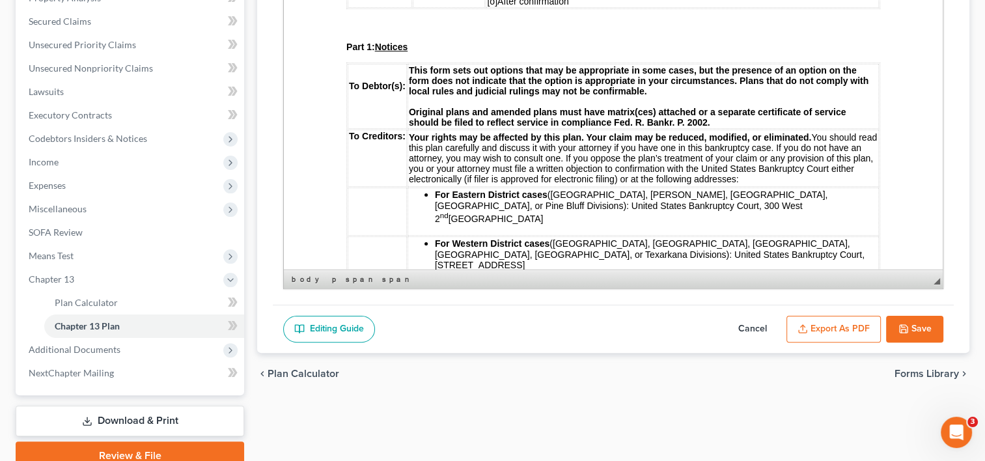
scroll to position [30, 0]
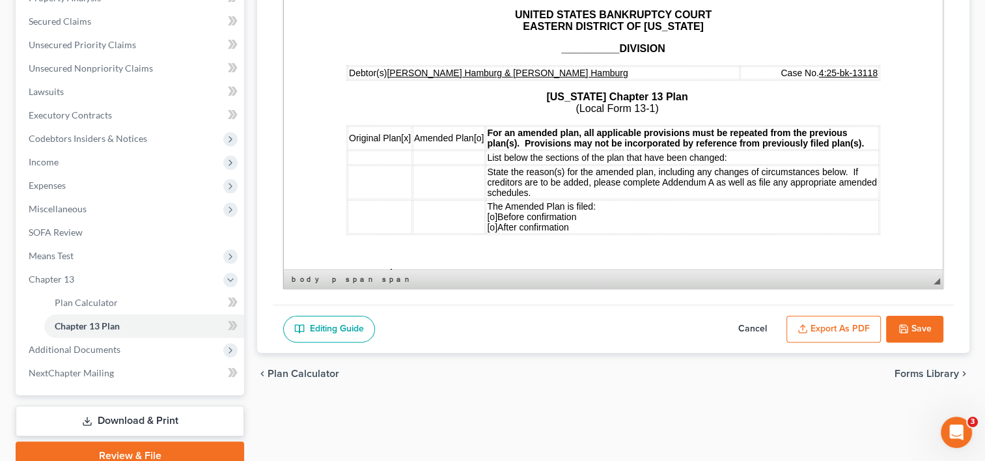
click at [615, 51] on strong "__________ DIVISION" at bounding box center [613, 48] width 104 height 11
click at [909, 323] on button "Save" at bounding box center [914, 329] width 57 height 27
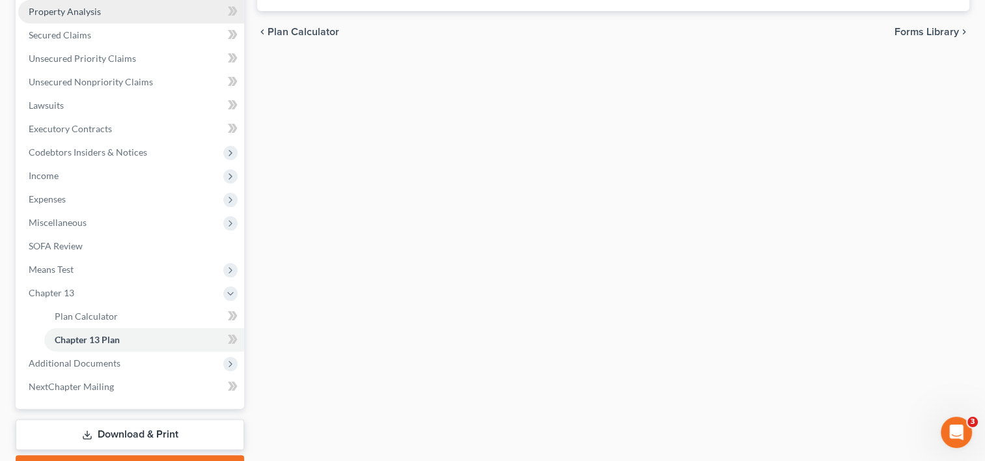
scroll to position [347, 0]
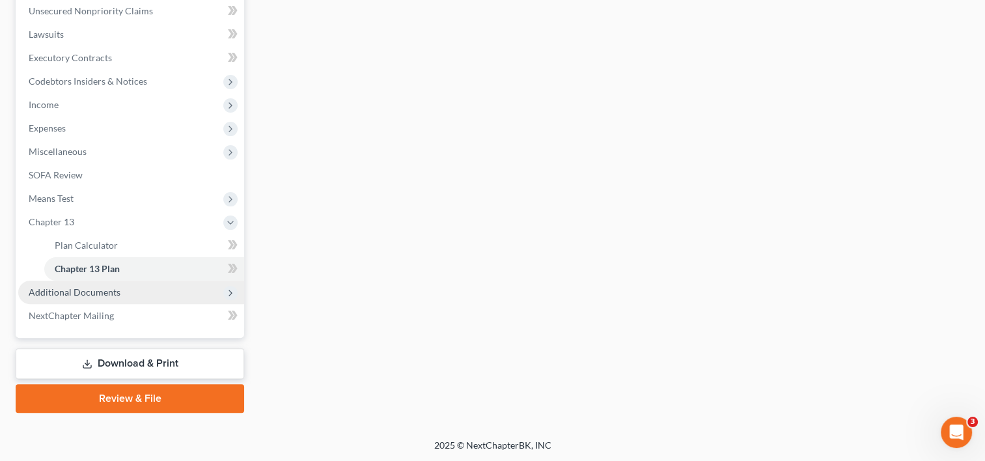
click at [95, 287] on span "Additional Documents" at bounding box center [75, 292] width 92 height 11
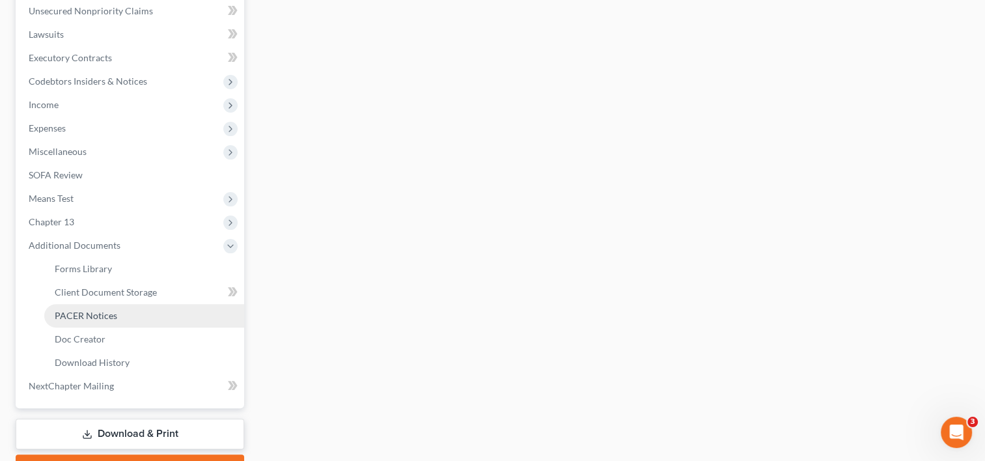
click at [104, 315] on span "PACER Notices" at bounding box center [86, 315] width 63 height 11
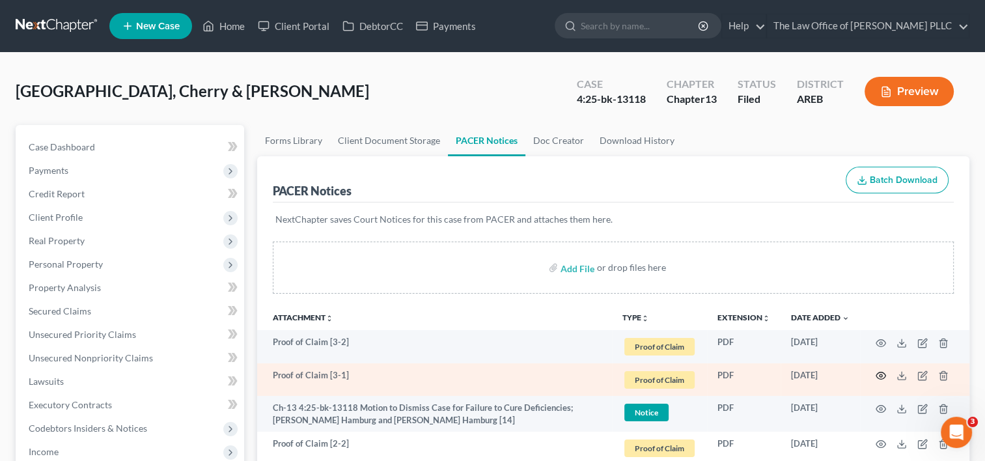
click at [880, 374] on icon "button" at bounding box center [881, 376] width 10 height 10
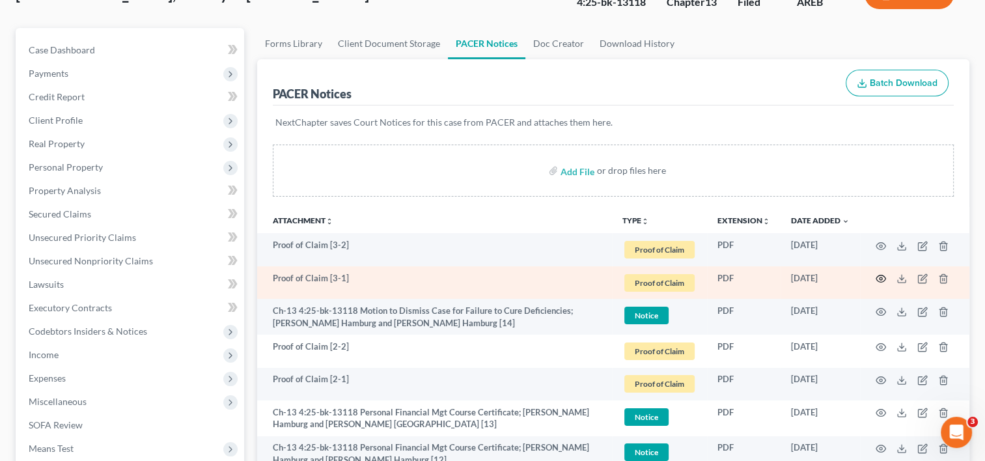
scroll to position [101, 0]
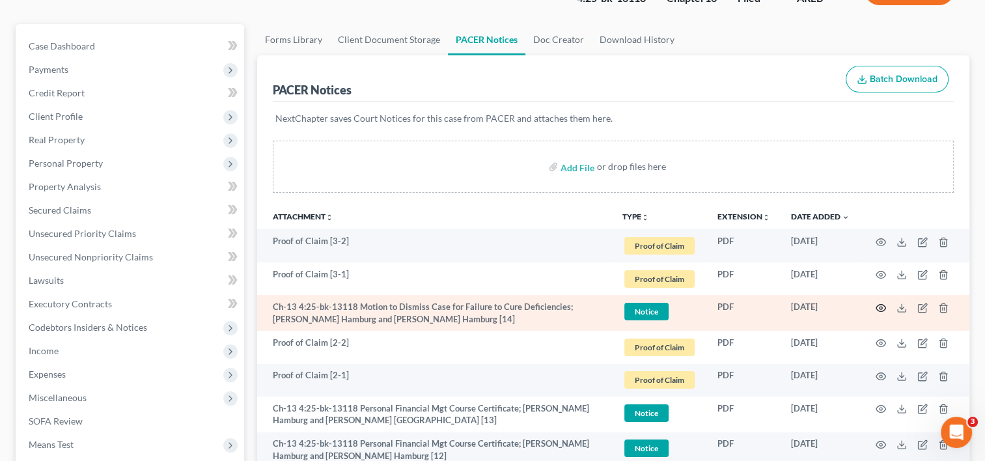
click at [878, 306] on icon "button" at bounding box center [881, 308] width 10 height 10
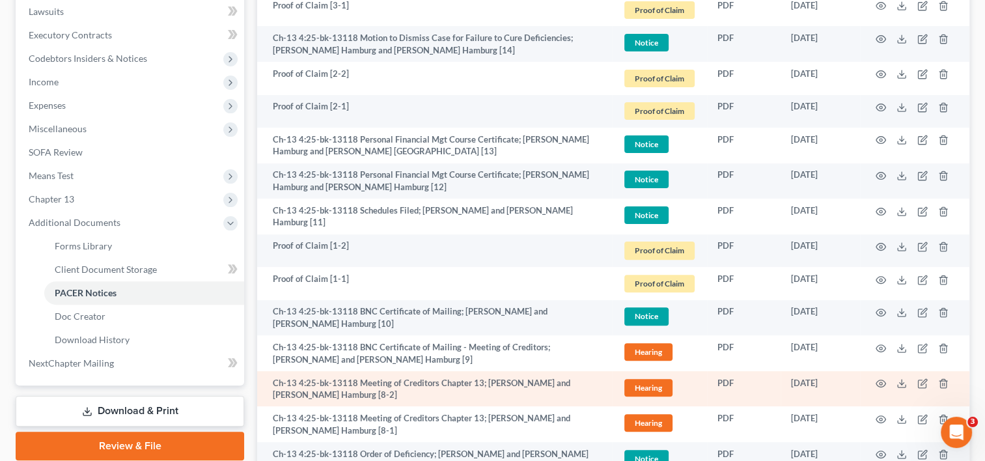
scroll to position [369, 0]
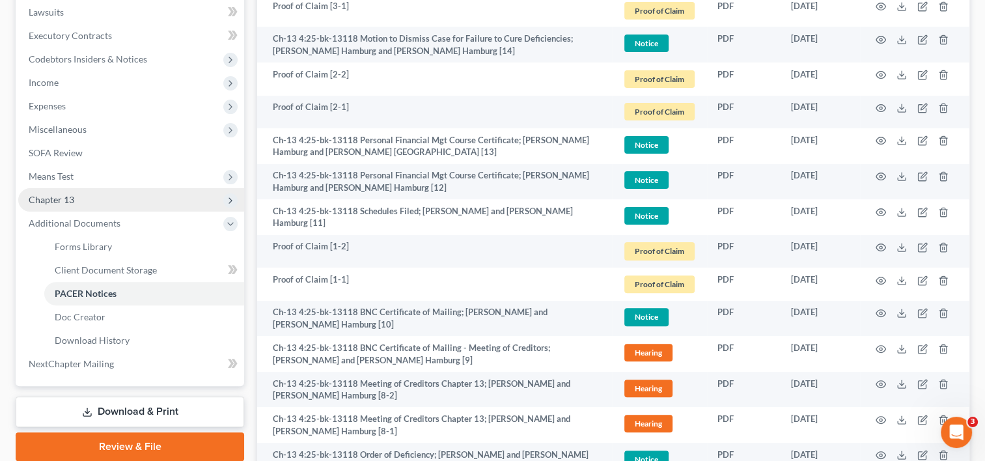
click at [73, 201] on span "Chapter 13" at bounding box center [52, 199] width 46 height 11
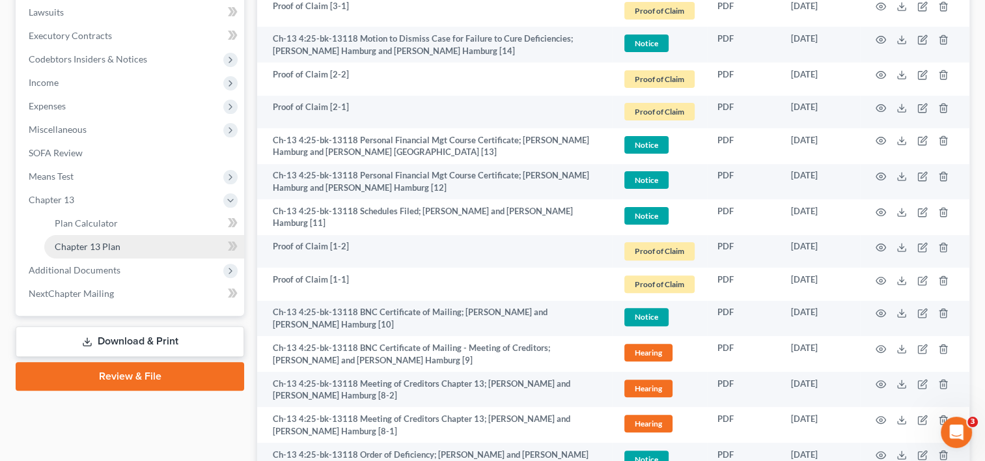
click at [118, 246] on span "Chapter 13 Plan" at bounding box center [88, 246] width 66 height 11
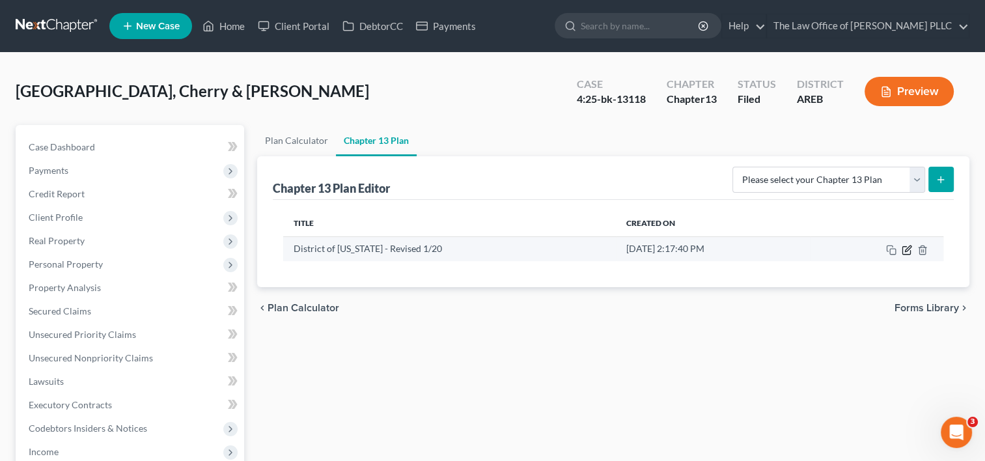
click at [908, 246] on icon "button" at bounding box center [907, 250] width 10 height 10
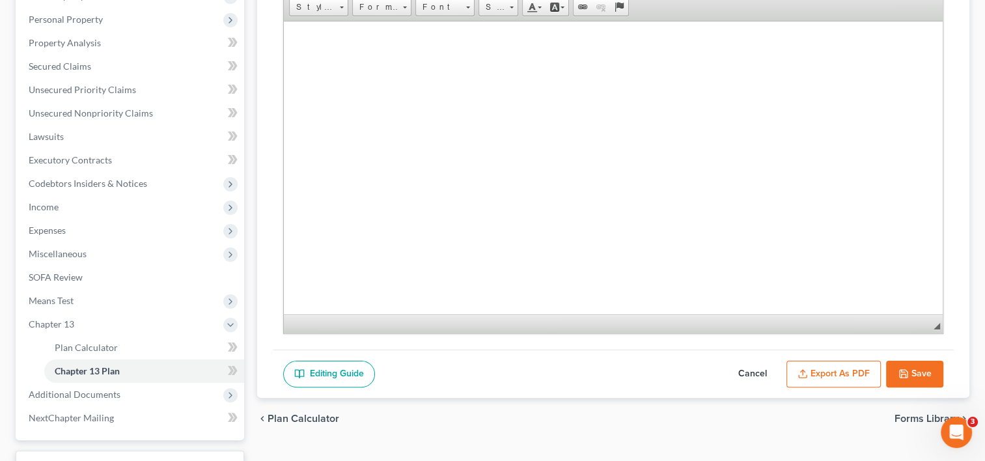
scroll to position [245, 0]
click at [854, 363] on button "Export as PDF" at bounding box center [834, 373] width 94 height 27
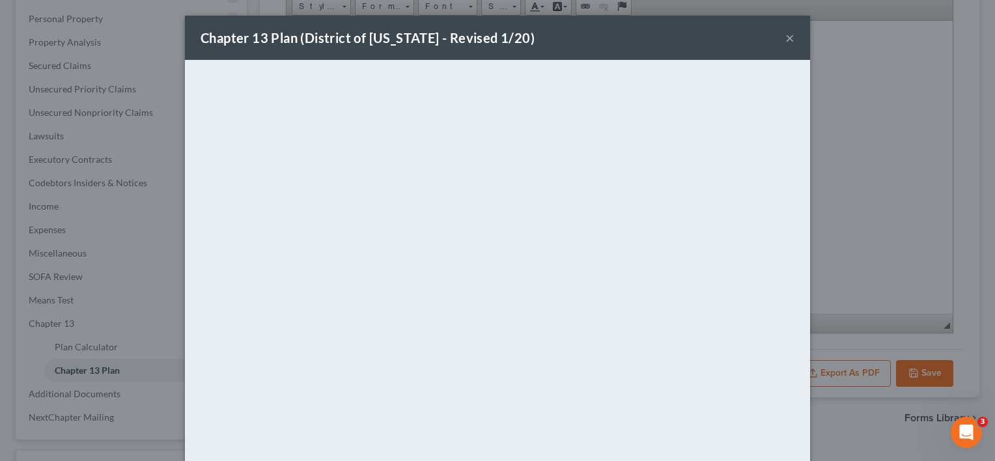
drag, startPoint x: 539, startPoint y: 31, endPoint x: 785, endPoint y: 38, distance: 245.6
click at [785, 38] on button "×" at bounding box center [789, 38] width 9 height 16
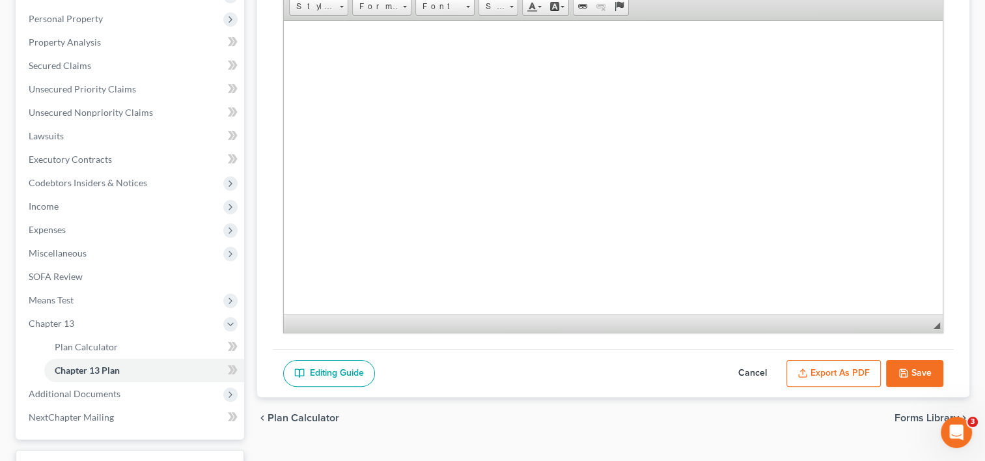
scroll to position [0, 0]
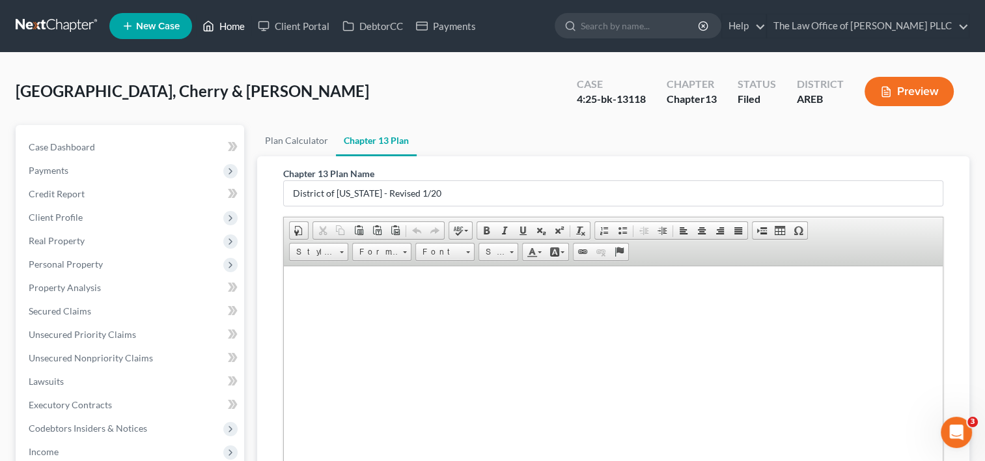
click at [221, 29] on link "Home" at bounding box center [223, 25] width 55 height 23
